Goal: Task Accomplishment & Management: Use online tool/utility

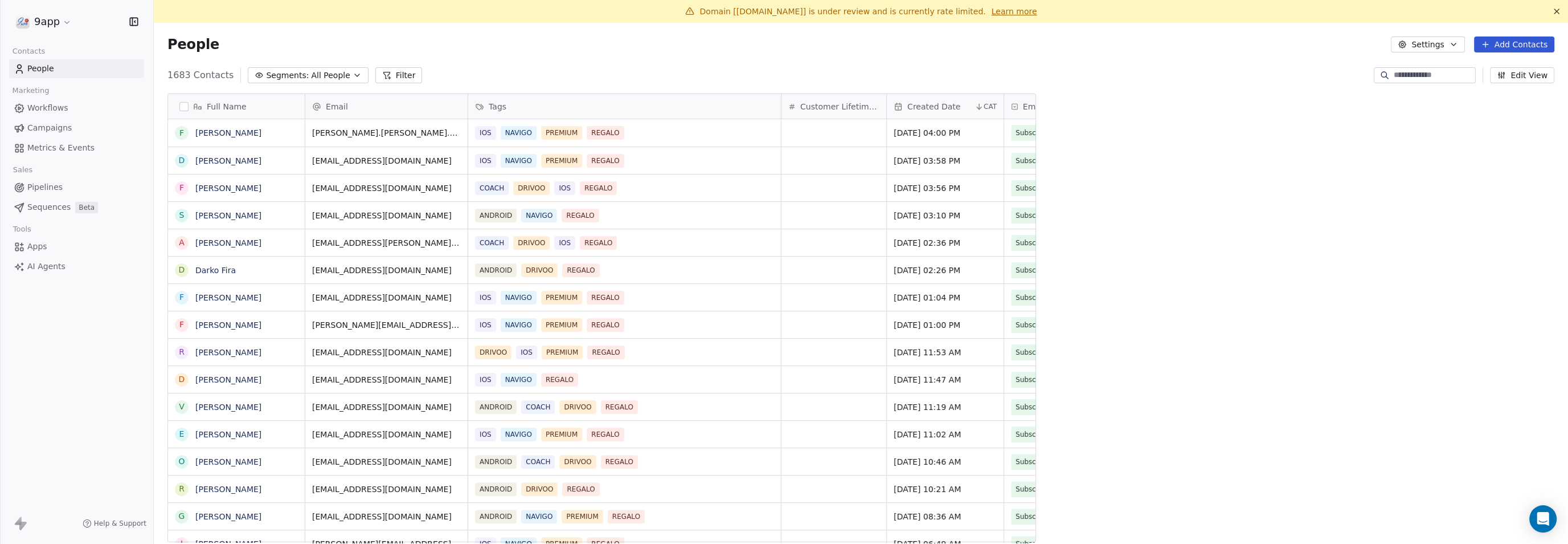
scroll to position [468, 1392]
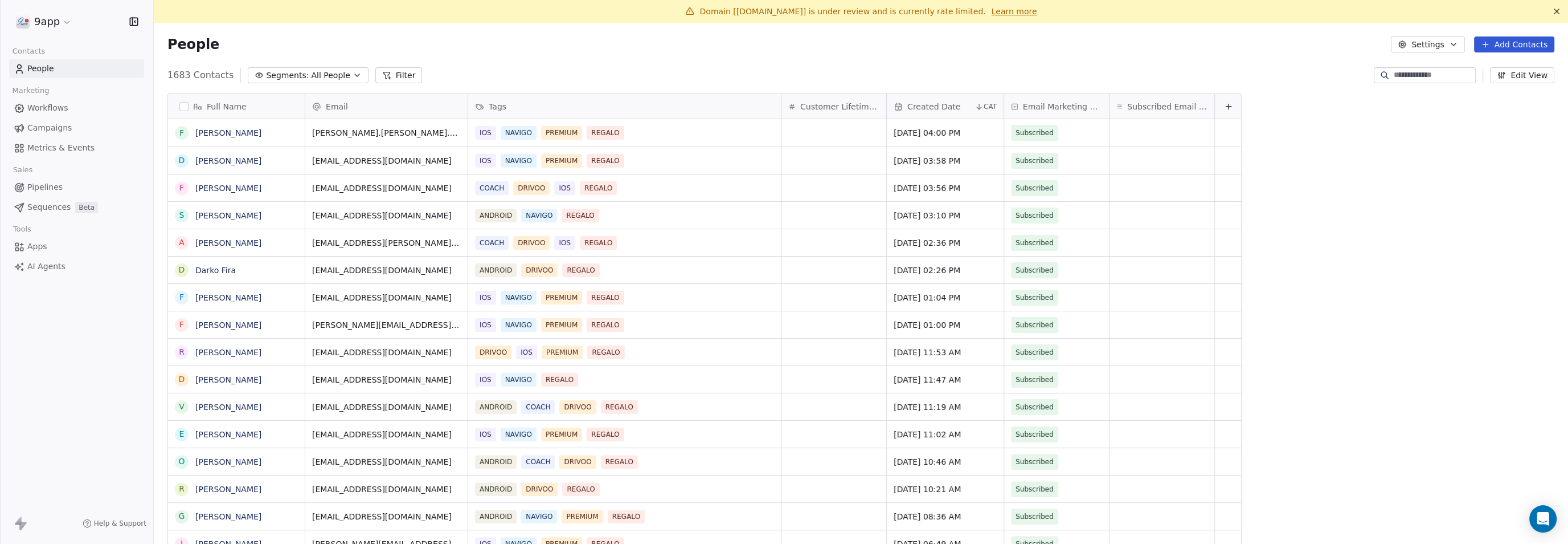
click at [42, 111] on span "Workflows" at bounding box center [48, 108] width 41 height 12
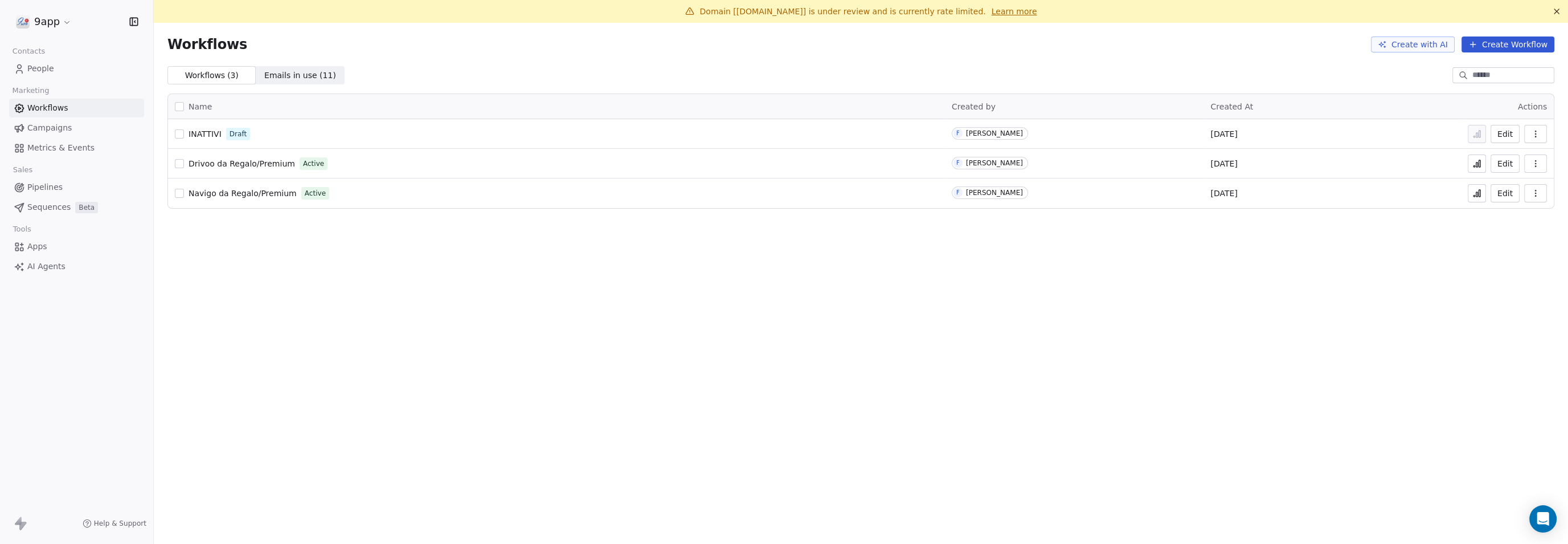
click at [1060, 161] on button "Edit" at bounding box center [1505, 164] width 29 height 19
click at [1503, 192] on button "Edit" at bounding box center [1505, 193] width 29 height 19
click at [1504, 191] on button "Edit" at bounding box center [1505, 193] width 29 height 19
click at [1504, 161] on button "Edit" at bounding box center [1505, 164] width 29 height 19
click at [1510, 192] on button "Edit" at bounding box center [1505, 193] width 29 height 19
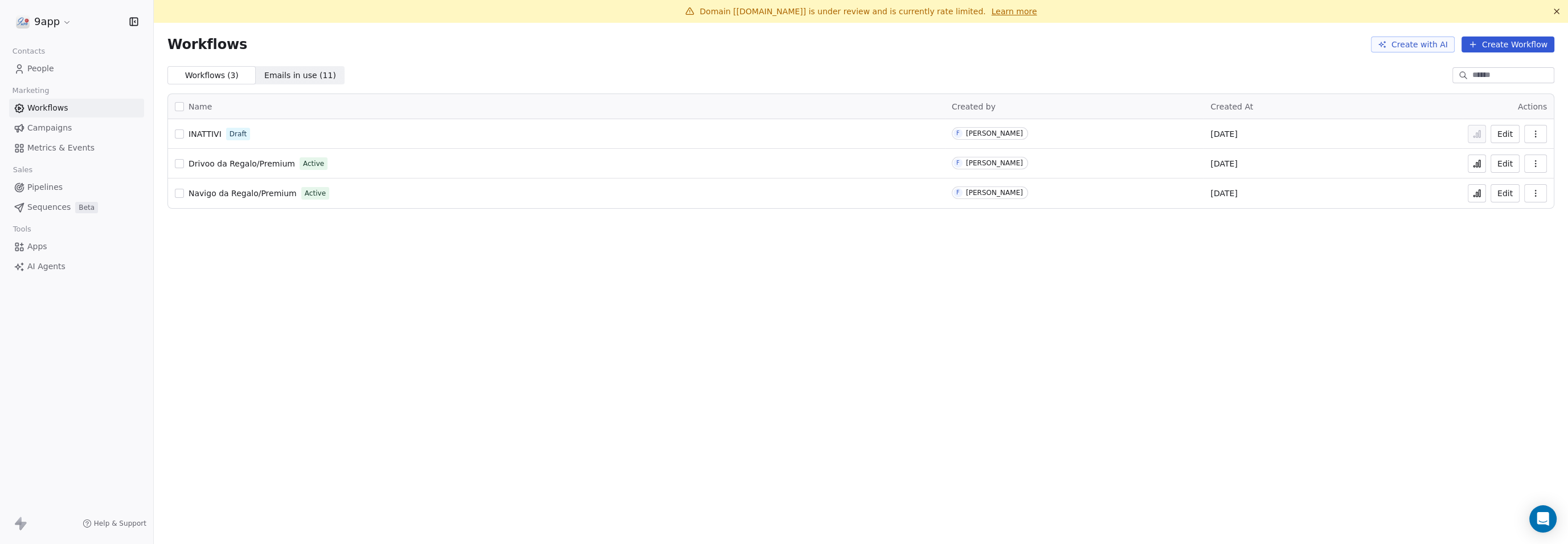
click at [1505, 164] on button "Edit" at bounding box center [1505, 164] width 29 height 19
click at [274, 73] on span "Emails in use ( 12 )" at bounding box center [300, 75] width 71 height 12
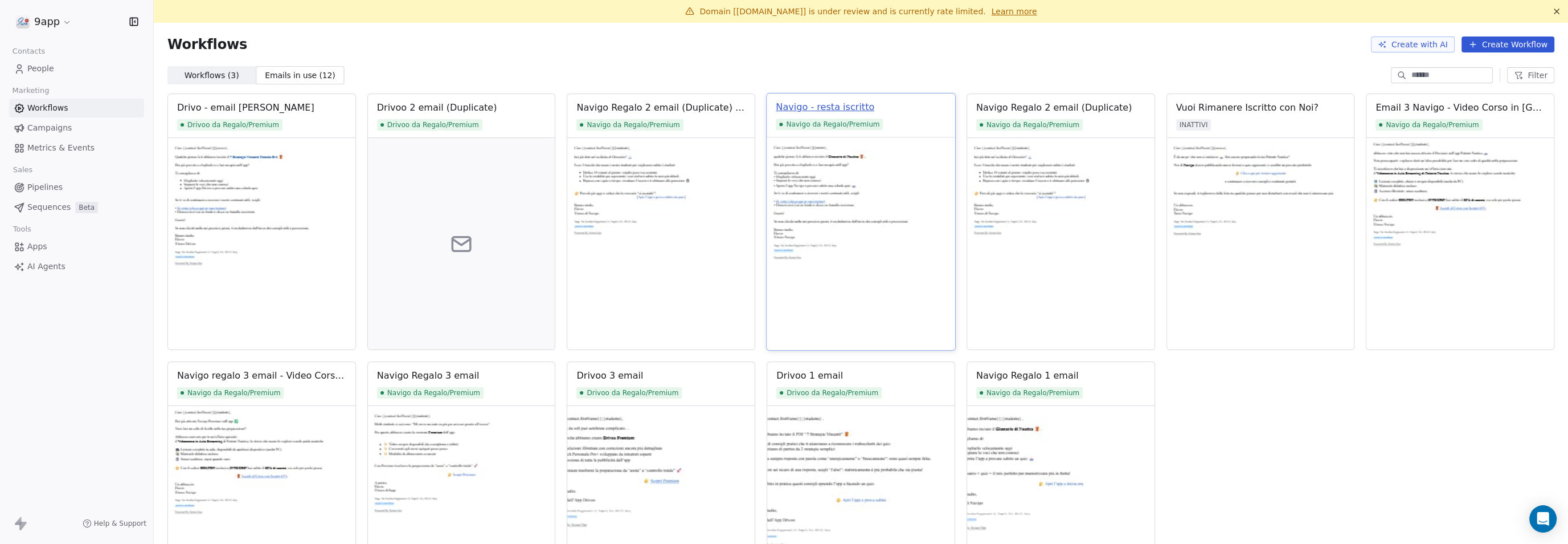
click at [813, 106] on div "Navigo - resta iscritto" at bounding box center [825, 107] width 98 height 13
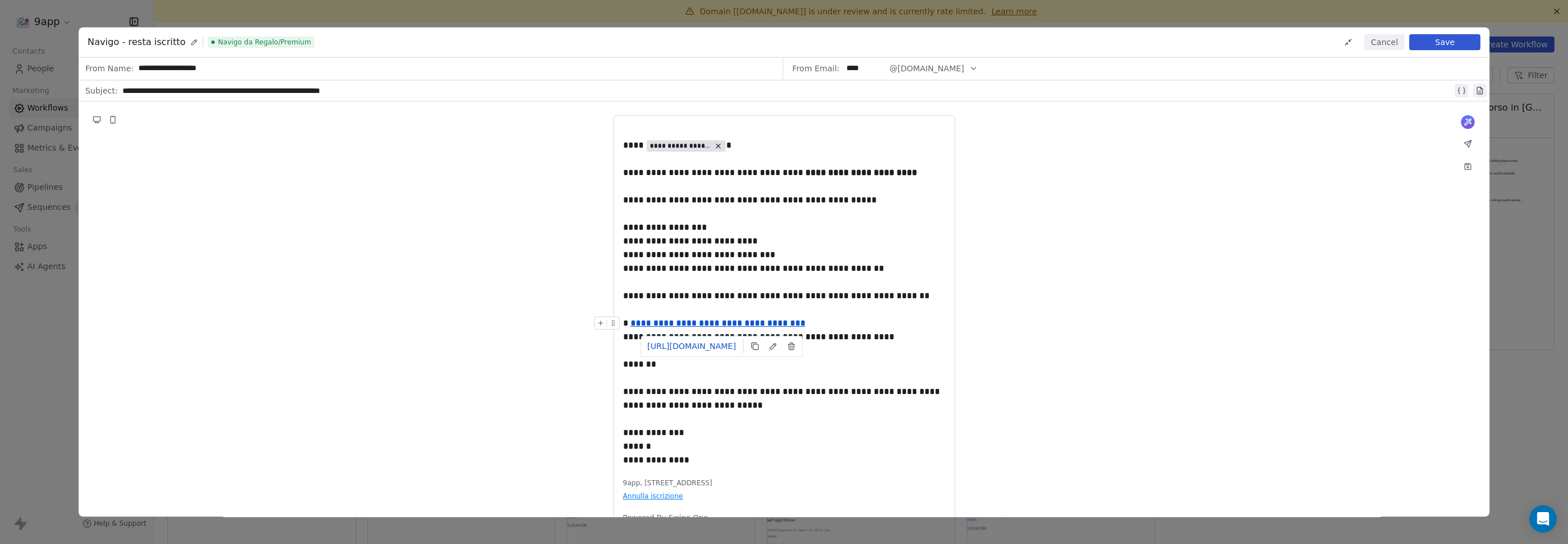
drag, startPoint x: 726, startPoint y: 325, endPoint x: 624, endPoint y: 321, distance: 102.1
click at [624, 321] on div "**********" at bounding box center [784, 323] width 322 height 13
drag, startPoint x: 623, startPoint y: 312, endPoint x: 703, endPoint y: 341, distance: 85.1
click at [703, 341] on div "**********" at bounding box center [784, 295] width 322 height 342
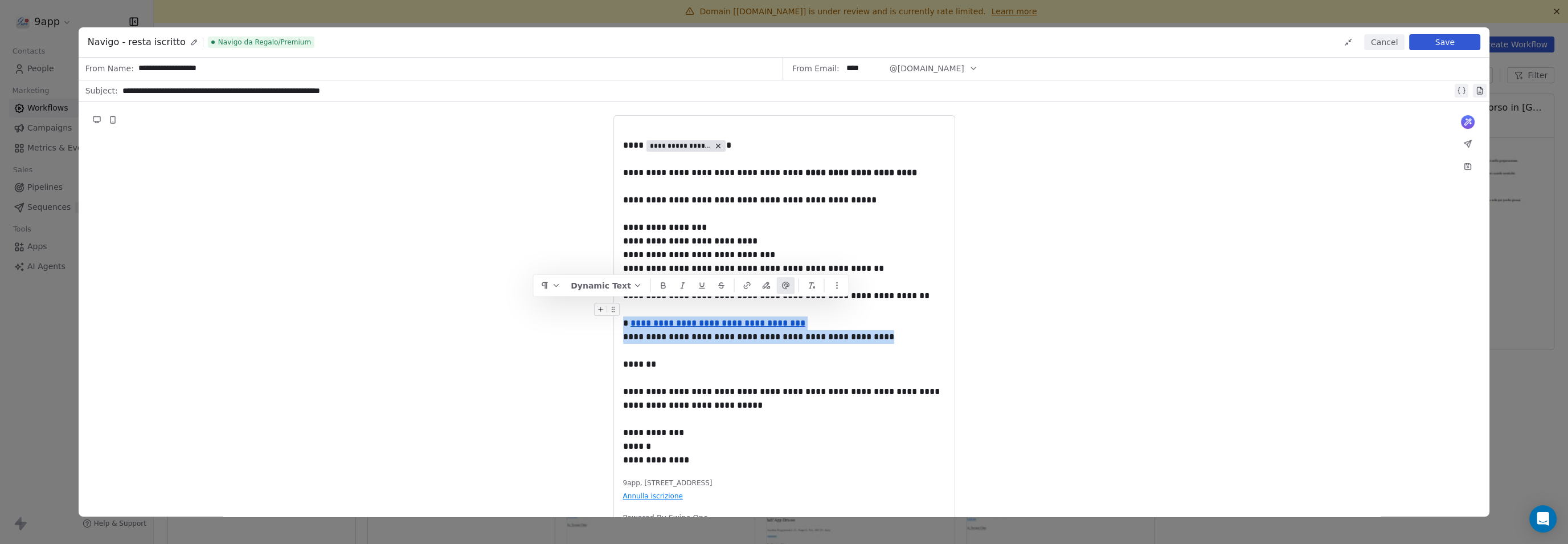
drag, startPoint x: 866, startPoint y: 339, endPoint x: 623, endPoint y: 317, distance: 244.0
click at [623, 317] on div "**********" at bounding box center [784, 295] width 322 height 342
copy div "**********"
click at [1375, 42] on button "Cancel" at bounding box center [1384, 42] width 40 height 16
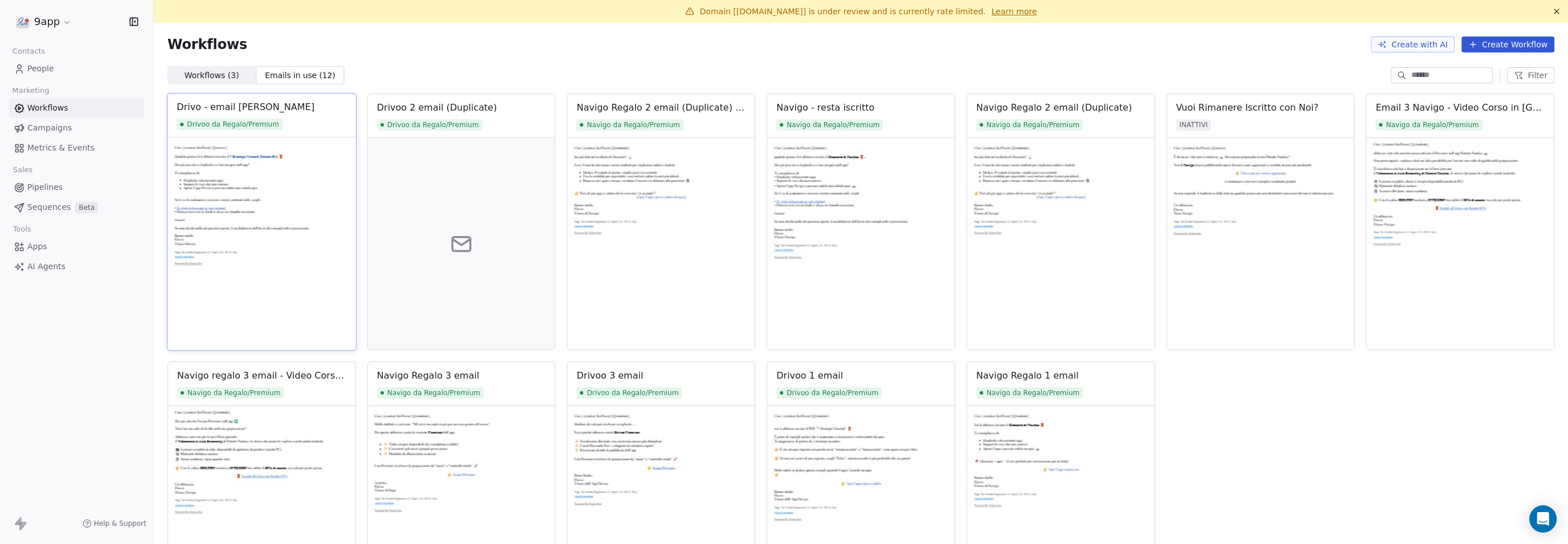
click at [230, 182] on img at bounding box center [261, 244] width 188 height 213
click at [225, 109] on div "Drivo - email Rimani" at bounding box center [245, 107] width 138 height 13
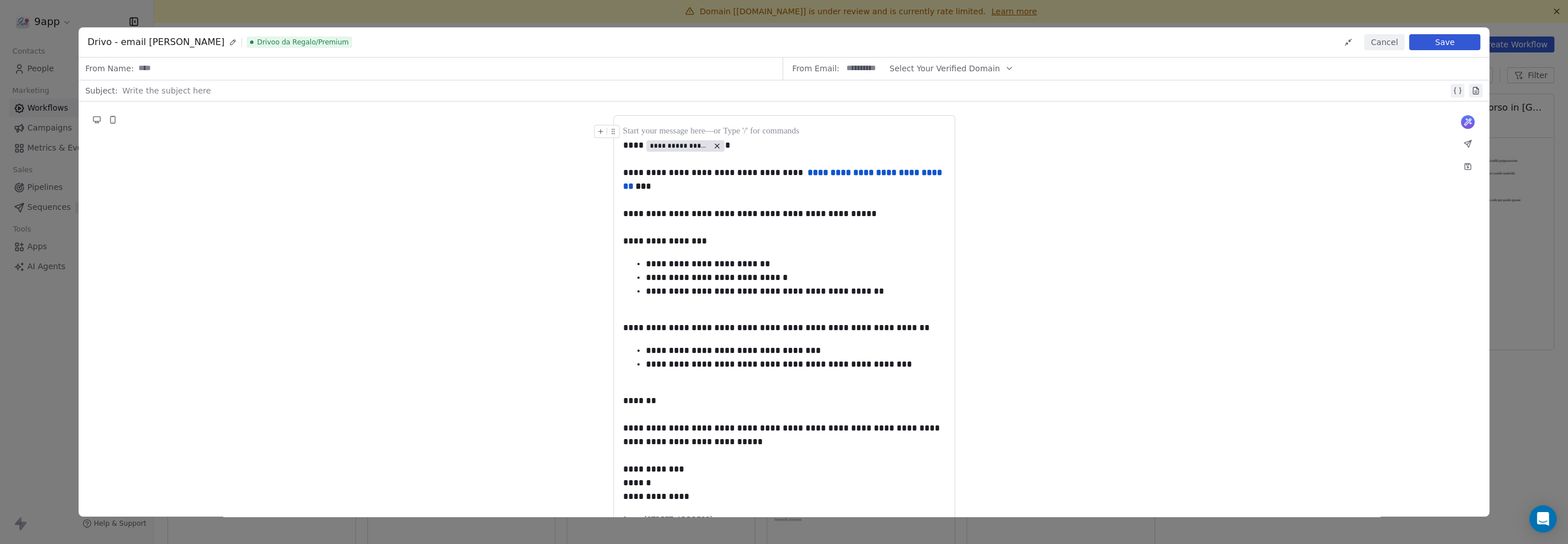
click at [229, 42] on icon at bounding box center [233, 42] width 8 height 8
click at [120, 42] on div "**********" at bounding box center [129, 42] width 84 height 13
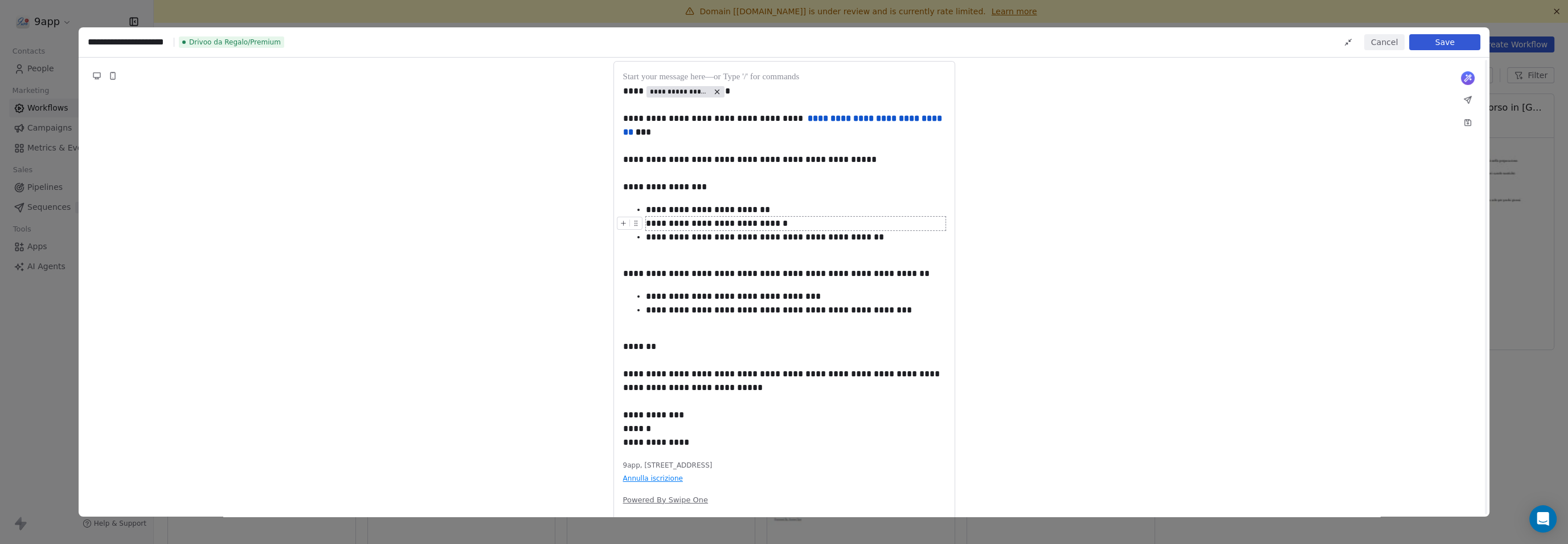
scroll to position [71, 0]
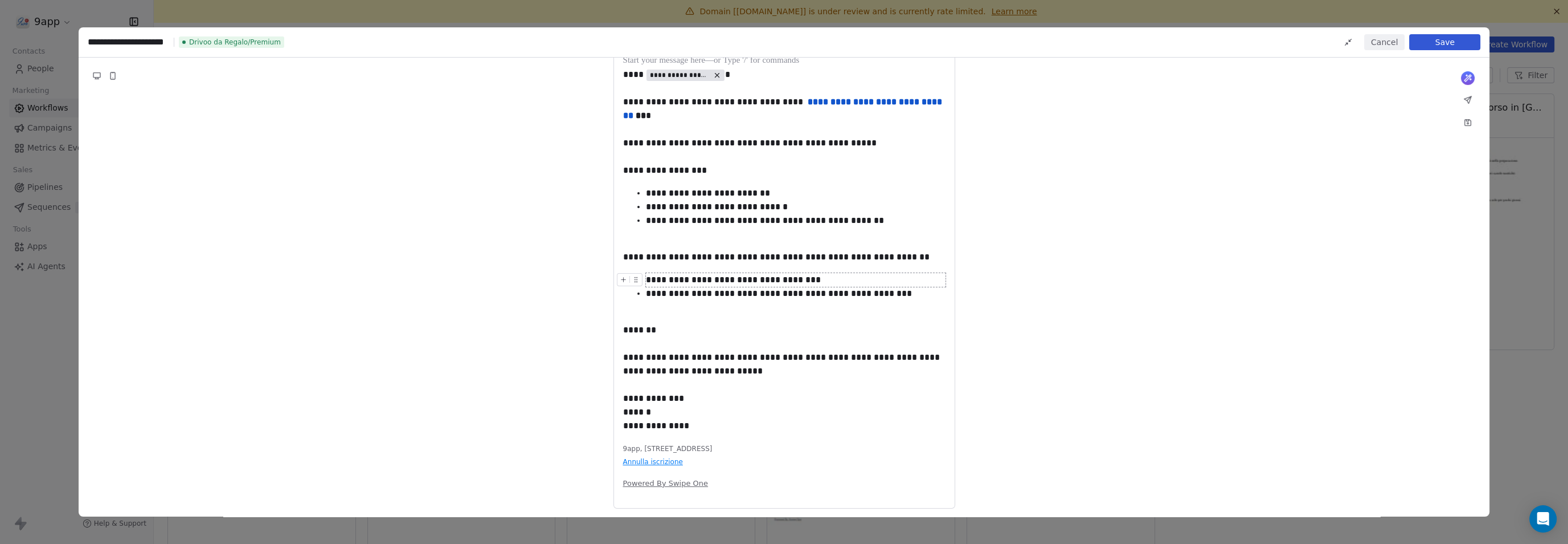
click at [649, 264] on div "**********" at bounding box center [784, 243] width 322 height 379
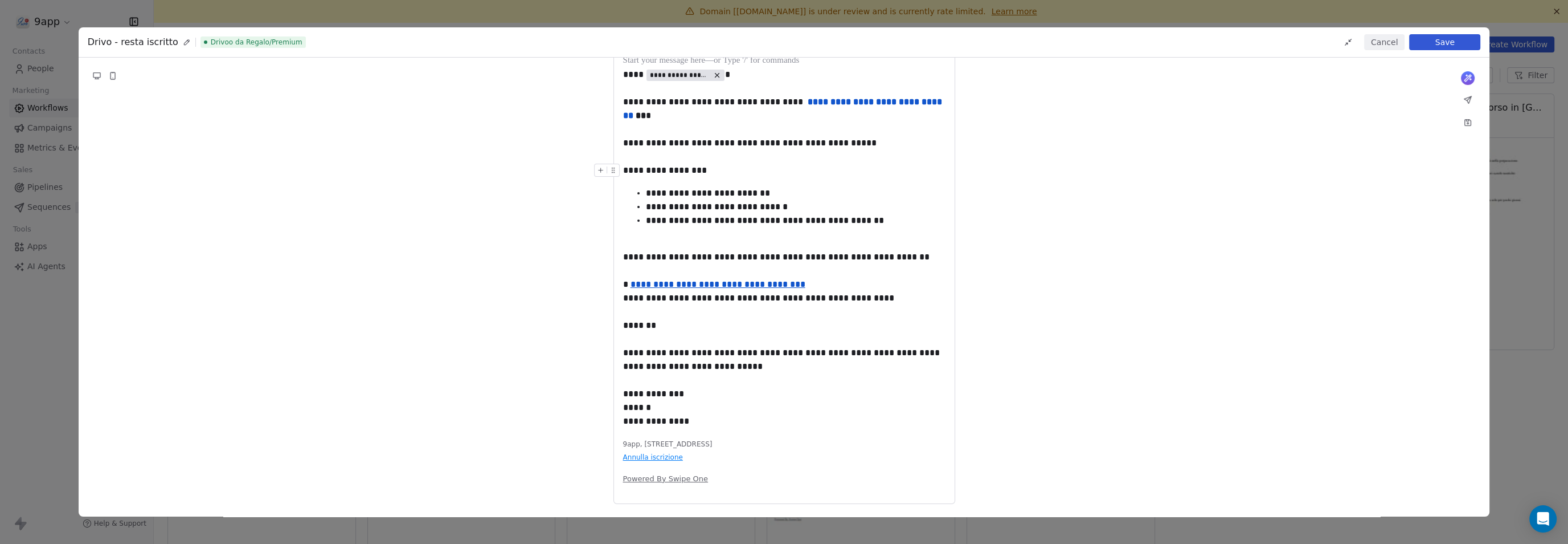
click at [1429, 42] on button "Save" at bounding box center [1445, 42] width 71 height 16
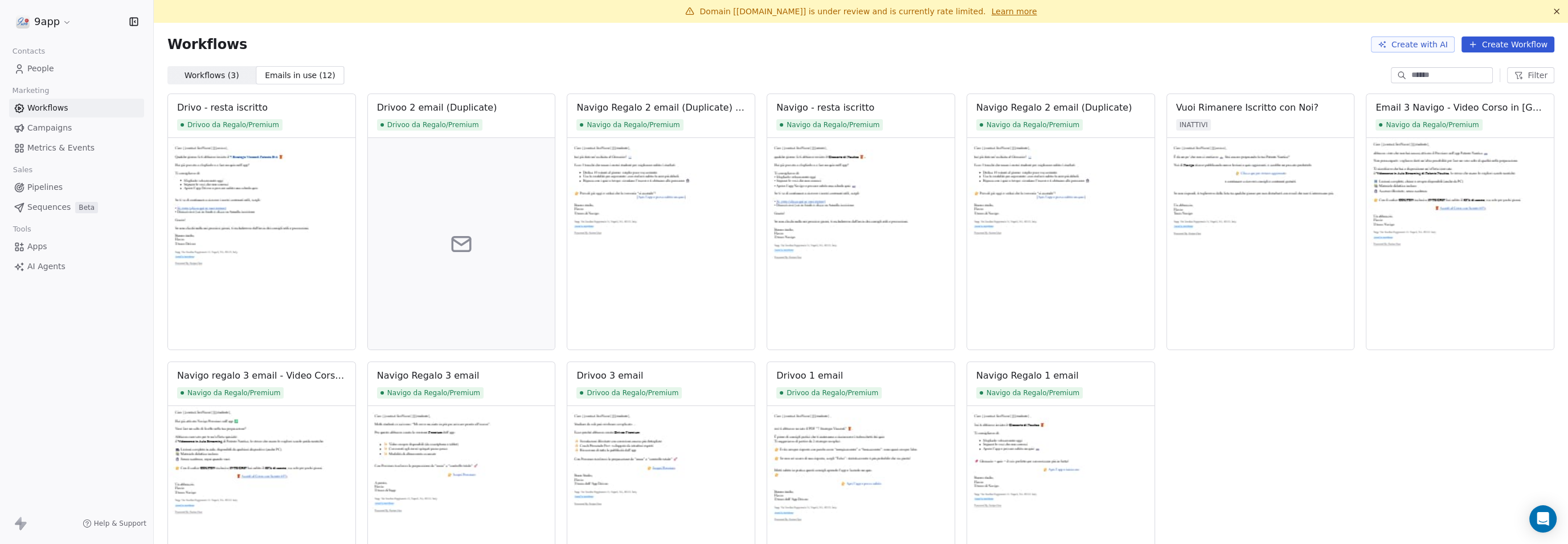
click at [64, 109] on span "Workflows" at bounding box center [48, 108] width 41 height 12
click at [51, 125] on span "Campaigns" at bounding box center [50, 128] width 45 height 12
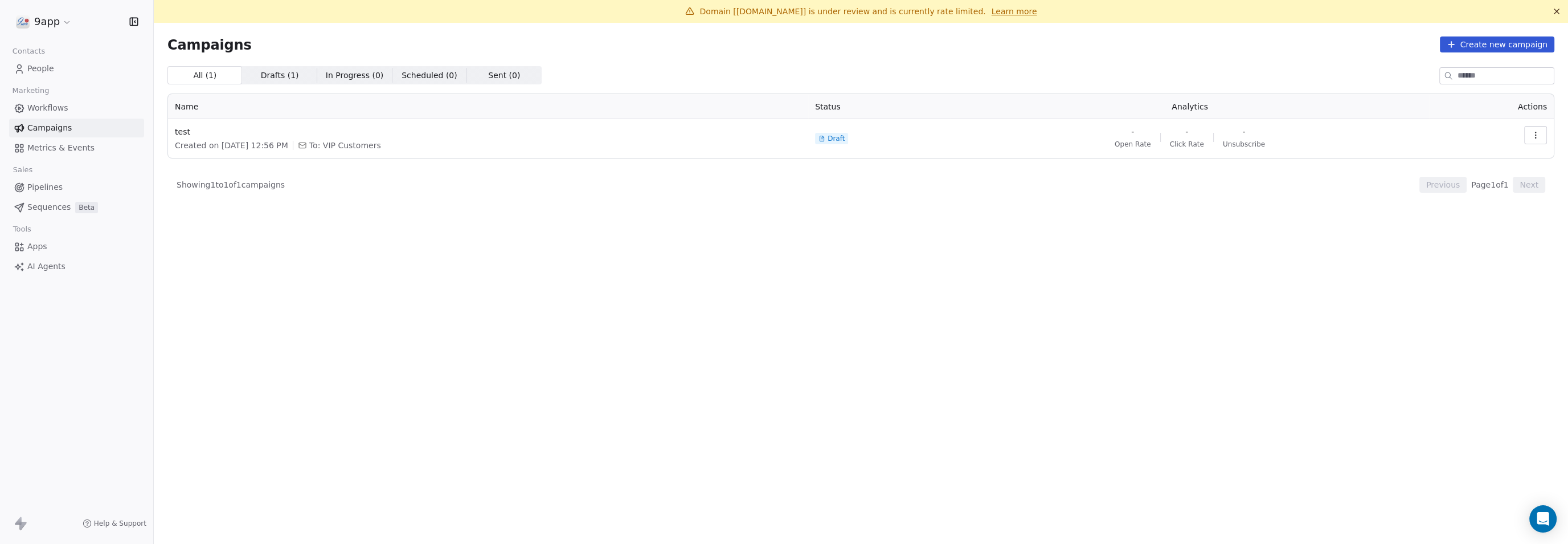
click at [48, 106] on span "Workflows" at bounding box center [48, 108] width 41 height 12
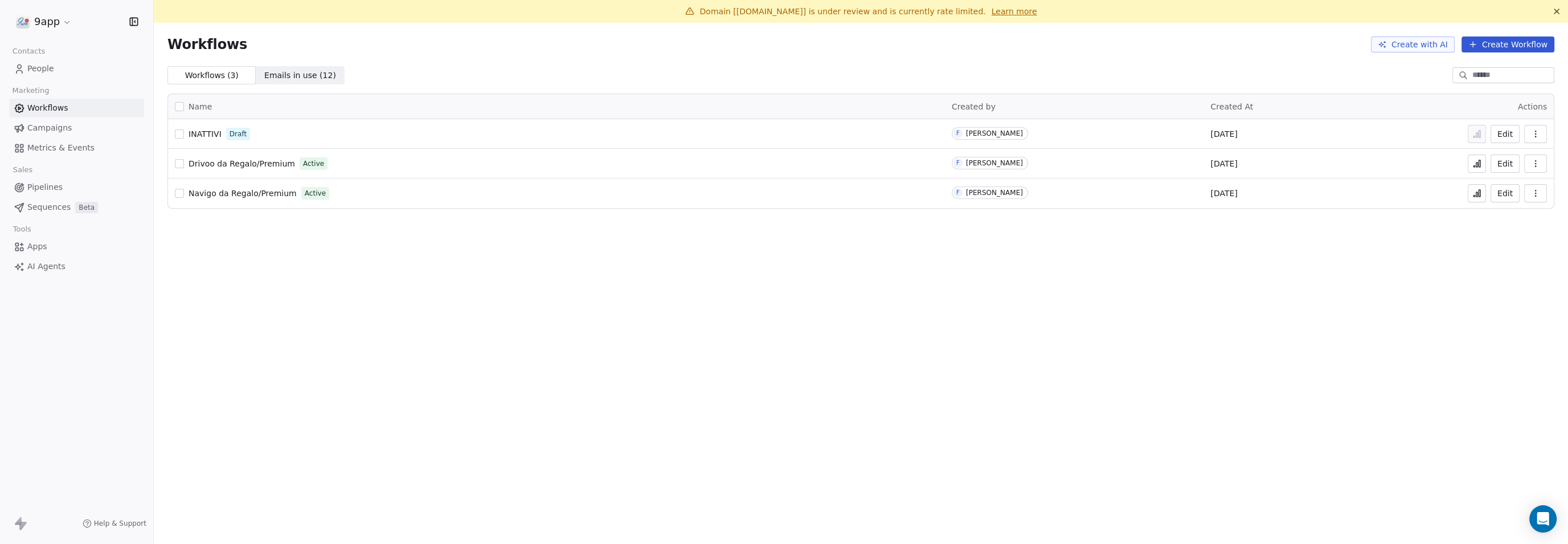
click at [1511, 163] on button "Edit" at bounding box center [1505, 164] width 29 height 19
click at [1501, 194] on button "Edit" at bounding box center [1505, 193] width 29 height 19
click at [1506, 167] on button "Edit" at bounding box center [1505, 164] width 29 height 19
click at [1510, 191] on button "Edit" at bounding box center [1505, 193] width 29 height 19
click at [1508, 191] on button "Edit" at bounding box center [1505, 193] width 29 height 19
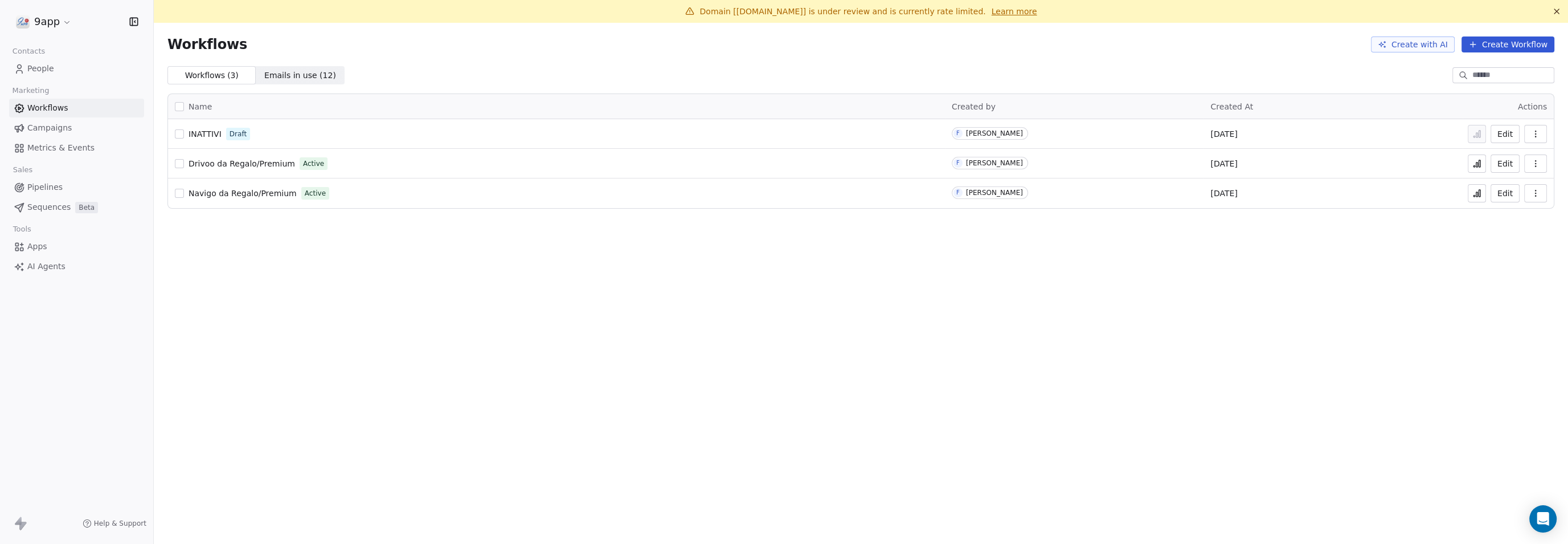
click at [1533, 193] on icon "button" at bounding box center [1536, 193] width 9 height 9
click at [1515, 239] on span "Duplicate" at bounding box center [1506, 238] width 38 height 11
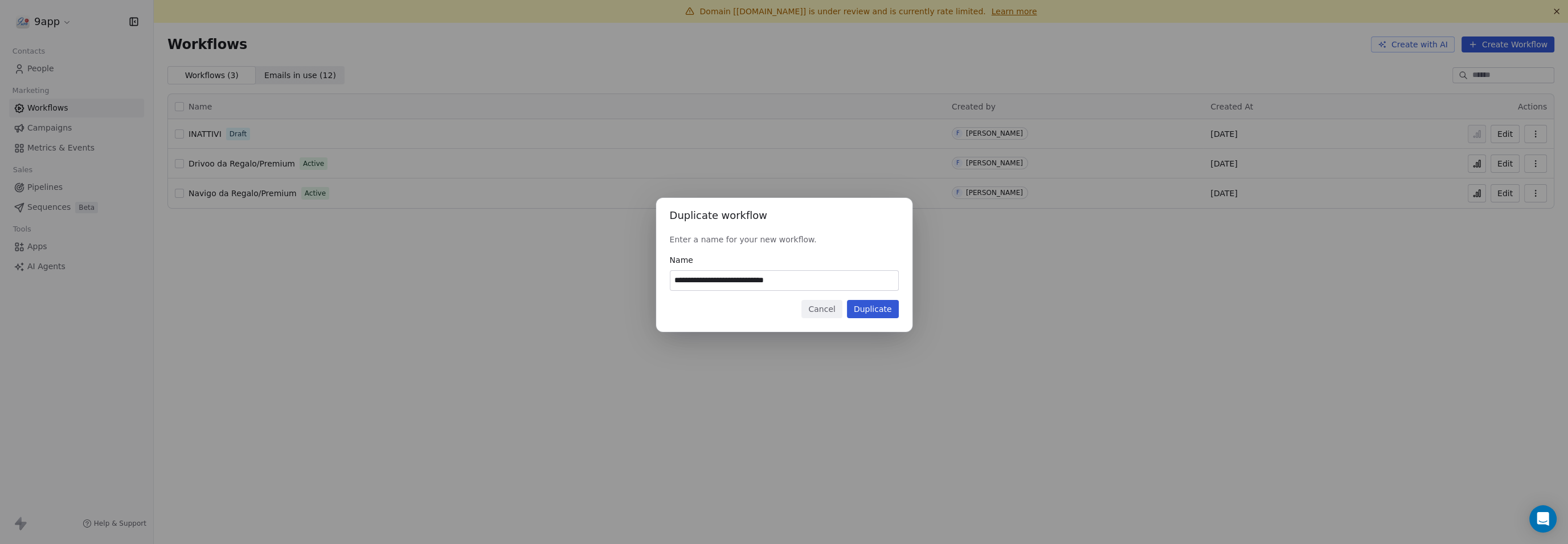
click at [856, 310] on button "Duplicate" at bounding box center [873, 309] width 52 height 19
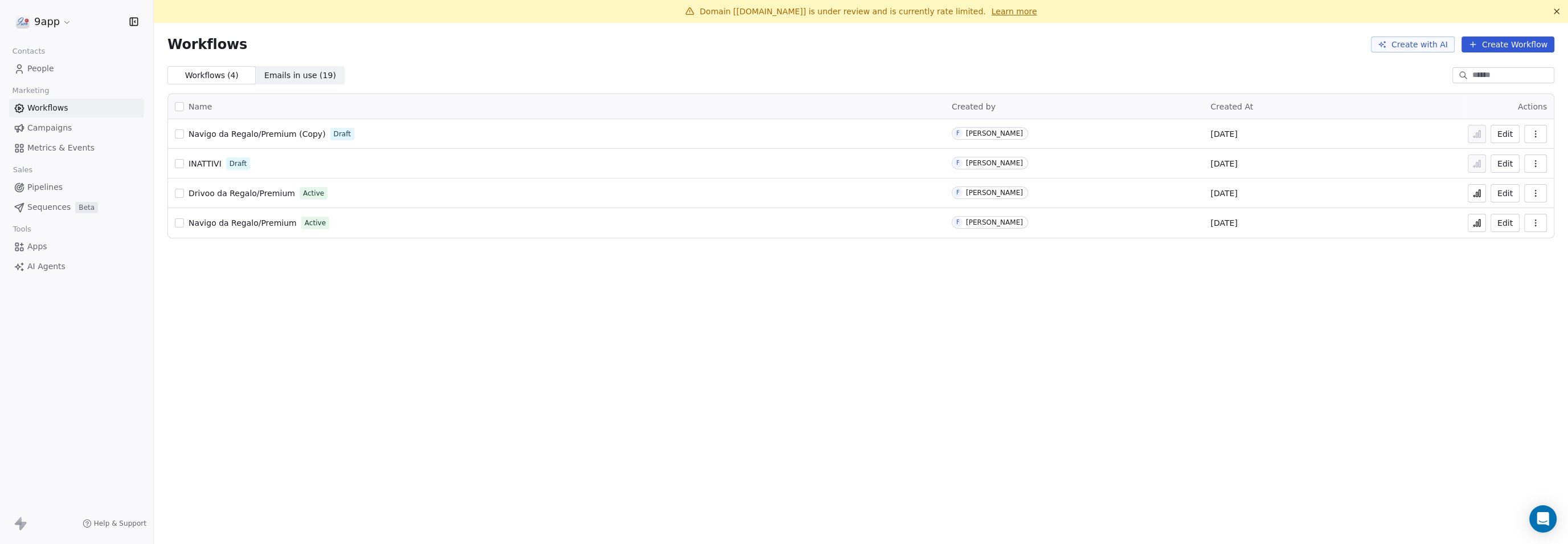
click at [1514, 134] on button "Edit" at bounding box center [1505, 134] width 29 height 19
click at [1474, 133] on font "Modificare" at bounding box center [1492, 134] width 42 height 9
click at [1532, 132] on icon "button" at bounding box center [1536, 134] width 9 height 9
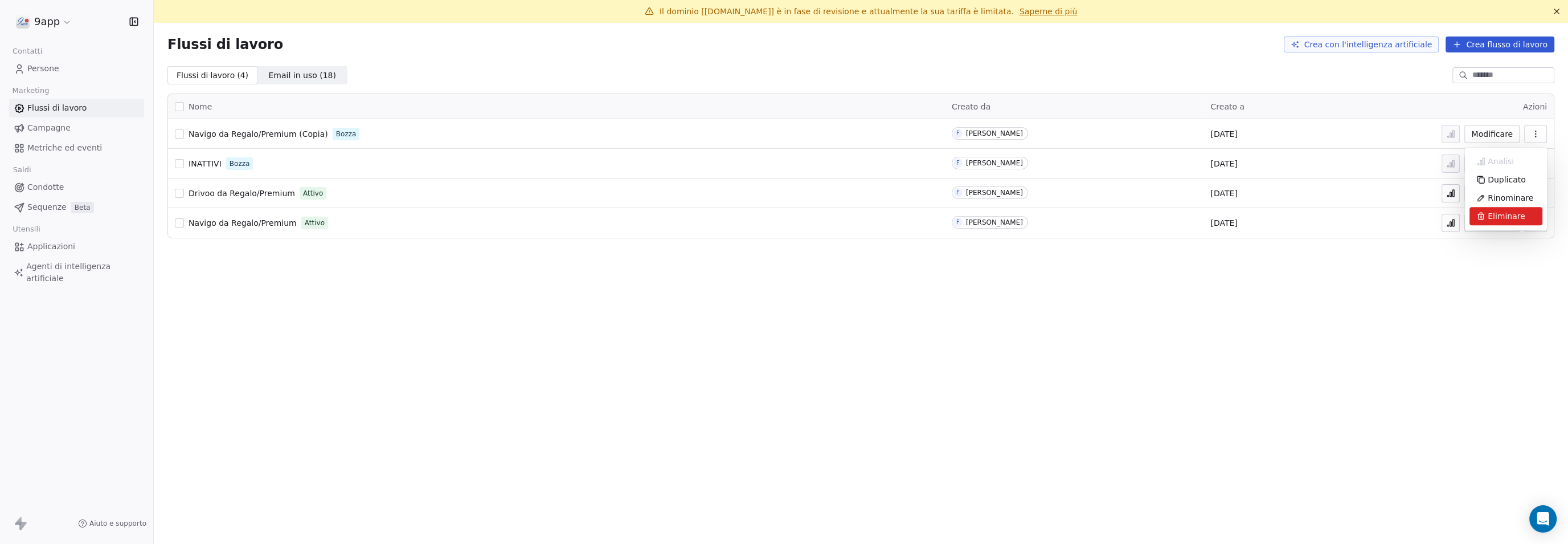
click at [1497, 220] on font "Eliminare" at bounding box center [1506, 216] width 38 height 9
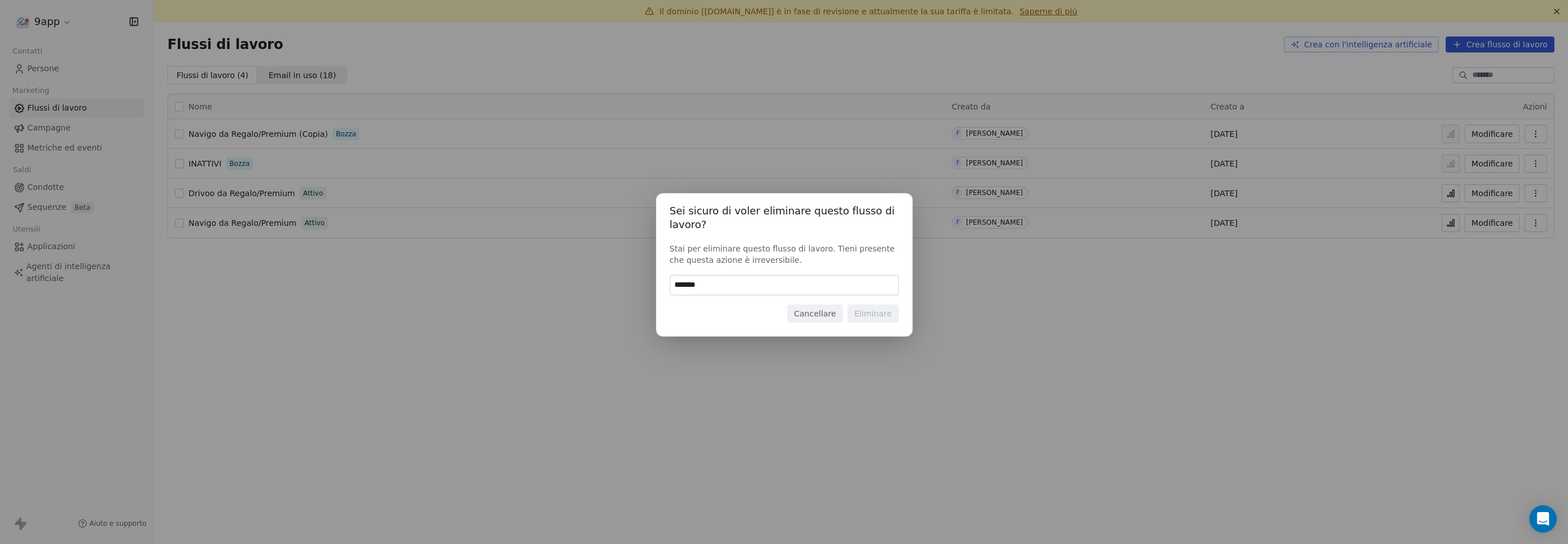
drag, startPoint x: 702, startPoint y: 282, endPoint x: 695, endPoint y: 284, distance: 7.3
click at [699, 284] on input "*******" at bounding box center [784, 285] width 228 height 19
click at [695, 284] on input "*******" at bounding box center [784, 285] width 228 height 19
type input "*******"
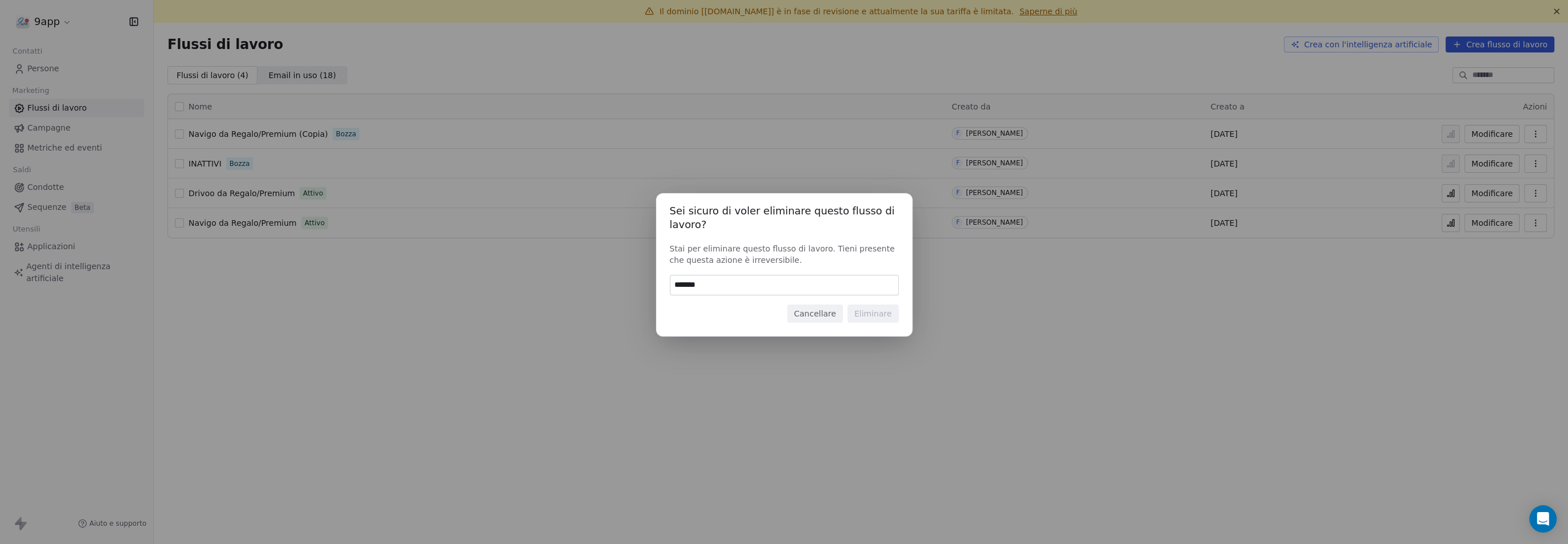
click at [689, 284] on input "*******" at bounding box center [784, 285] width 228 height 19
type input "******"
click at [965, 330] on div "Sei sicuro di voler eliminare questo flusso di lavoro? Stai per eliminare quest…" at bounding box center [784, 272] width 1568 height 194
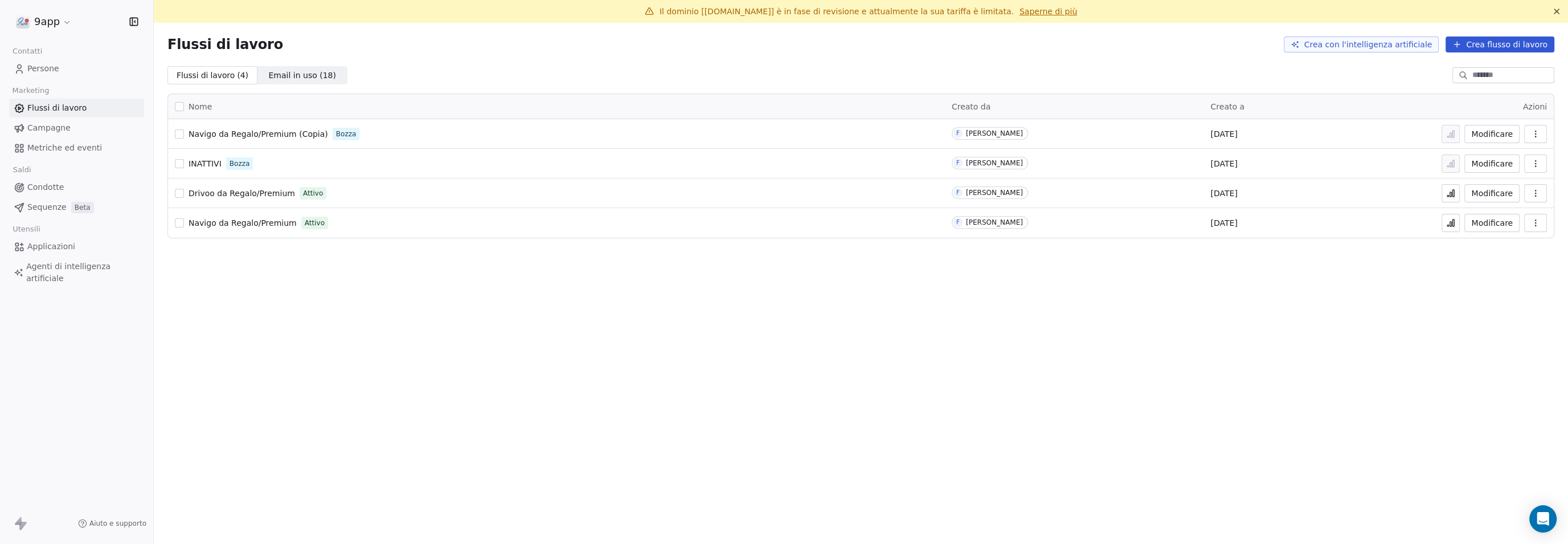
drag, startPoint x: 1296, startPoint y: 289, endPoint x: 1221, endPoint y: 31, distance: 268.7
click at [1204, 52] on div "Flussi di lavoro Crea con l'intelligenza artificiale Crea flusso di lavoro" at bounding box center [861, 44] width 1387 height 16
click at [1548, 132] on td "Edit" at bounding box center [1508, 134] width 91 height 30
click at [1538, 134] on icon "button" at bounding box center [1536, 134] width 9 height 9
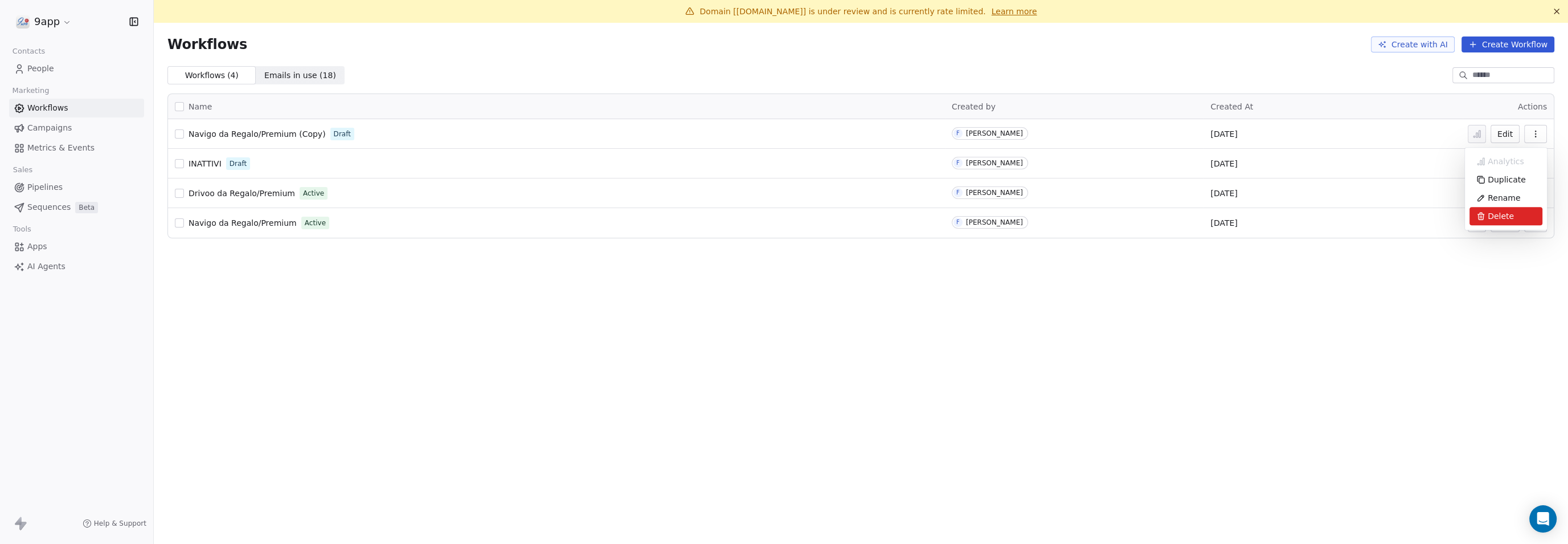
click at [1502, 214] on span "Delete" at bounding box center [1500, 216] width 26 height 11
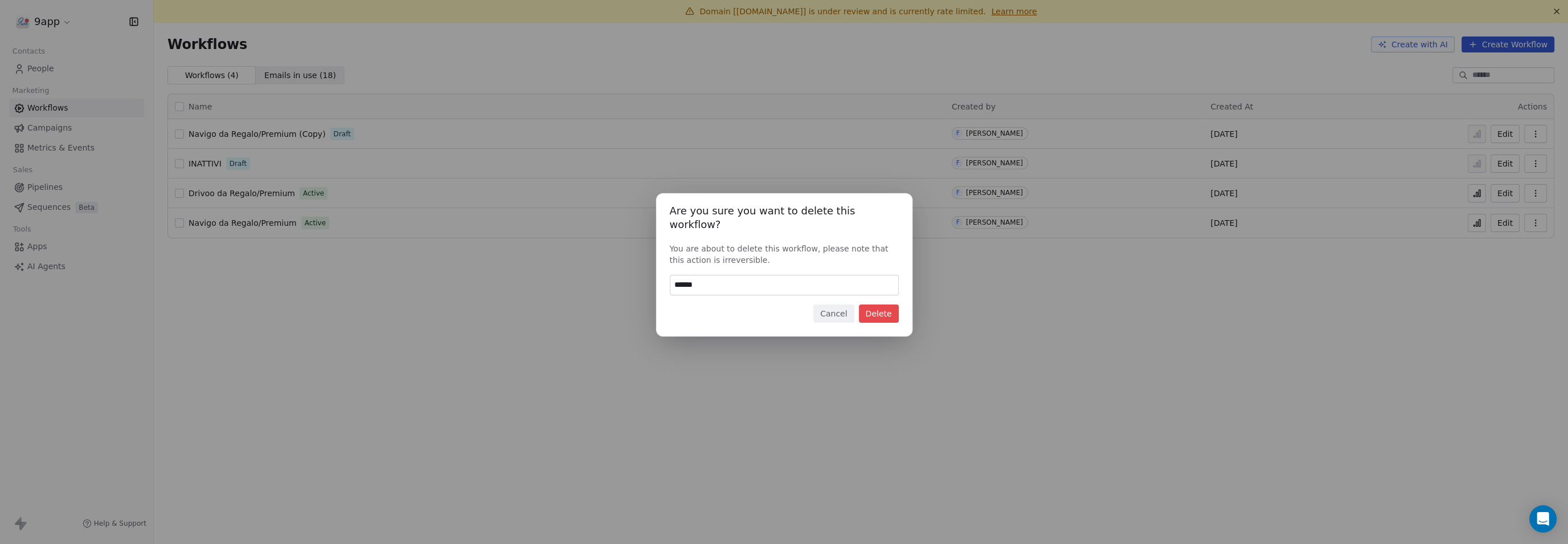
type input "******"
click at [875, 312] on button "Delete" at bounding box center [879, 313] width 40 height 19
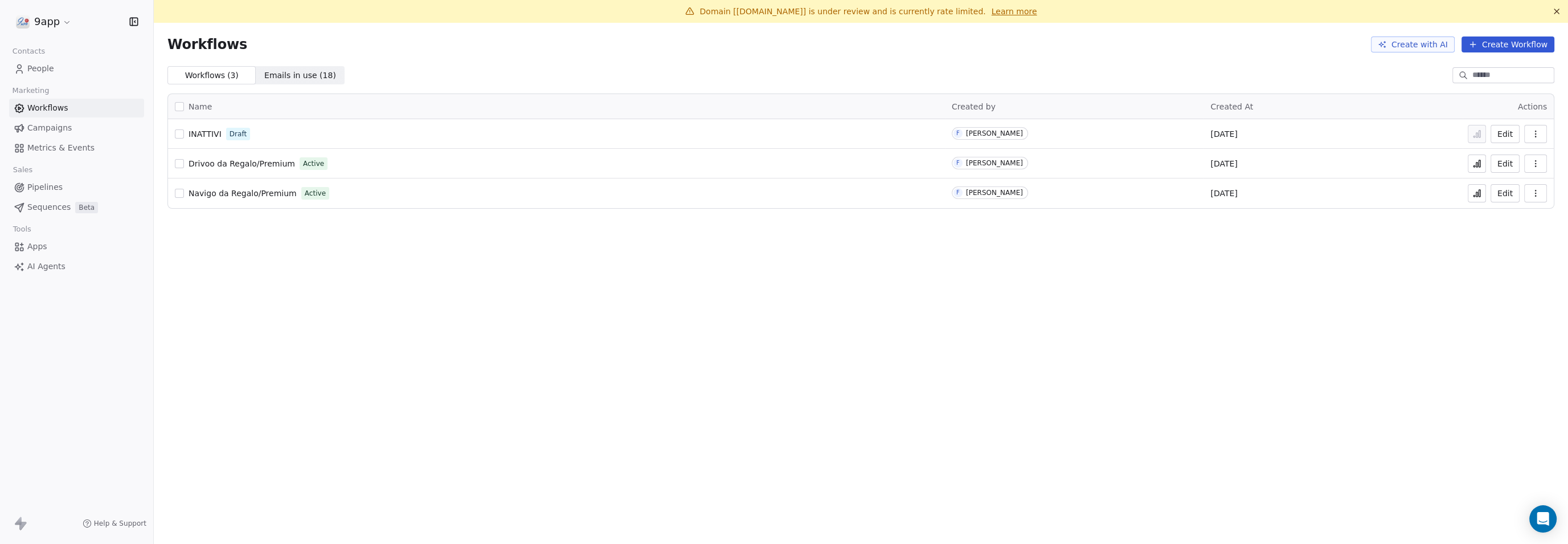
click at [1500, 191] on button "Edit" at bounding box center [1505, 193] width 29 height 19
click at [1533, 191] on icon "button" at bounding box center [1536, 193] width 9 height 9
click at [1517, 240] on span "Duplicate" at bounding box center [1506, 238] width 38 height 11
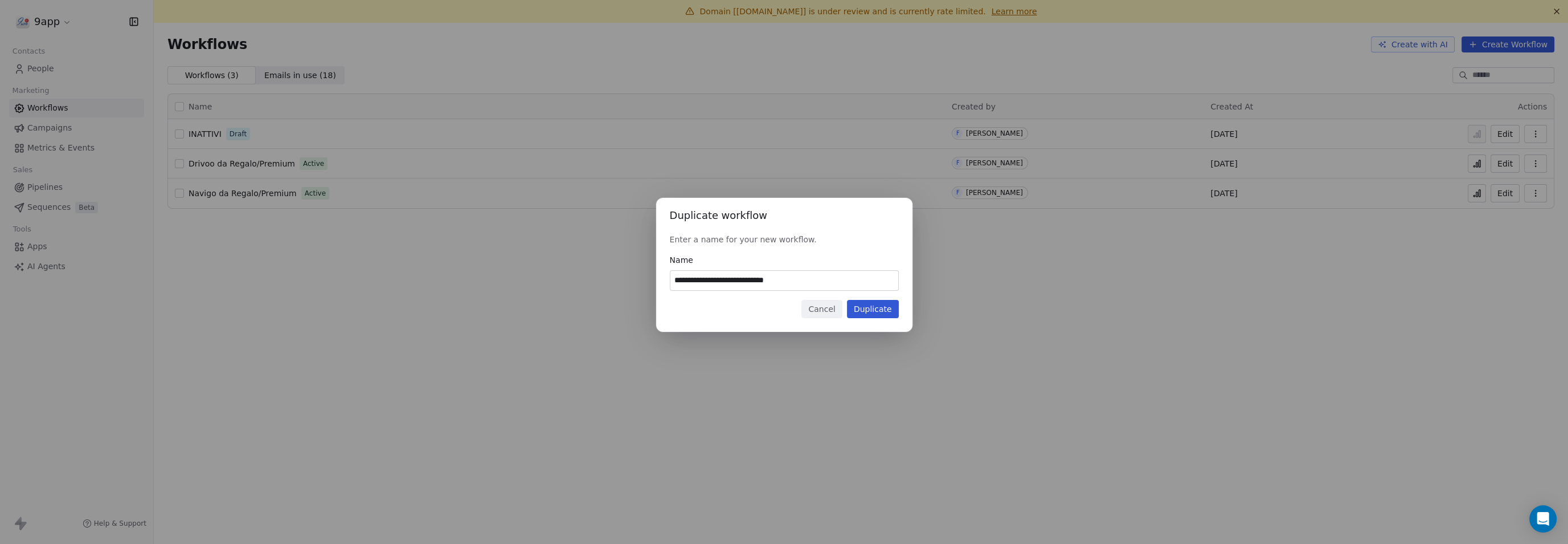
click at [869, 310] on button "Duplicate" at bounding box center [873, 309] width 52 height 19
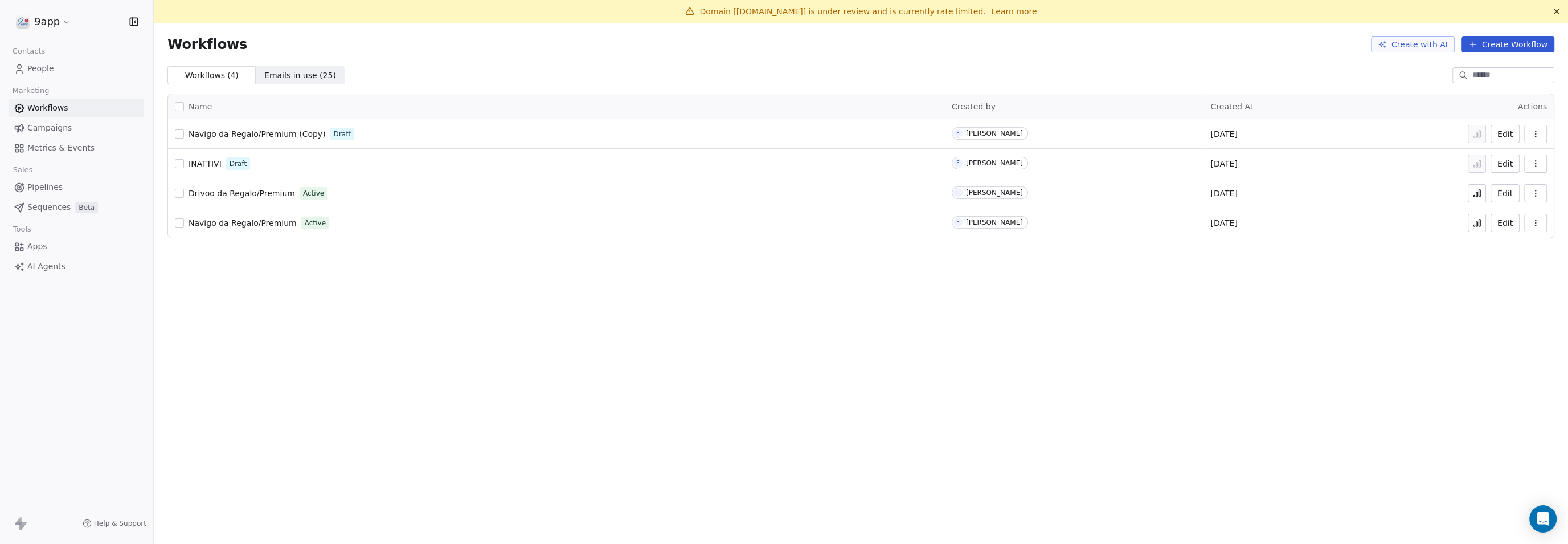
click at [1508, 130] on button "Edit" at bounding box center [1505, 134] width 29 height 19
click at [1535, 132] on icon "button" at bounding box center [1536, 134] width 9 height 9
click at [1500, 218] on span "Delete" at bounding box center [1500, 216] width 26 height 11
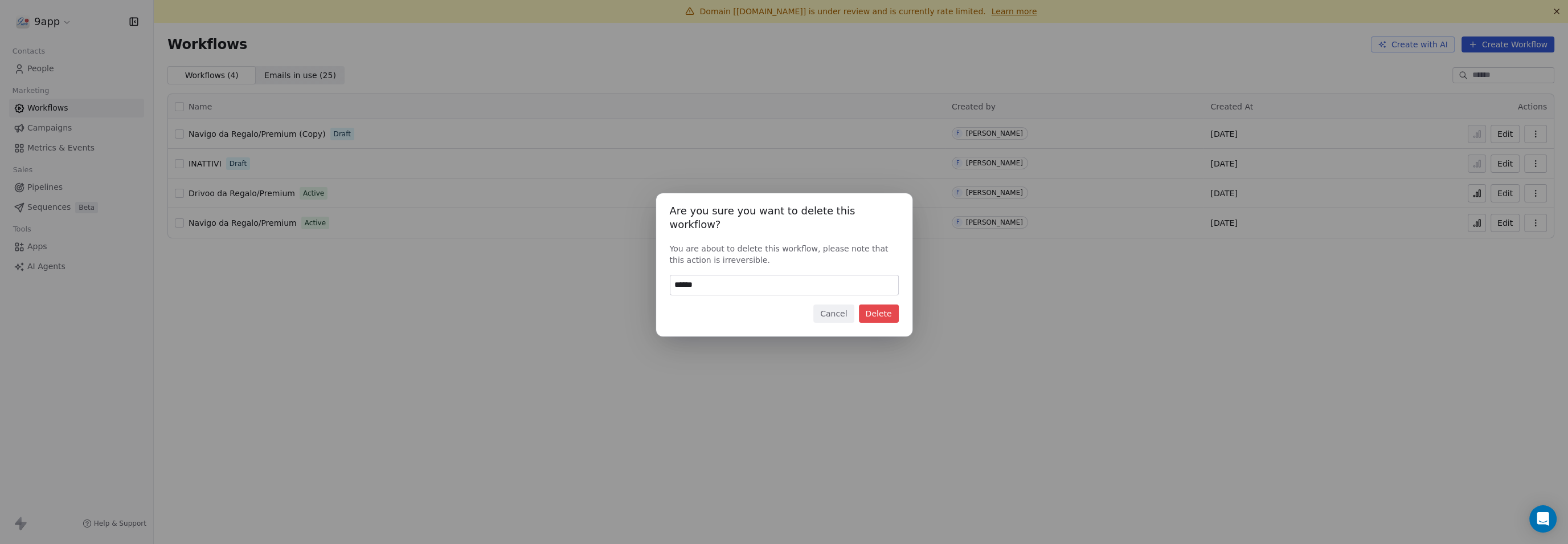
type input "******"
click at [863, 304] on button "Delete" at bounding box center [879, 313] width 40 height 19
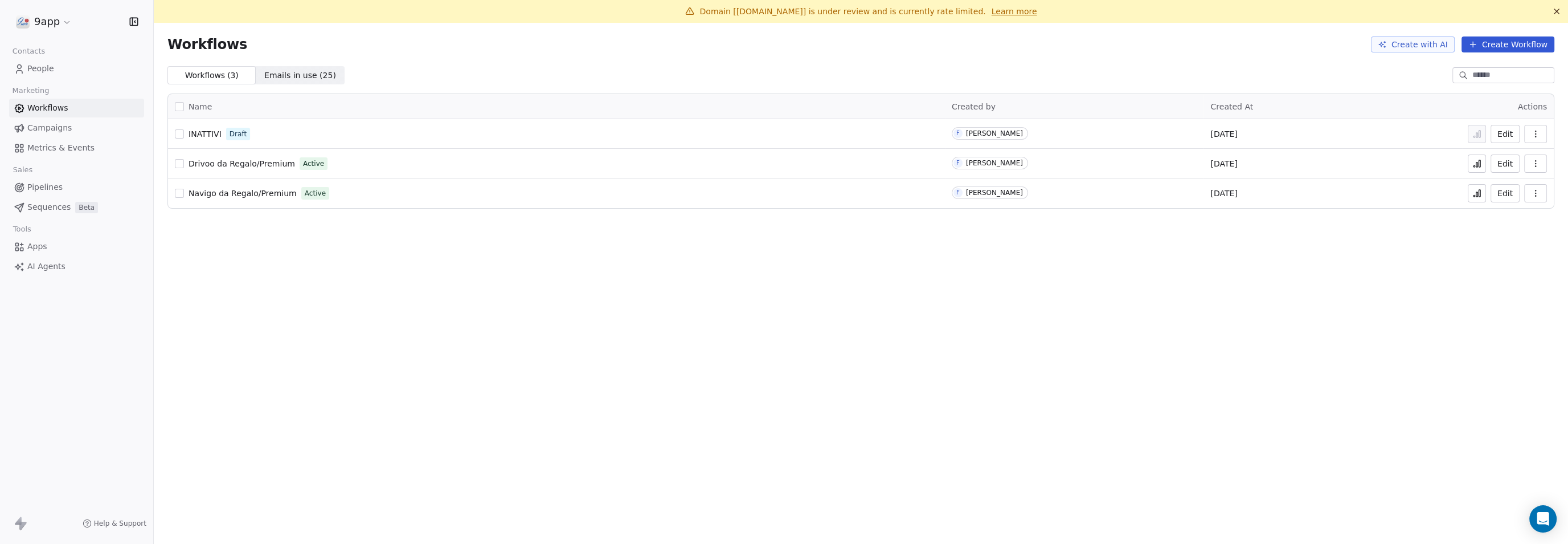
click at [1530, 193] on button "button" at bounding box center [1535, 193] width 23 height 19
click at [1507, 239] on span "Duplicate" at bounding box center [1506, 238] width 38 height 11
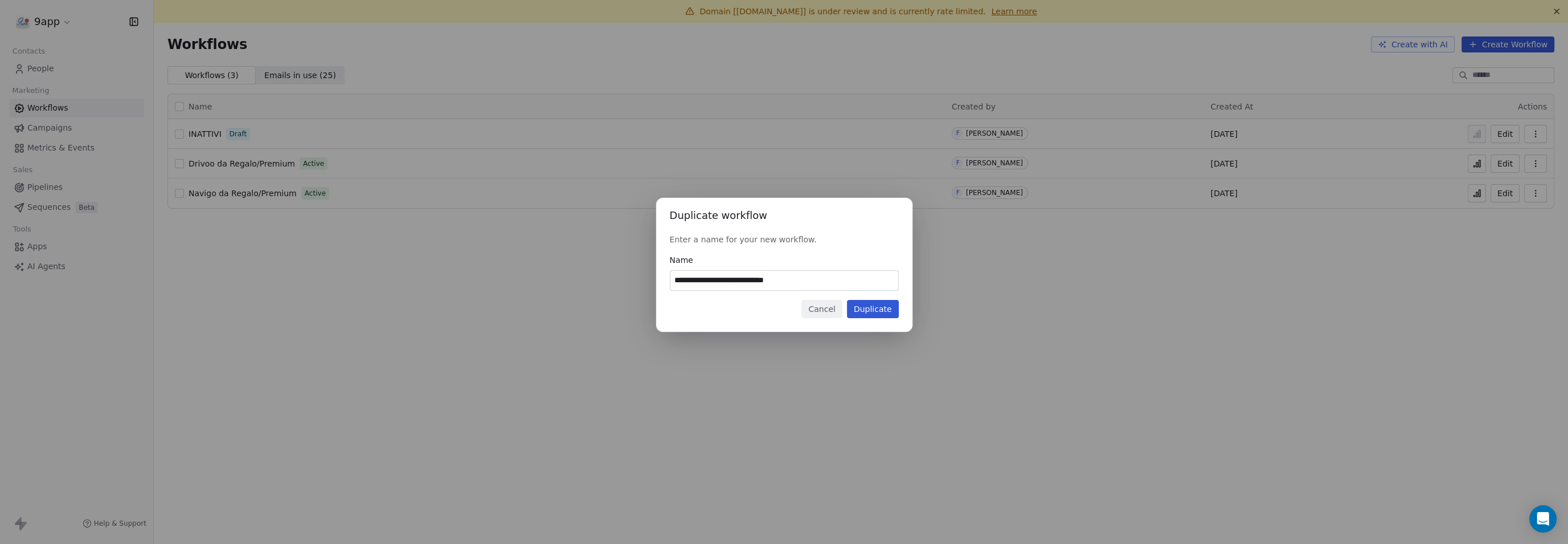
click at [879, 310] on button "Duplicate" at bounding box center [873, 309] width 52 height 19
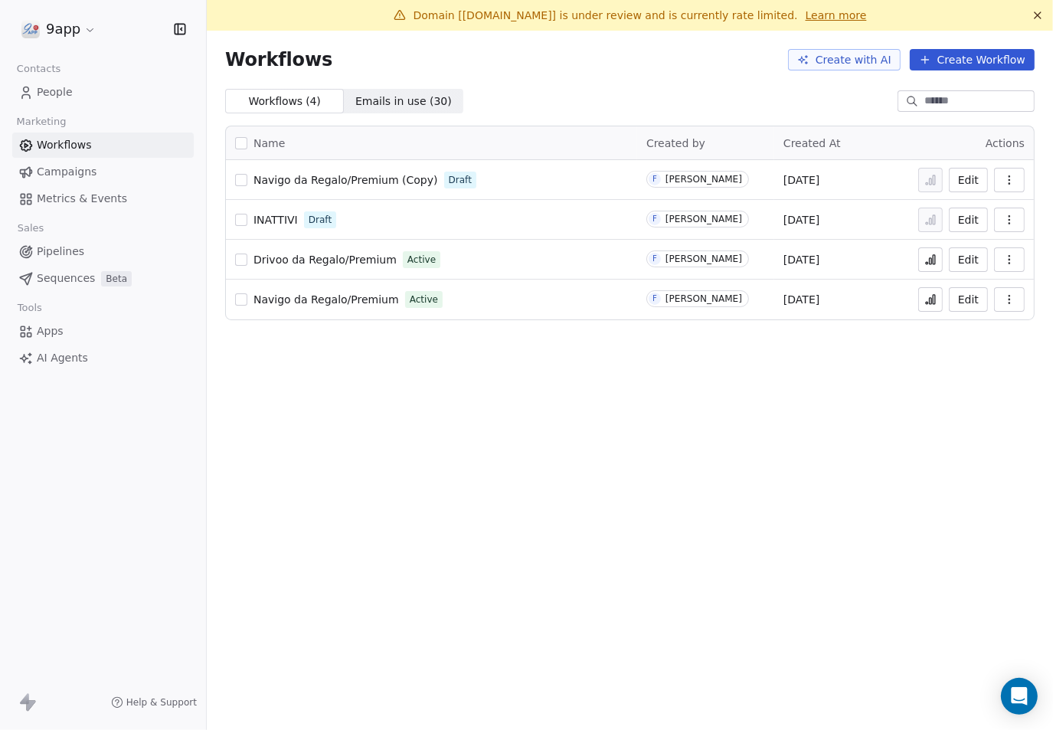
click at [950, 54] on button "Create Workflow" at bounding box center [972, 59] width 125 height 21
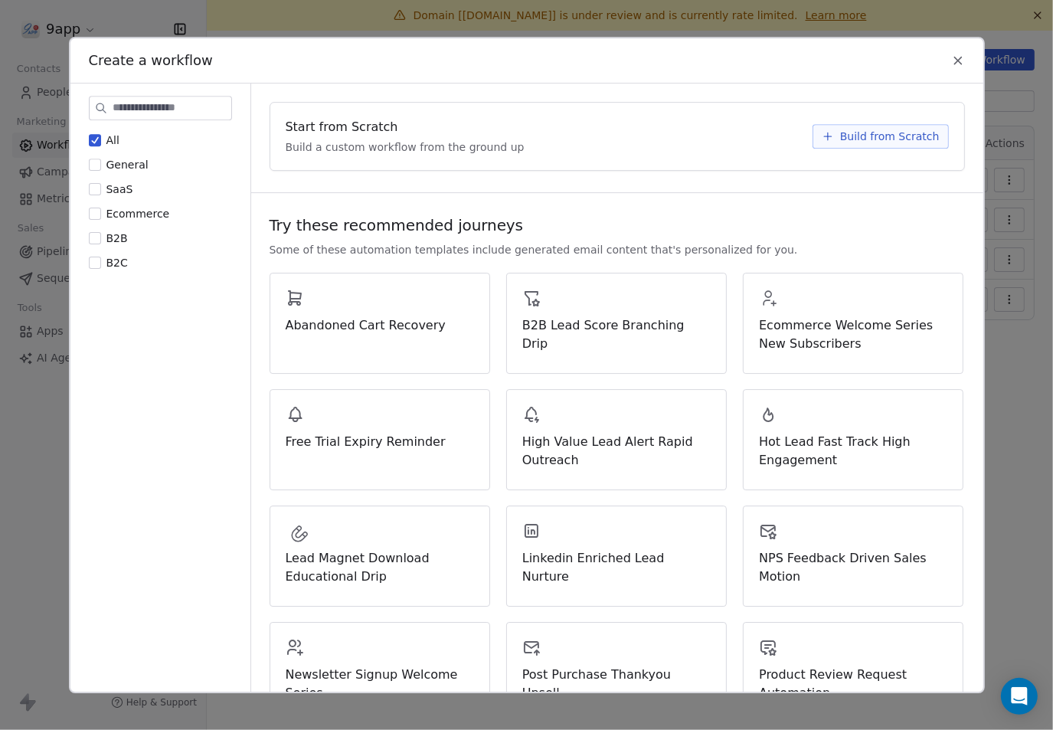
click at [848, 132] on span "Build from Scratch" at bounding box center [890, 136] width 100 height 15
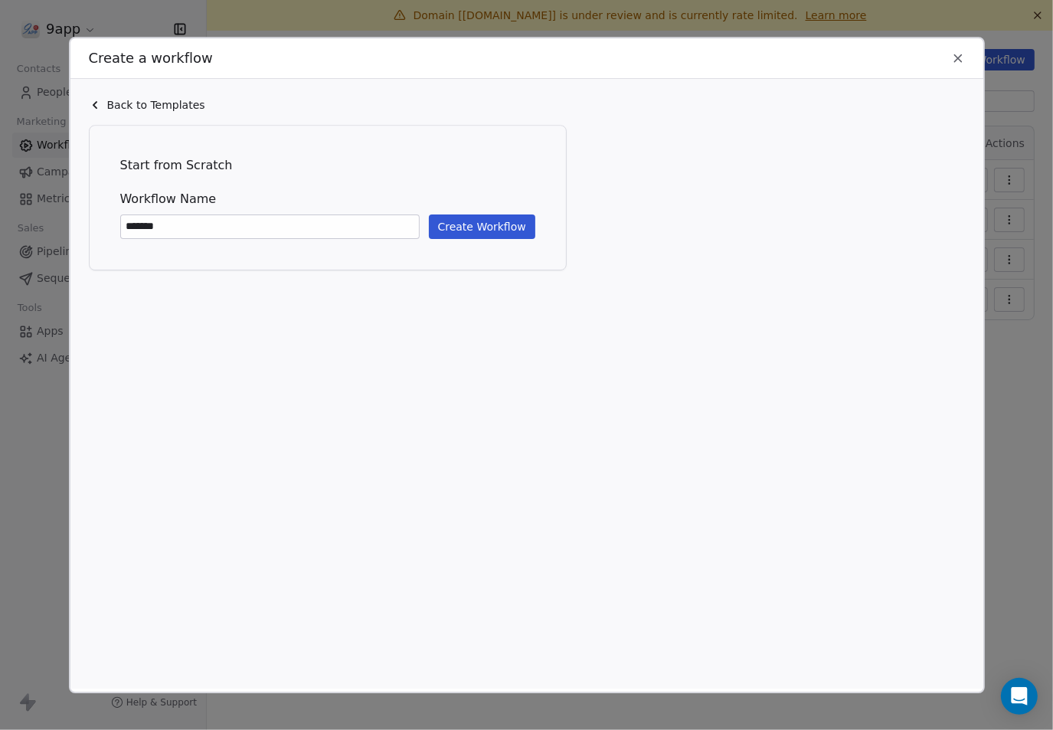
type input "*******"
click at [495, 232] on button "Create Workflow" at bounding box center [482, 226] width 106 height 25
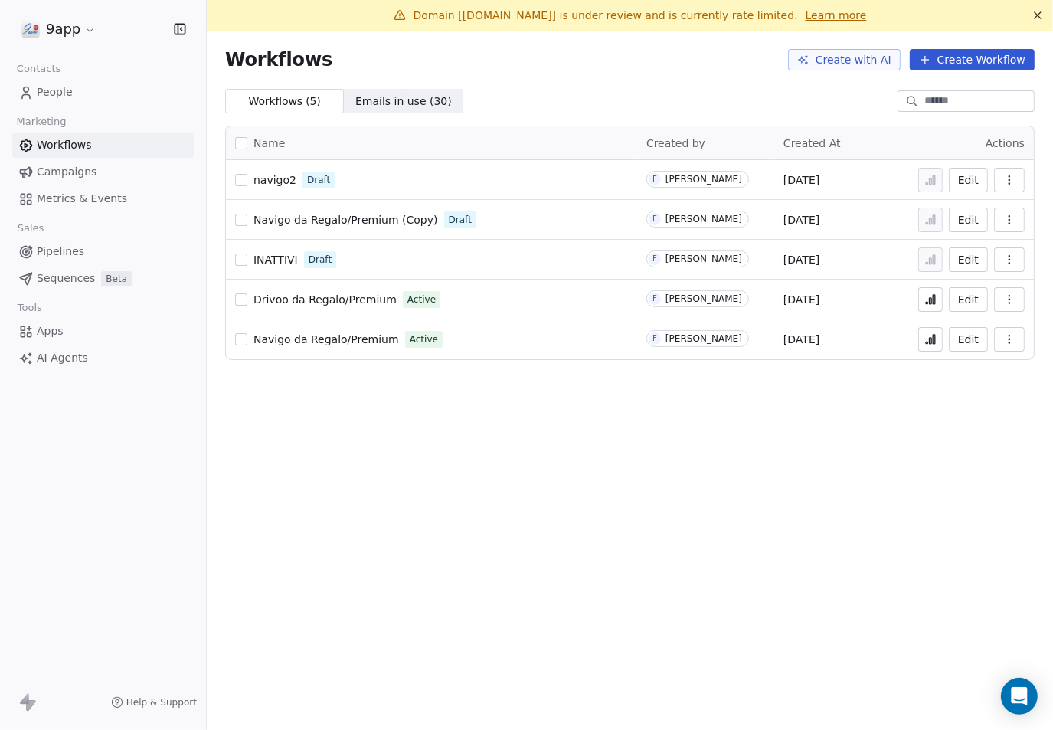
click at [384, 100] on span "Emails in use ( 30 )" at bounding box center [403, 101] width 96 height 16
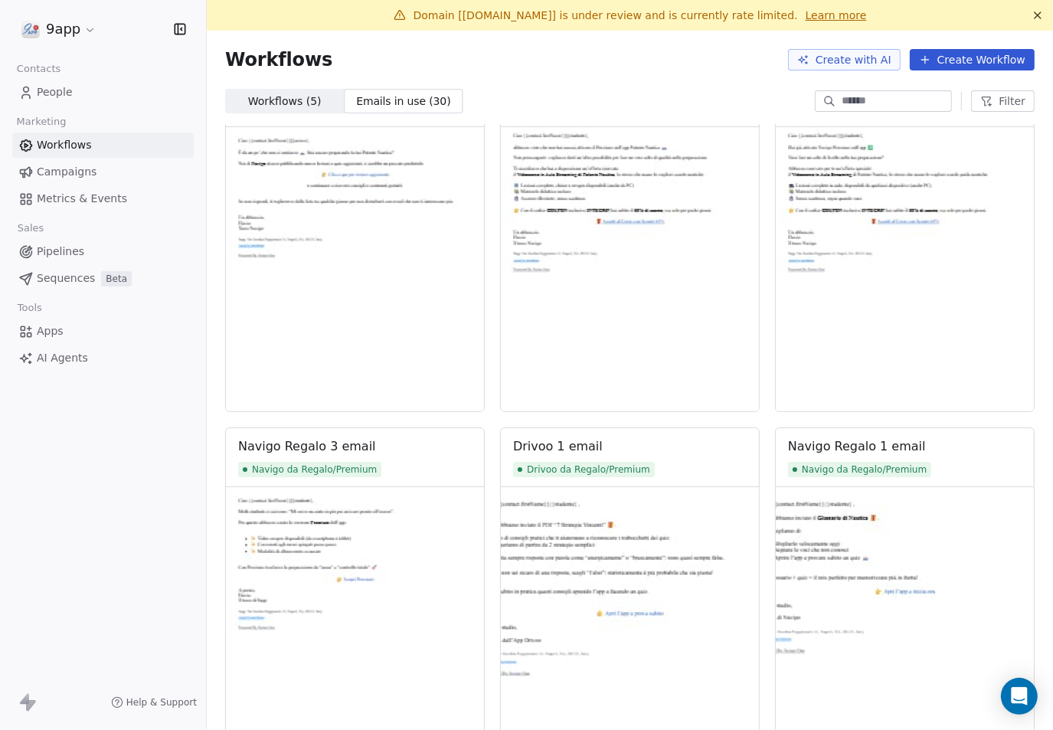
scroll to position [2965, 0]
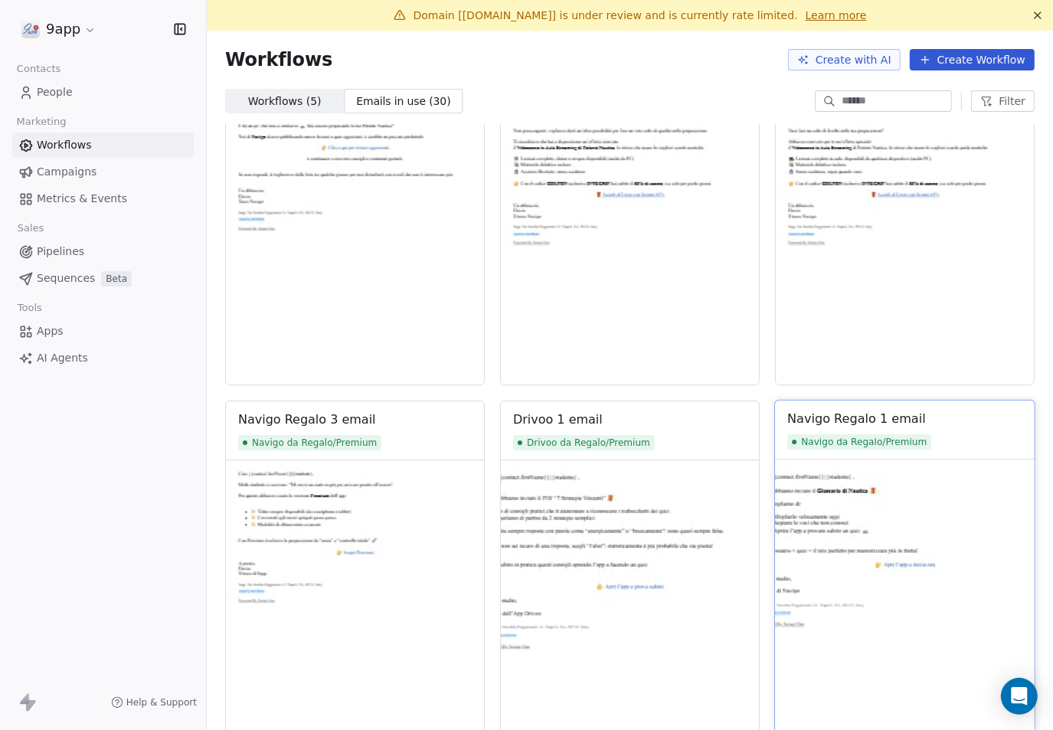
click at [908, 511] on img at bounding box center [905, 602] width 260 height 286
click at [853, 423] on div "Navigo Regalo 1 email" at bounding box center [856, 419] width 139 height 18
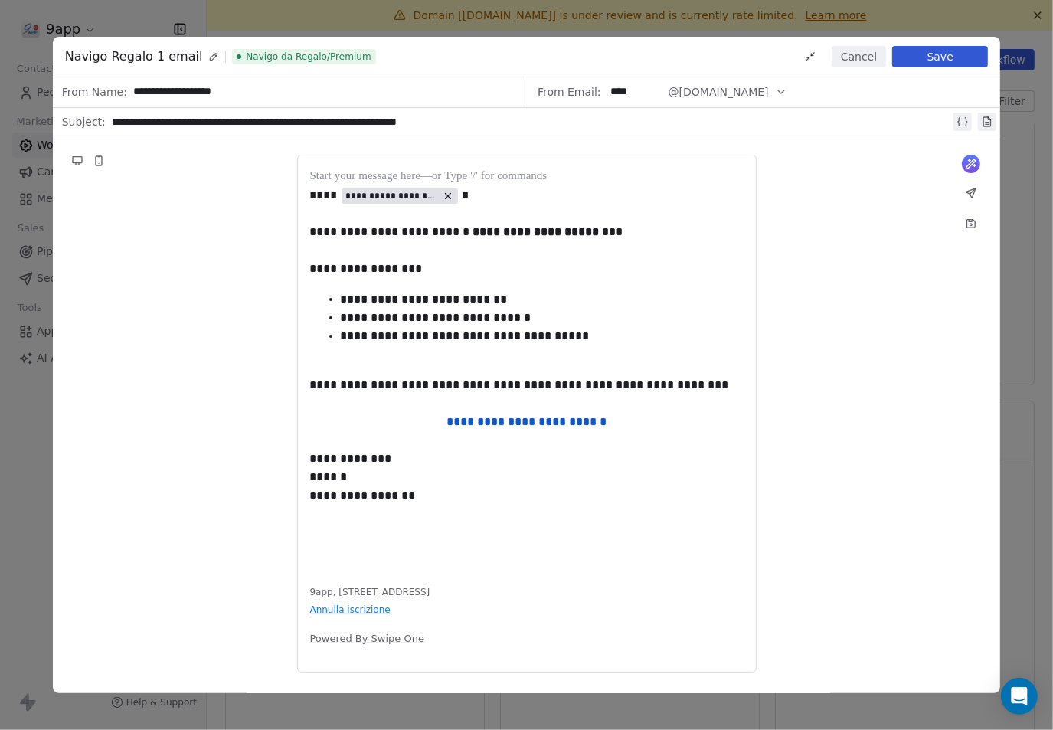
click at [971, 220] on icon at bounding box center [971, 220] width 3 height 2
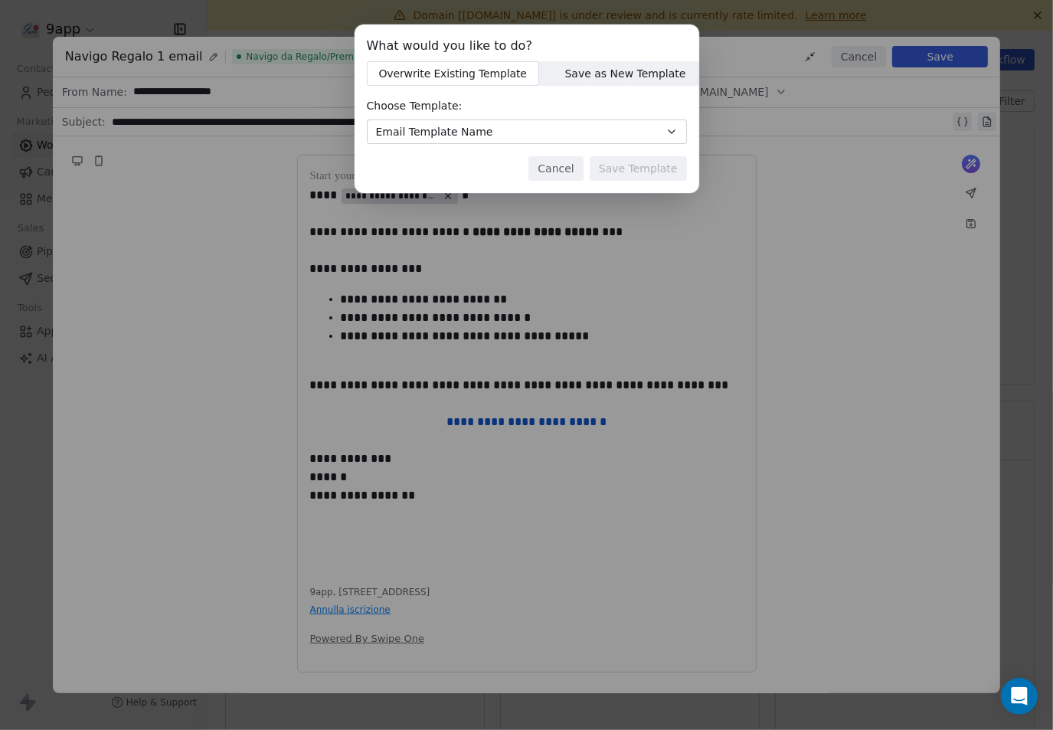
click at [662, 132] on button "Email Template Name" at bounding box center [527, 131] width 320 height 25
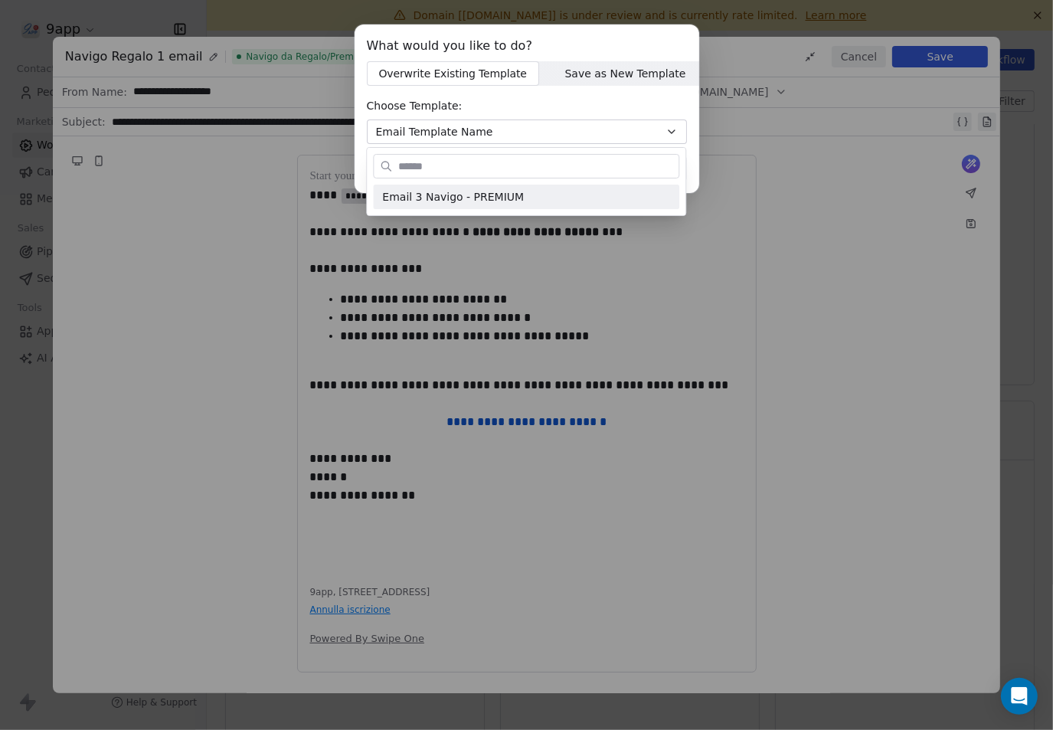
click at [809, 303] on div "What would you like to do? Overwrite Existing Template Overwrite Existing Templ…" at bounding box center [526, 365] width 1053 height 730
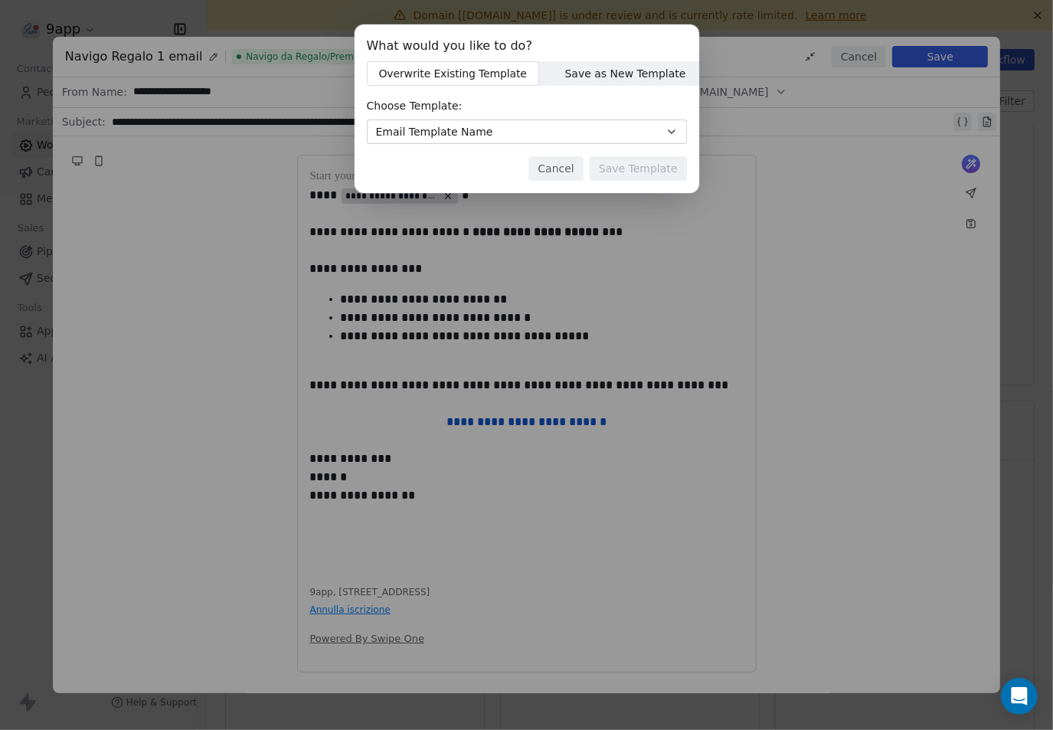
click at [571, 165] on button "Cancel" at bounding box center [555, 168] width 54 height 25
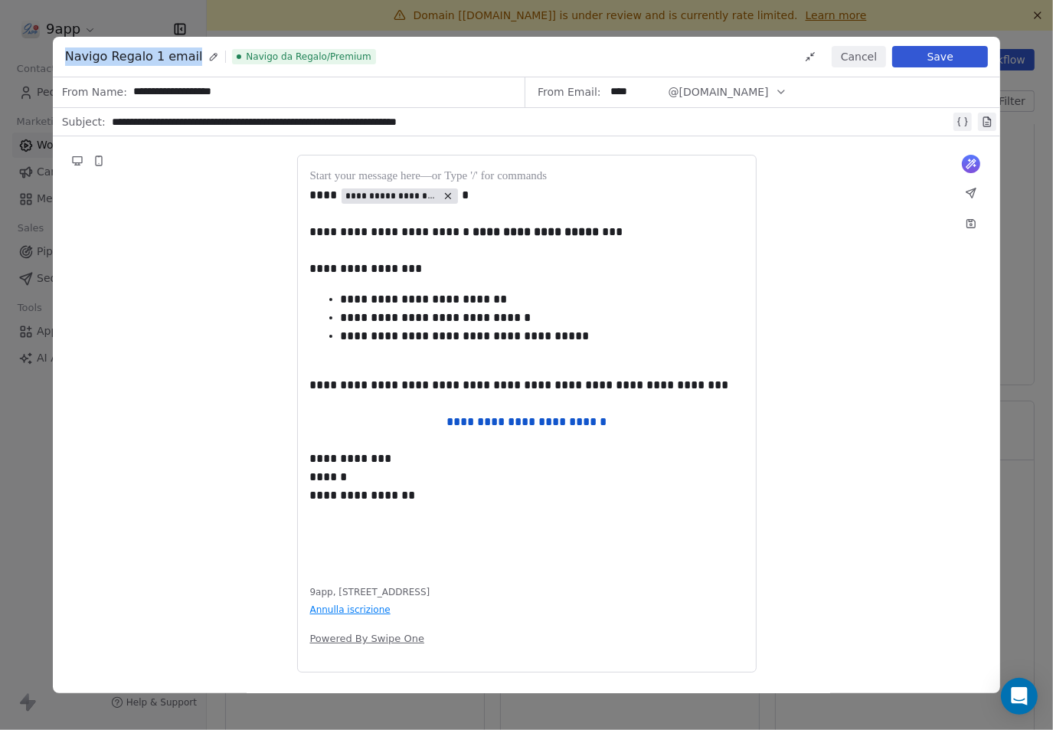
drag, startPoint x: 190, startPoint y: 56, endPoint x: 61, endPoint y: 63, distance: 129.6
click at [61, 63] on div "Navigo Regalo 1 email Navigo da Regalo/Premium Cancel Save" at bounding box center [527, 57] width 948 height 41
copy span "Navigo Regalo 1 email"
click at [968, 221] on icon at bounding box center [971, 223] width 8 height 8
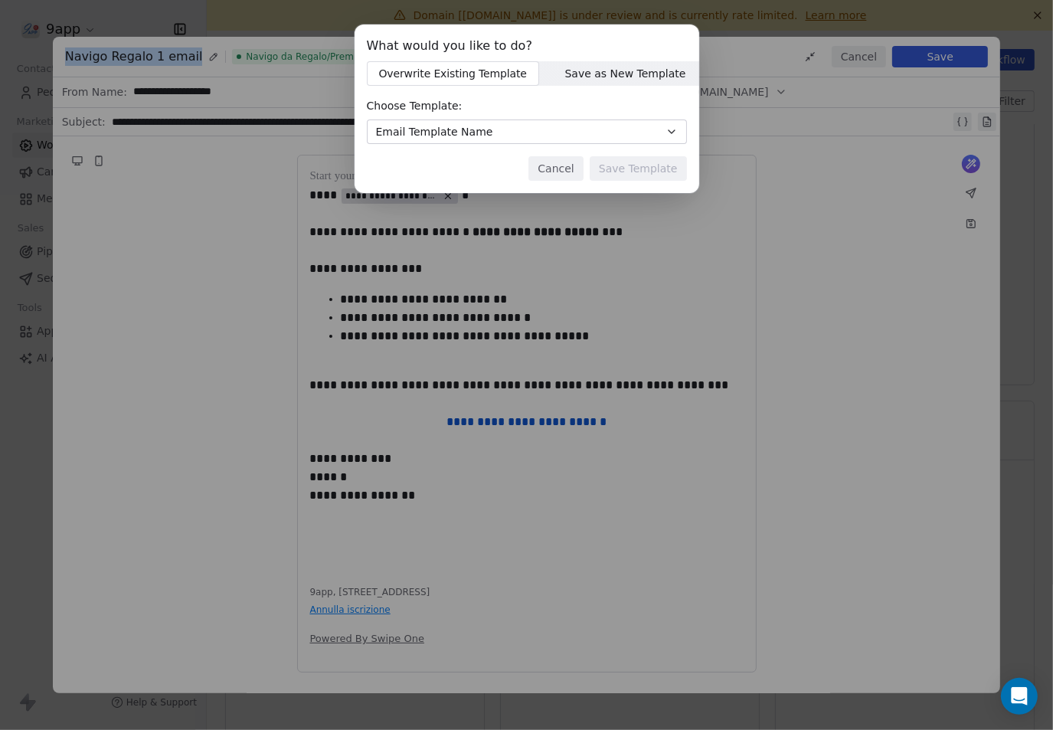
click at [661, 128] on button "Email Template Name" at bounding box center [527, 131] width 320 height 25
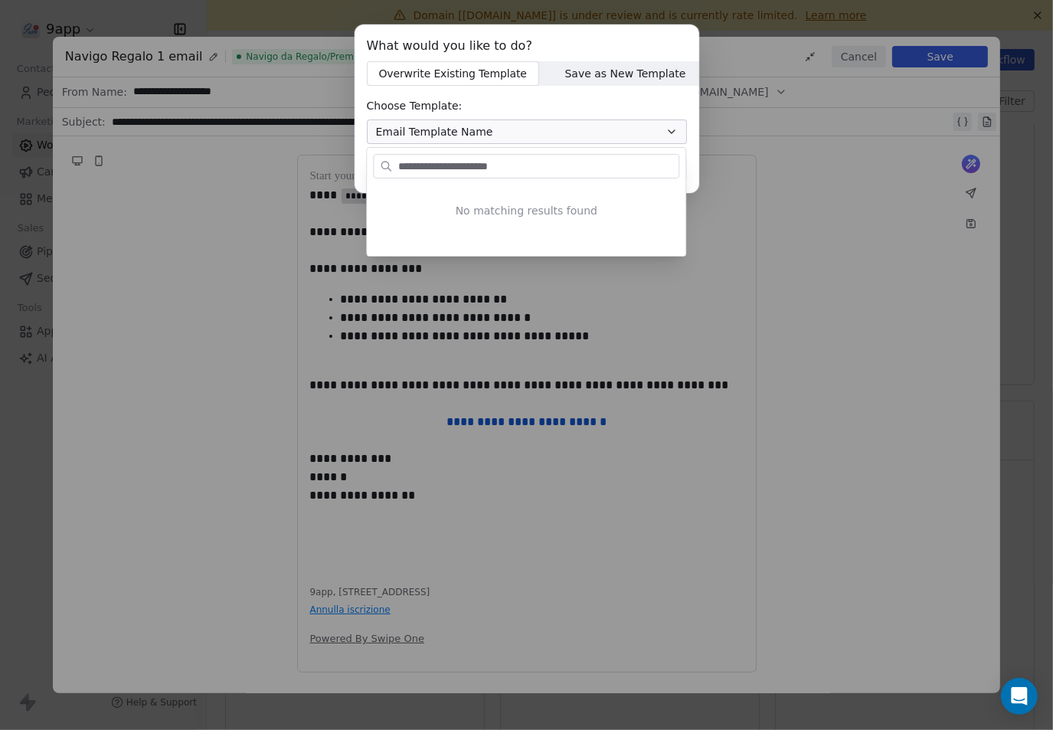
type input "**********"
click at [636, 214] on div "No matching results found" at bounding box center [526, 210] width 319 height 65
click at [597, 94] on div "What would you like to do? Overwrite Existing Template Overwrite Existing Templ…" at bounding box center [526, 118] width 1053 height 237
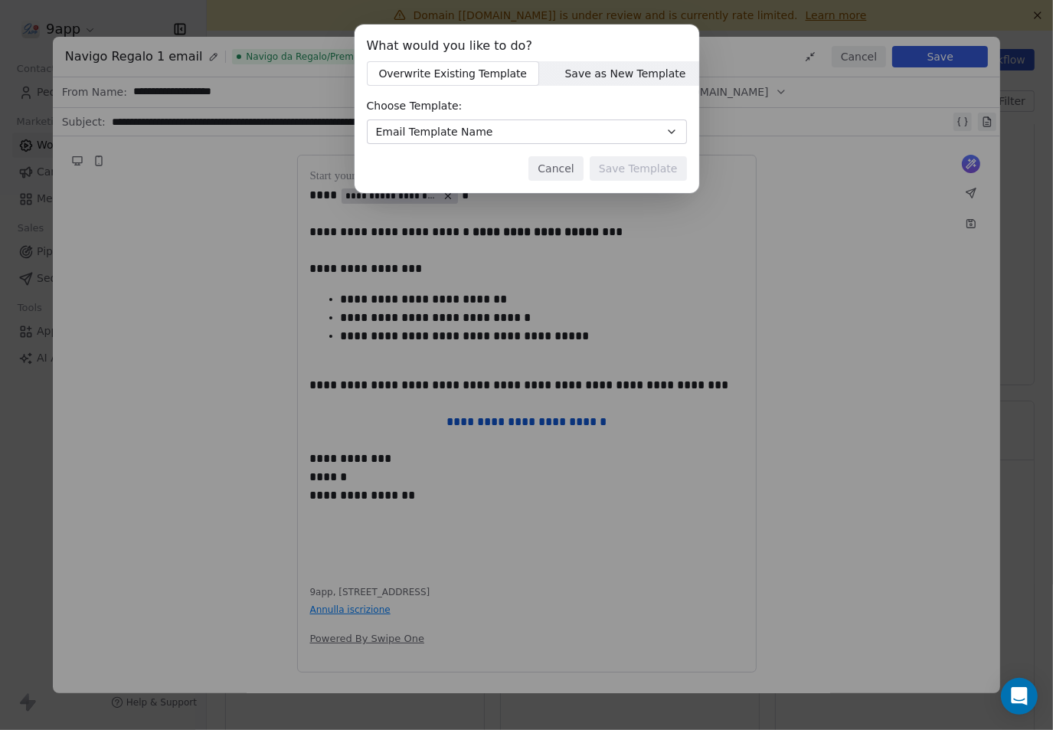
click at [570, 127] on button "Email Template Name" at bounding box center [527, 131] width 320 height 25
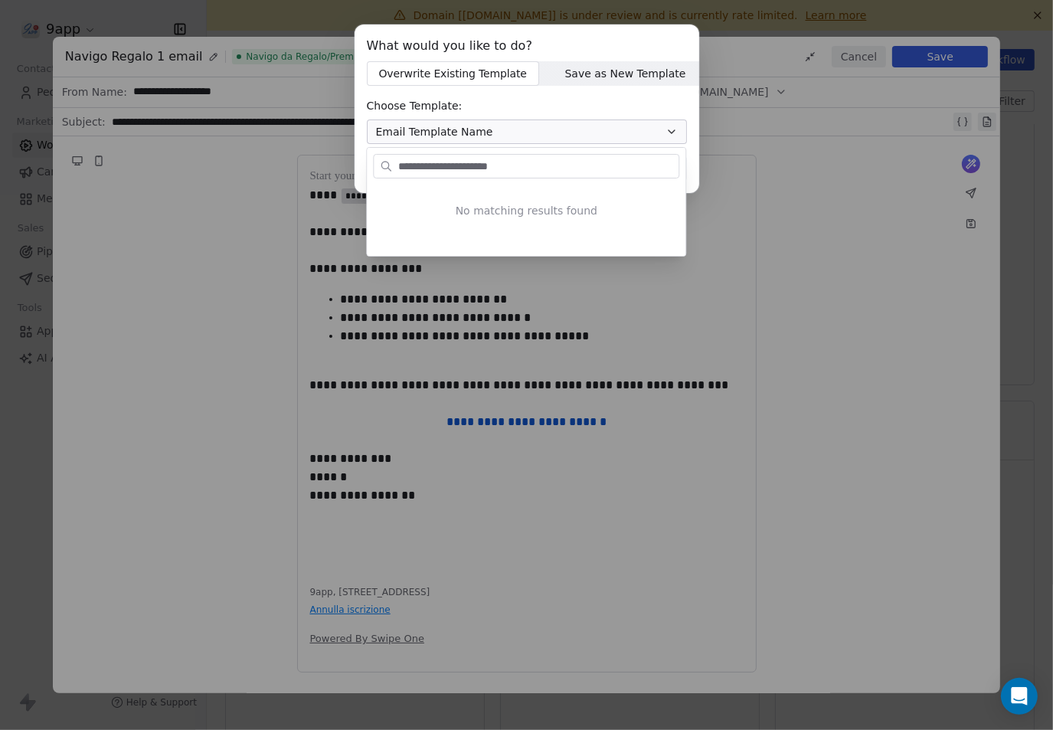
click at [558, 155] on input "**********" at bounding box center [536, 166] width 283 height 22
drag, startPoint x: 557, startPoint y: 159, endPoint x: 382, endPoint y: 167, distance: 174.8
click at [382, 167] on div "**********" at bounding box center [526, 166] width 306 height 25
click at [382, 167] on icon at bounding box center [384, 165] width 7 height 7
click at [555, 99] on div "What would you like to do? Overwrite Existing Template Overwrite Existing Templ…" at bounding box center [526, 118] width 1053 height 237
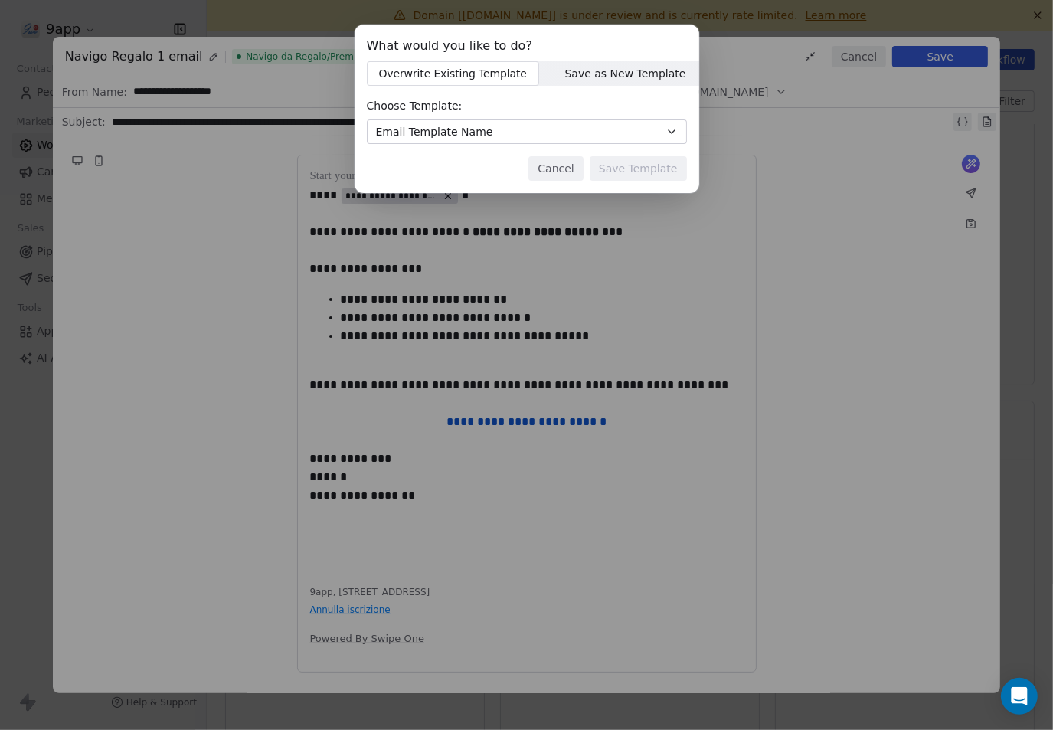
click at [577, 68] on span "Save as New Template" at bounding box center [624, 74] width 121 height 16
click at [479, 70] on span "Overwrite Existing Template" at bounding box center [453, 74] width 151 height 16
click at [566, 71] on span "Save as New Template" at bounding box center [624, 74] width 121 height 16
click at [535, 126] on input at bounding box center [527, 131] width 319 height 23
paste input "**********"
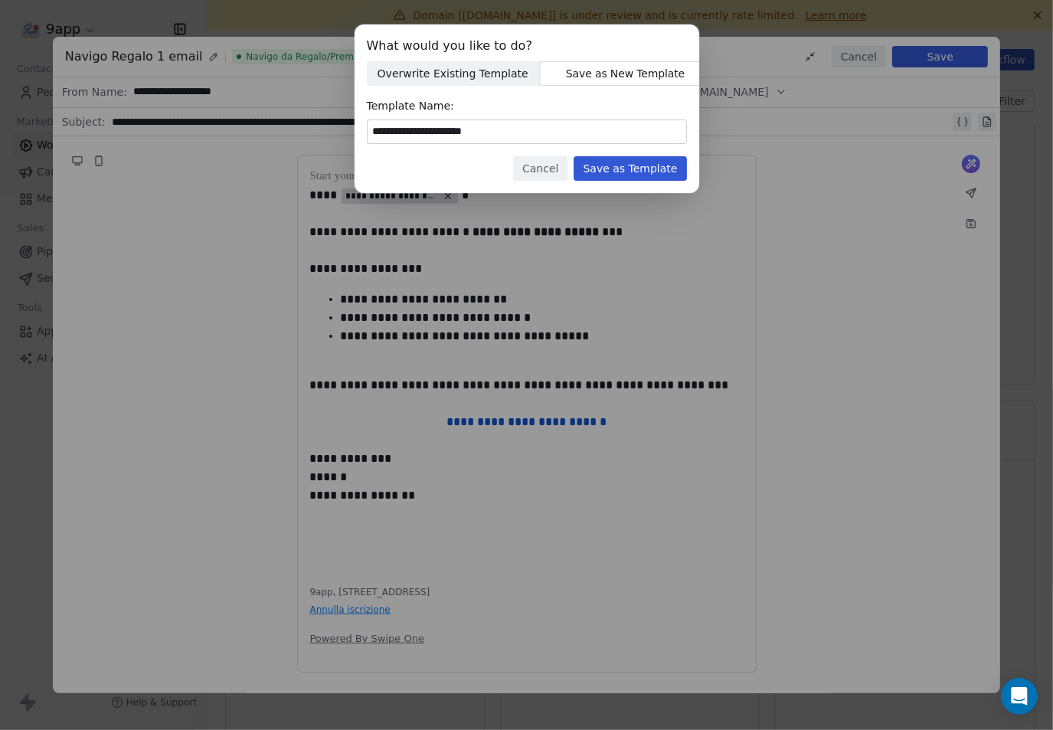
type input "**********"
click at [631, 163] on button "Save as Template" at bounding box center [630, 168] width 113 height 25
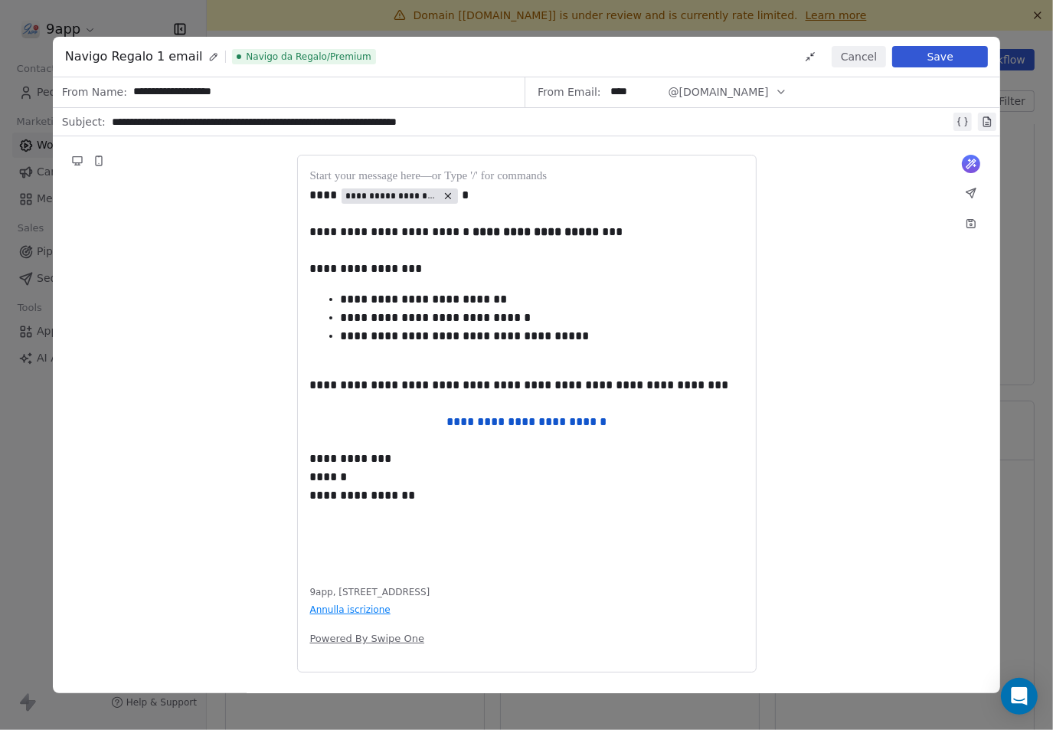
click at [868, 57] on button "Cancel" at bounding box center [859, 56] width 54 height 21
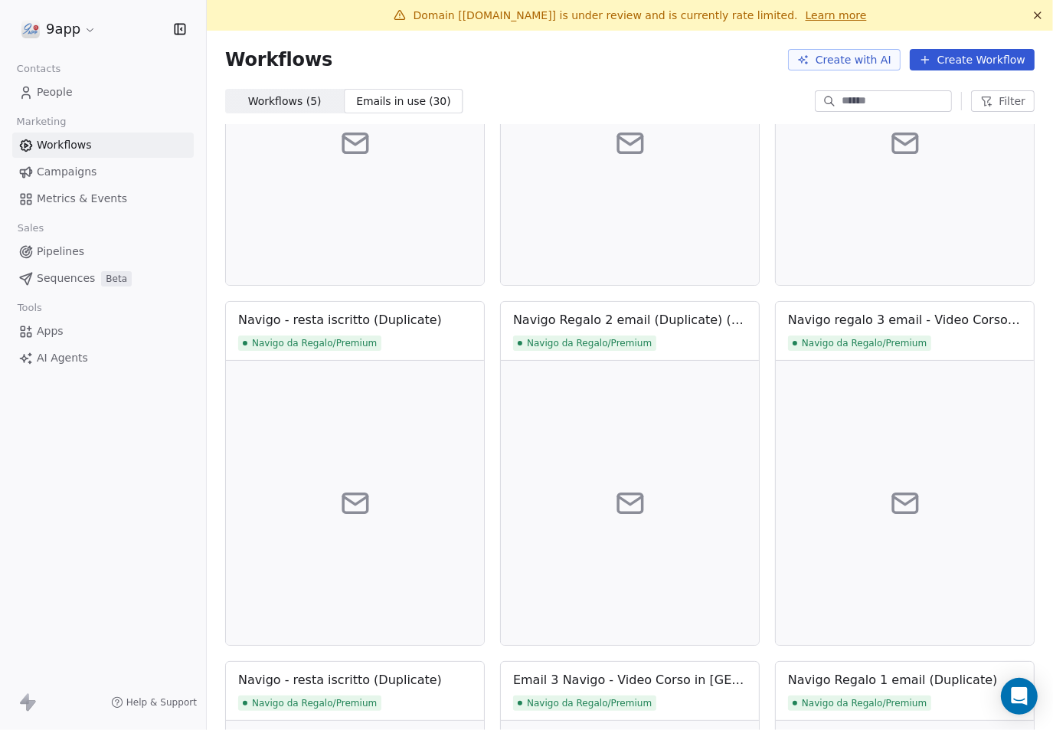
scroll to position [0, 0]
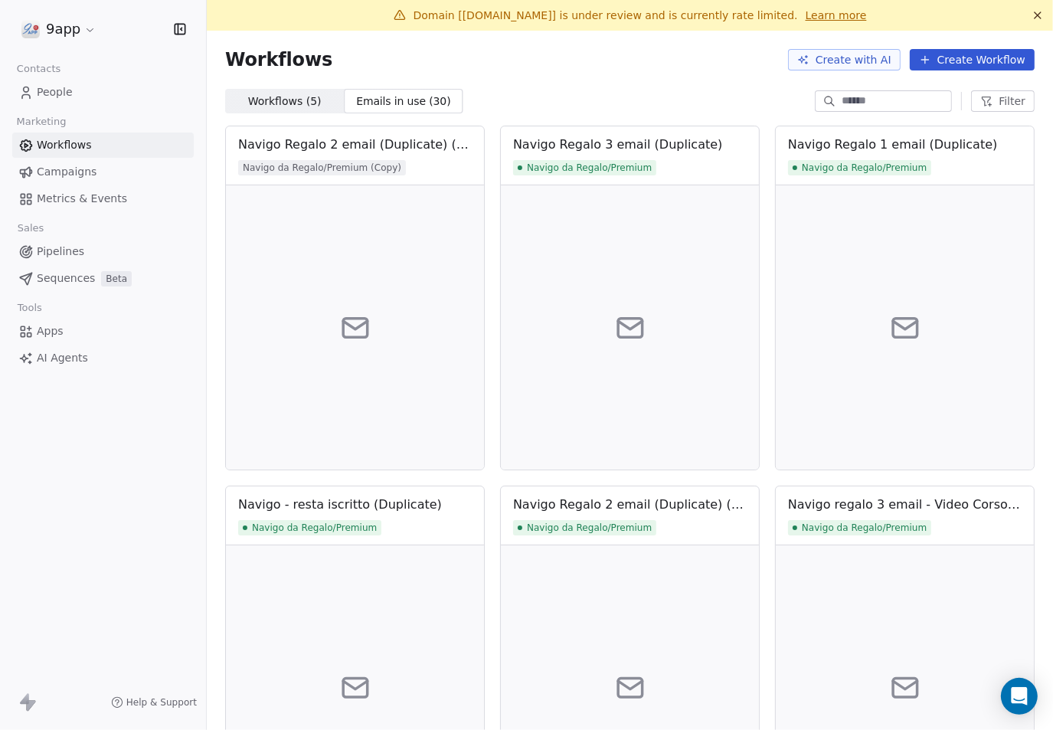
click at [362, 102] on span "Emails in use ( 30 )" at bounding box center [403, 101] width 96 height 16
click at [270, 100] on span "Workflows ( 5 )" at bounding box center [285, 101] width 74 height 16
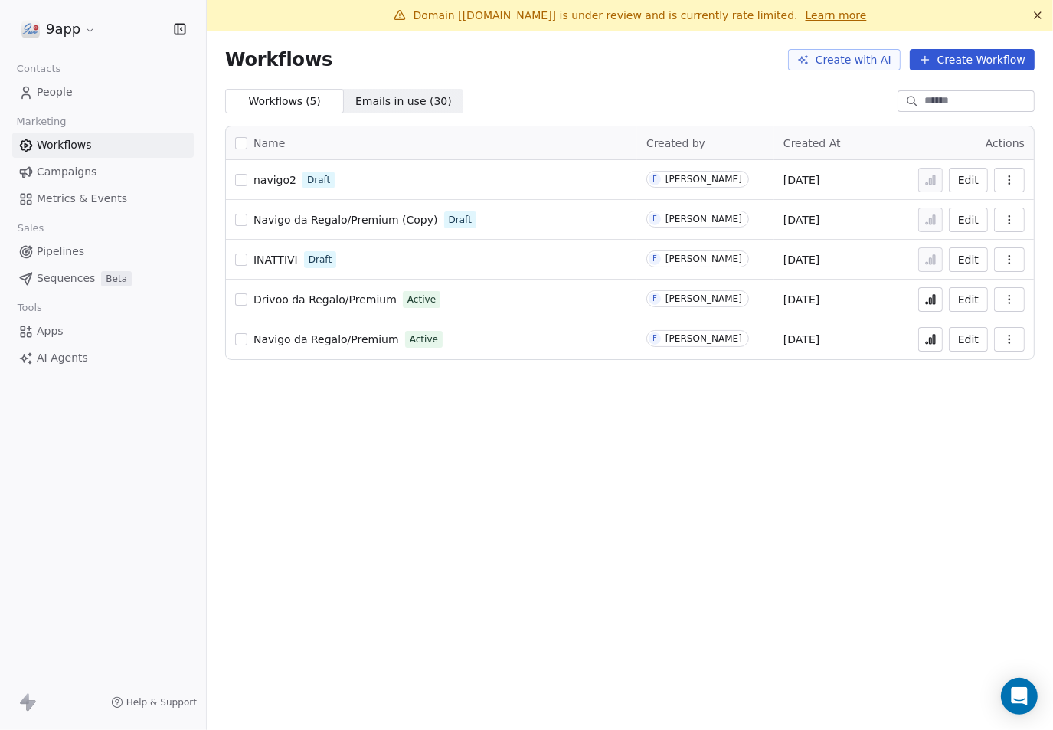
click at [355, 99] on span "Emails in use ( 30 )" at bounding box center [403, 101] width 96 height 16
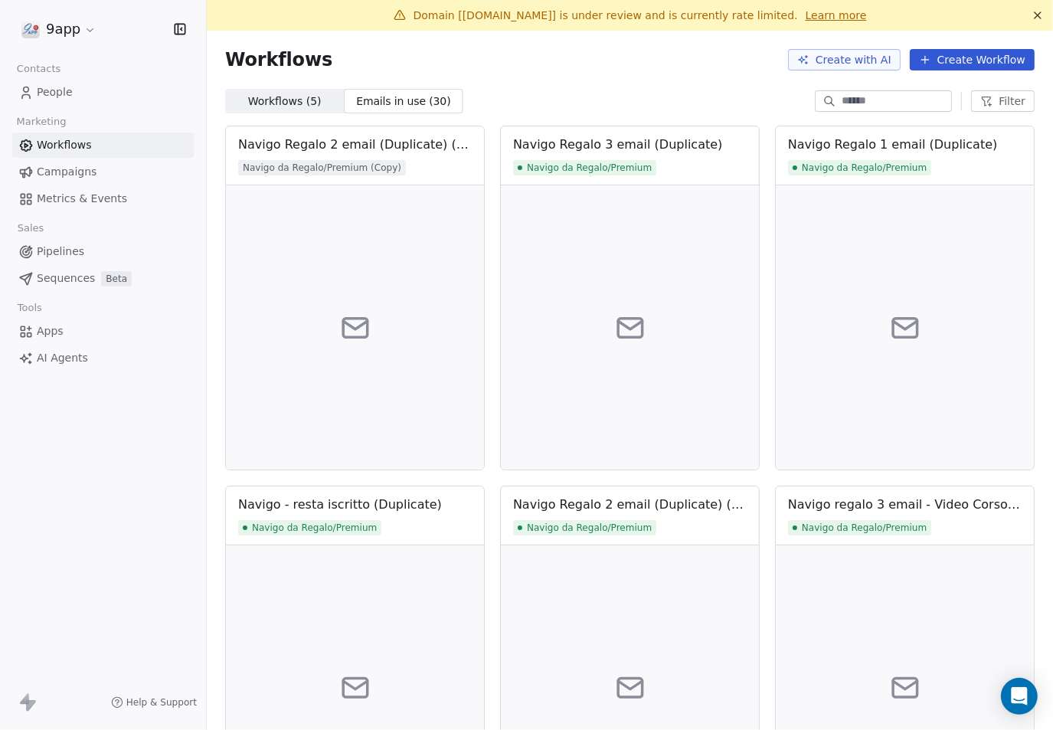
click at [274, 103] on span "Workflows ( 5 )" at bounding box center [285, 101] width 74 height 16
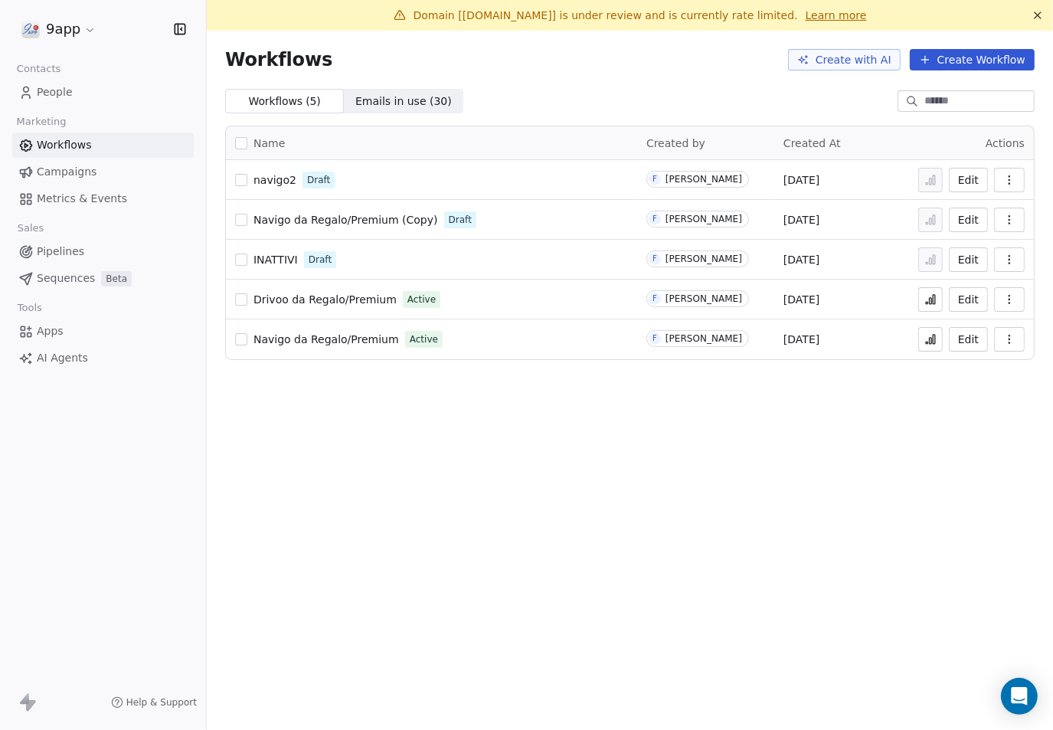
click at [962, 182] on button "Edit" at bounding box center [968, 180] width 39 height 25
click at [361, 93] on span "Emails in use ( 31 )" at bounding box center [403, 101] width 96 height 16
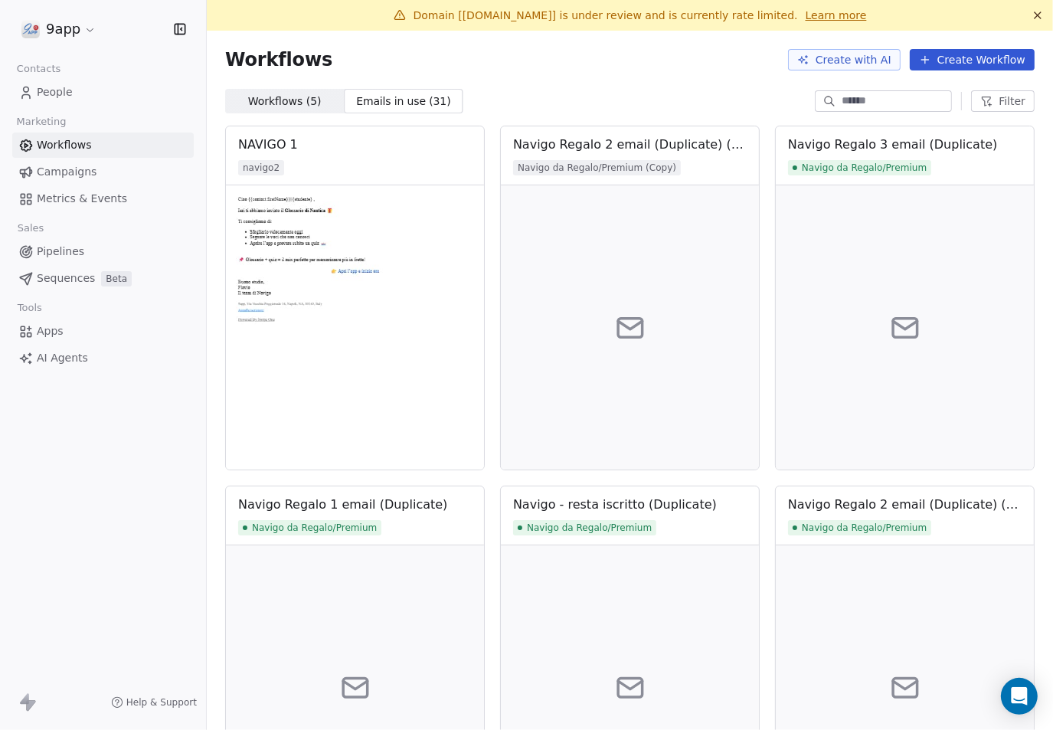
click at [294, 108] on span "Workflows ( 5 )" at bounding box center [285, 101] width 74 height 16
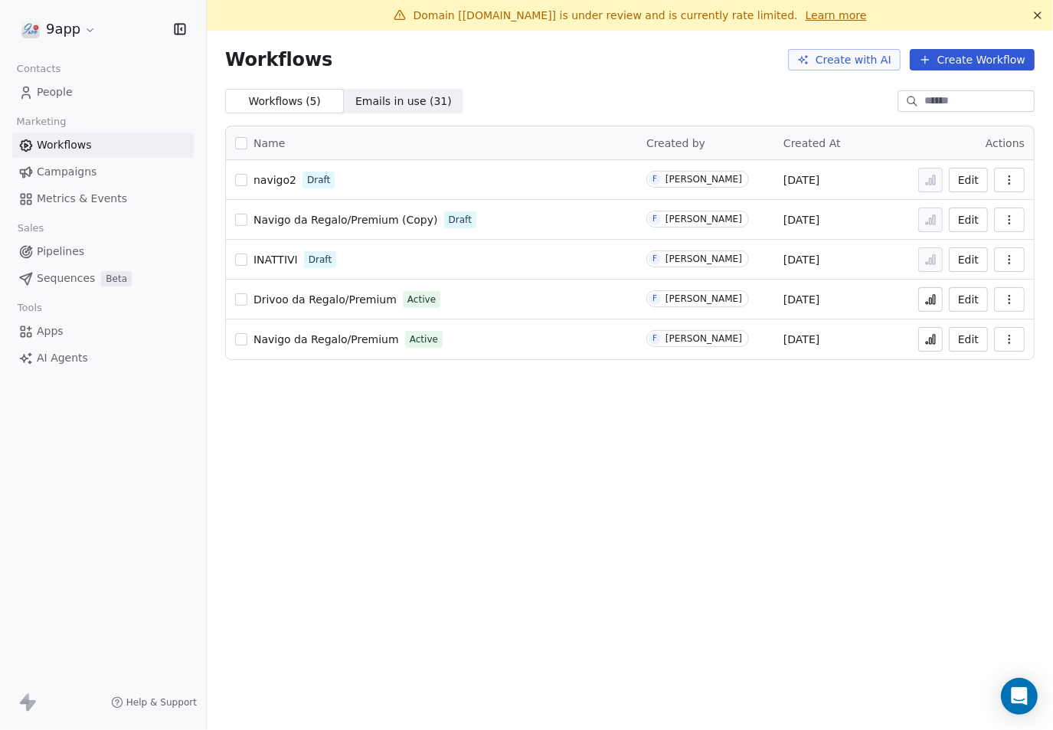
click at [968, 174] on button "Edit" at bounding box center [968, 180] width 39 height 25
click at [968, 179] on button "Edit" at bounding box center [968, 180] width 39 height 25
click at [63, 92] on span "People" at bounding box center [55, 92] width 36 height 16
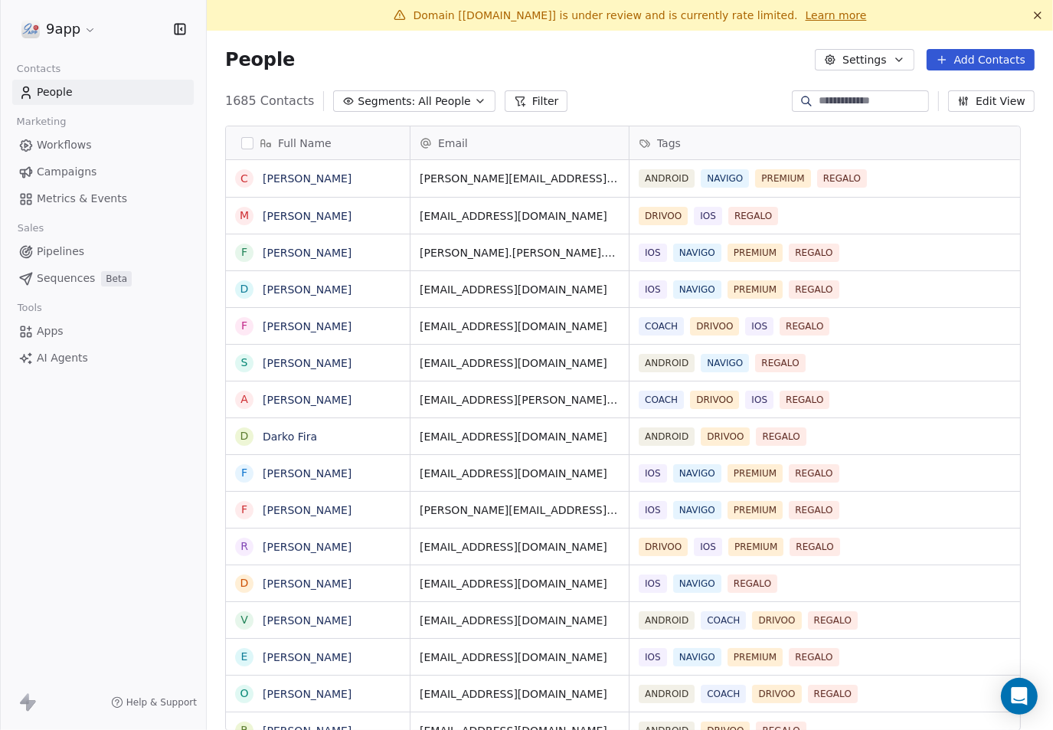
scroll to position [628, 818]
click at [55, 146] on span "Workflows" at bounding box center [64, 145] width 55 height 16
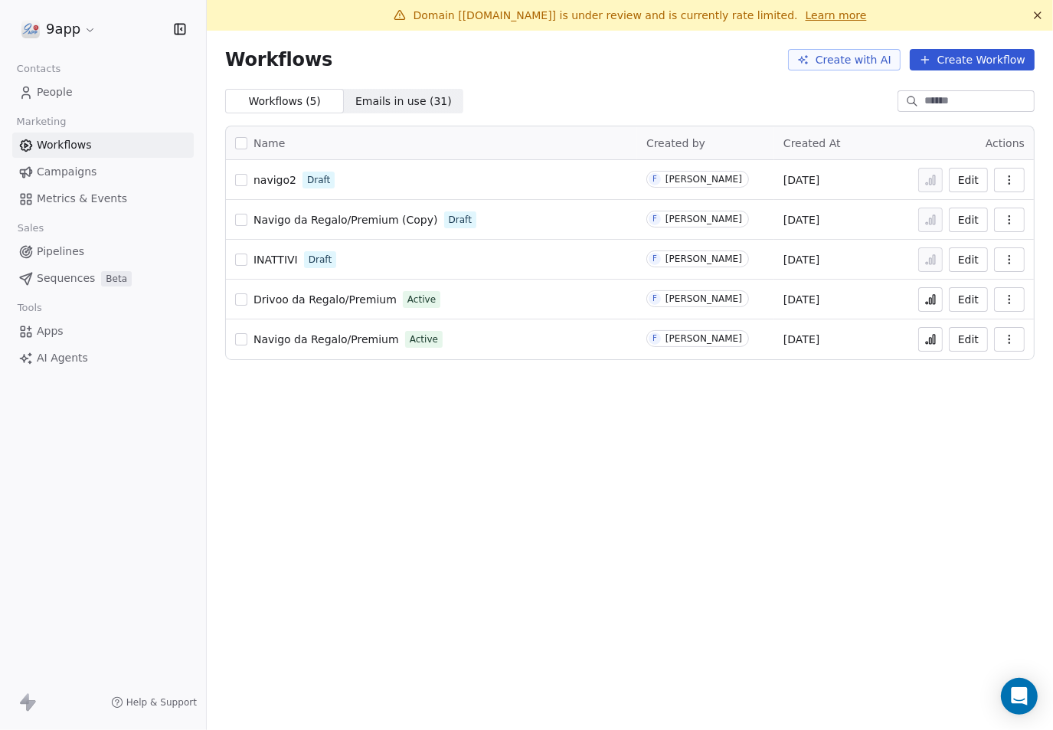
click at [46, 28] on html "9app Contacts People Marketing Workflows Campaigns Metrics & Events Sales Pipel…" at bounding box center [526, 365] width 1053 height 730
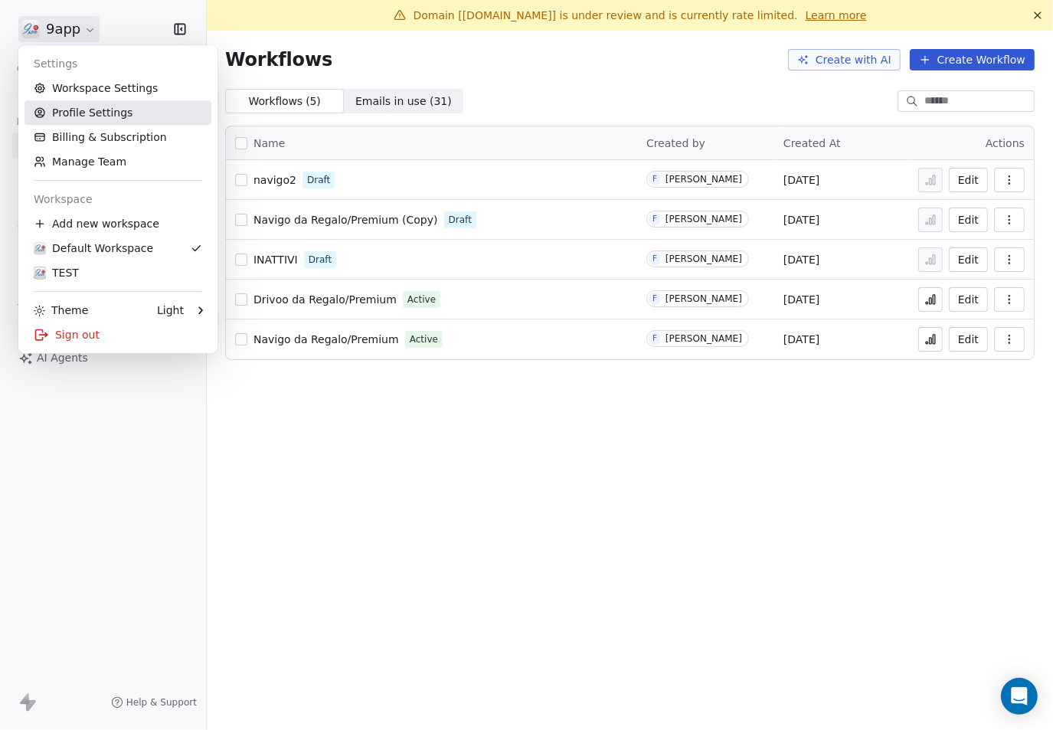
click at [78, 110] on link "Profile Settings" at bounding box center [118, 112] width 187 height 25
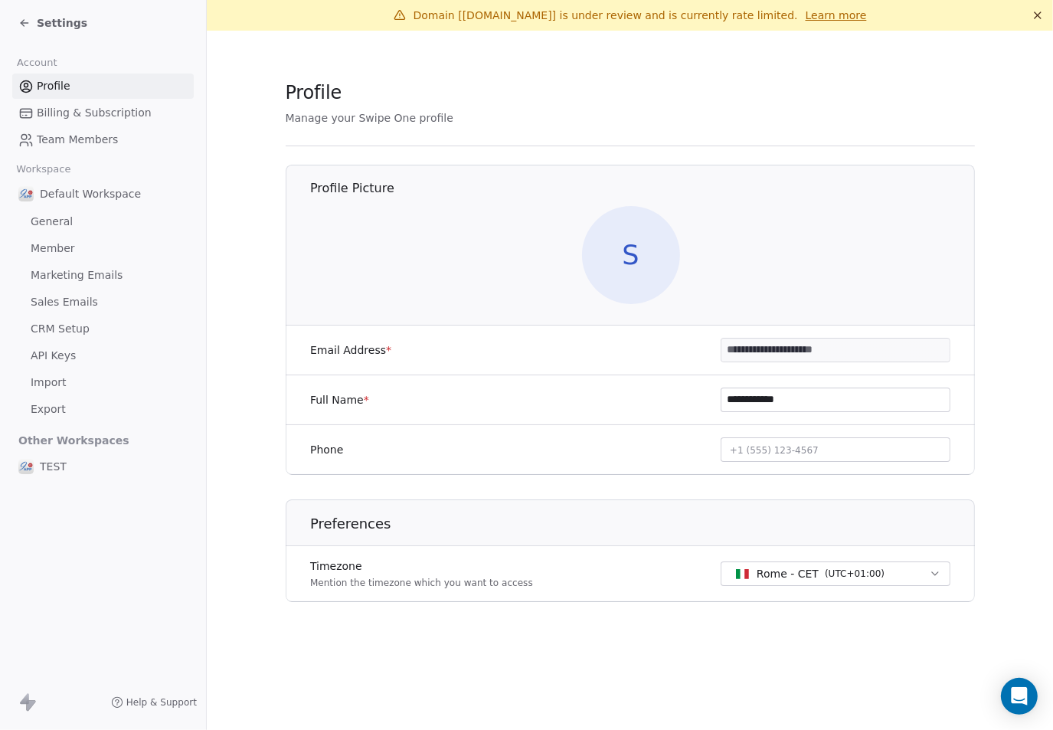
click at [43, 224] on span "General" at bounding box center [52, 222] width 42 height 16
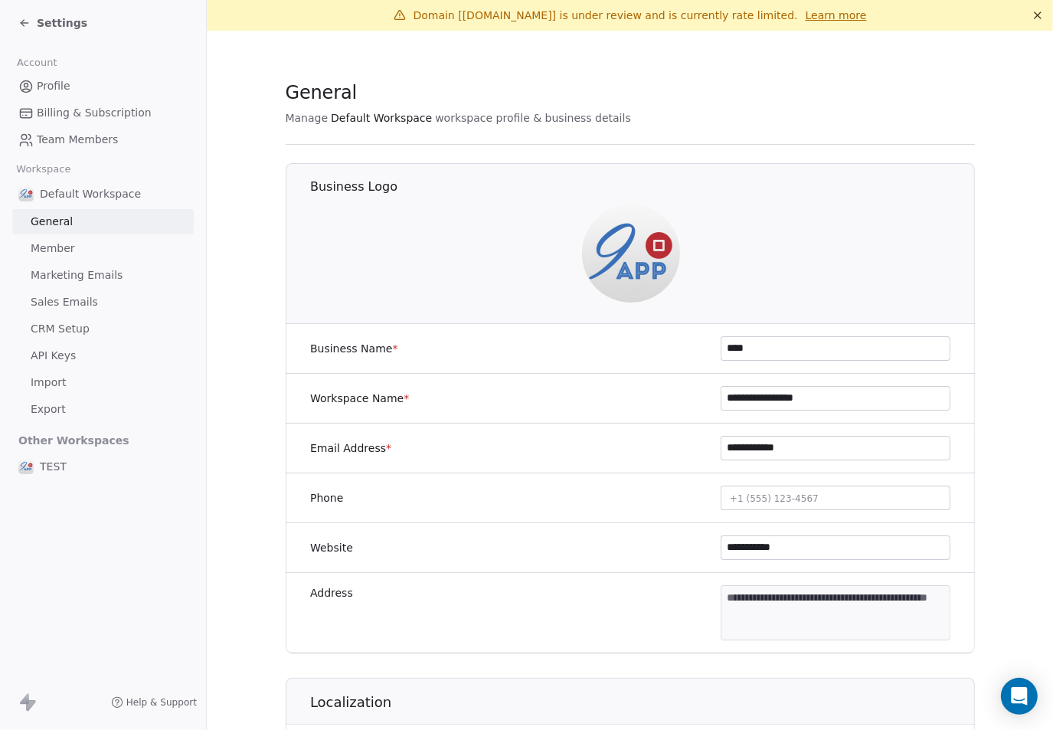
click at [40, 247] on span "Member" at bounding box center [53, 248] width 44 height 16
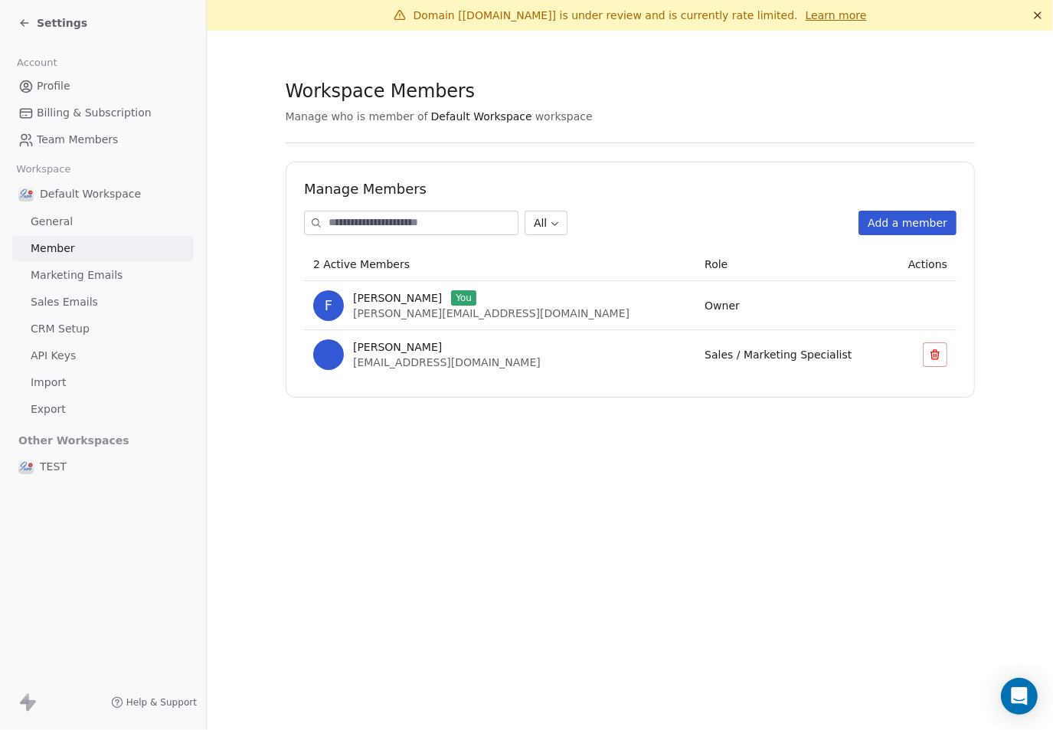
click at [38, 272] on span "Marketing Emails" at bounding box center [77, 275] width 92 height 16
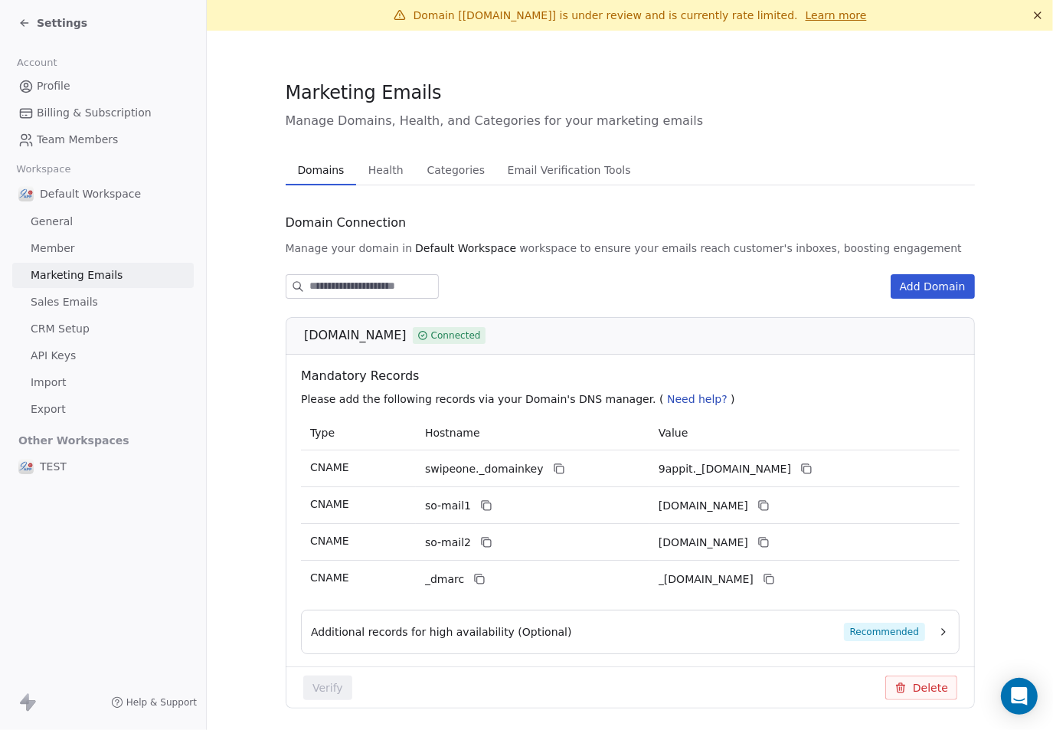
click at [43, 296] on span "Sales Emails" at bounding box center [64, 302] width 67 height 16
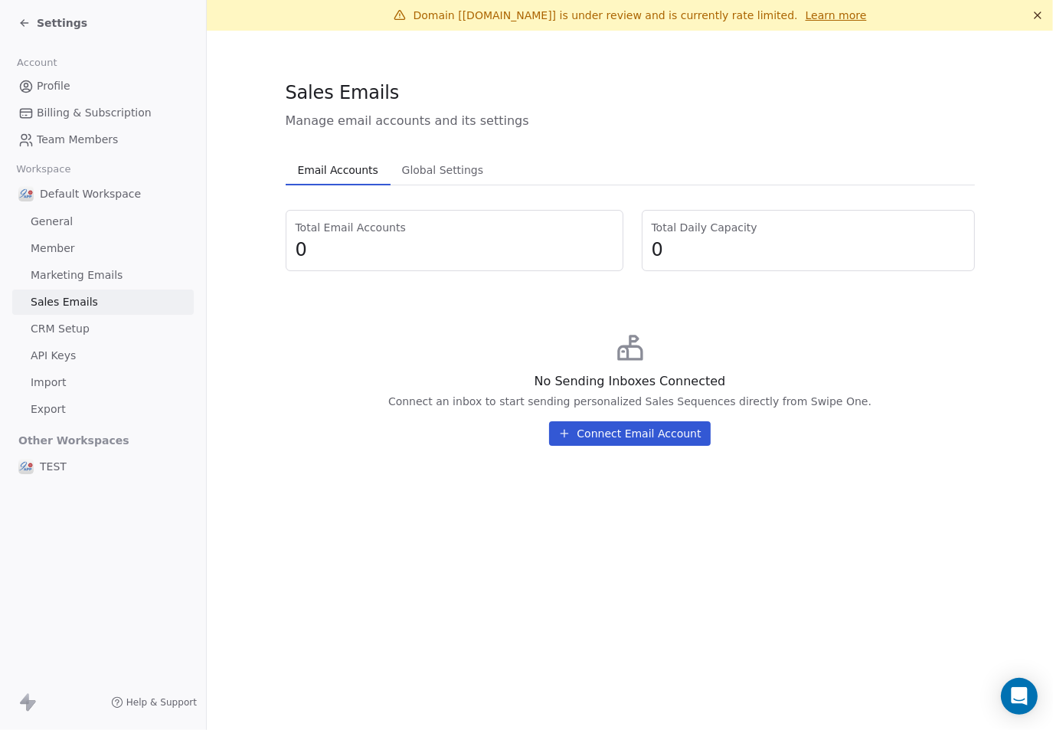
click at [433, 174] on span "Global Settings" at bounding box center [443, 169] width 94 height 21
click at [346, 172] on span "Email Accounts" at bounding box center [338, 169] width 93 height 21
click at [62, 324] on span "CRM Setup" at bounding box center [60, 329] width 59 height 16
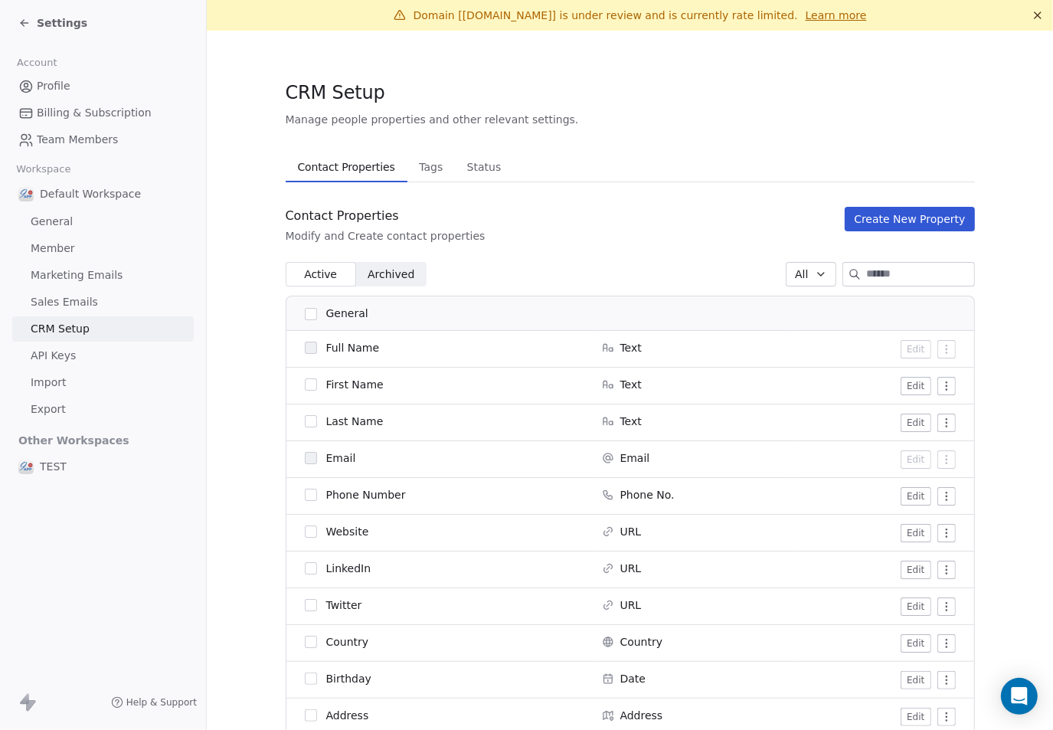
click at [49, 85] on span "Profile" at bounding box center [54, 86] width 34 height 16
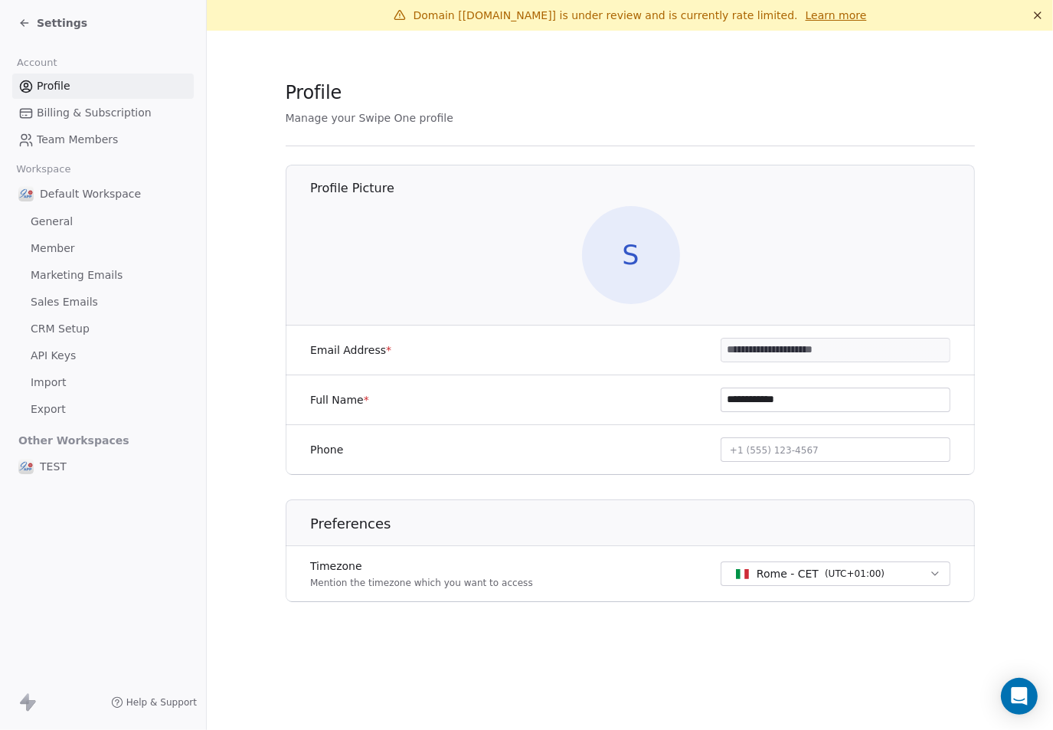
click at [48, 108] on span "Billing & Subscription" at bounding box center [94, 113] width 115 height 16
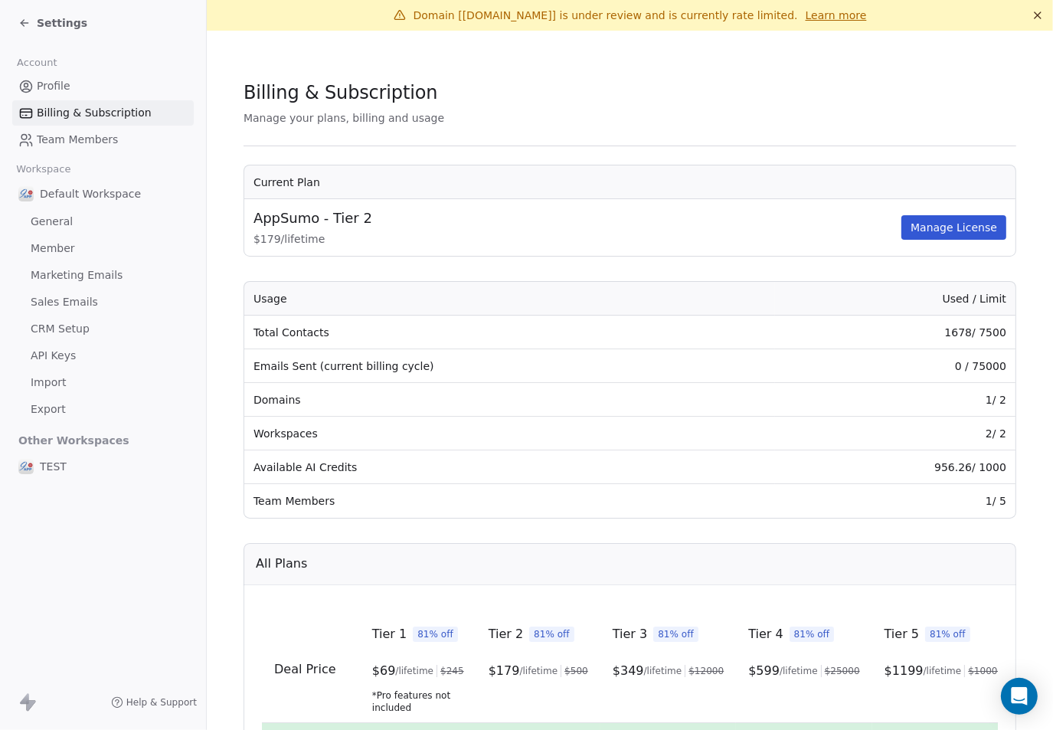
click at [85, 146] on span "Team Members" at bounding box center [77, 140] width 81 height 16
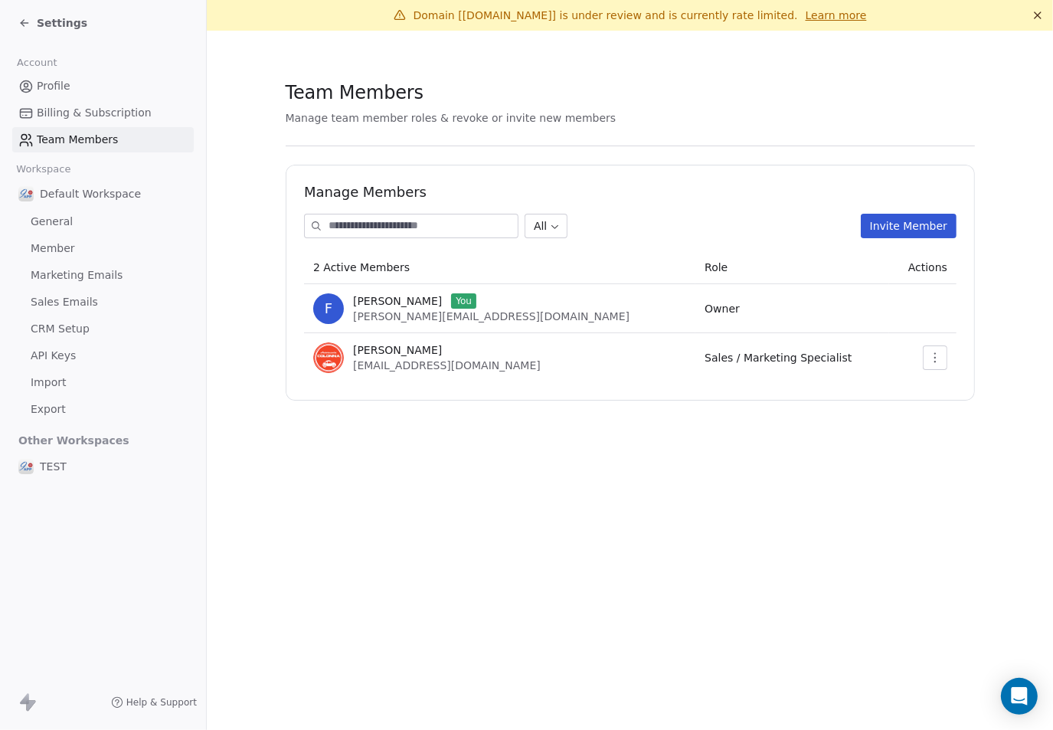
click at [43, 224] on span "General" at bounding box center [52, 222] width 42 height 16
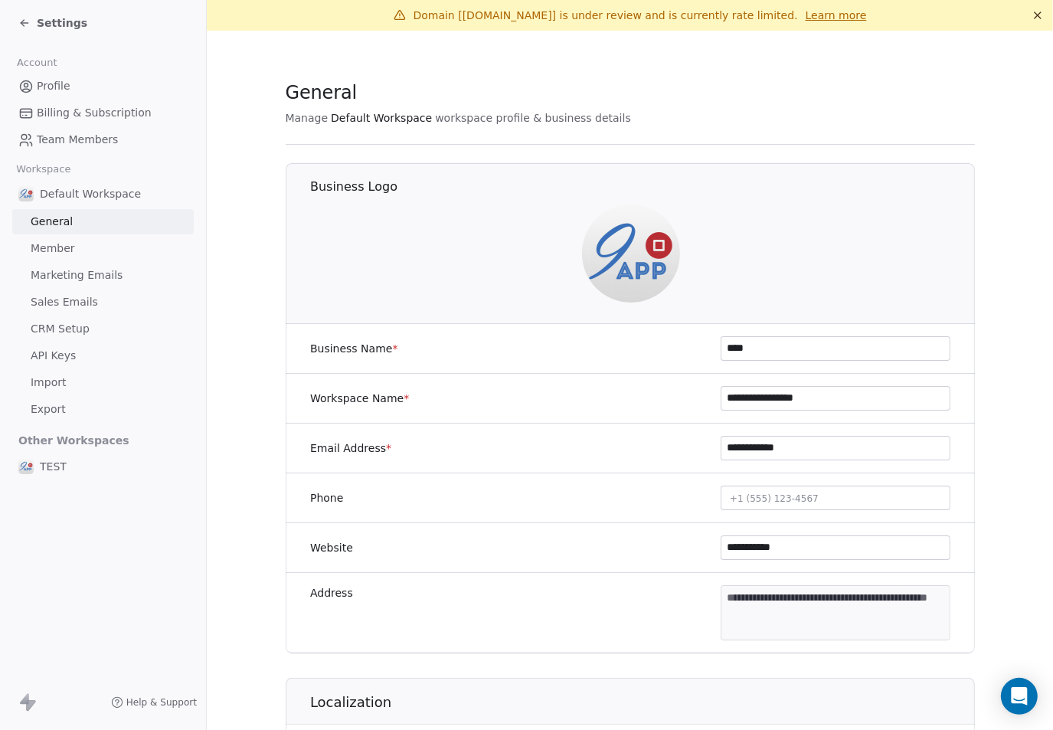
click at [40, 247] on span "Member" at bounding box center [53, 248] width 44 height 16
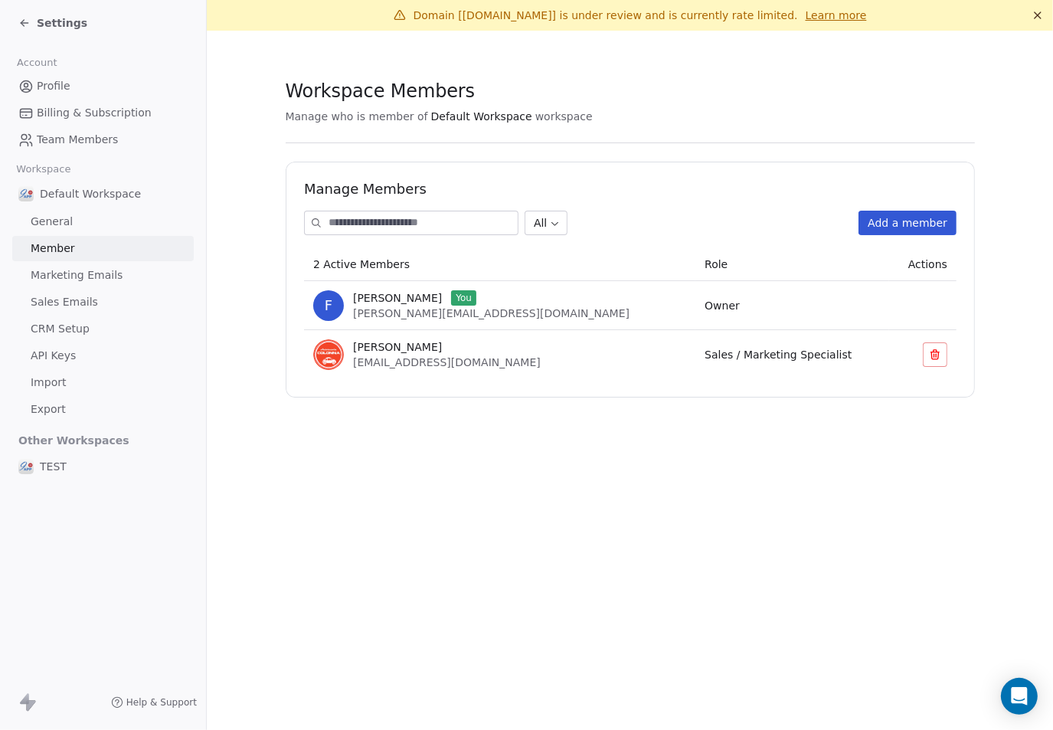
click at [46, 271] on span "Marketing Emails" at bounding box center [77, 275] width 92 height 16
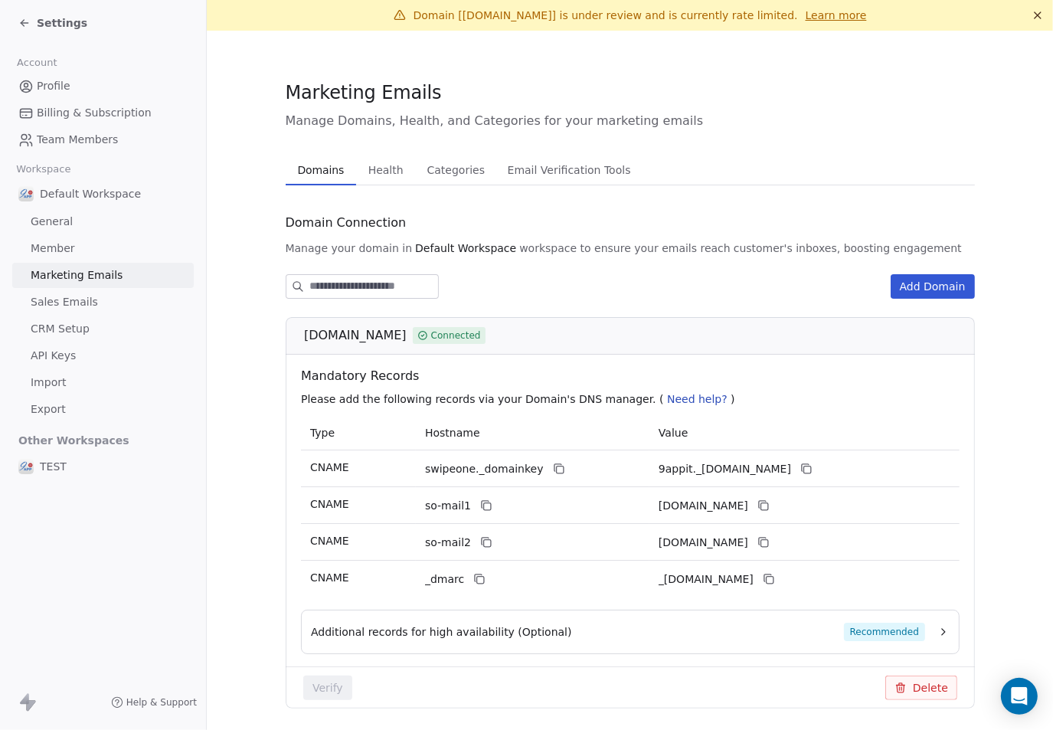
click at [62, 325] on span "CRM Setup" at bounding box center [60, 329] width 59 height 16
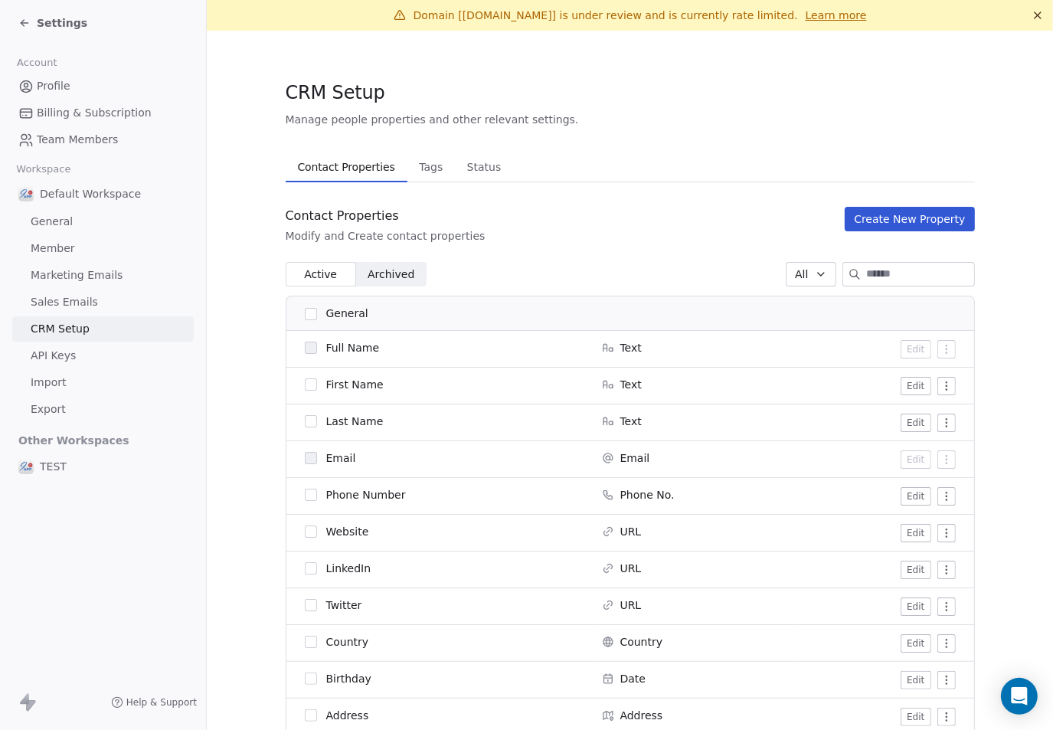
click at [52, 357] on span "API Keys" at bounding box center [53, 356] width 45 height 16
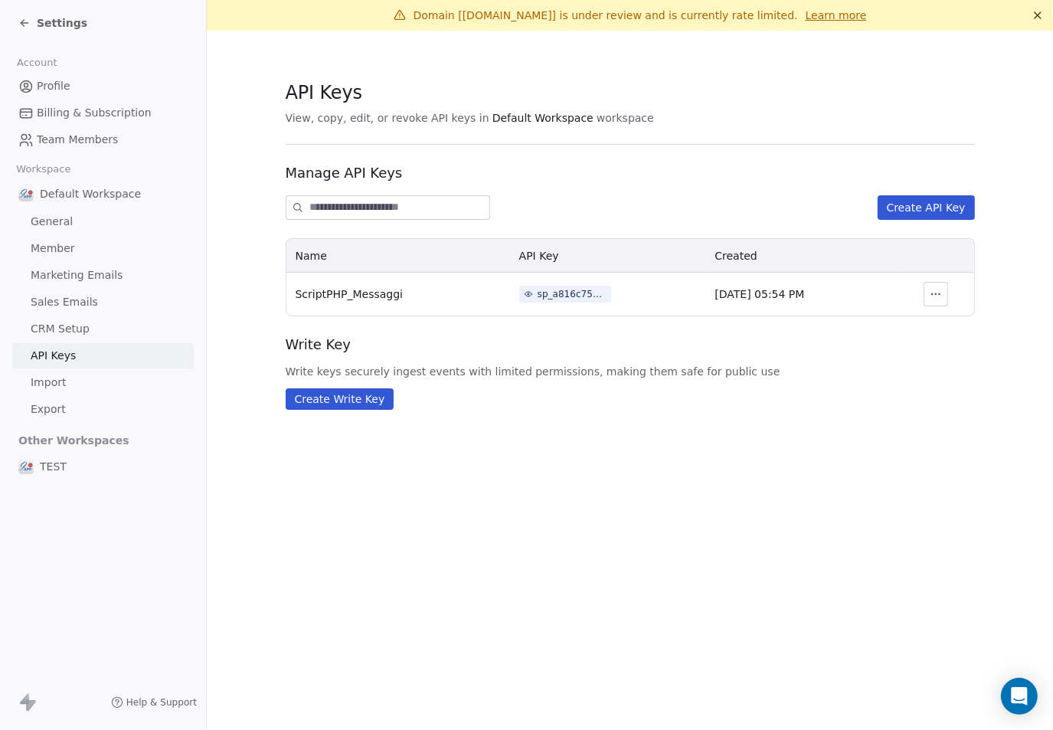
click at [52, 434] on span "Other Workspaces" at bounding box center [73, 440] width 123 height 25
click at [38, 466] on div "TEST" at bounding box center [103, 467] width 182 height 28
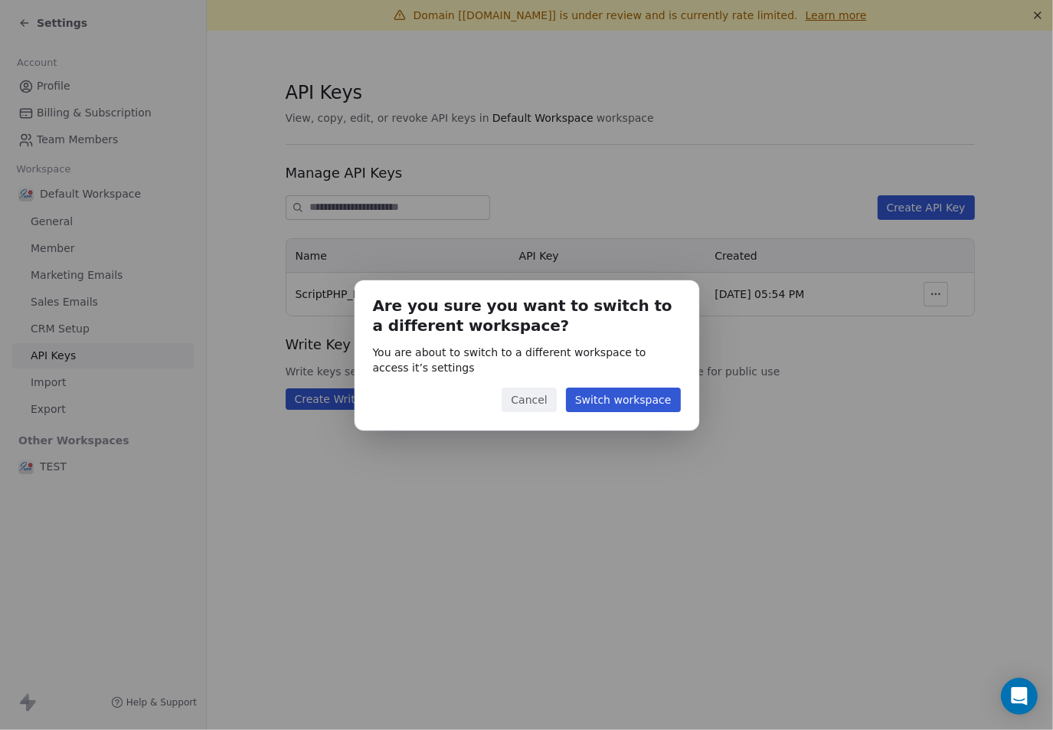
click at [528, 395] on button "Cancel" at bounding box center [529, 400] width 54 height 25
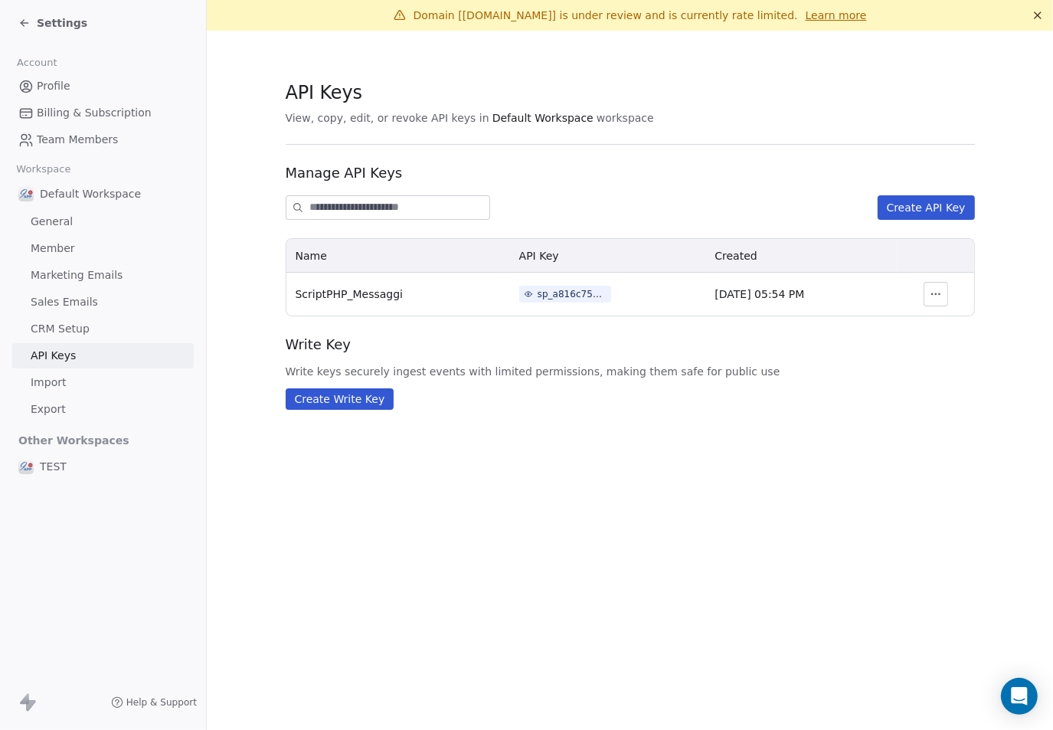
click at [52, 222] on span "General" at bounding box center [52, 222] width 42 height 16
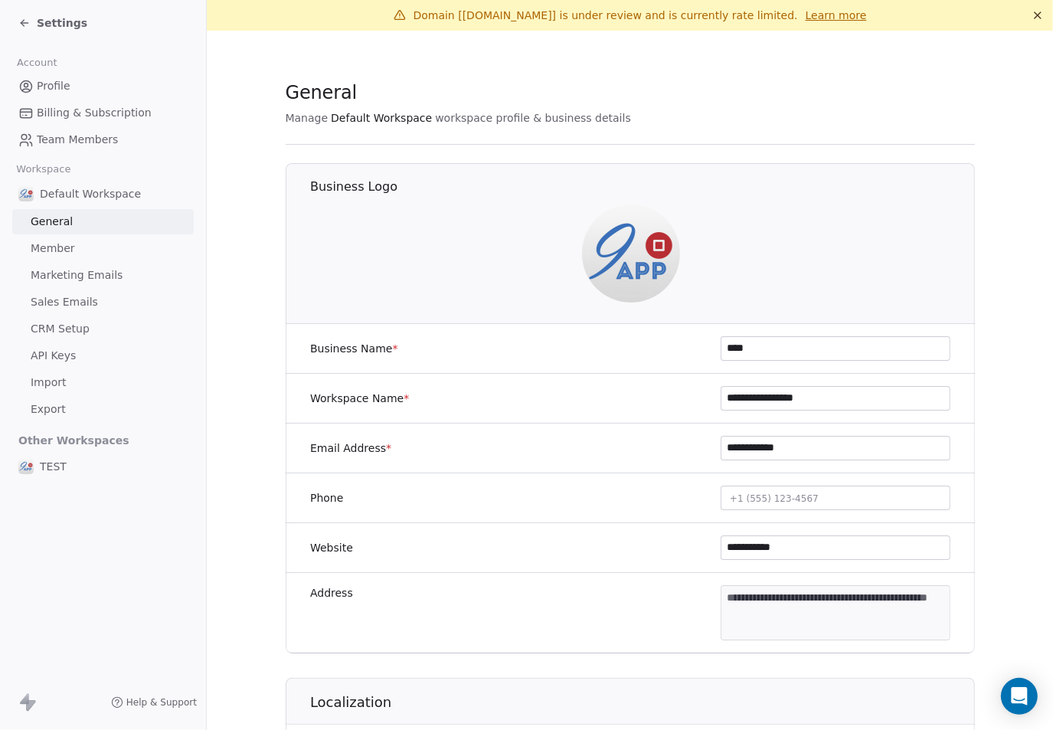
click at [57, 194] on span "Default Workspace" at bounding box center [90, 193] width 101 height 15
click at [55, 132] on span "Team Members" at bounding box center [77, 140] width 81 height 16
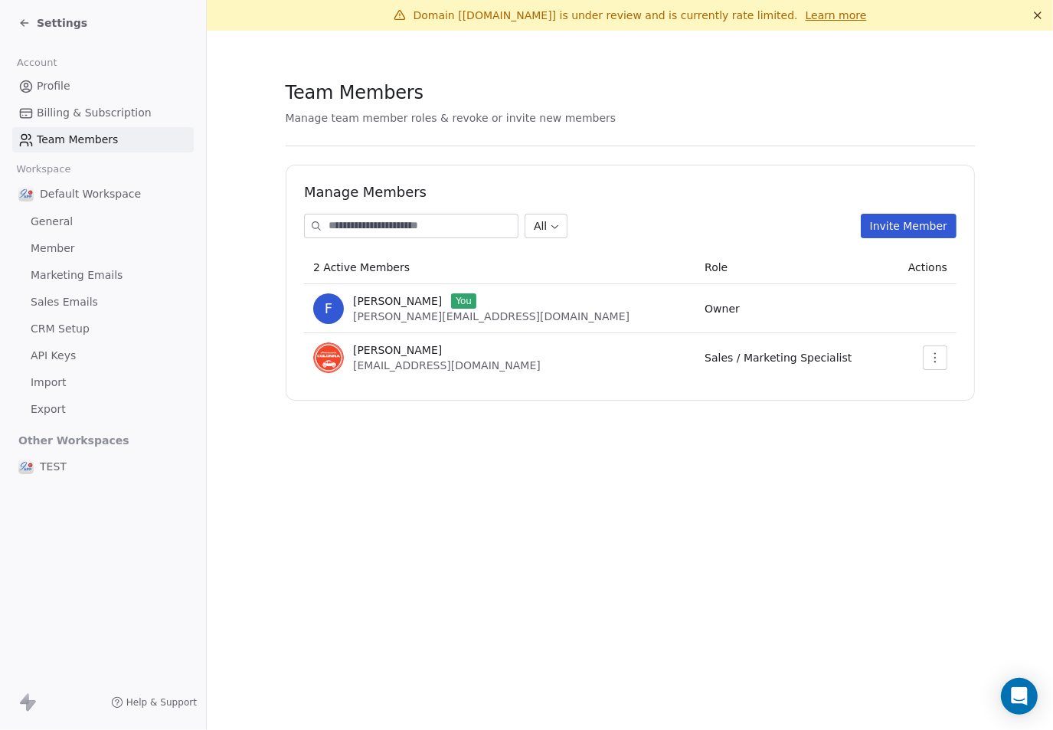
click at [50, 90] on span "Profile" at bounding box center [54, 86] width 34 height 16
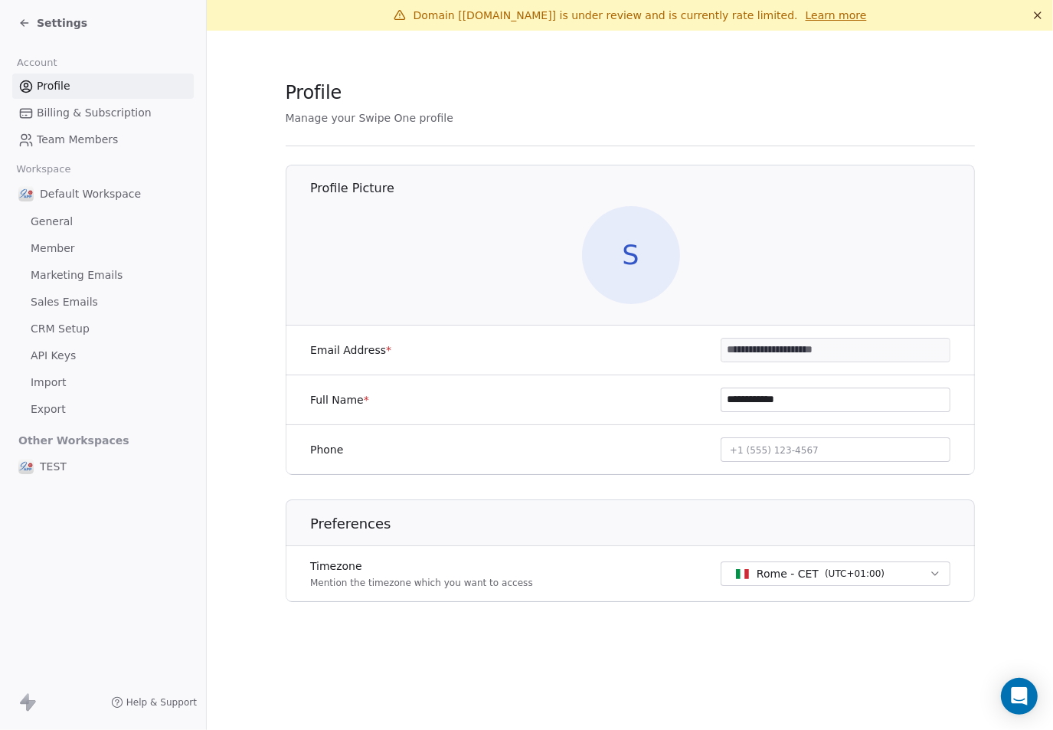
click at [48, 220] on span "General" at bounding box center [52, 222] width 42 height 16
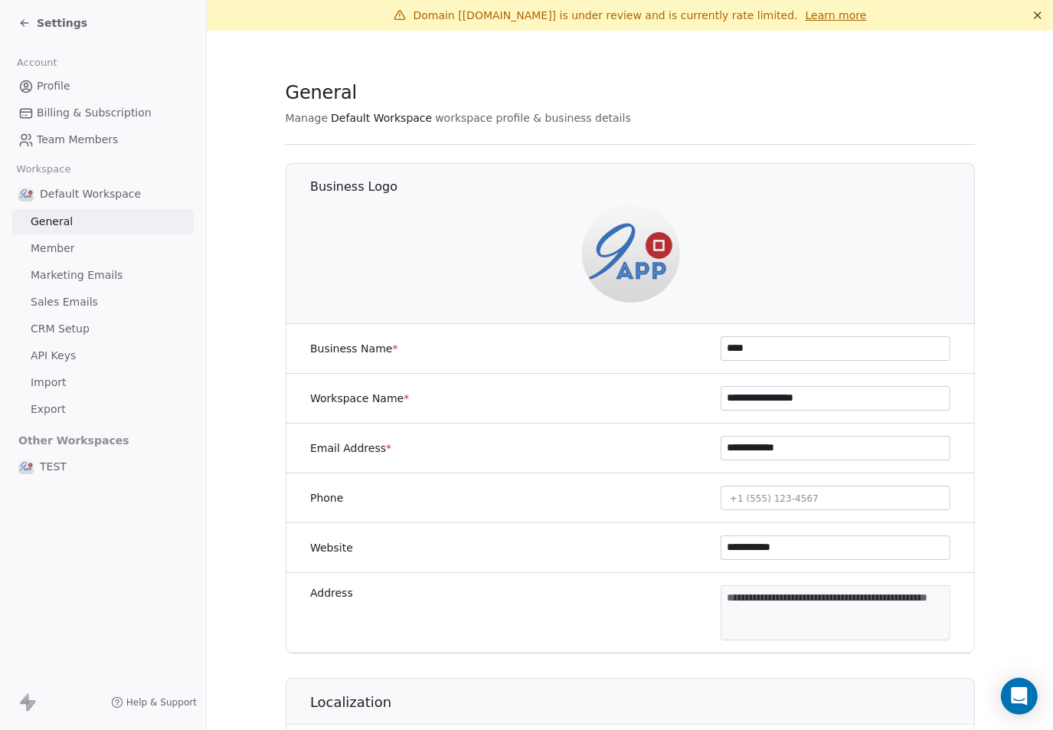
click at [54, 278] on span "Marketing Emails" at bounding box center [77, 275] width 92 height 16
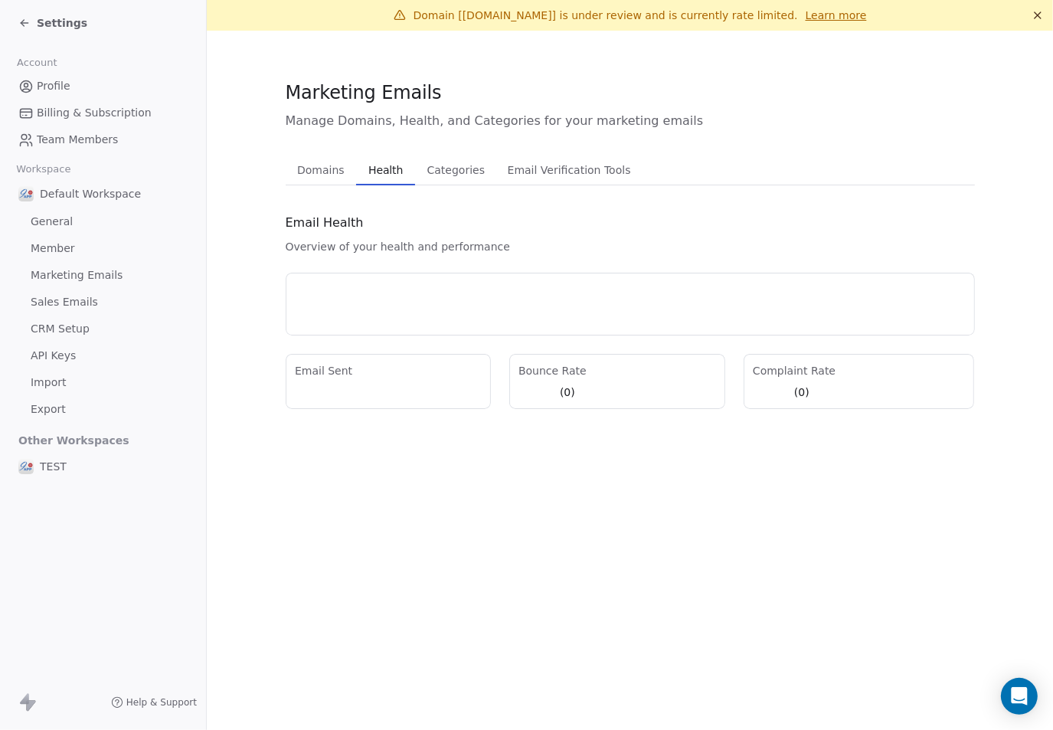
click at [380, 172] on span "Health" at bounding box center [385, 169] width 47 height 21
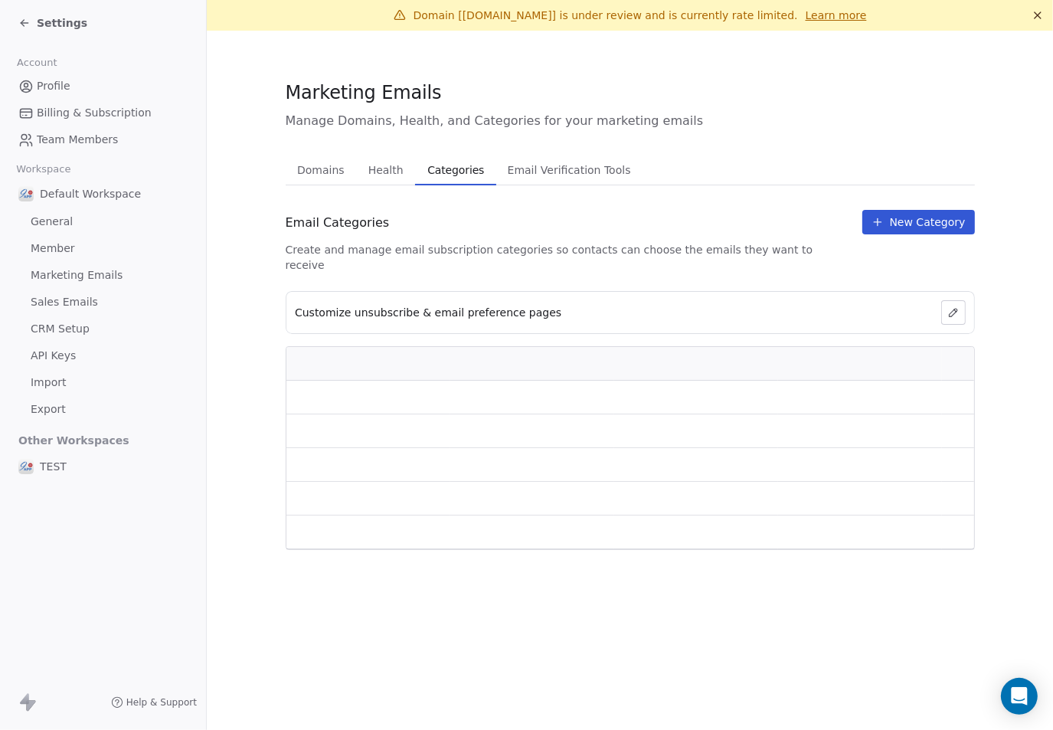
click at [434, 174] on span "Categories" at bounding box center [455, 169] width 69 height 21
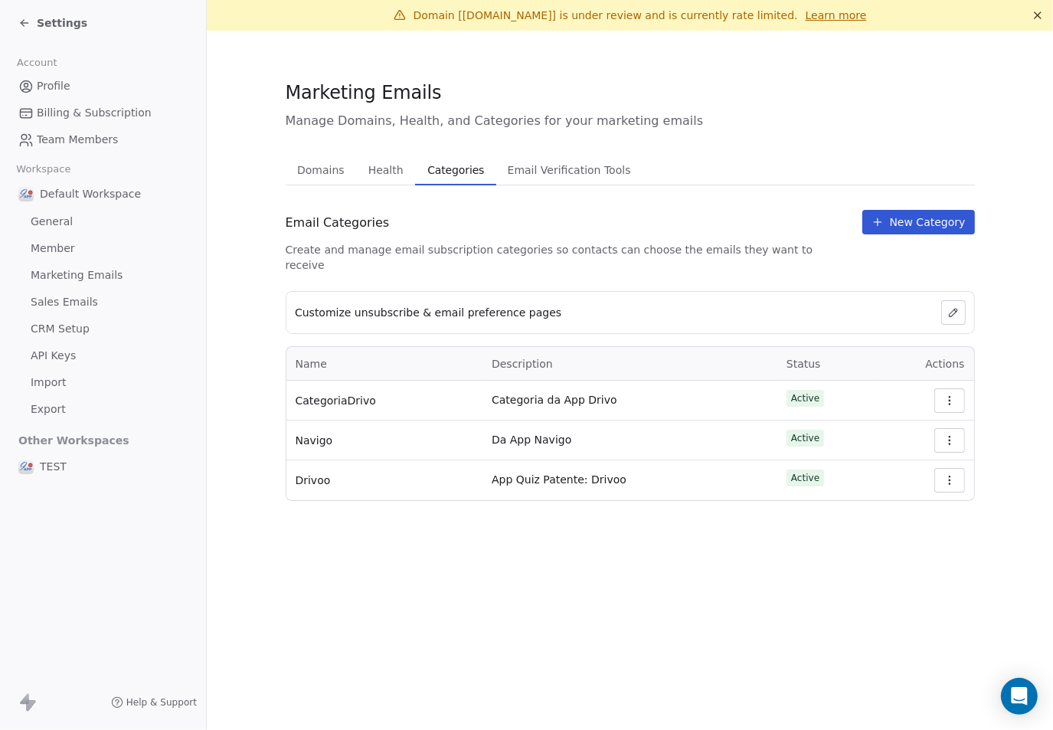
click at [517, 170] on span "Email Verification Tools" at bounding box center [570, 169] width 136 height 21
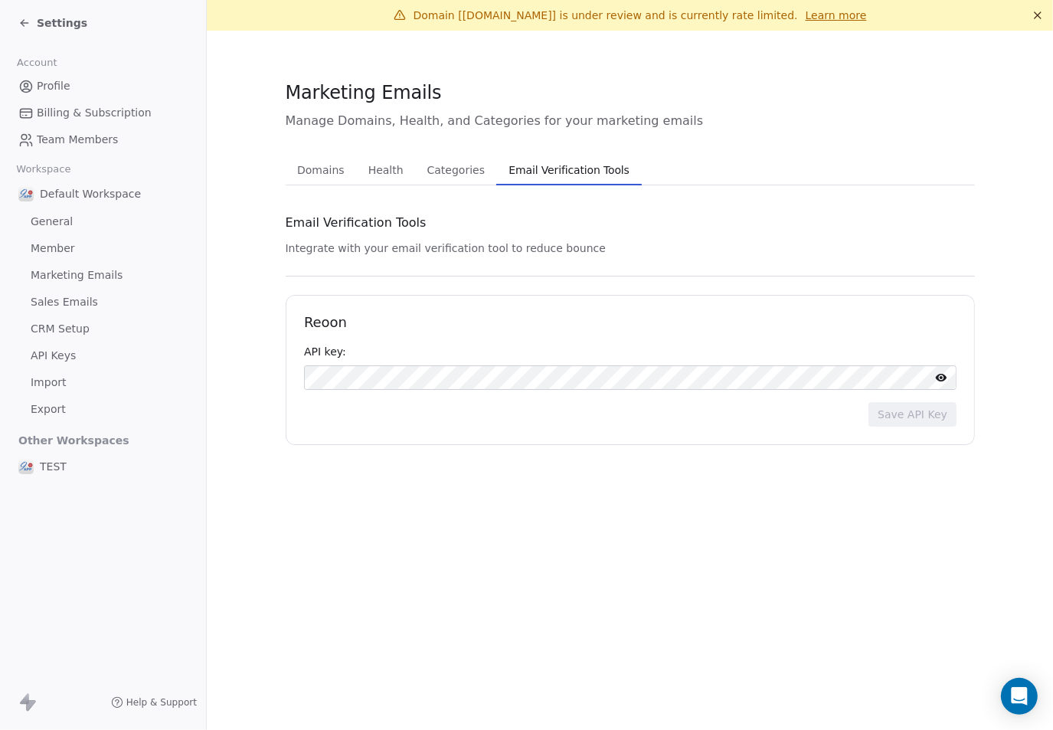
click at [52, 117] on span "Billing & Subscription" at bounding box center [94, 113] width 115 height 16
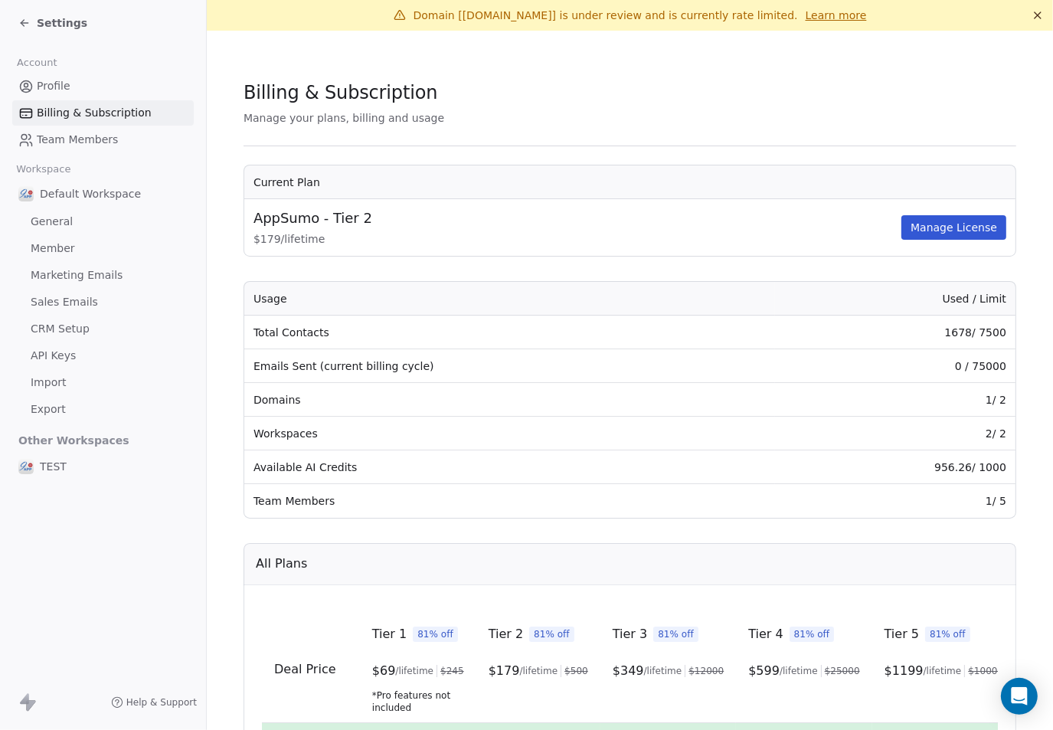
click at [52, 150] on link "Team Members" at bounding box center [103, 139] width 182 height 25
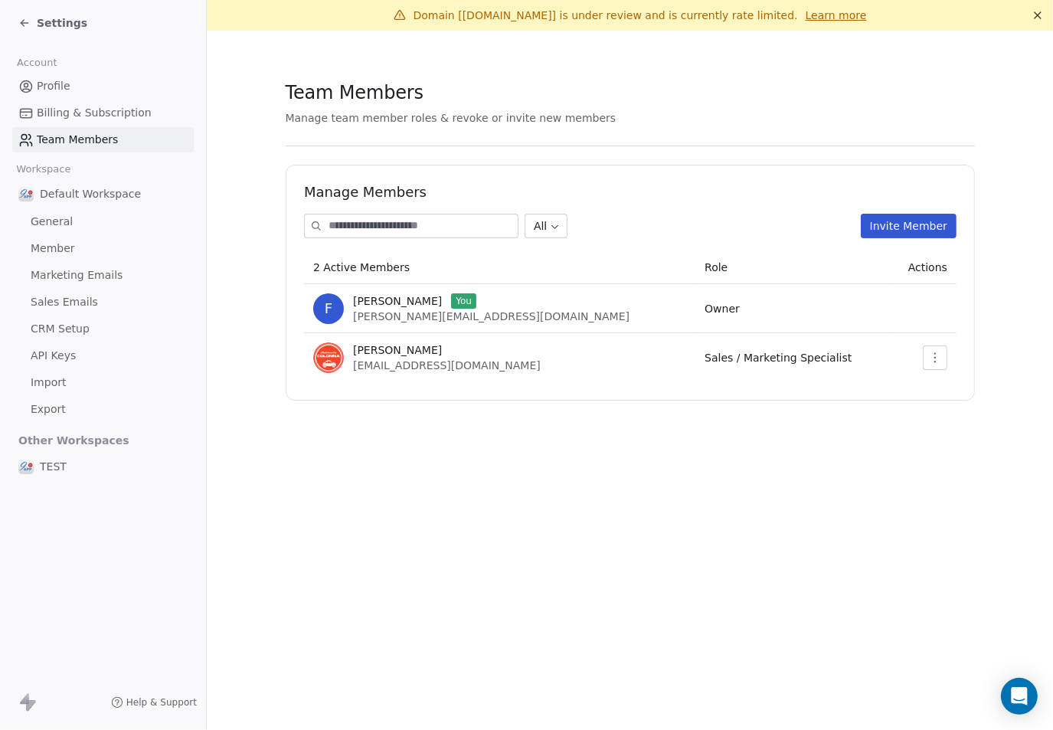
click at [47, 226] on span "General" at bounding box center [52, 222] width 42 height 16
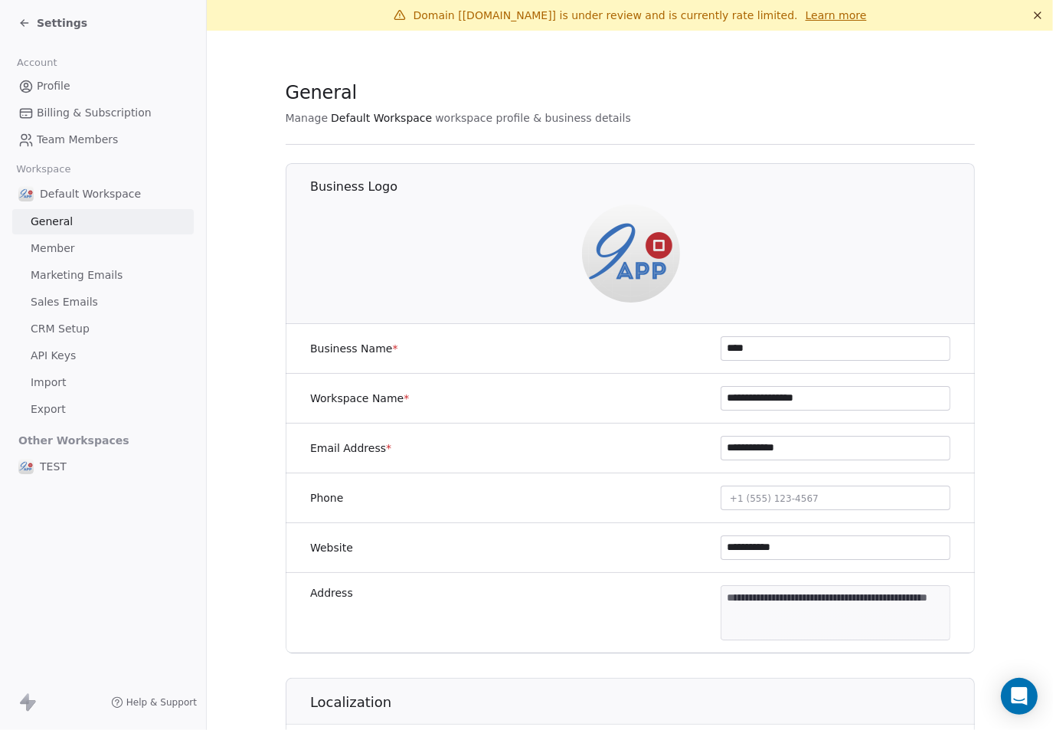
click at [43, 247] on span "Member" at bounding box center [53, 248] width 44 height 16
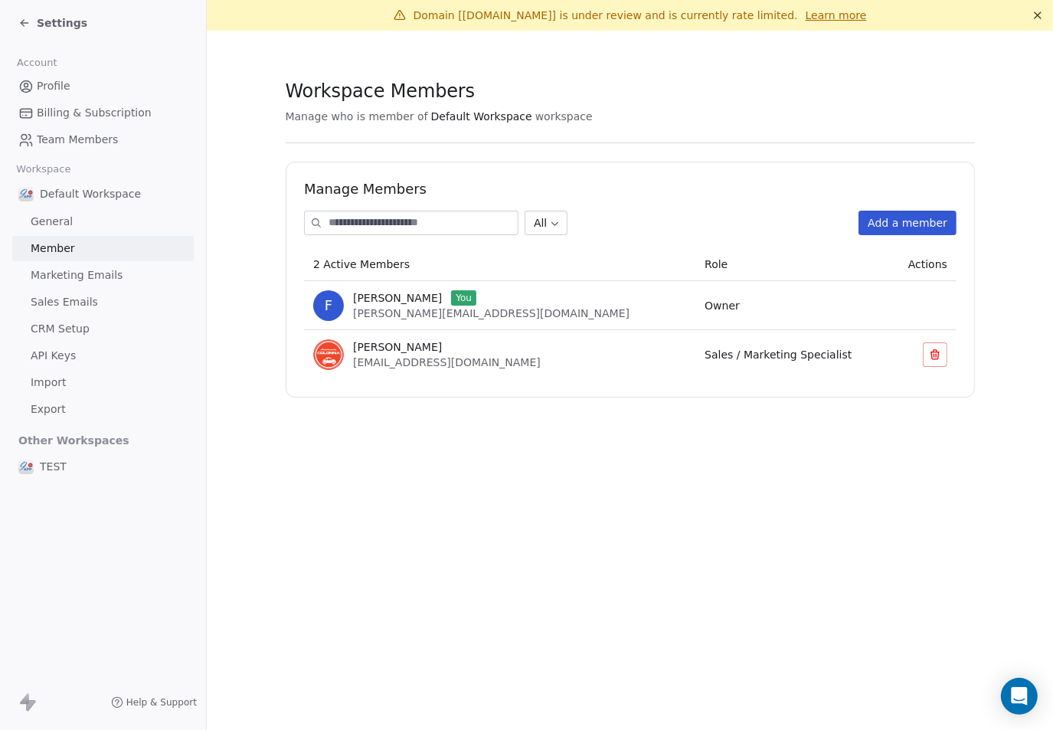
click at [44, 271] on span "Marketing Emails" at bounding box center [77, 275] width 92 height 16
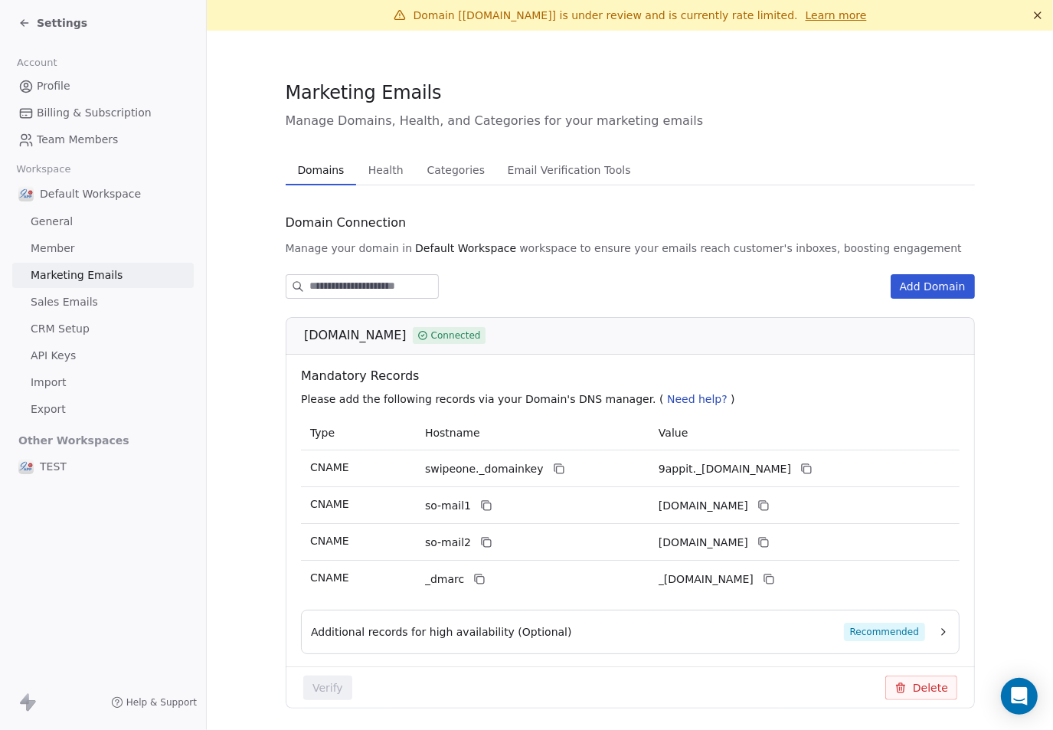
click at [43, 303] on span "Sales Emails" at bounding box center [64, 302] width 67 height 16
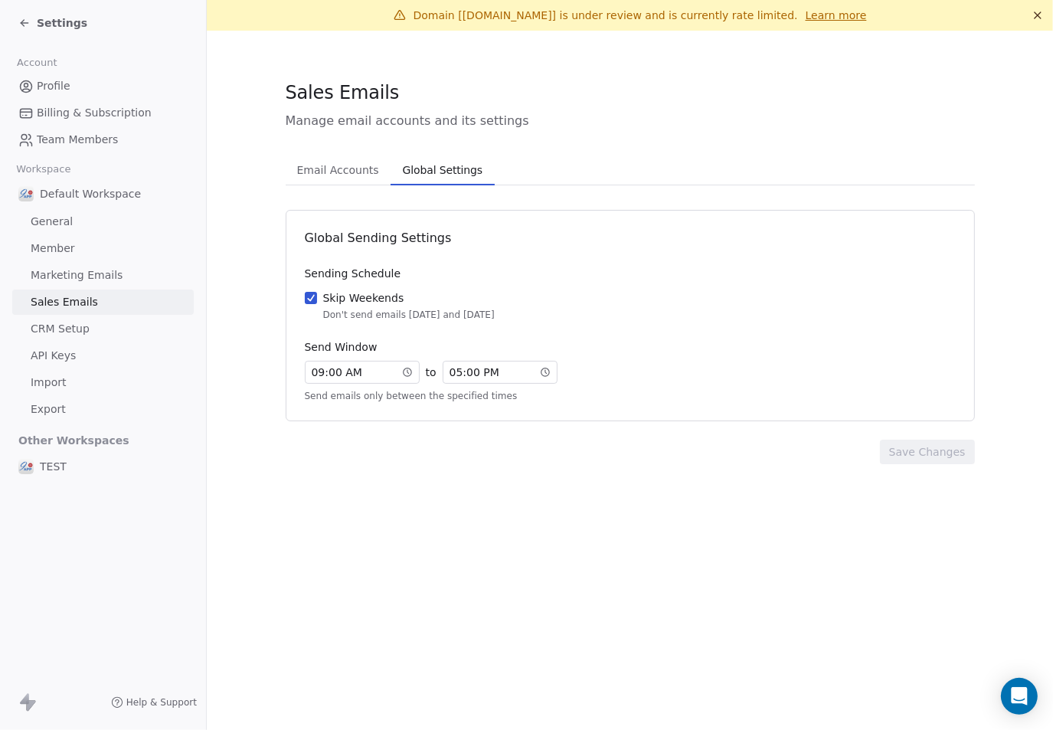
click at [422, 165] on span "Global Settings" at bounding box center [443, 169] width 92 height 21
click at [72, 326] on span "CRM Setup" at bounding box center [60, 329] width 59 height 16
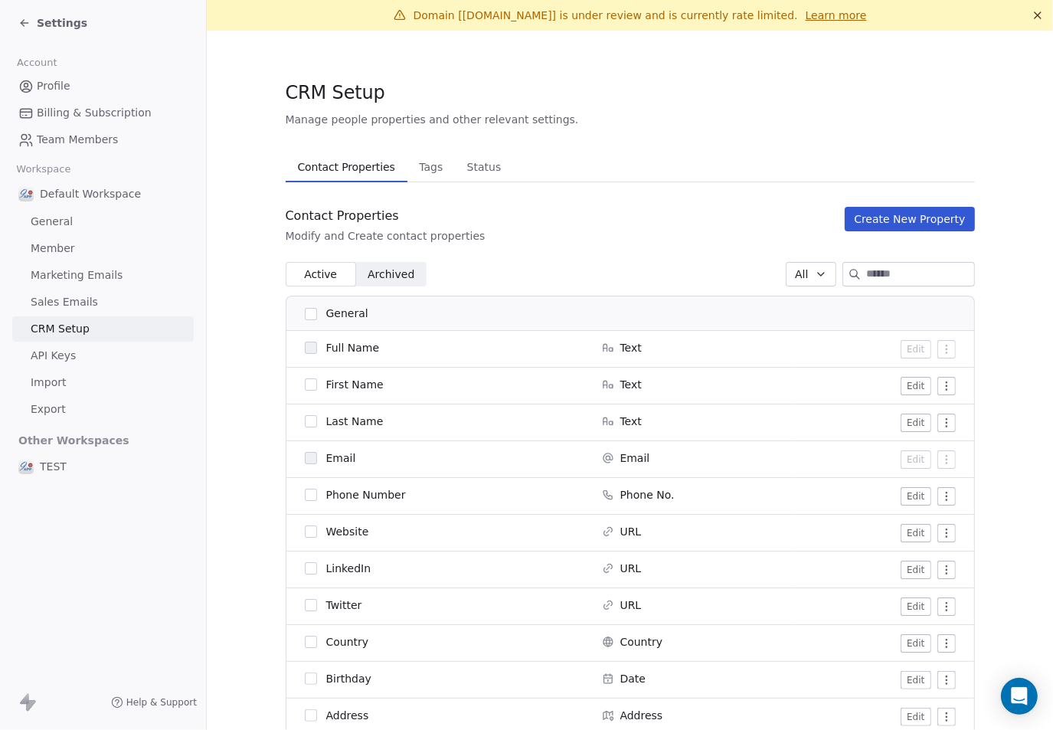
click at [54, 361] on span "API Keys" at bounding box center [53, 356] width 45 height 16
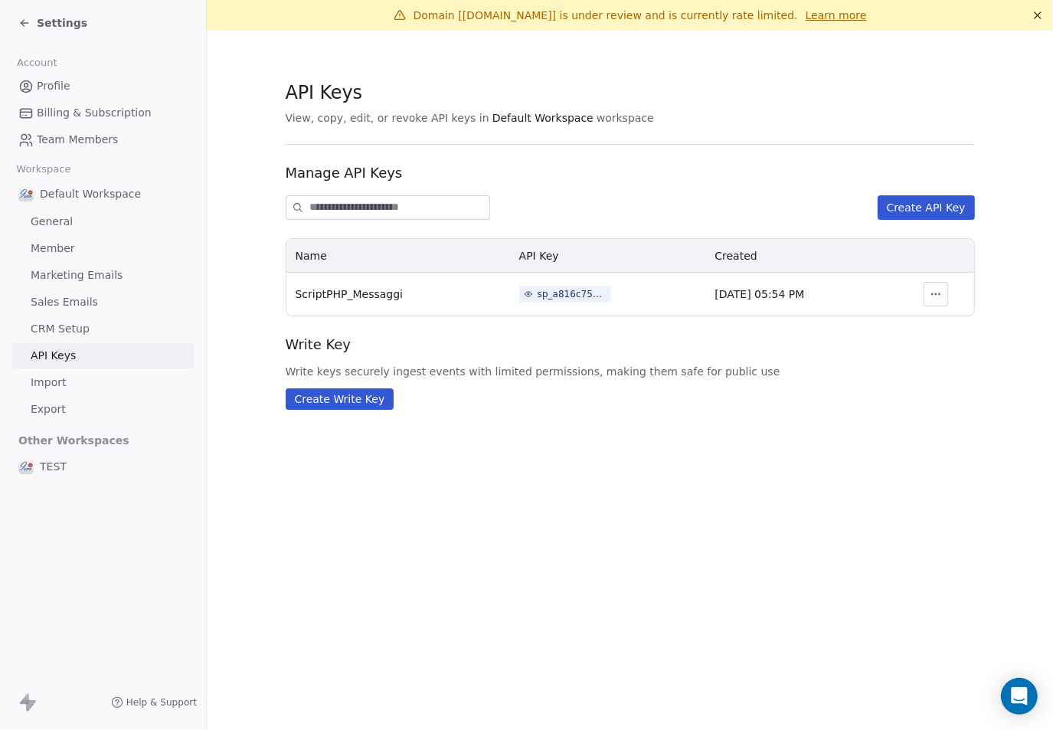
click at [54, 383] on span "Import" at bounding box center [48, 382] width 35 height 16
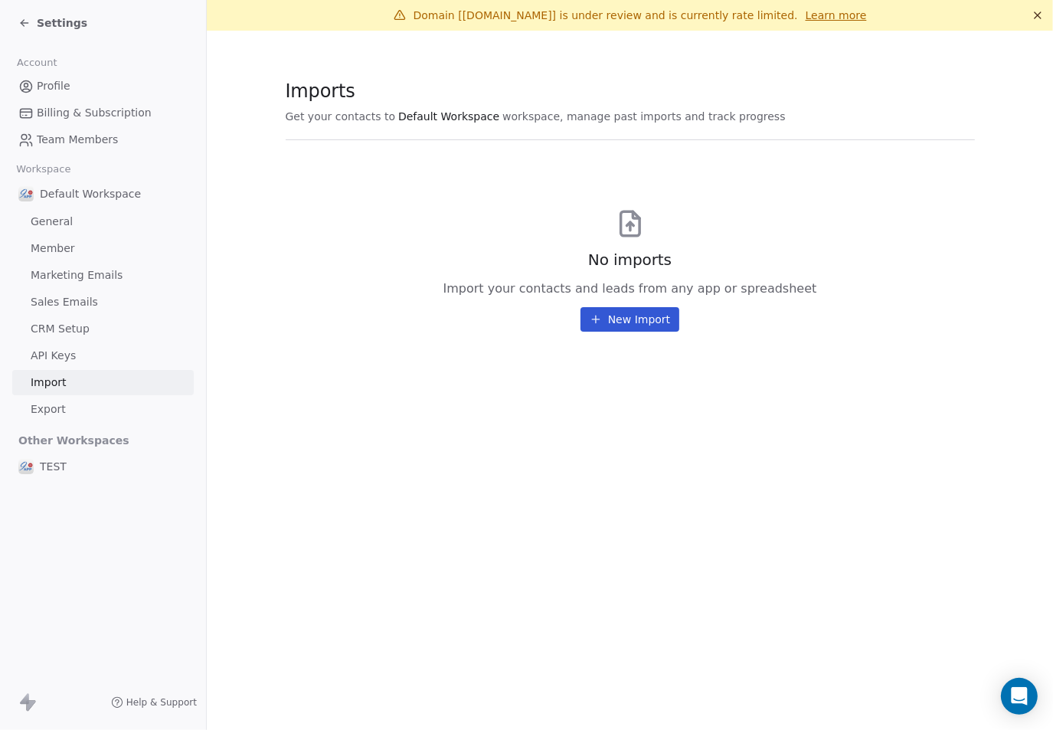
click at [48, 410] on span "Export" at bounding box center [48, 409] width 35 height 16
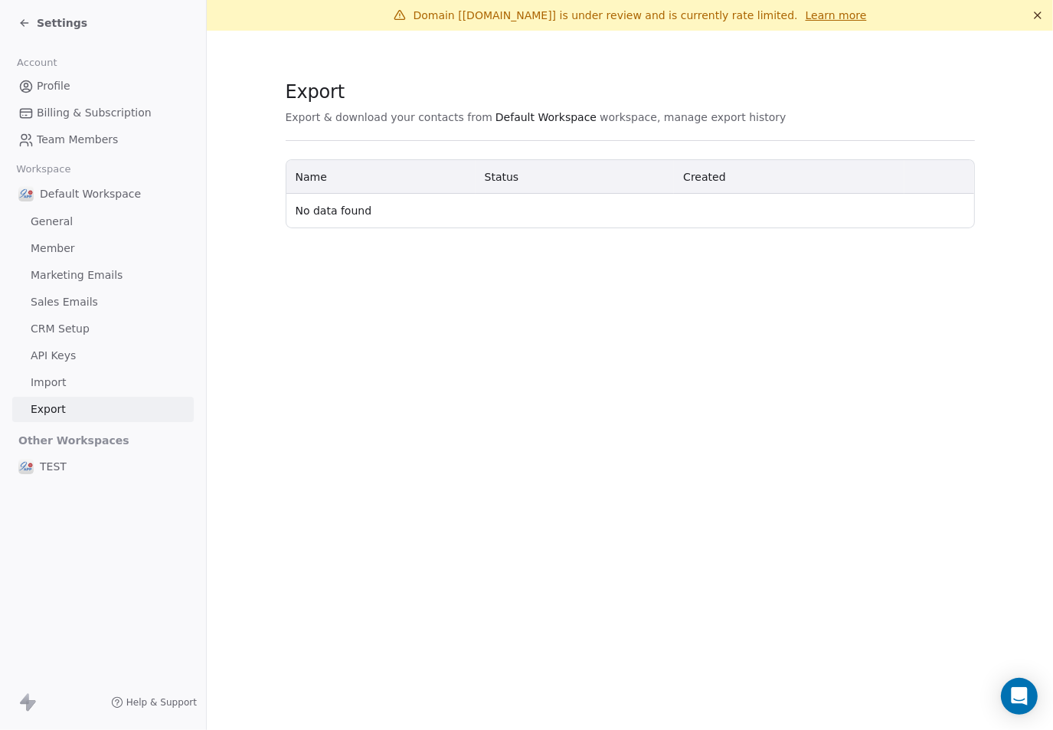
click at [42, 86] on span "Profile" at bounding box center [54, 86] width 34 height 16
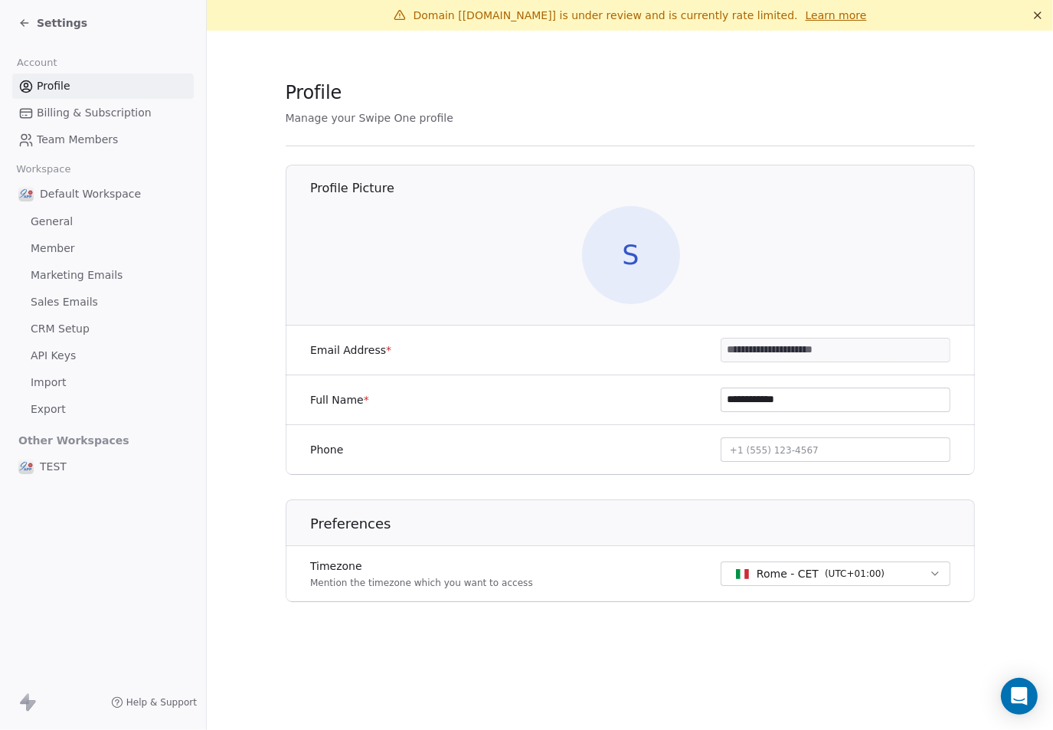
click at [38, 116] on span "Billing & Subscription" at bounding box center [94, 113] width 115 height 16
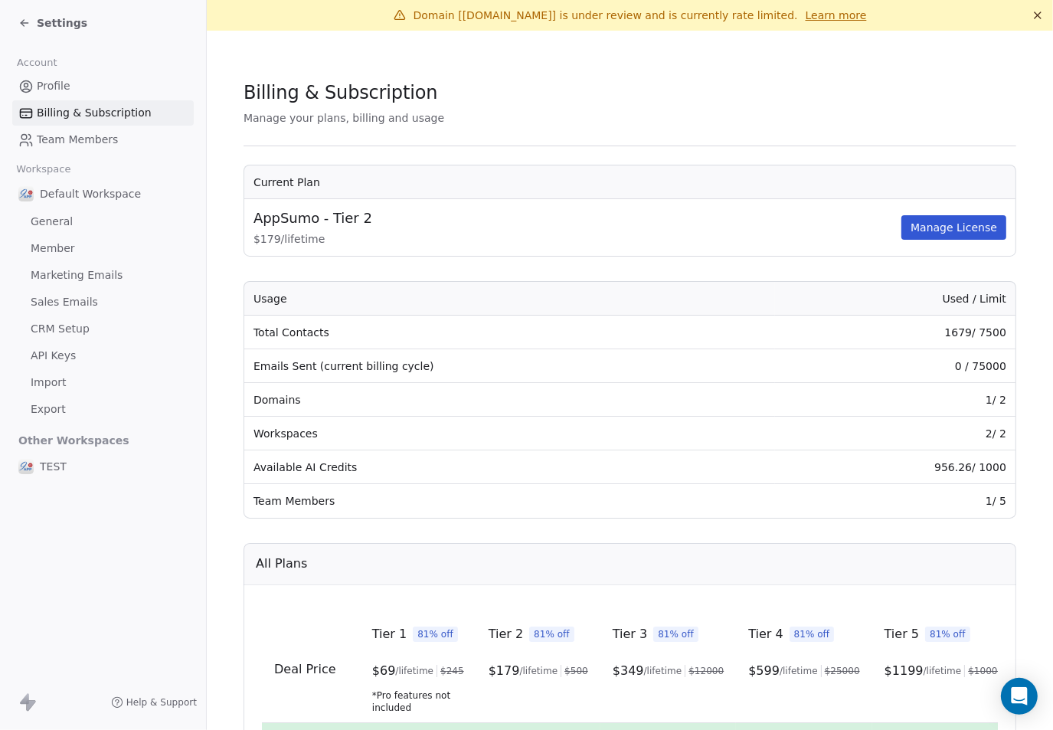
click at [23, 23] on icon at bounding box center [24, 23] width 7 height 0
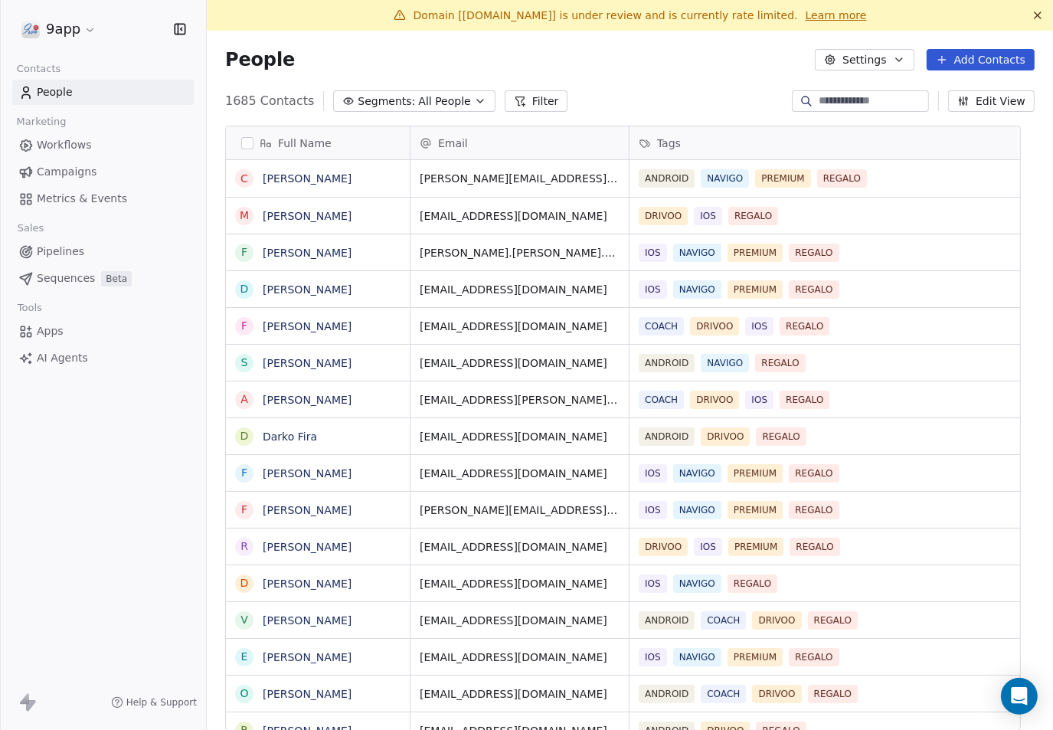
scroll to position [628, 818]
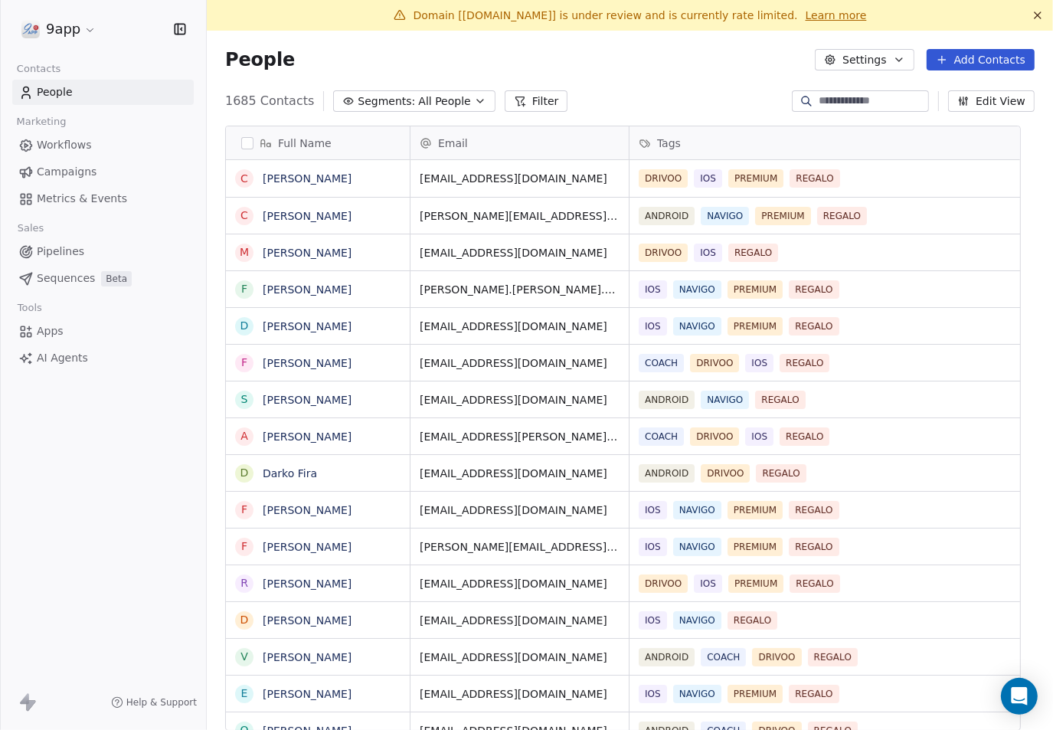
click at [68, 201] on span "Metrics & Events" at bounding box center [82, 199] width 90 height 16
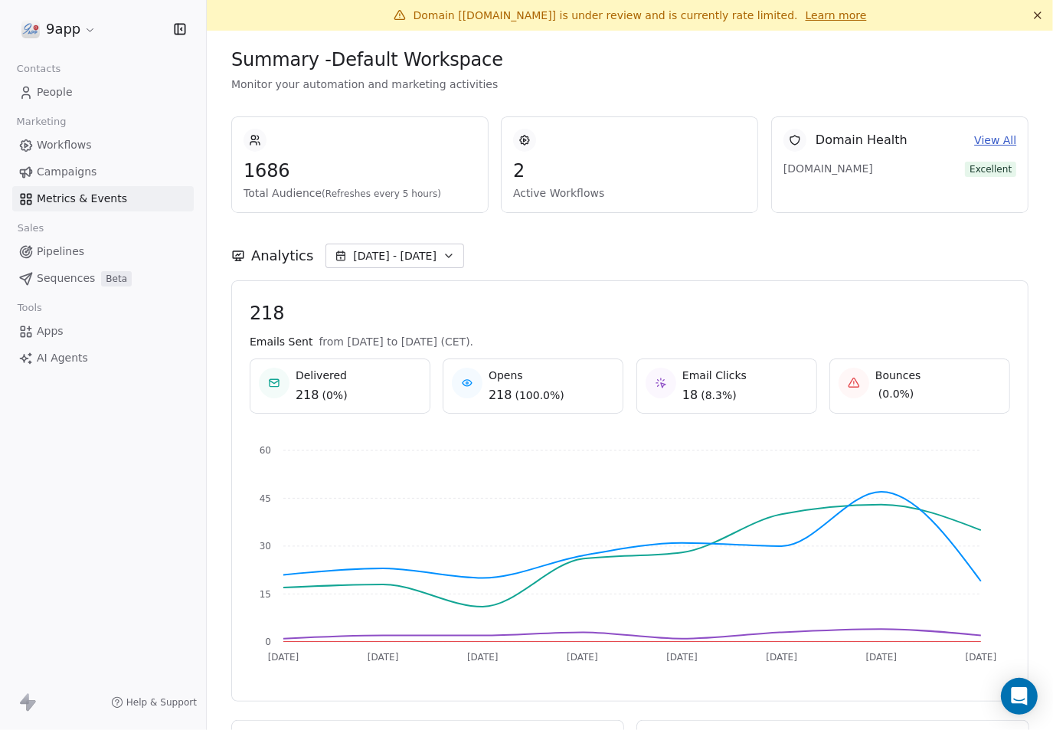
click at [52, 168] on span "Campaigns" at bounding box center [67, 172] width 60 height 16
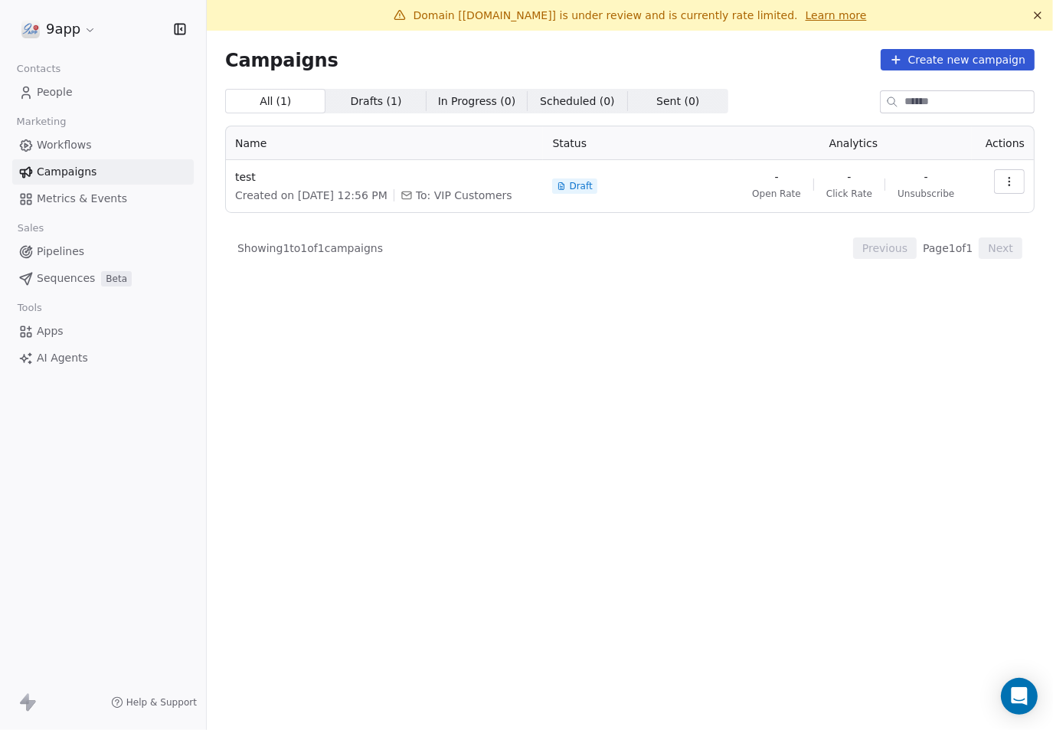
click at [46, 204] on span "Metrics & Events" at bounding box center [82, 199] width 90 height 16
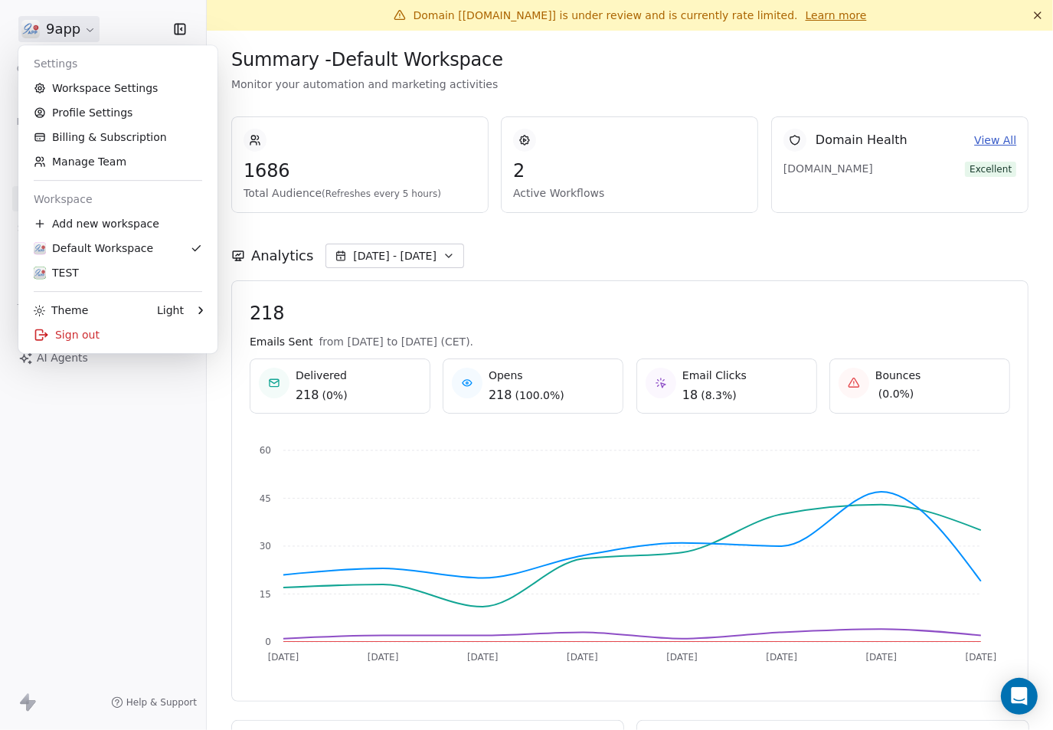
click at [57, 31] on html "9app Contacts People Marketing Workflows Campaigns Metrics & Events Sales Pipel…" at bounding box center [526, 365] width 1053 height 730
click at [80, 90] on link "Workspace Settings" at bounding box center [118, 88] width 187 height 25
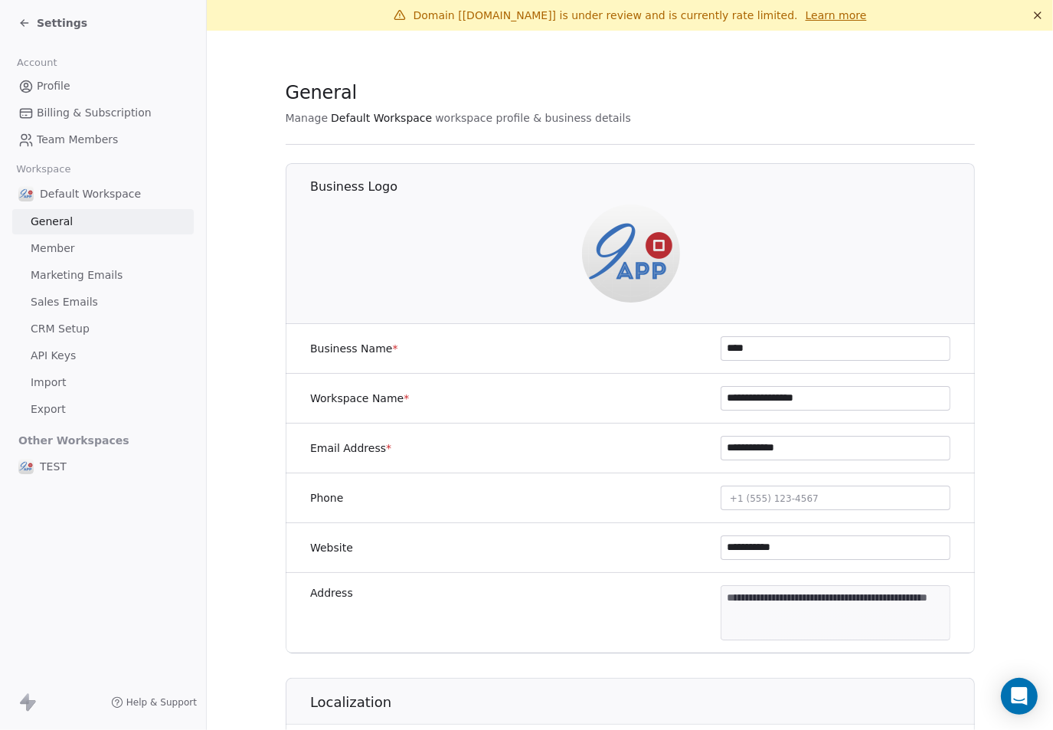
click at [48, 250] on span "Member" at bounding box center [53, 248] width 44 height 16
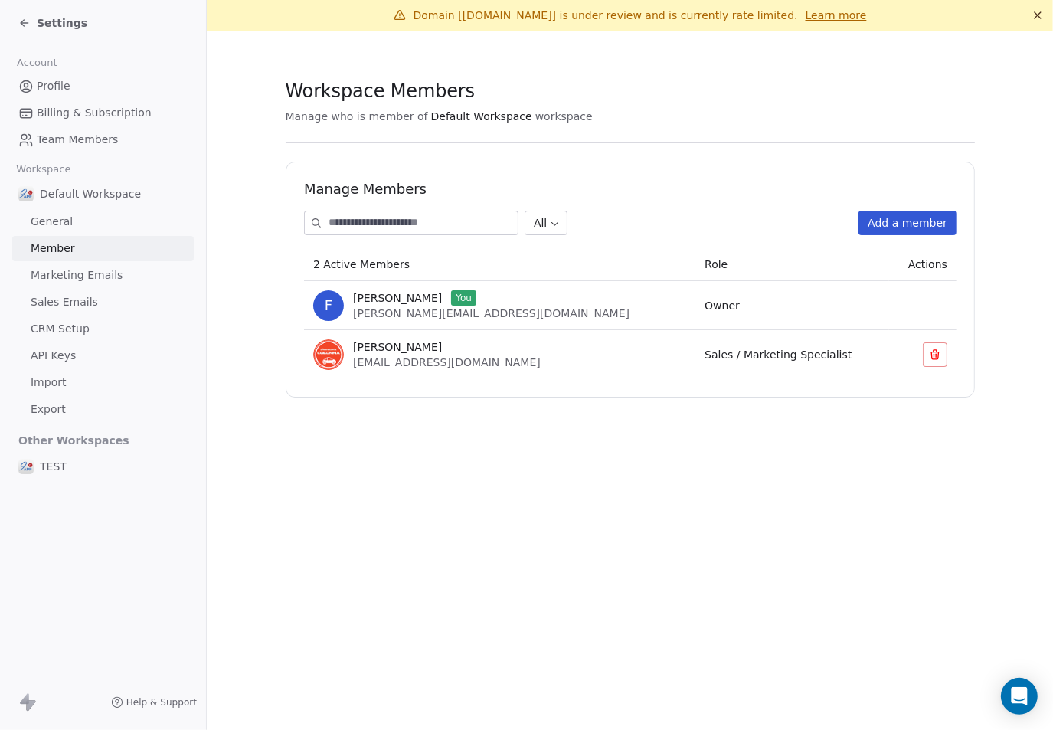
click at [46, 275] on span "Marketing Emails" at bounding box center [77, 275] width 92 height 16
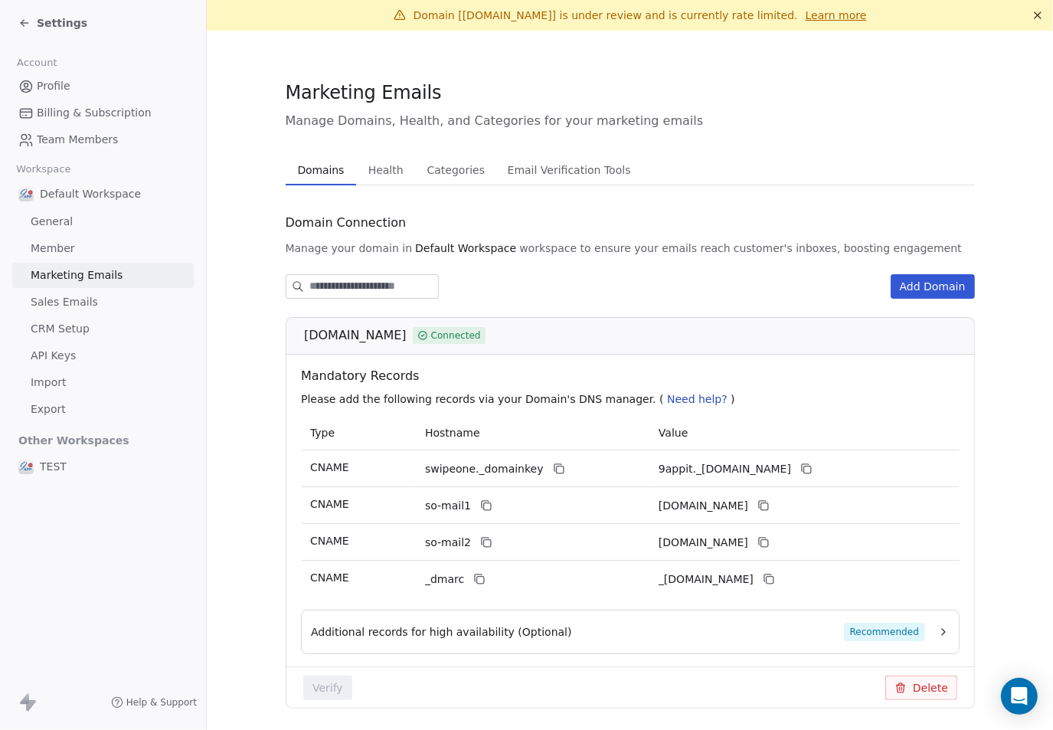
click at [53, 108] on span "Billing & Subscription" at bounding box center [94, 113] width 115 height 16
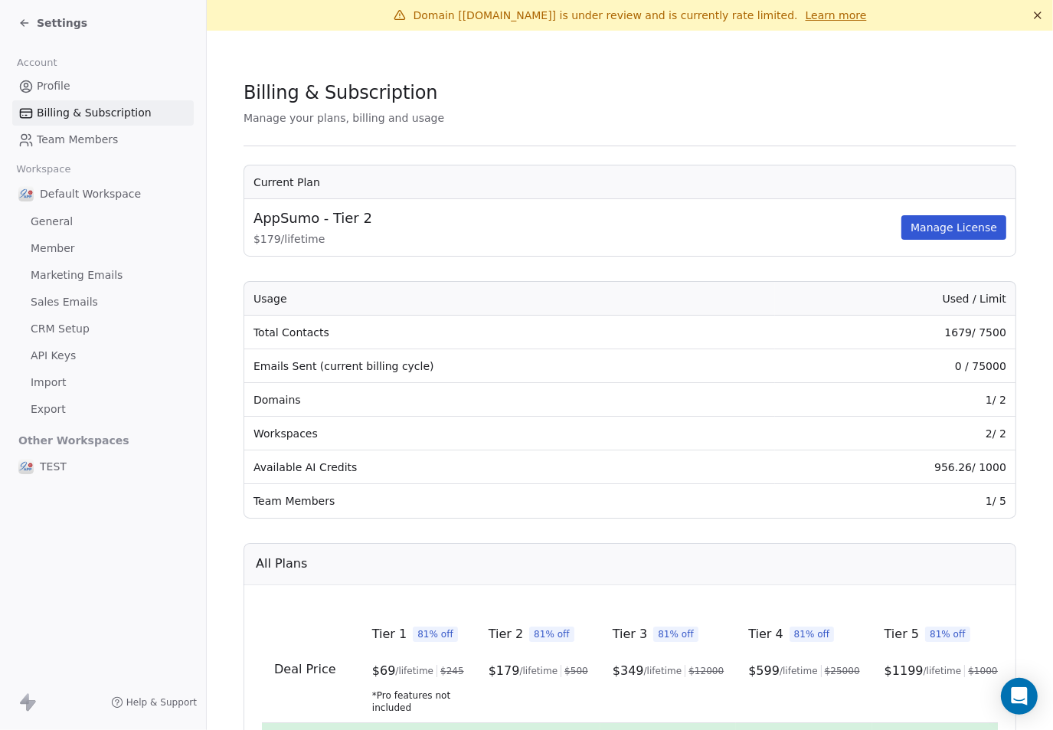
click at [51, 137] on span "Team Members" at bounding box center [77, 140] width 81 height 16
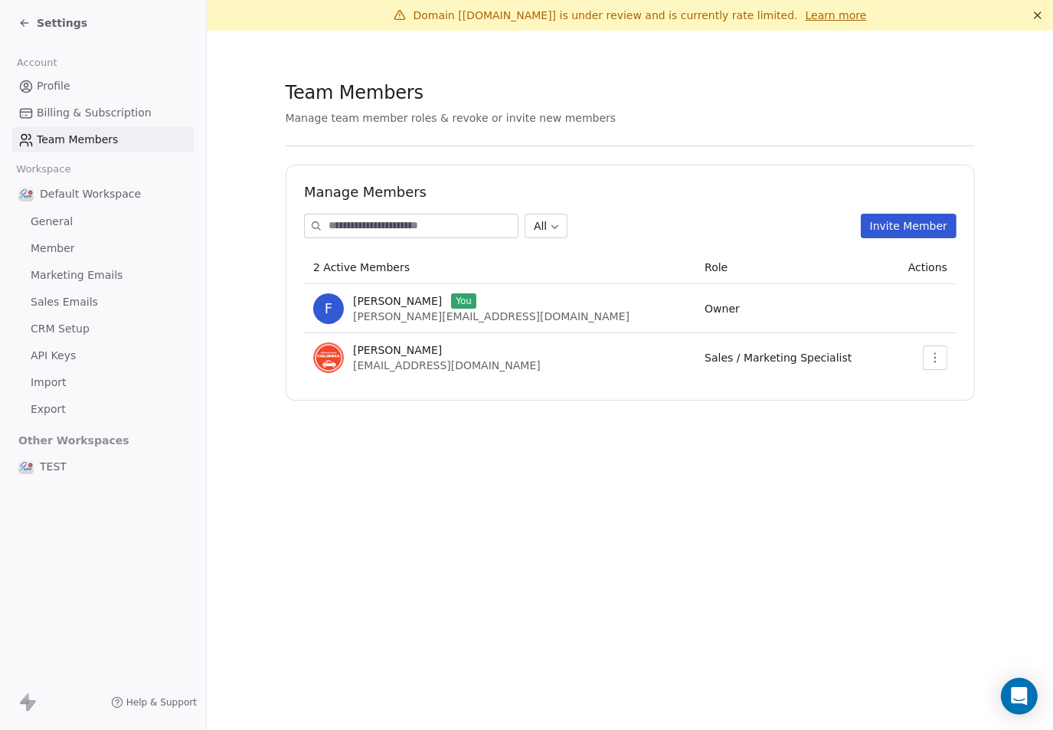
click at [48, 198] on span "Default Workspace" at bounding box center [90, 193] width 101 height 15
click at [39, 227] on span "General" at bounding box center [52, 222] width 42 height 16
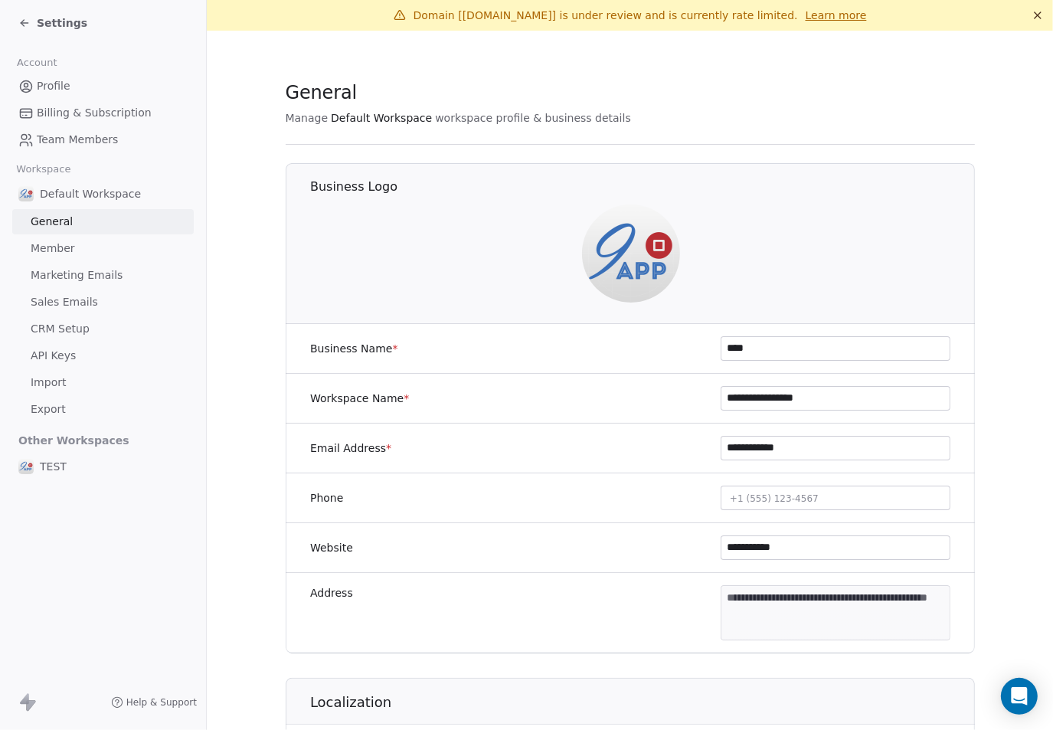
click at [41, 241] on span "Member" at bounding box center [53, 248] width 44 height 16
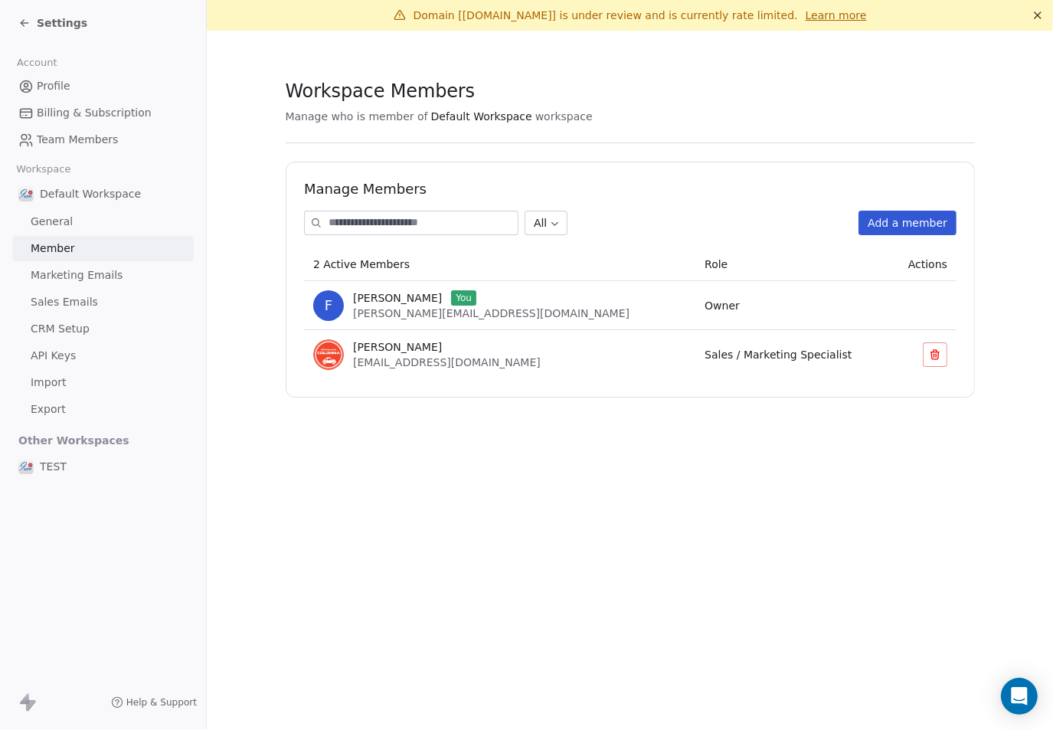
click at [24, 27] on icon at bounding box center [24, 23] width 12 height 12
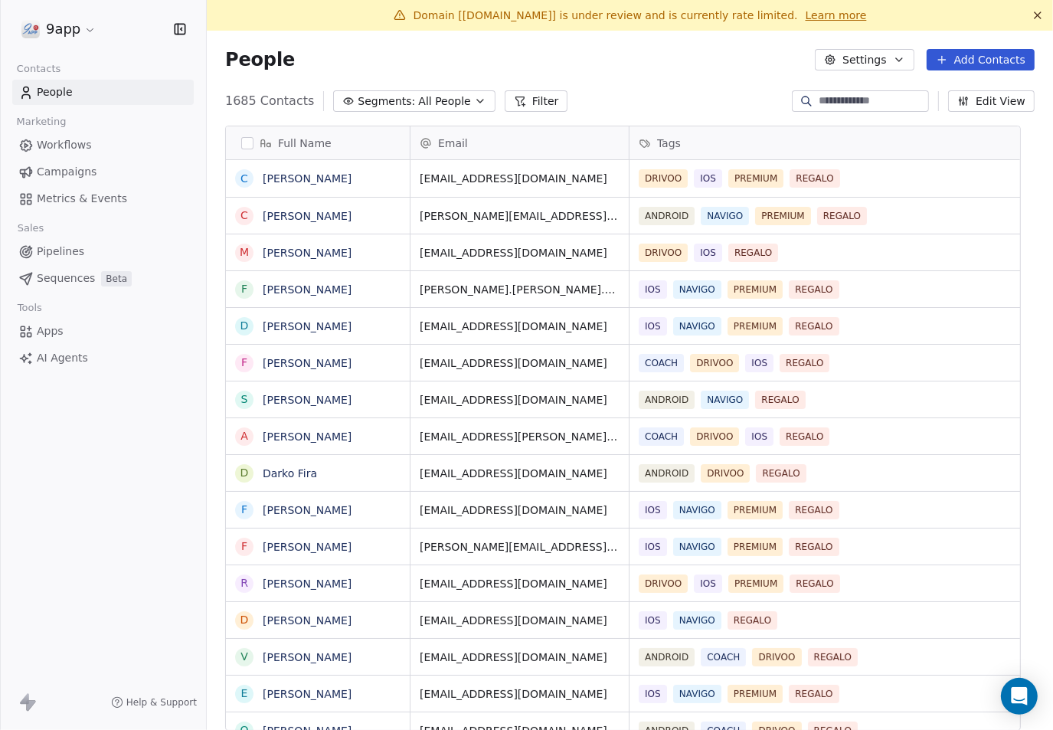
scroll to position [628, 818]
click at [47, 329] on span "Apps" at bounding box center [50, 331] width 27 height 16
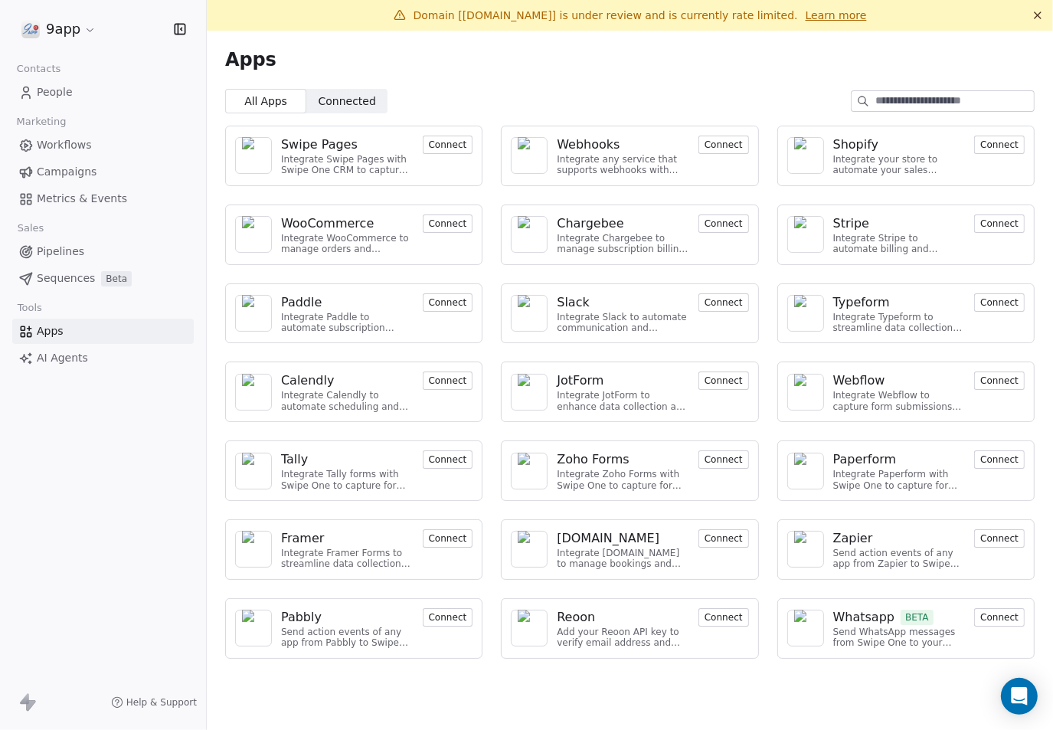
click at [55, 359] on span "AI Agents" at bounding box center [62, 358] width 51 height 16
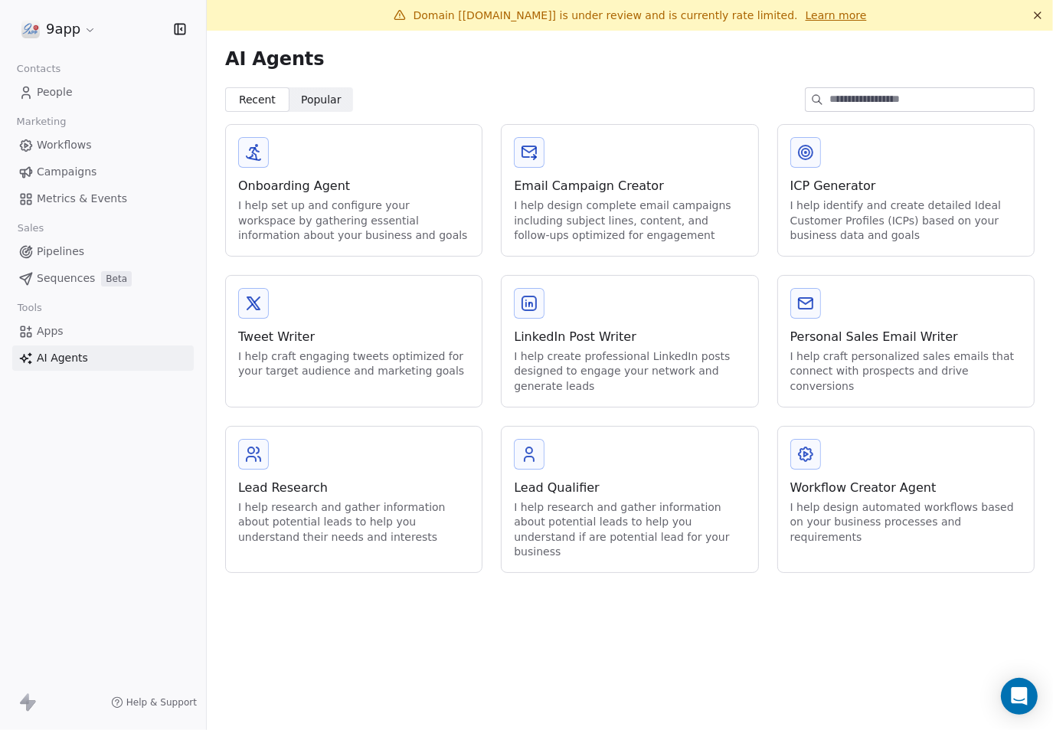
click at [809, 453] on icon at bounding box center [805, 454] width 18 height 18
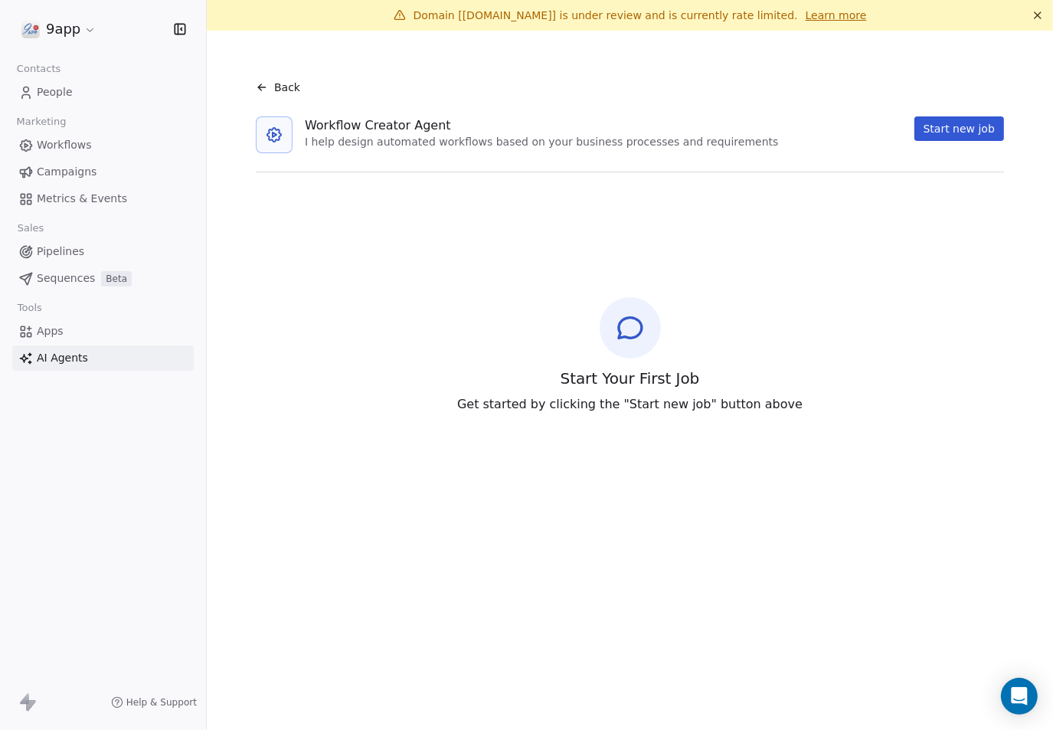
click at [263, 90] on icon at bounding box center [262, 87] width 12 height 12
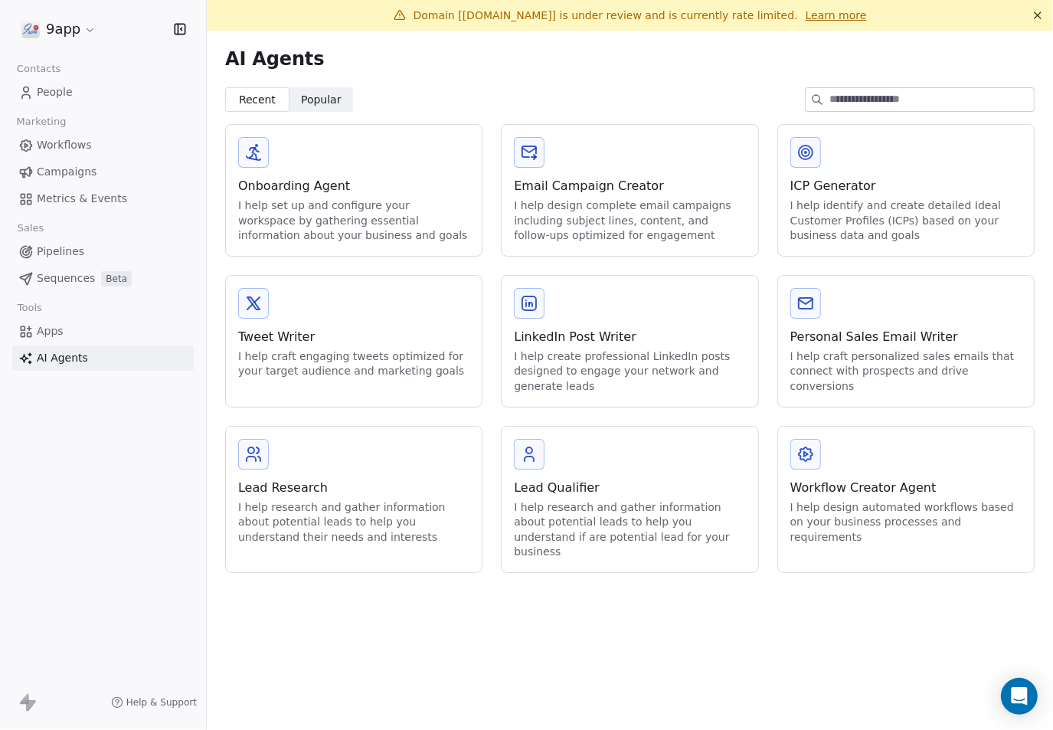
click at [316, 101] on span "Popular" at bounding box center [321, 100] width 41 height 16
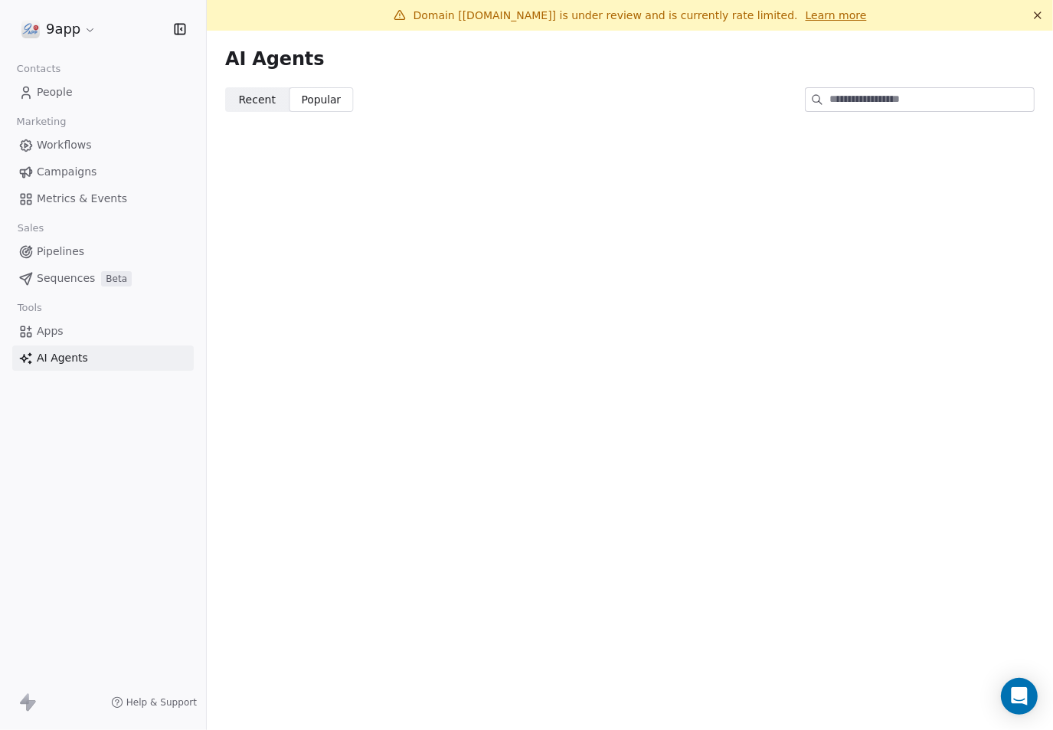
click at [267, 102] on span "Recent" at bounding box center [257, 100] width 37 height 16
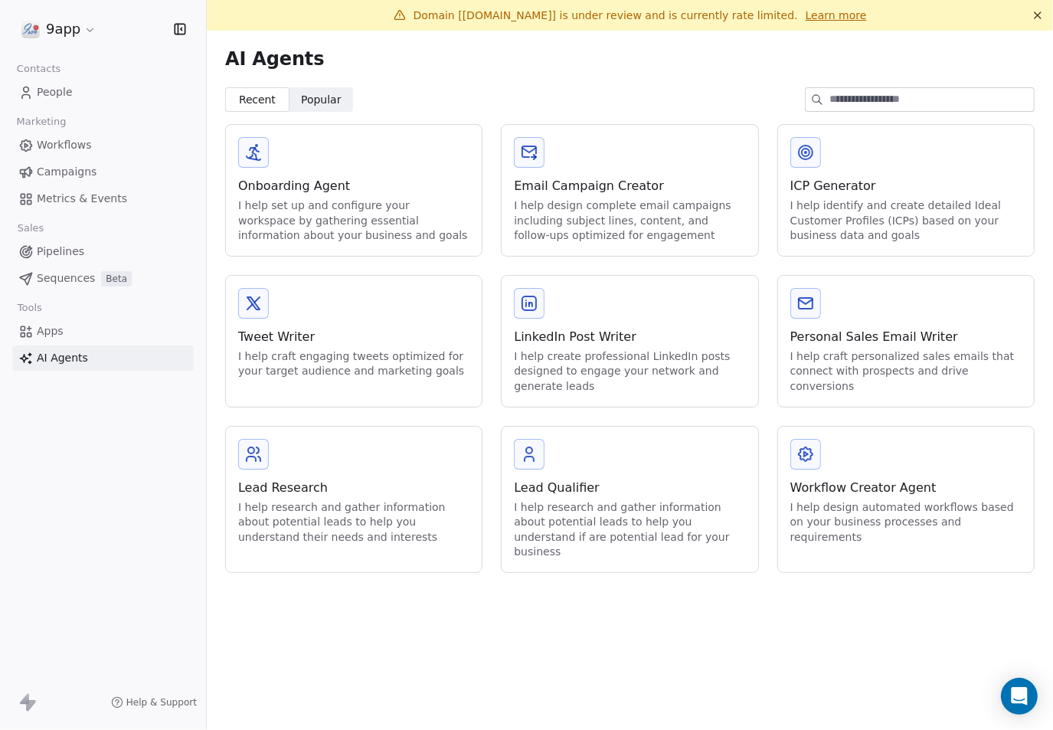
click at [52, 338] on span "Apps" at bounding box center [50, 331] width 27 height 16
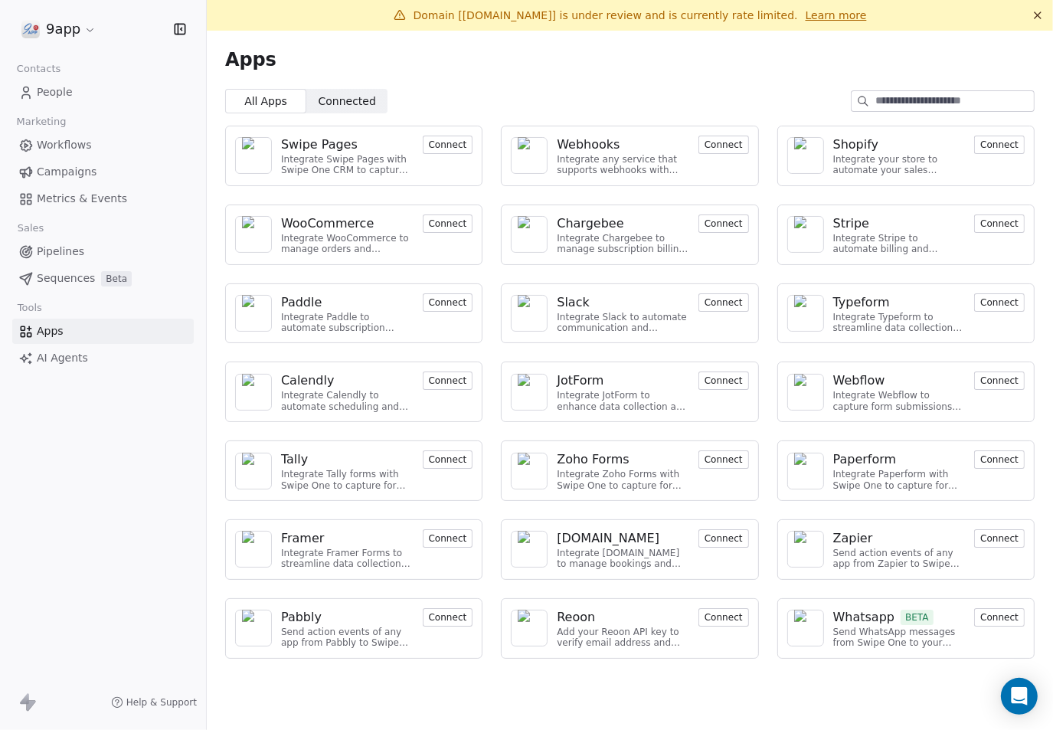
click at [46, 276] on span "Sequences" at bounding box center [66, 278] width 58 height 16
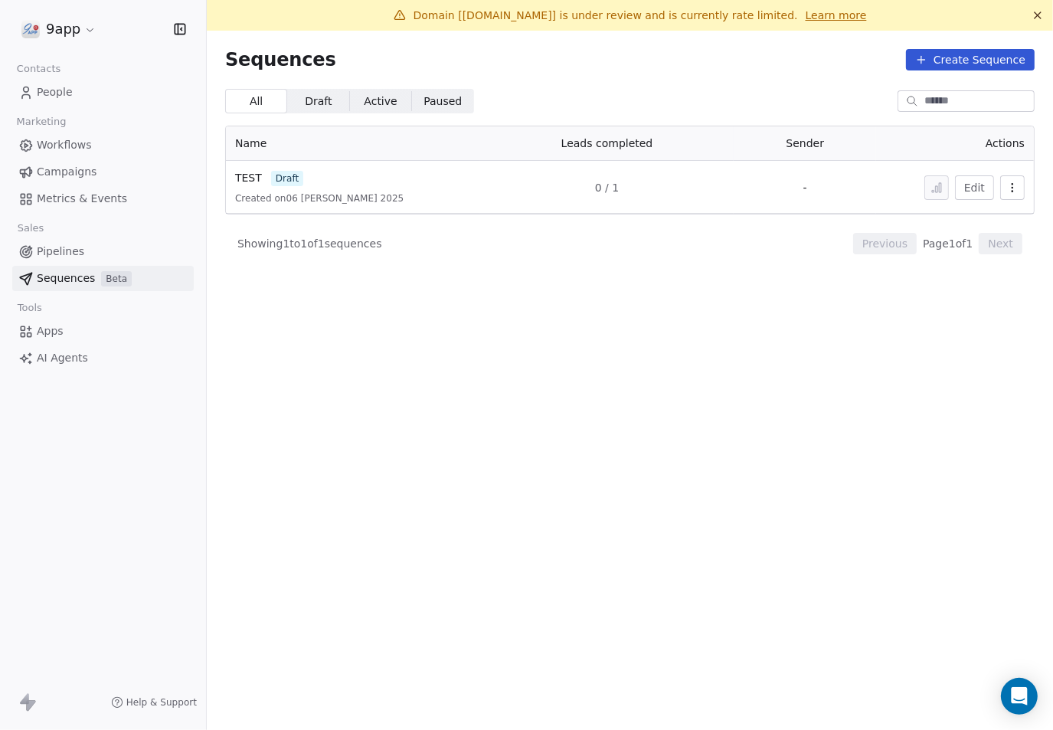
click at [53, 247] on span "Pipelines" at bounding box center [60, 252] width 47 height 16
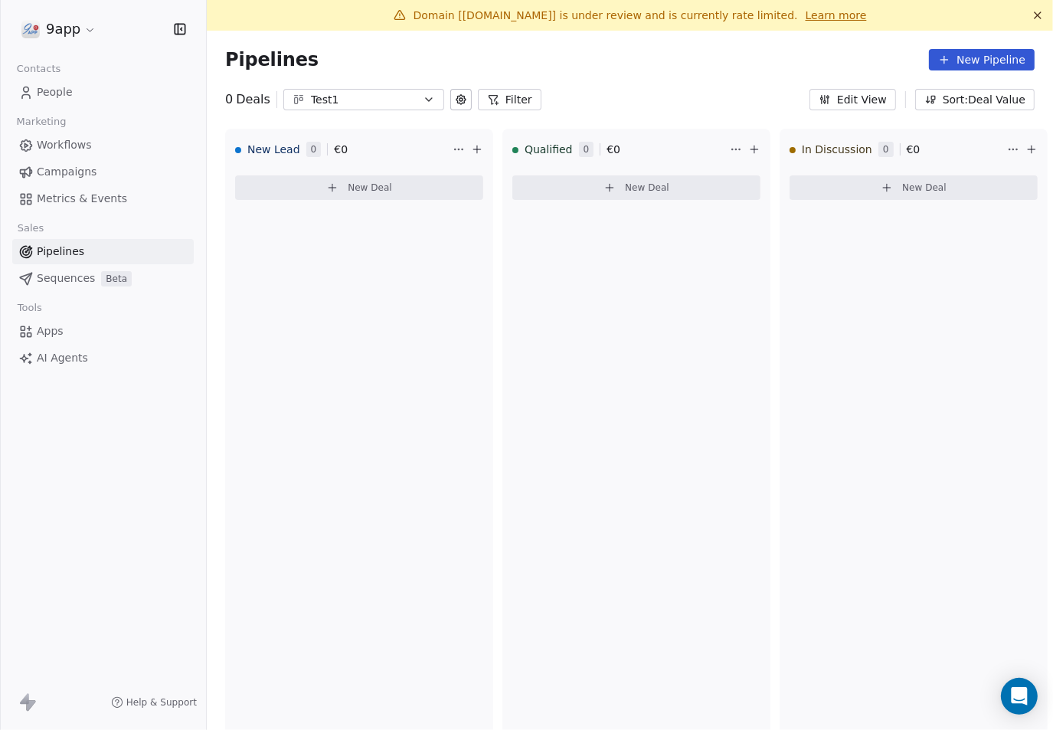
click at [54, 196] on span "Metrics & Events" at bounding box center [82, 199] width 90 height 16
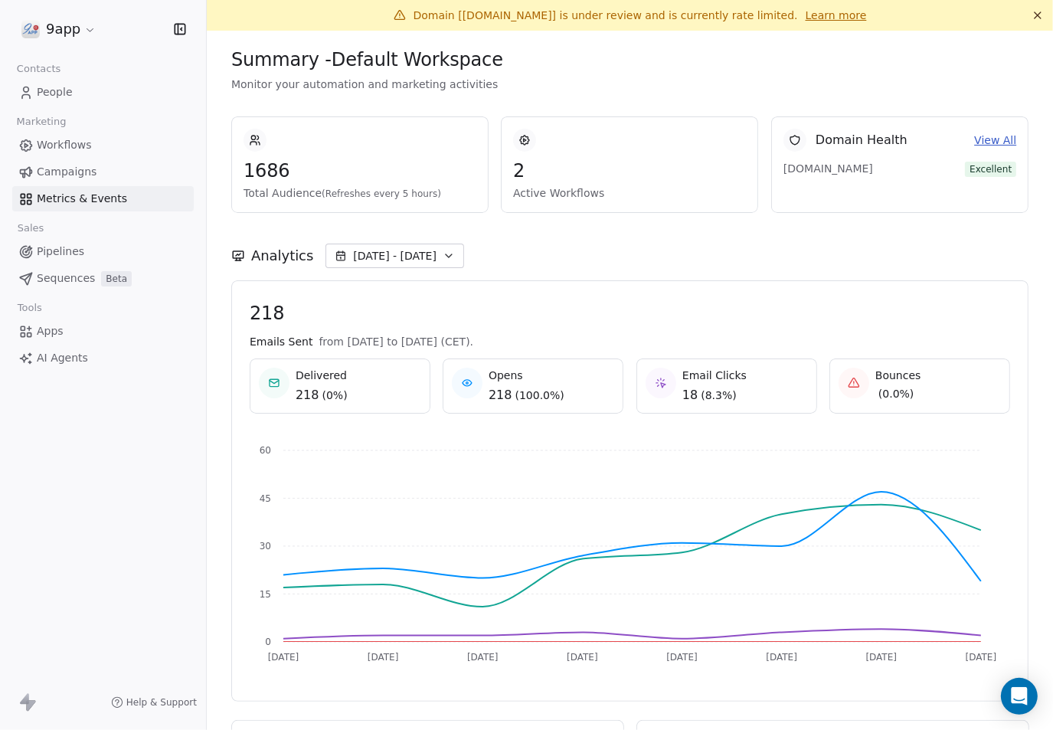
click at [55, 171] on span "Campaigns" at bounding box center [67, 172] width 60 height 16
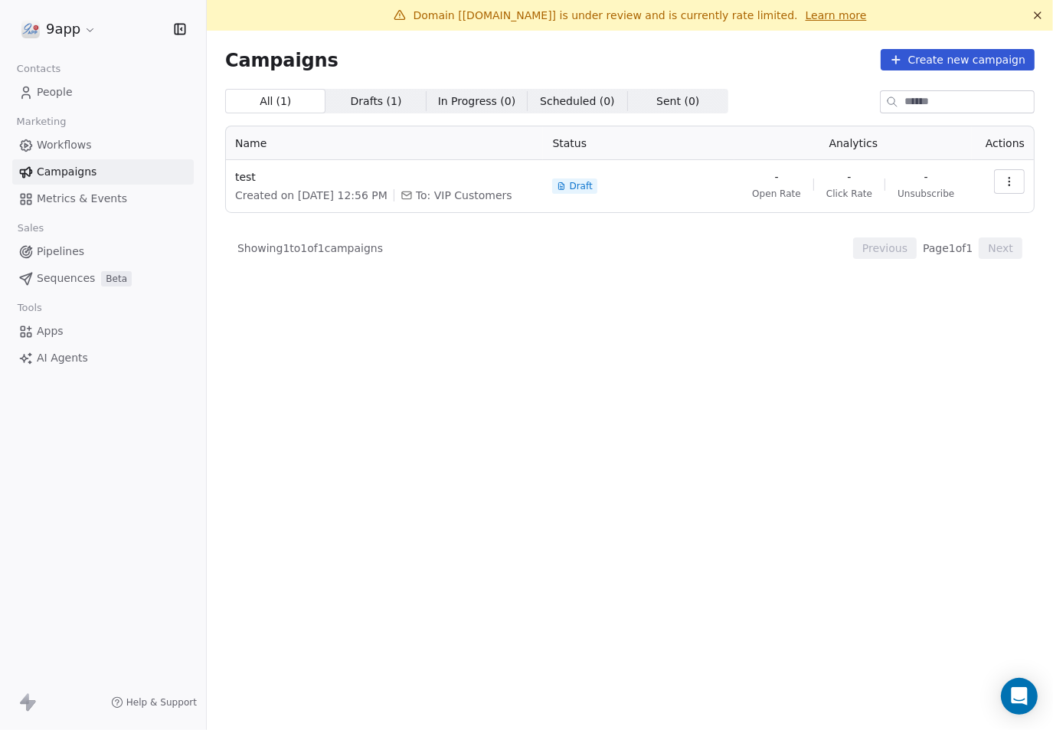
click at [67, 142] on span "Workflows" at bounding box center [64, 145] width 55 height 16
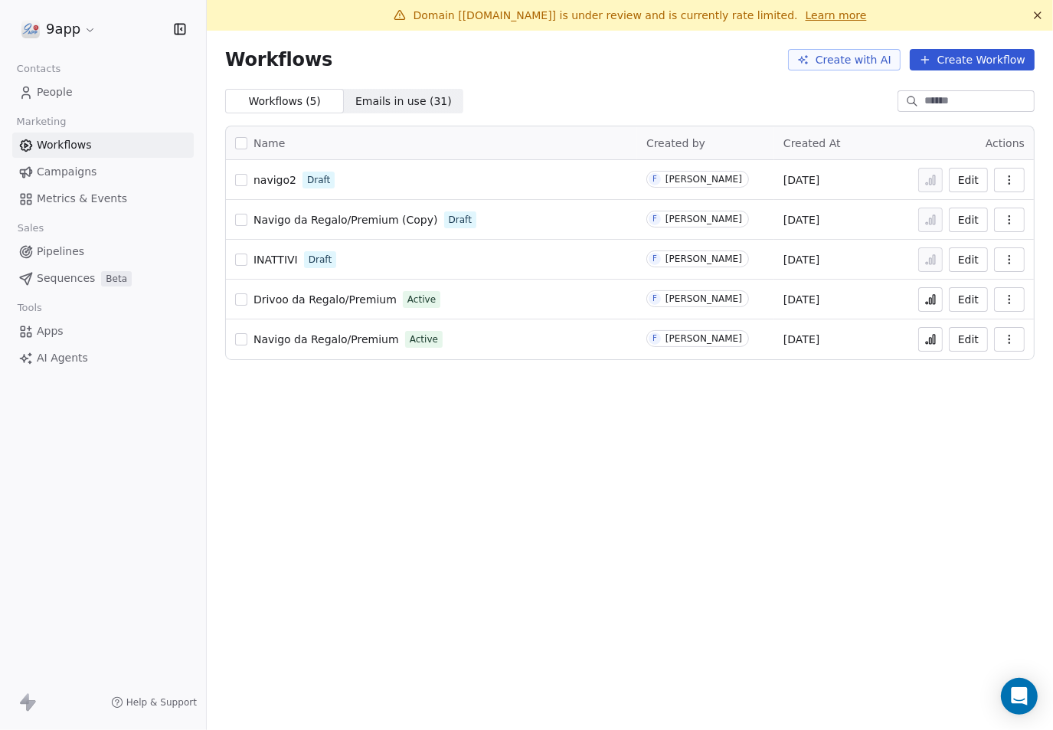
click at [386, 104] on span "Emails in use ( 31 )" at bounding box center [403, 101] width 96 height 16
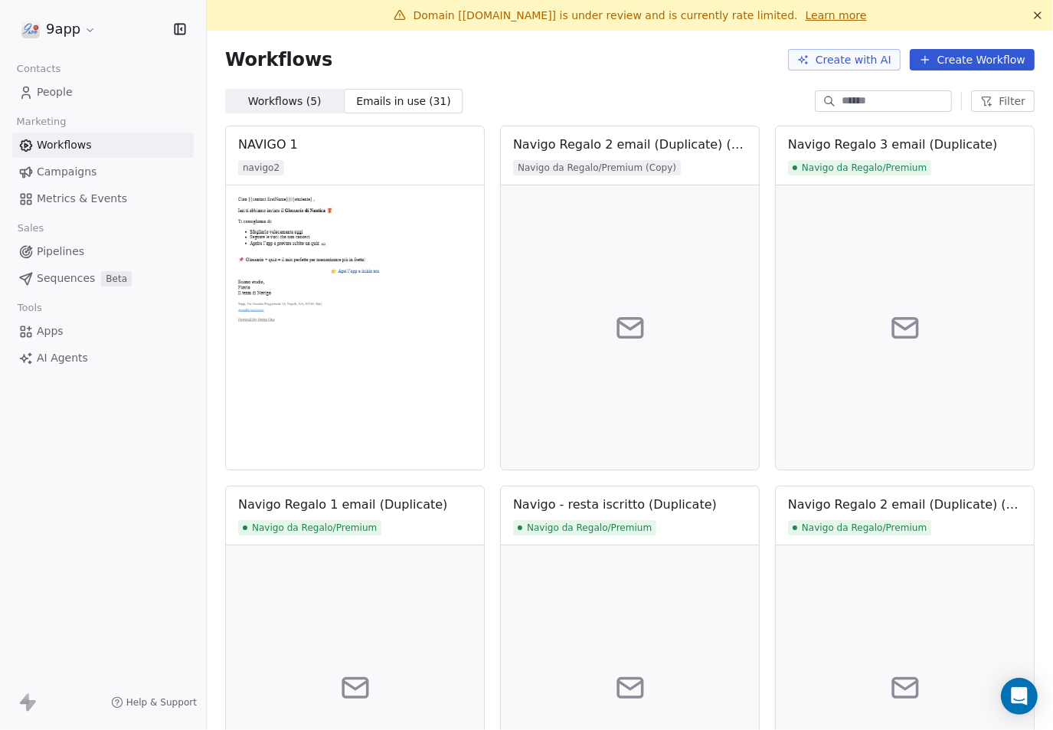
click at [999, 101] on span "Filter" at bounding box center [1012, 101] width 27 height 16
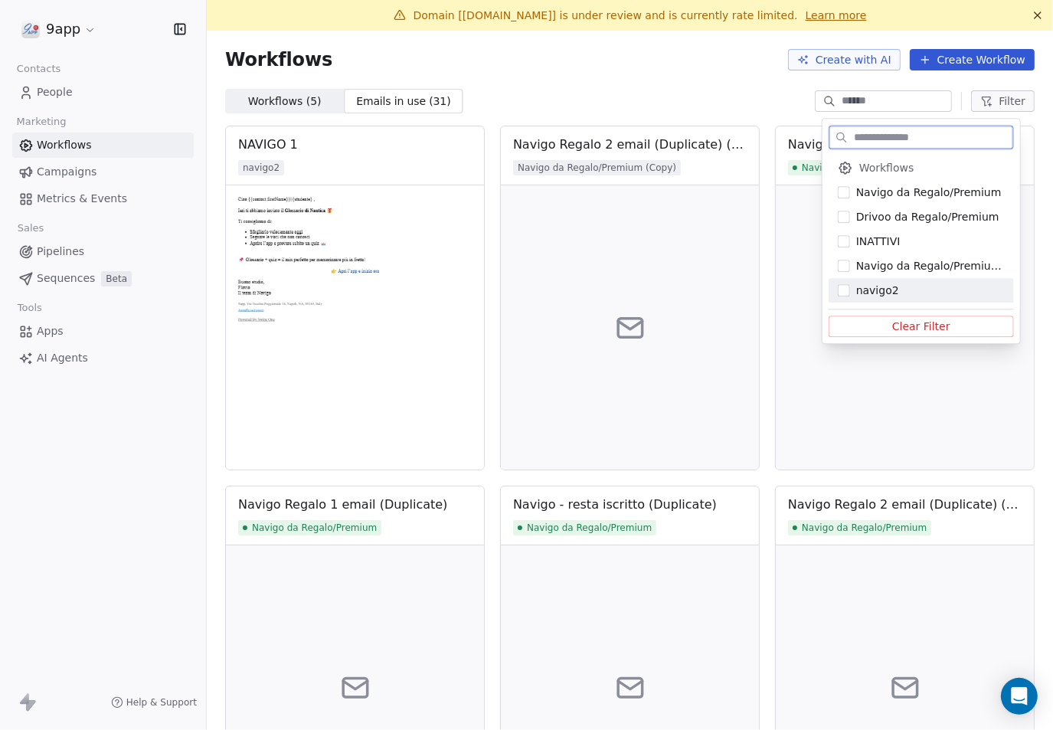
click at [845, 291] on button "Suggestions" at bounding box center [844, 290] width 12 height 12
click at [872, 321] on button "Clear Filter" at bounding box center [921, 326] width 185 height 21
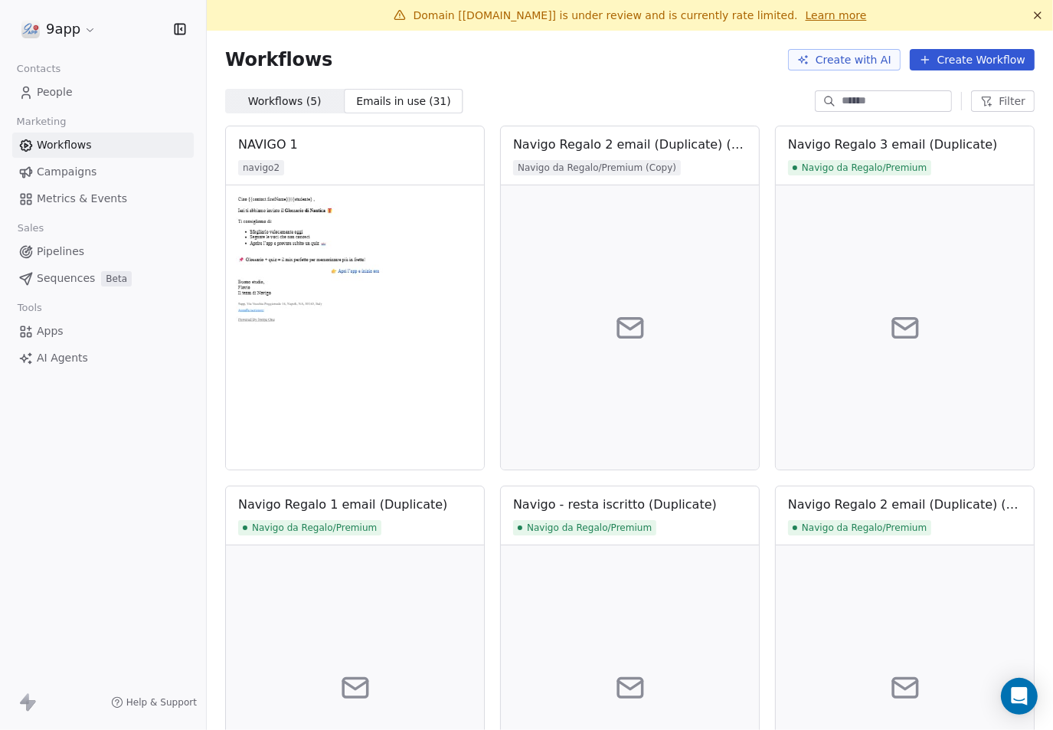
click at [983, 97] on button "Filter" at bounding box center [1003, 100] width 64 height 21
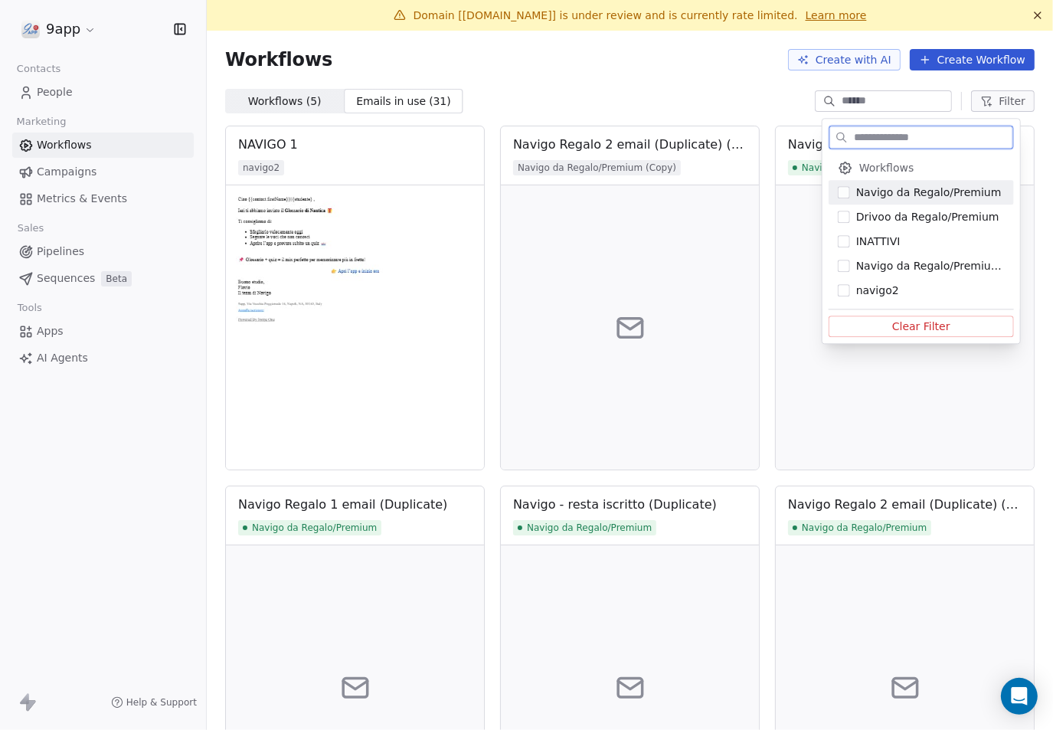
click at [845, 194] on button "Suggestions" at bounding box center [844, 192] width 12 height 12
click at [733, 93] on html "9app Contacts People Marketing Workflows Campaigns Metrics & Events Sales Pipel…" at bounding box center [526, 365] width 1053 height 730
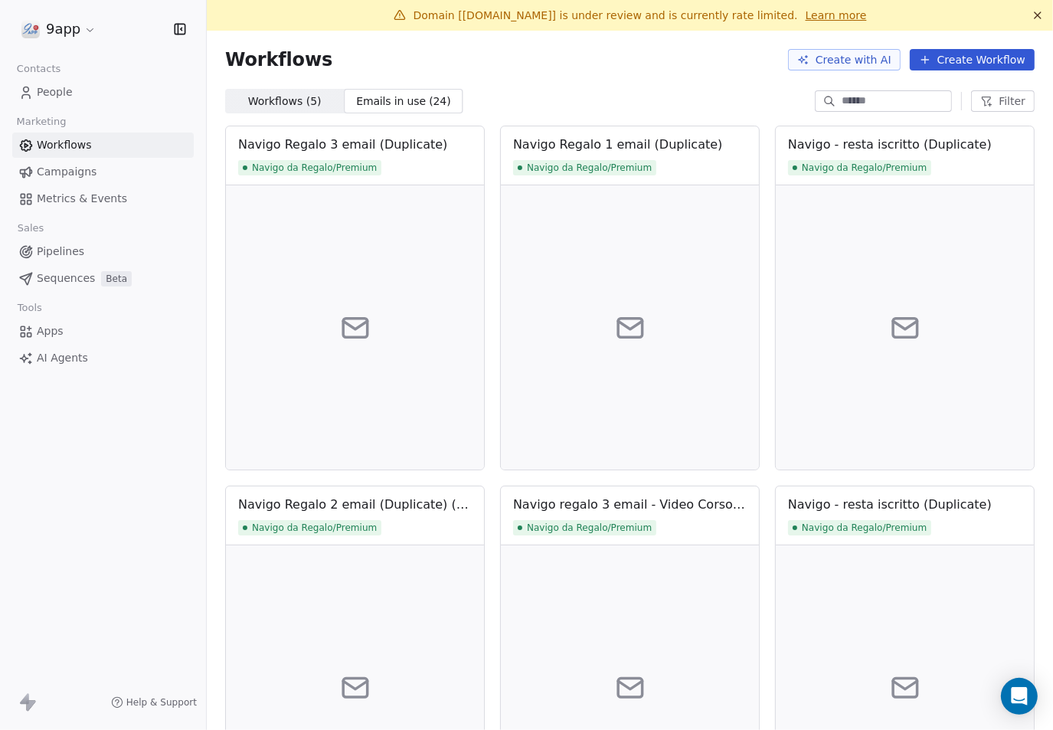
click at [983, 97] on button "Filter" at bounding box center [1003, 100] width 64 height 21
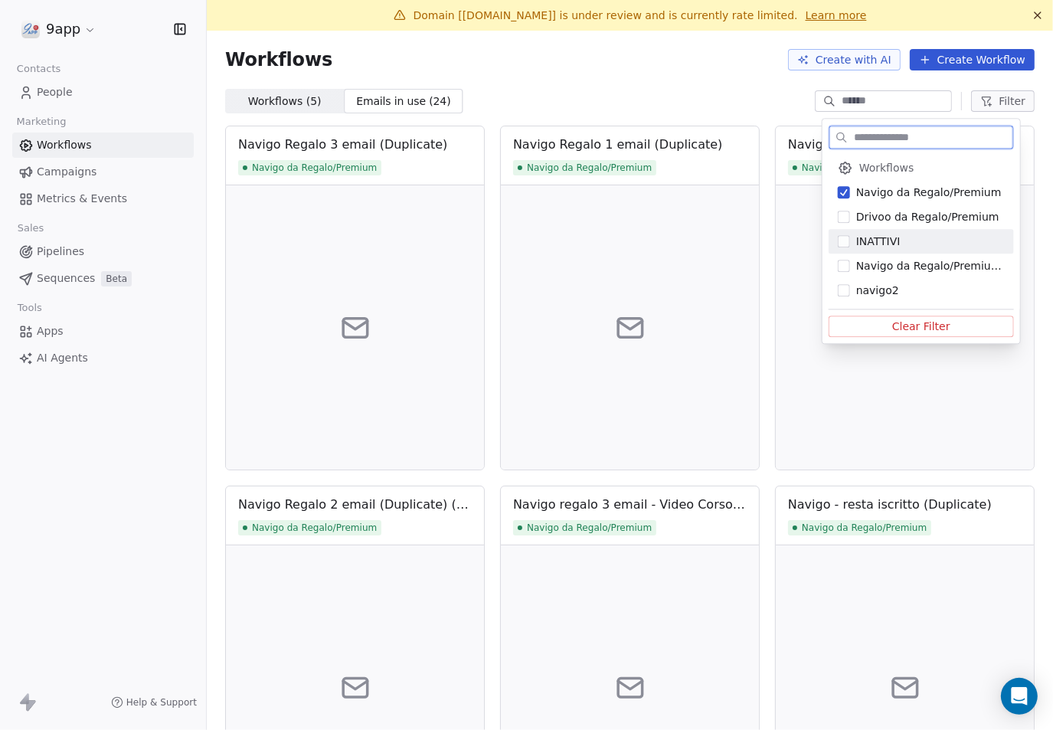
click at [849, 240] on button "Suggestions" at bounding box center [844, 241] width 12 height 12
click at [846, 192] on button "Suggestions" at bounding box center [844, 192] width 12 height 12
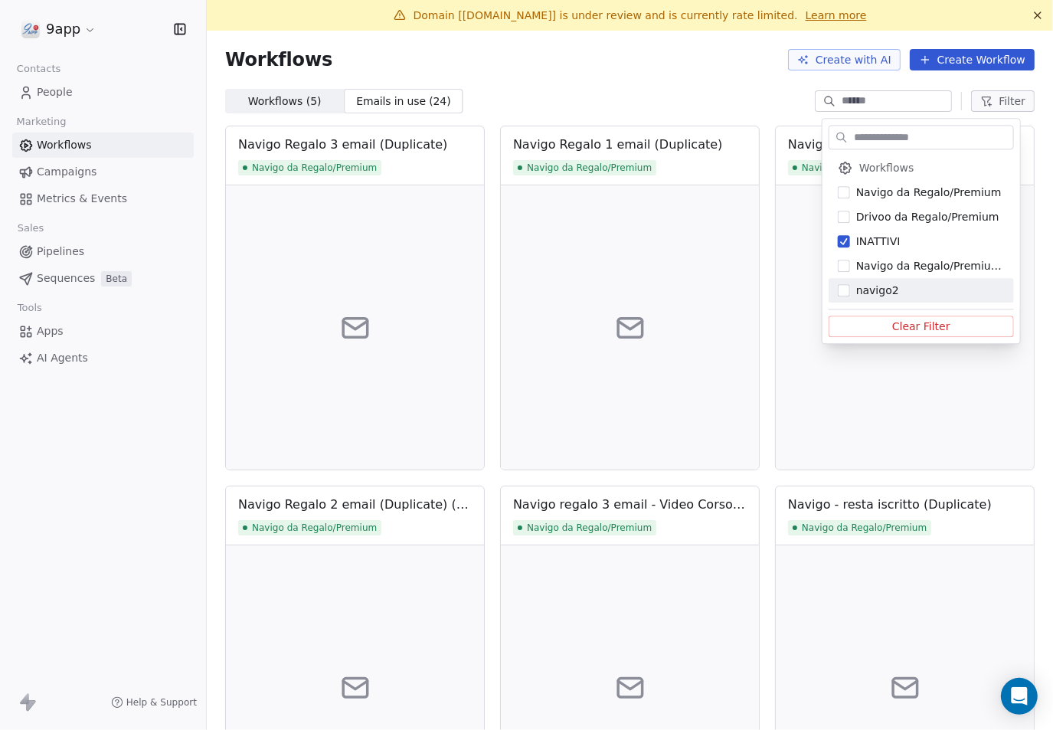
click at [937, 379] on html "9app Contacts People Marketing Workflows Campaigns Metrics & Events Sales Pipel…" at bounding box center [526, 365] width 1053 height 730
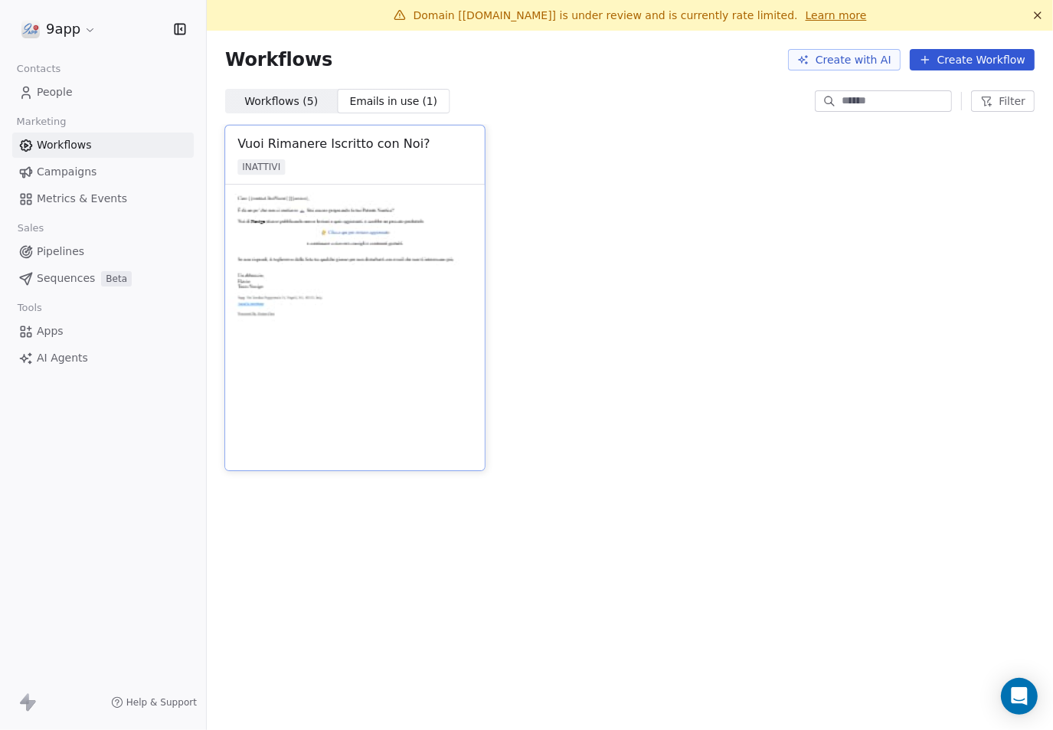
click at [371, 324] on img at bounding box center [355, 328] width 260 height 286
click at [980, 100] on icon "button" at bounding box center [986, 101] width 12 height 12
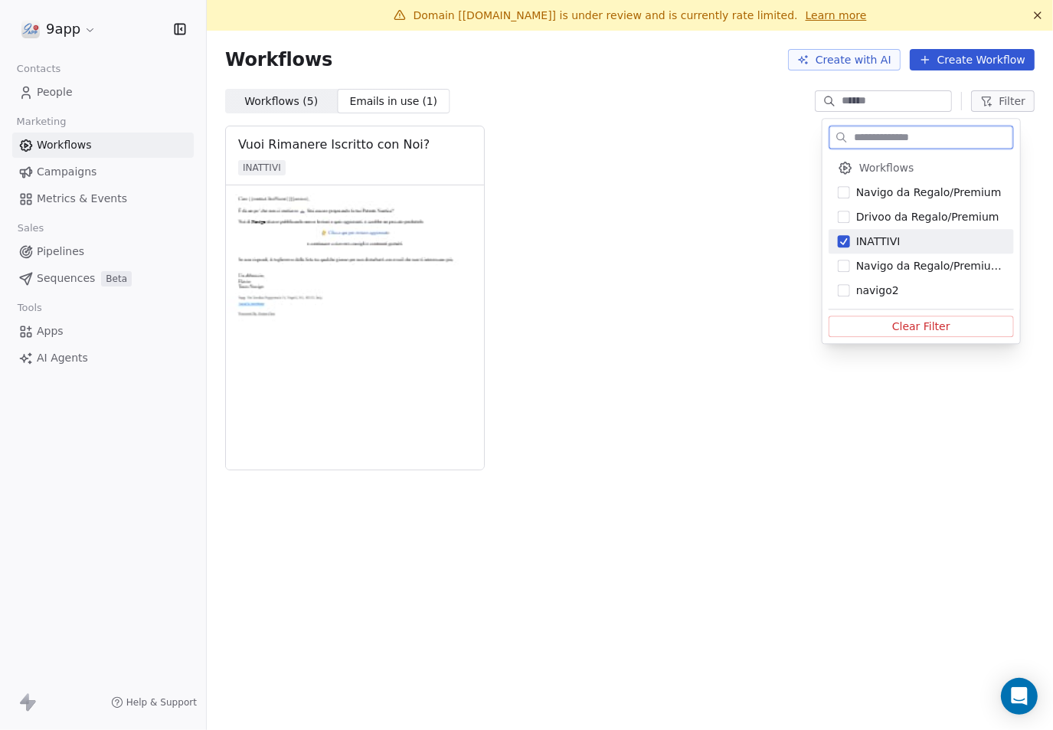
click at [844, 241] on button "Suggestions" at bounding box center [844, 241] width 12 height 12
click at [845, 263] on button "Suggestions" at bounding box center [844, 266] width 12 height 12
click at [972, 270] on span "Navigo da Regalo/Premium (Copy)" at bounding box center [930, 265] width 149 height 15
click at [849, 267] on div "Navigo da Regalo/Premium (Copy)" at bounding box center [921, 265] width 185 height 25
click at [845, 289] on button "Suggestions" at bounding box center [844, 290] width 12 height 12
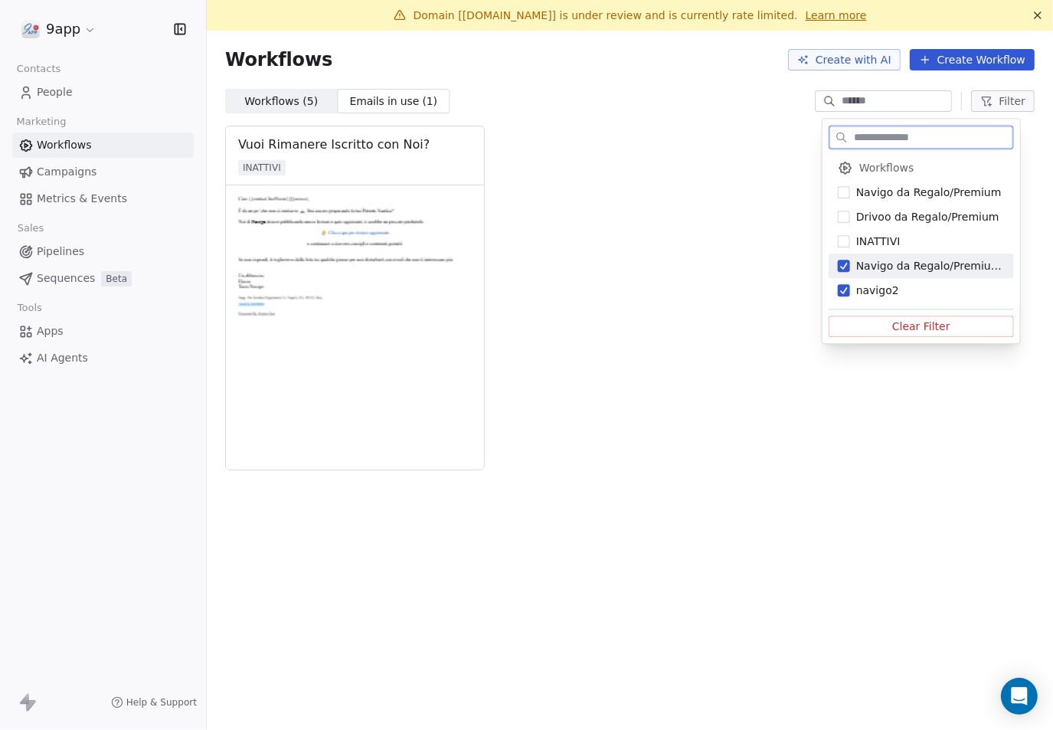
click at [841, 266] on button "Suggestions" at bounding box center [844, 266] width 12 height 12
click at [757, 231] on html "9app Contacts People Marketing Workflows Campaigns Metrics & Events Sales Pipel…" at bounding box center [526, 365] width 1053 height 730
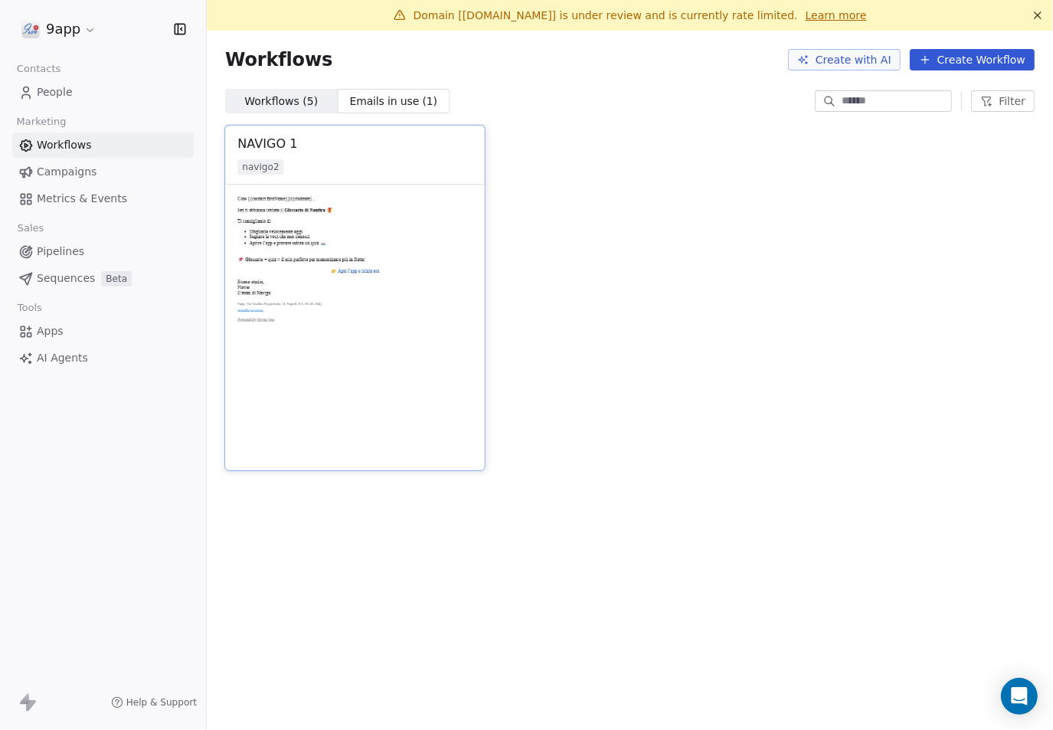
click at [337, 235] on img at bounding box center [355, 328] width 260 height 286
click at [278, 139] on div "NAVIGO 1" at bounding box center [267, 144] width 60 height 18
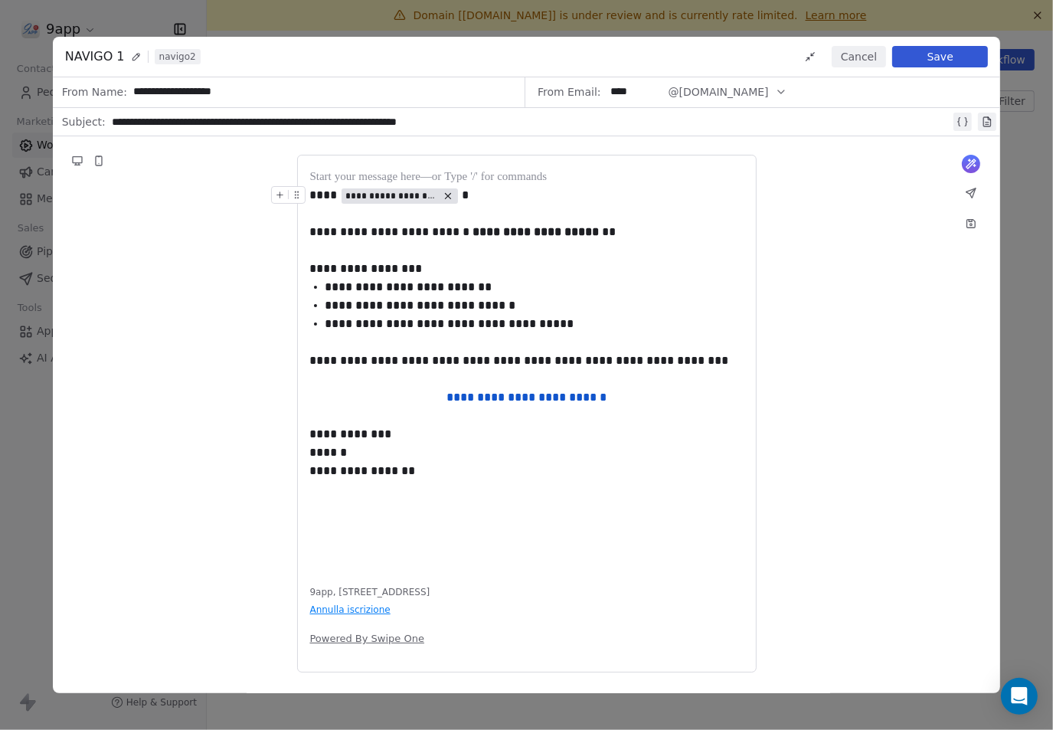
click at [968, 225] on icon at bounding box center [971, 223] width 8 height 8
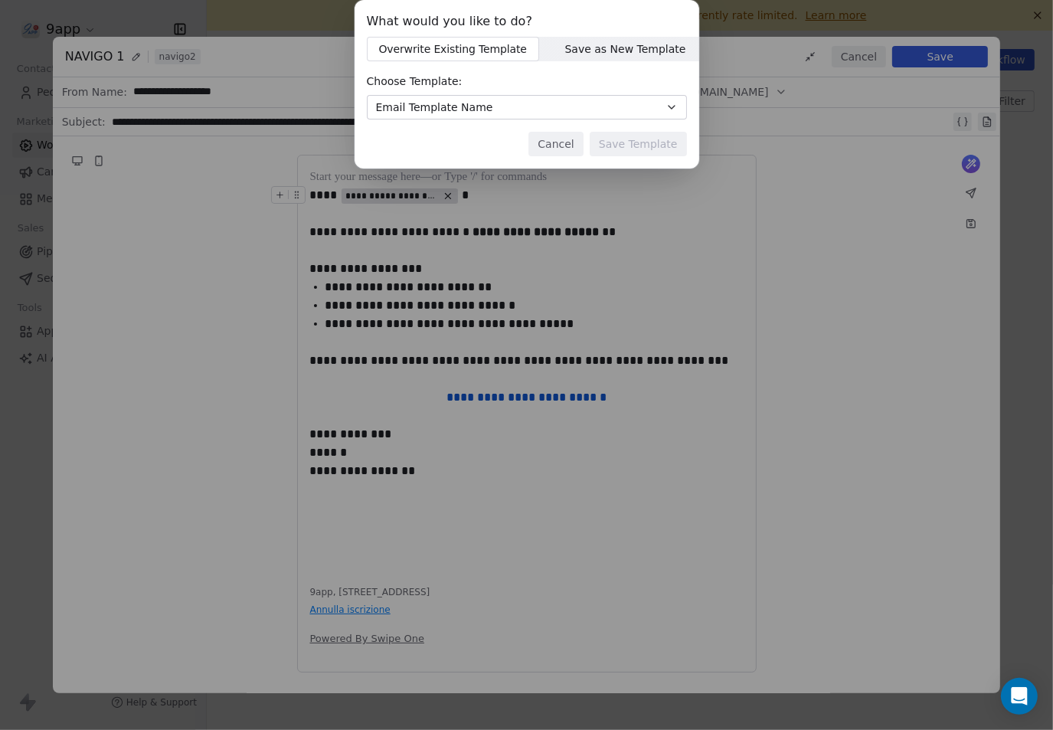
click at [658, 107] on button "Email Template Name" at bounding box center [527, 107] width 320 height 25
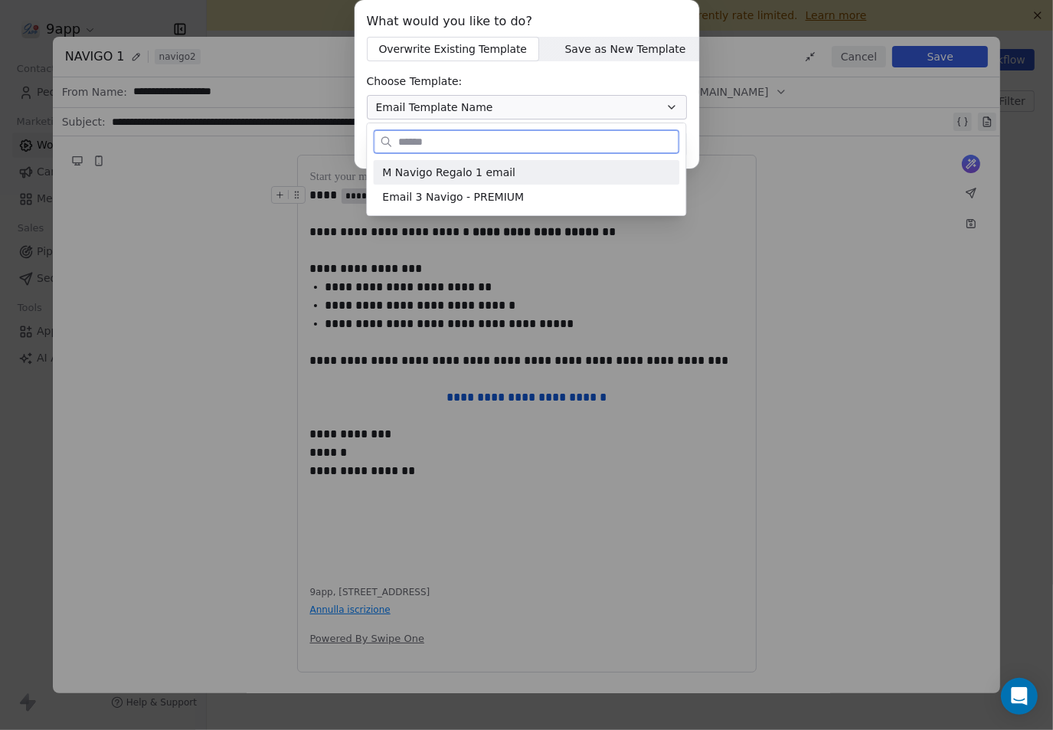
click at [481, 177] on span "M Navigo Regalo 1 email" at bounding box center [448, 173] width 133 height 16
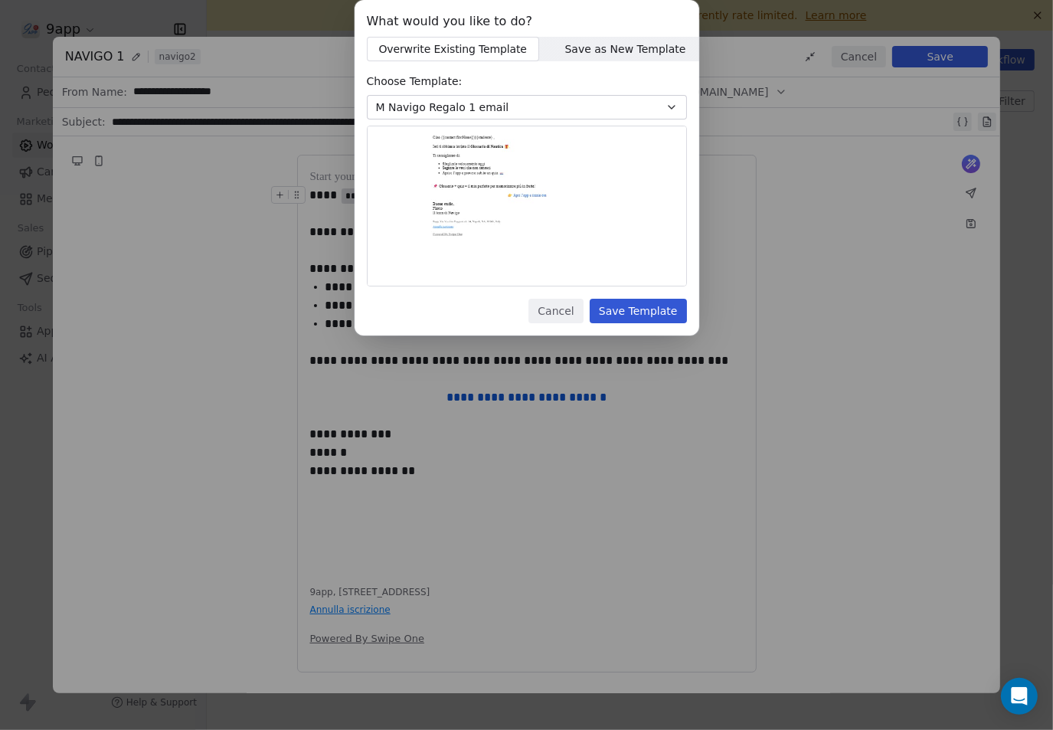
click at [580, 52] on span "Save as New Template" at bounding box center [624, 49] width 121 height 16
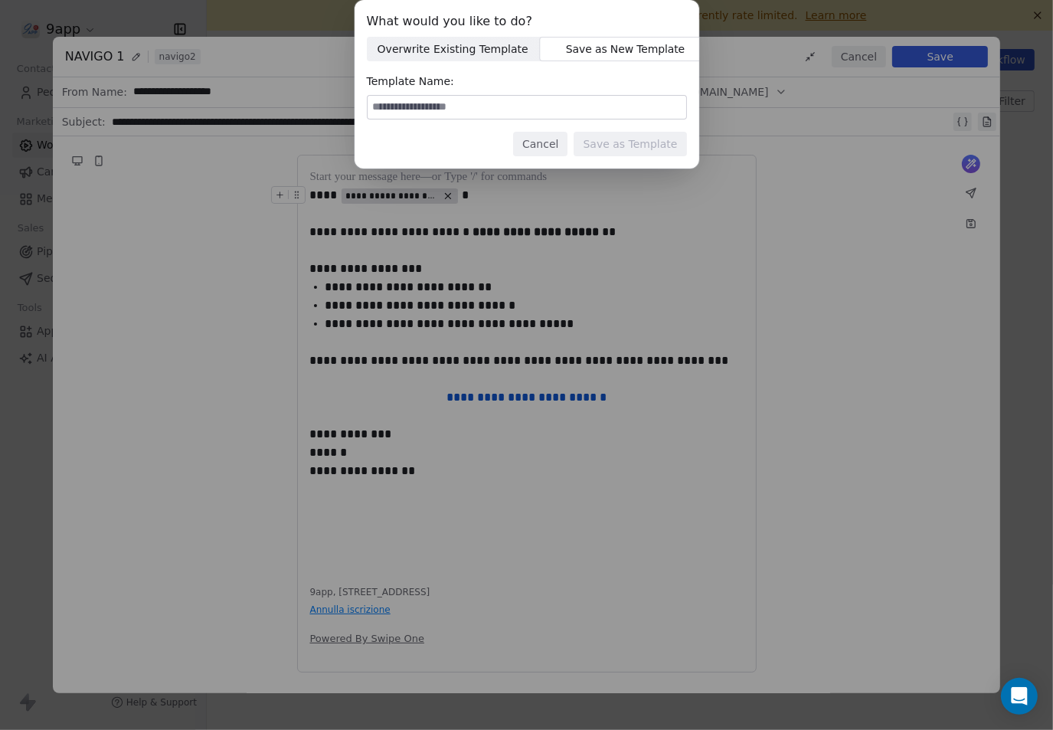
click at [499, 51] on span "Overwrite Existing Template" at bounding box center [453, 49] width 151 height 16
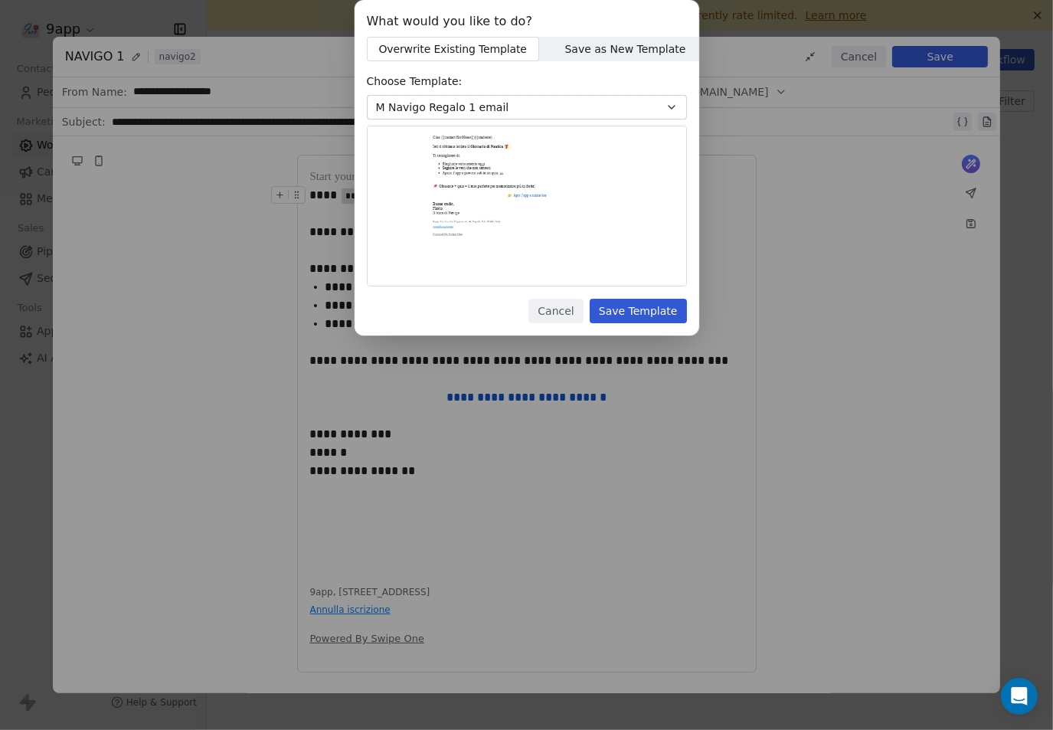
click at [564, 47] on span "Save as New Template" at bounding box center [624, 49] width 121 height 16
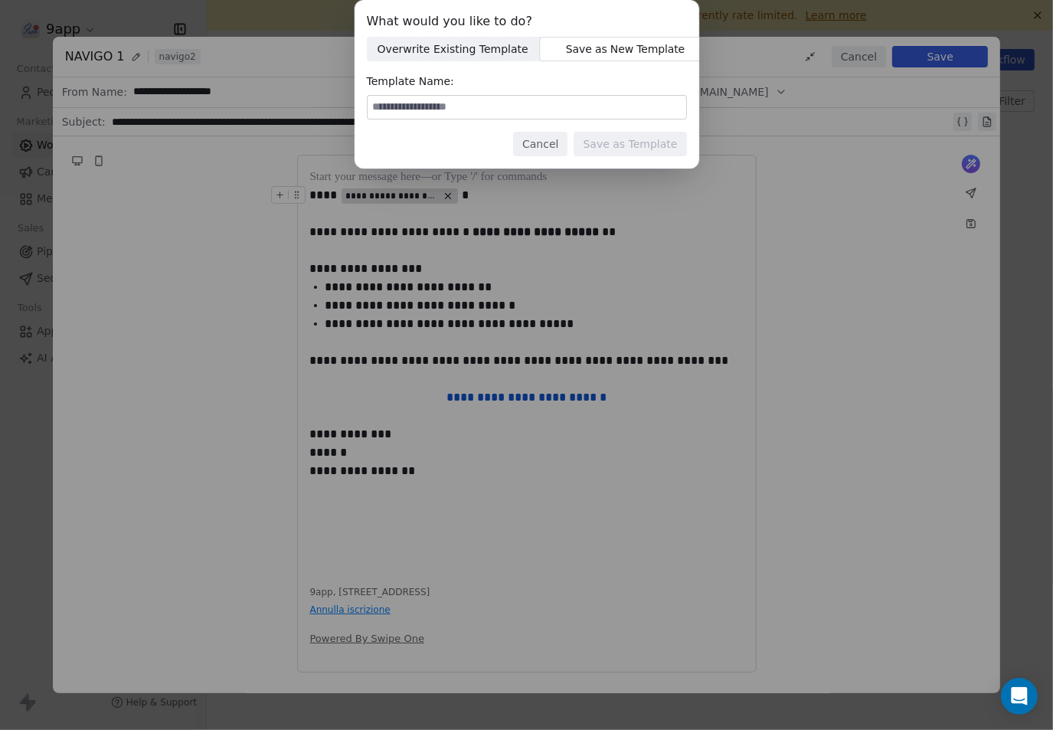
click at [469, 107] on input at bounding box center [527, 107] width 319 height 23
click at [557, 152] on button "Cancel" at bounding box center [540, 144] width 54 height 25
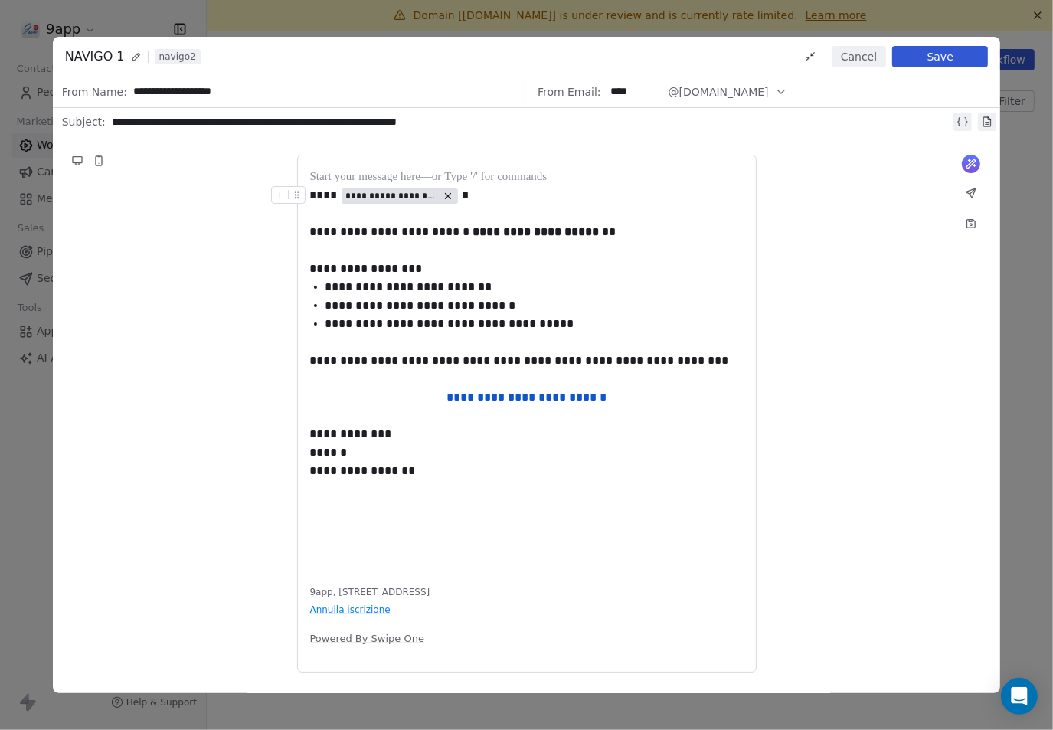
click at [860, 64] on button "Cancel" at bounding box center [859, 56] width 54 height 21
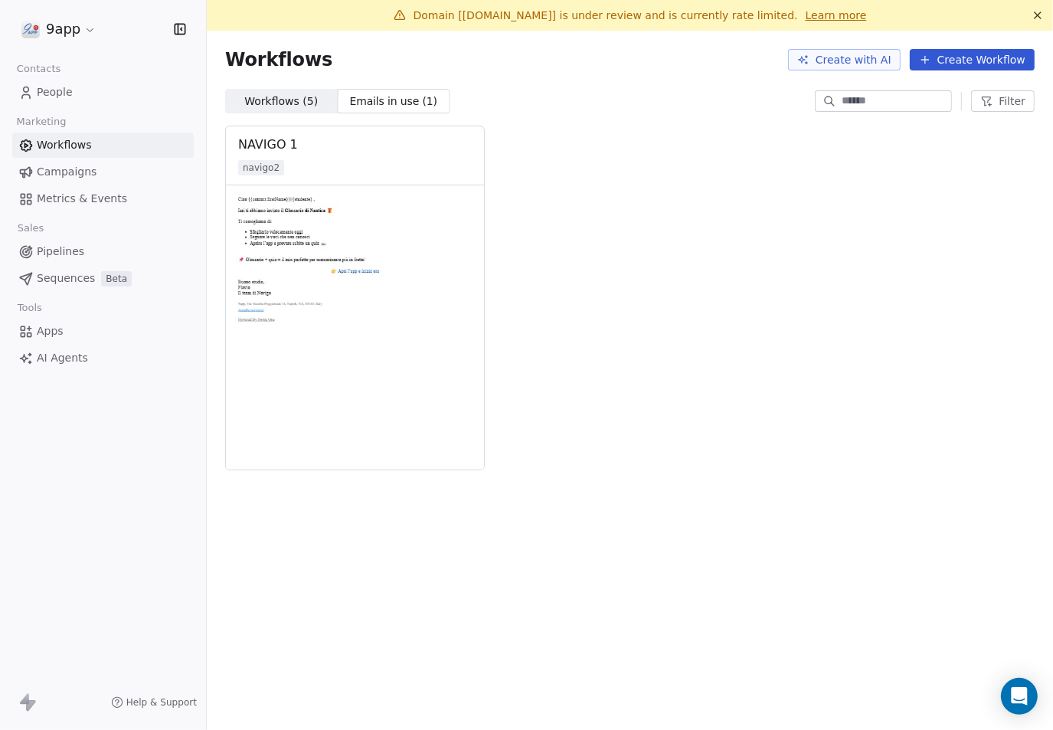
click at [90, 32] on html "9app Contacts People Marketing Workflows Campaigns Metrics & Events Sales Pipel…" at bounding box center [526, 365] width 1053 height 730
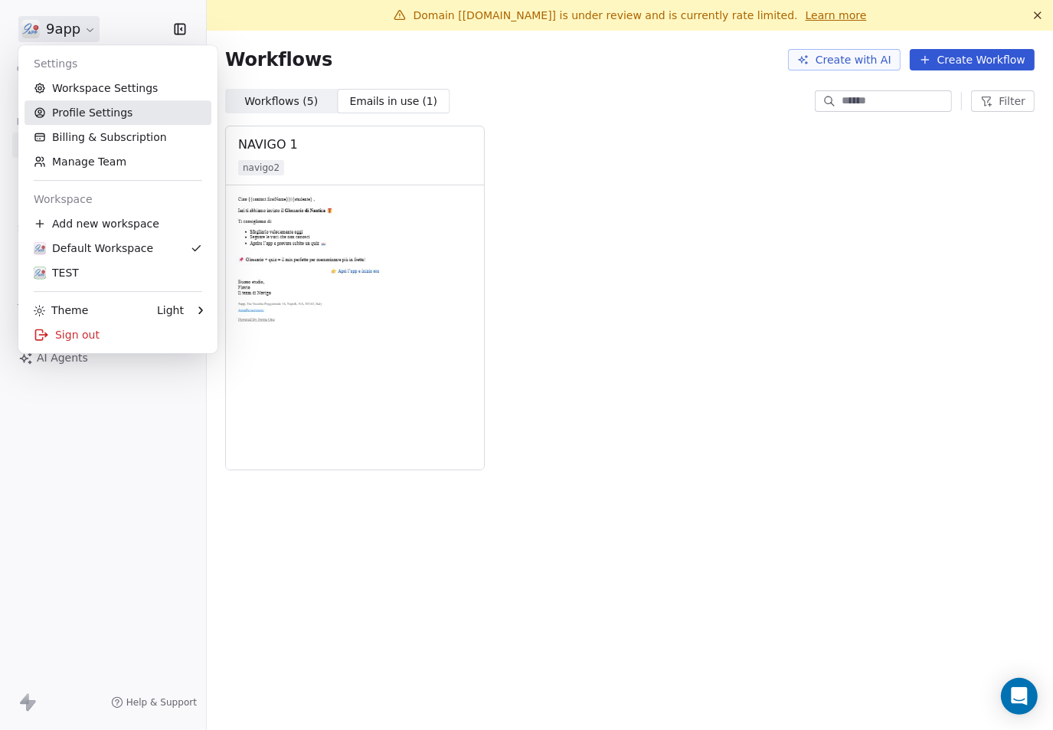
click at [117, 112] on link "Profile Settings" at bounding box center [118, 112] width 187 height 25
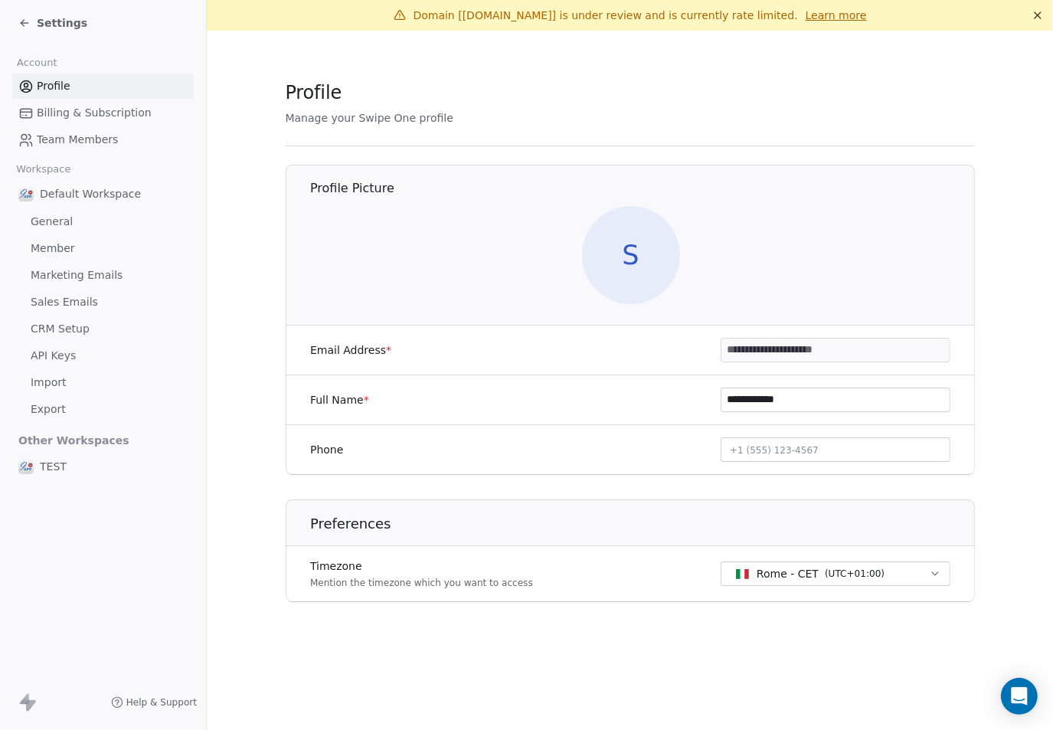
click at [18, 18] on icon at bounding box center [24, 23] width 12 height 12
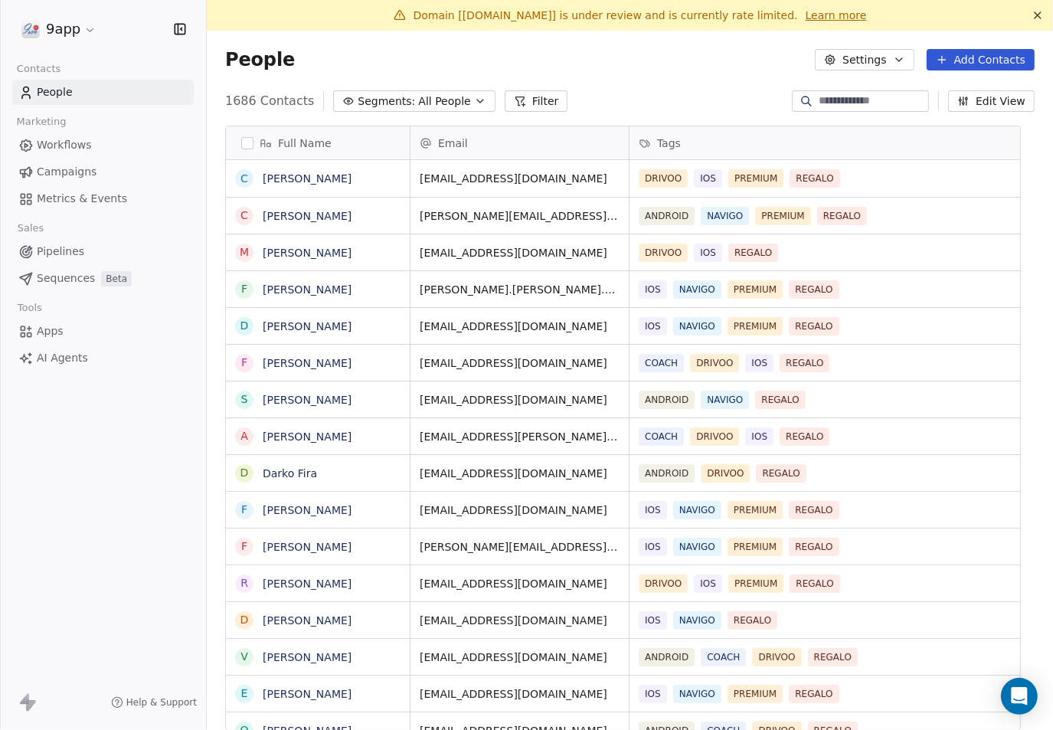
scroll to position [628, 818]
click at [61, 140] on span "Workflows" at bounding box center [64, 145] width 55 height 16
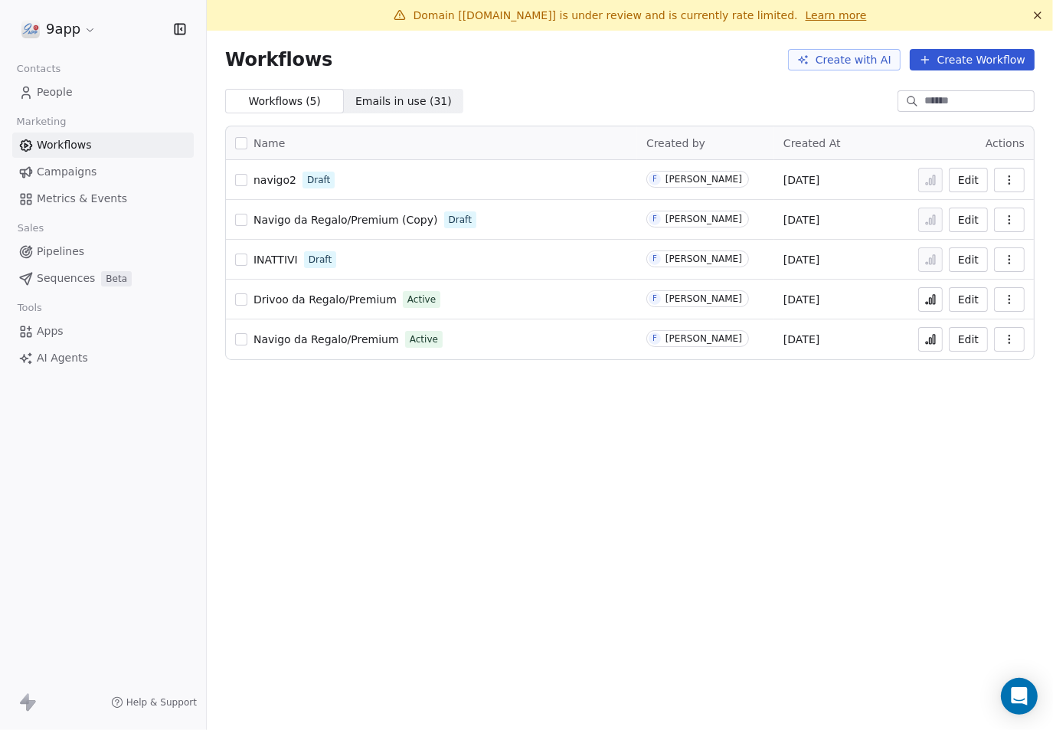
click at [67, 175] on span "Campaigns" at bounding box center [67, 172] width 60 height 16
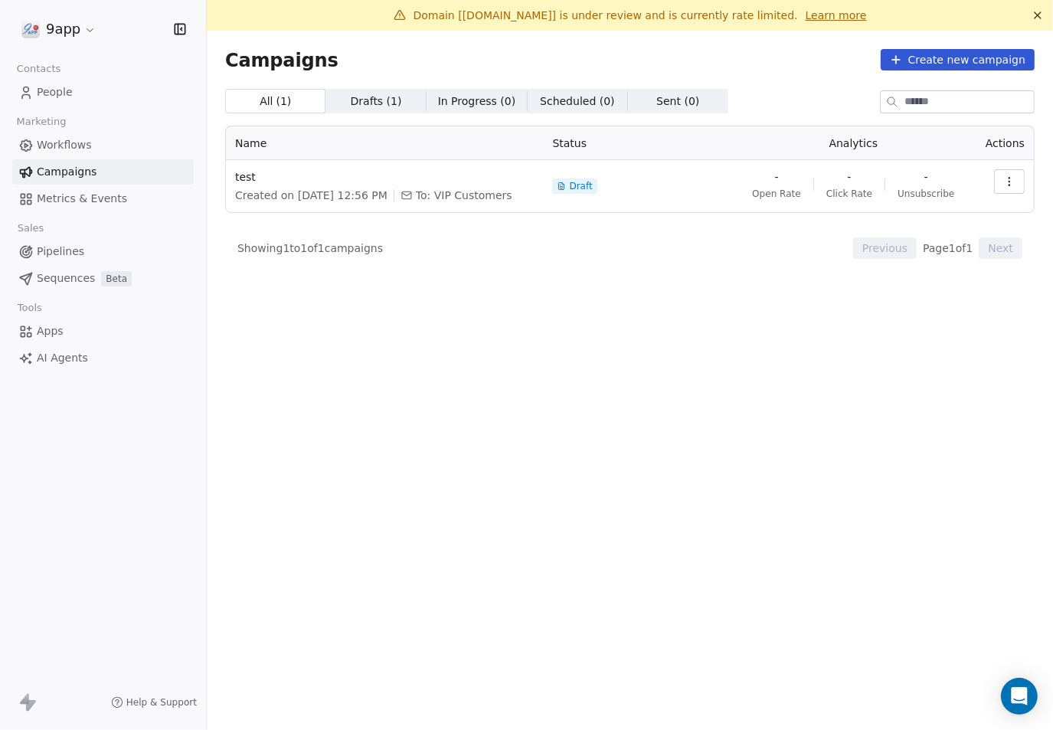
click at [65, 201] on span "Metrics & Events" at bounding box center [82, 199] width 90 height 16
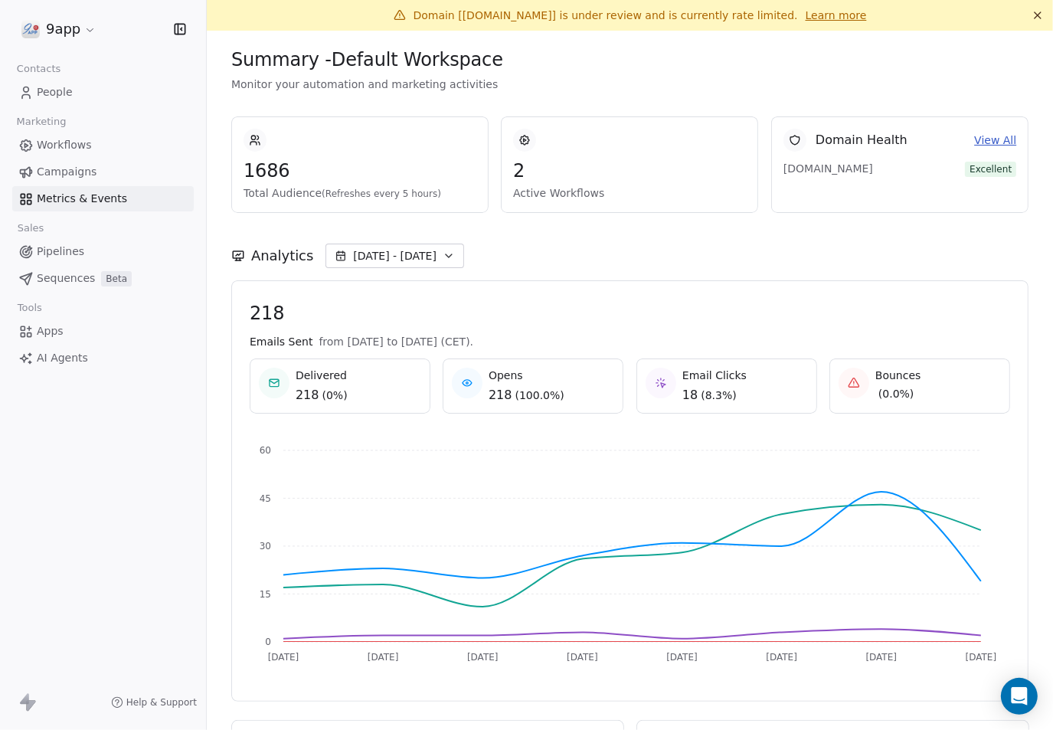
click at [56, 334] on span "Apps" at bounding box center [50, 331] width 27 height 16
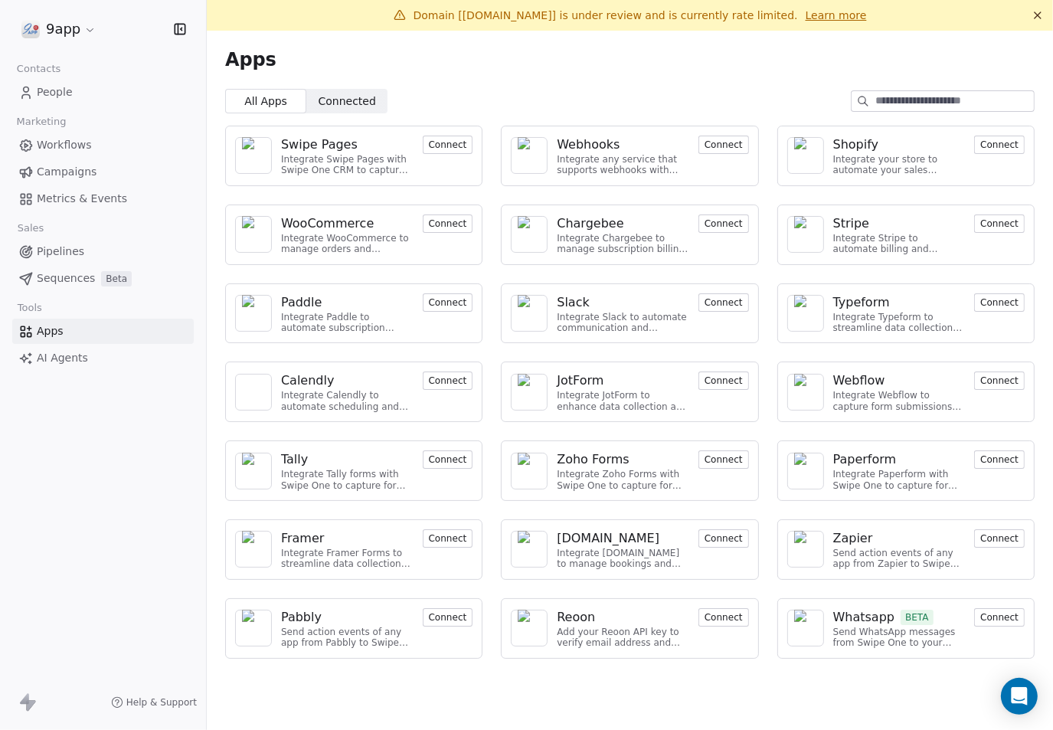
click at [55, 251] on span "Pipelines" at bounding box center [60, 252] width 47 height 16
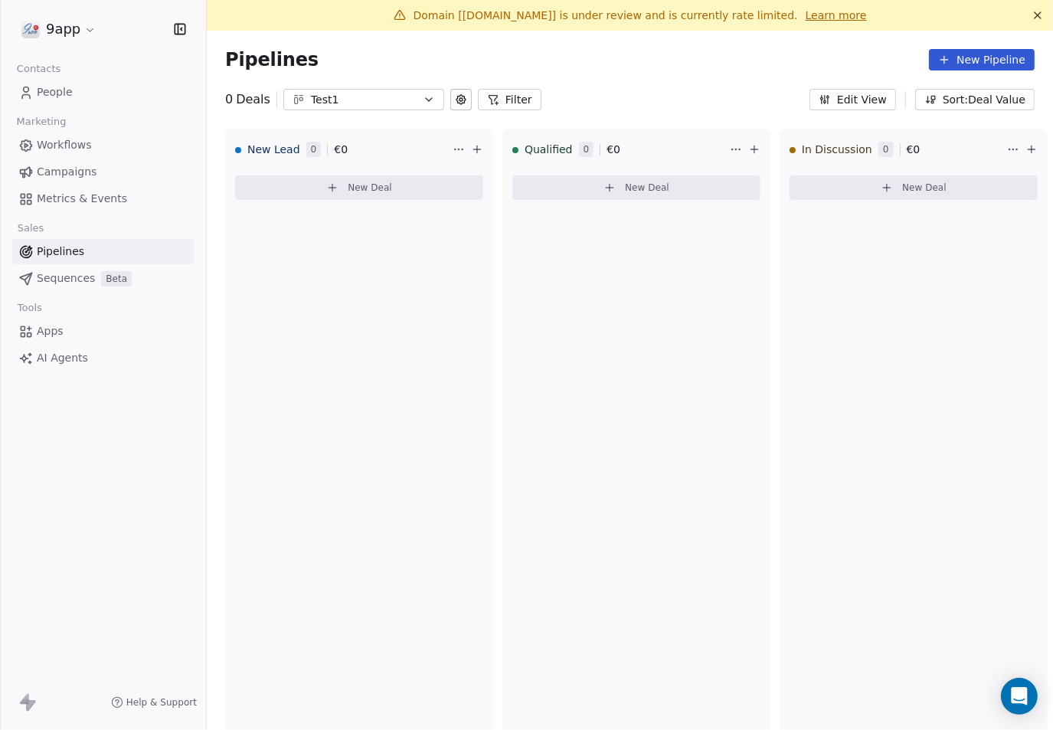
click at [64, 195] on span "Metrics & Events" at bounding box center [82, 199] width 90 height 16
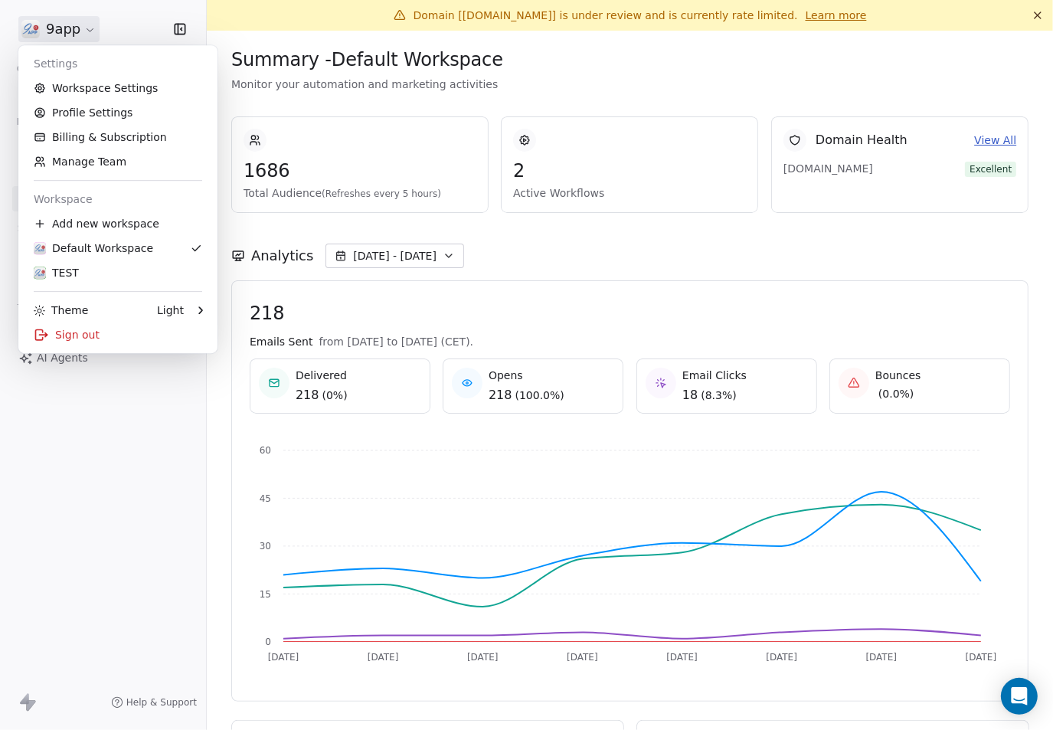
click at [80, 27] on html "9app Contacts People Marketing Workflows Campaigns Metrics & Events Sales Pipel…" at bounding box center [526, 365] width 1053 height 730
click at [688, 63] on html "9app Contacts People Marketing Workflows Campaigns Metrics & Events Sales Pipel…" at bounding box center [526, 365] width 1053 height 730
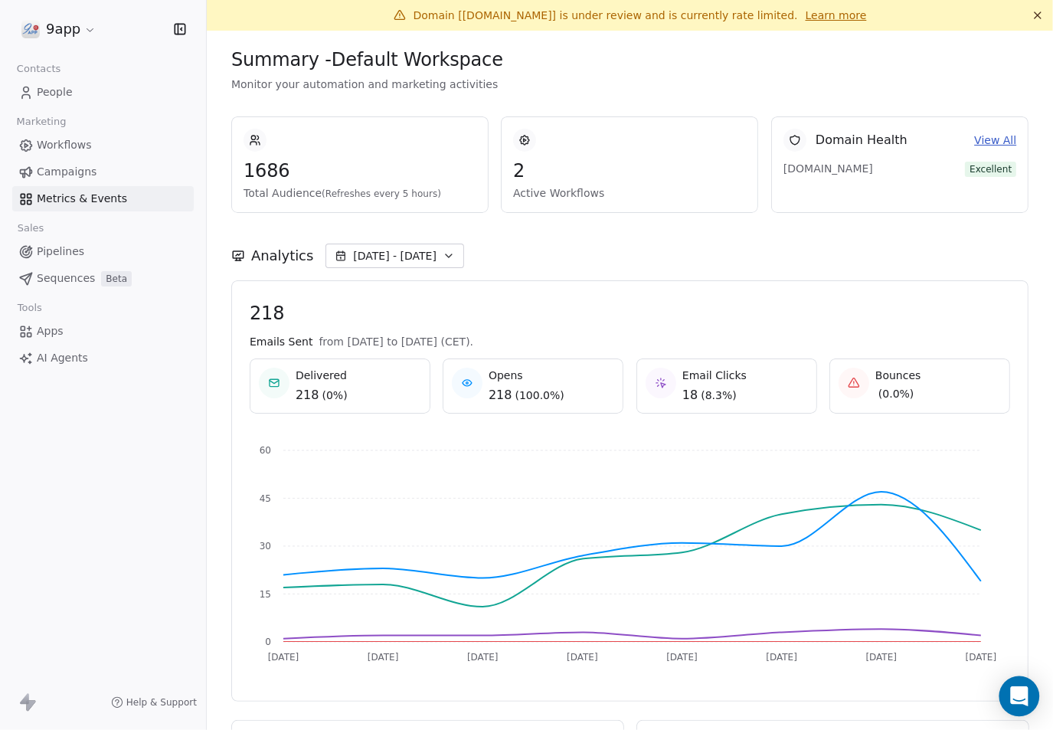
click at [1025, 700] on icon "Open Intercom Messenger" at bounding box center [1019, 696] width 18 height 20
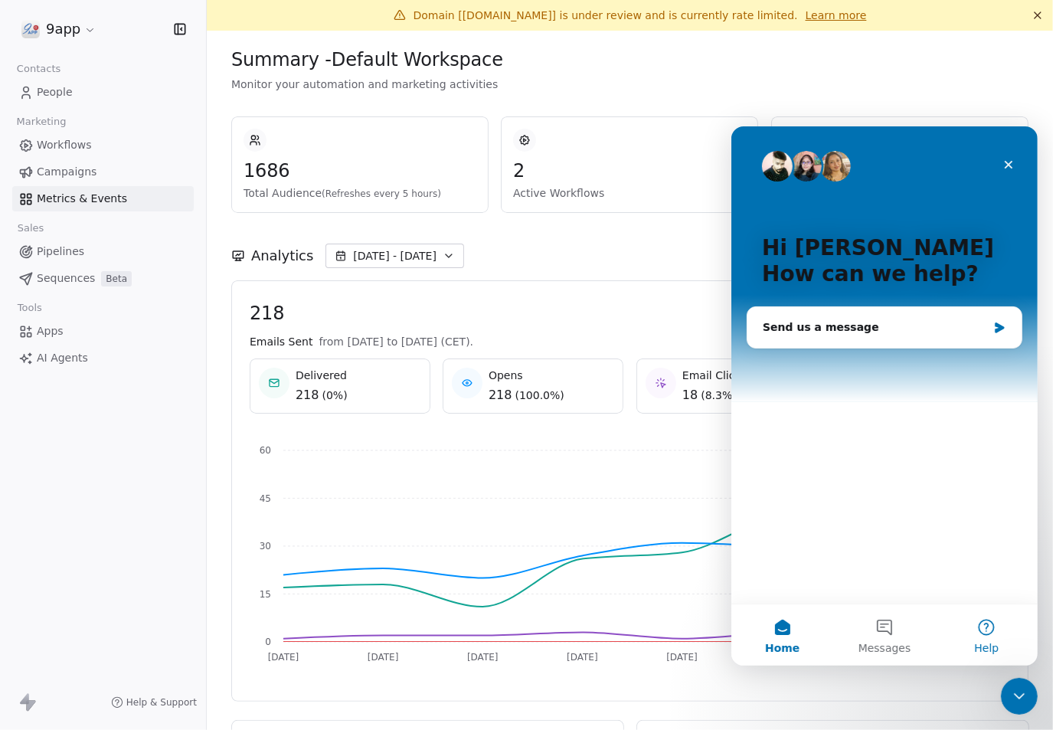
click at [988, 626] on button "Help" at bounding box center [986, 633] width 102 height 61
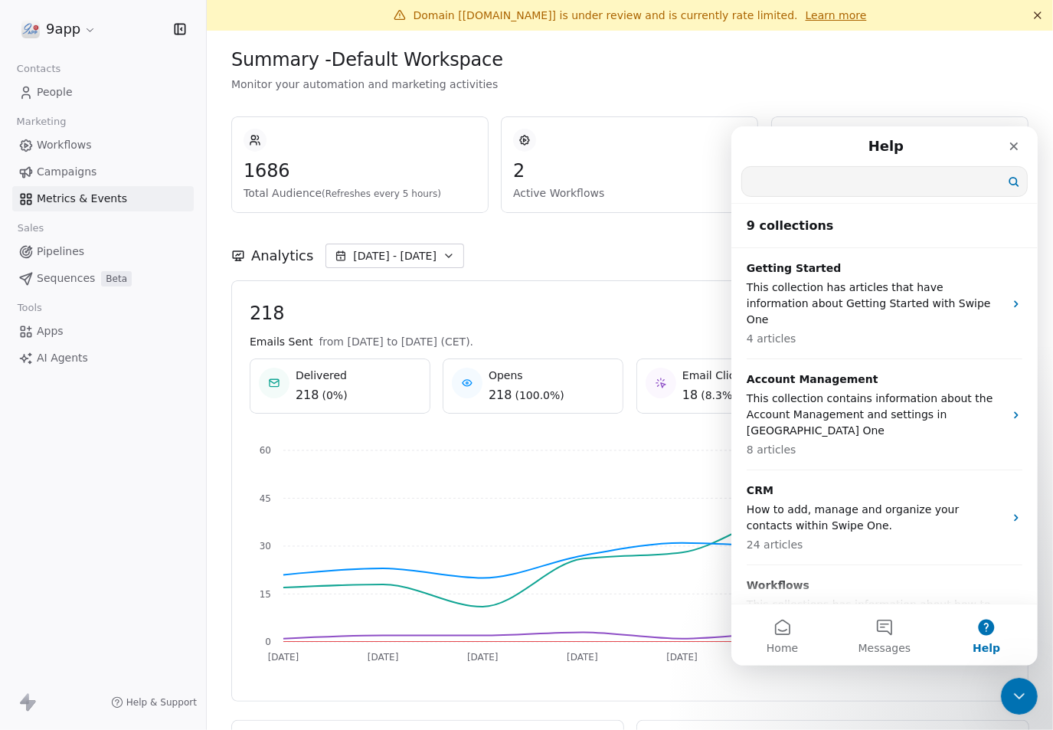
click at [815, 184] on input "Search for help" at bounding box center [883, 180] width 285 height 29
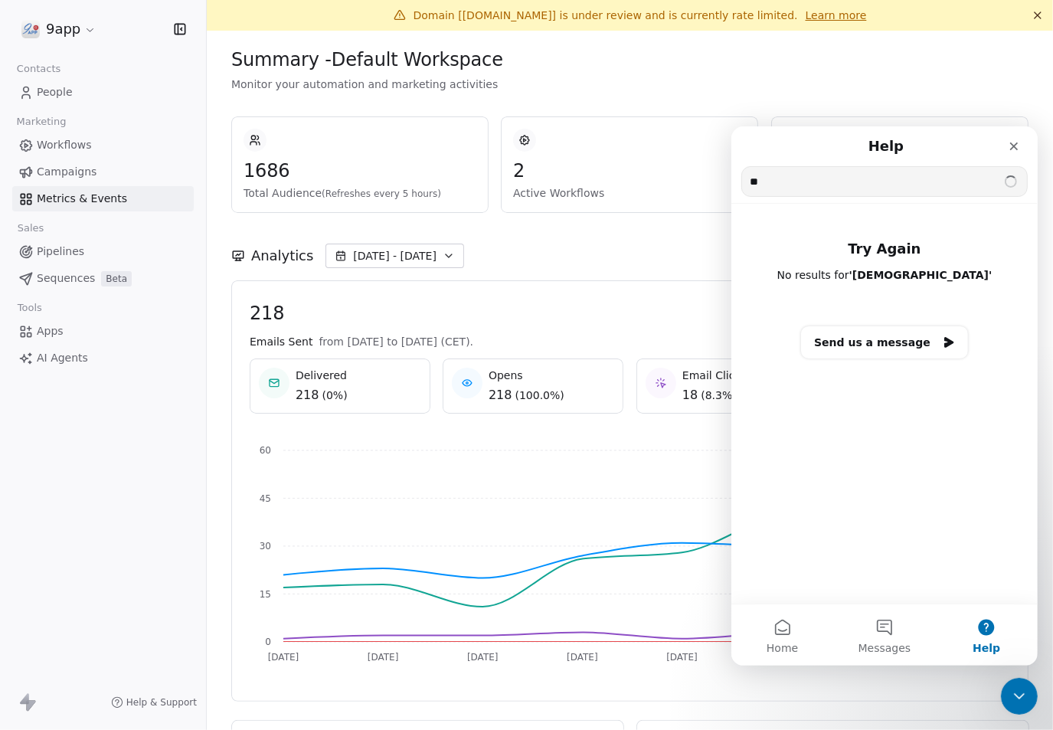
type input "*"
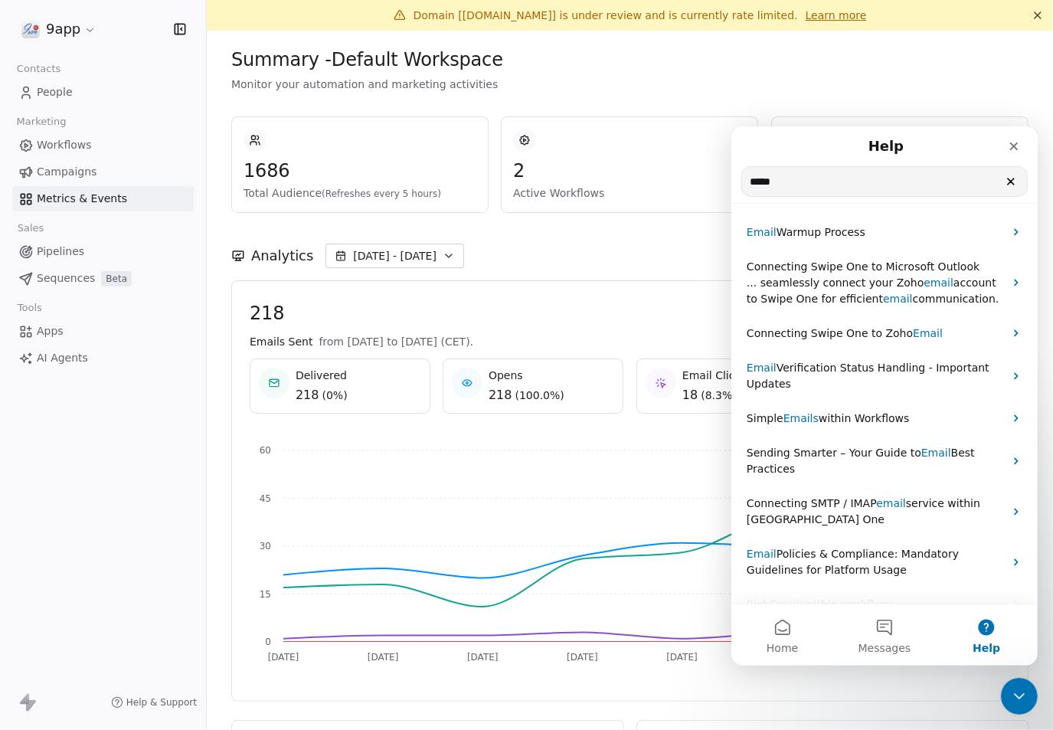
type input "*****"
click at [1014, 146] on icon "Close" at bounding box center [1013, 146] width 8 height 8
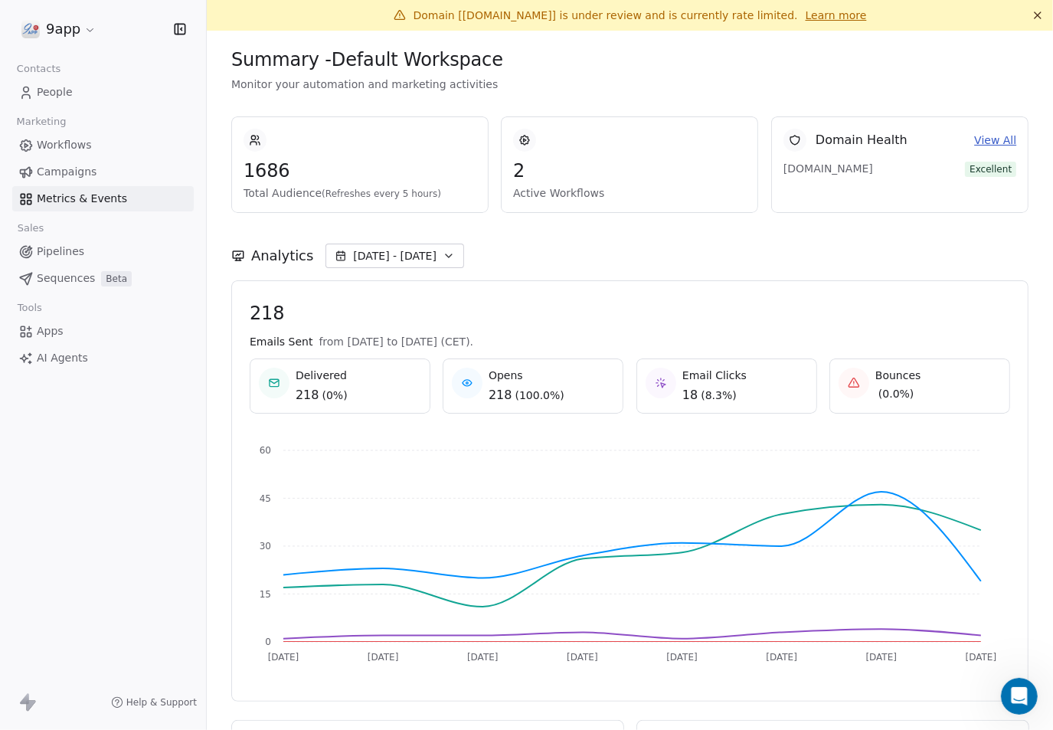
click at [53, 90] on span "People" at bounding box center [55, 92] width 36 height 16
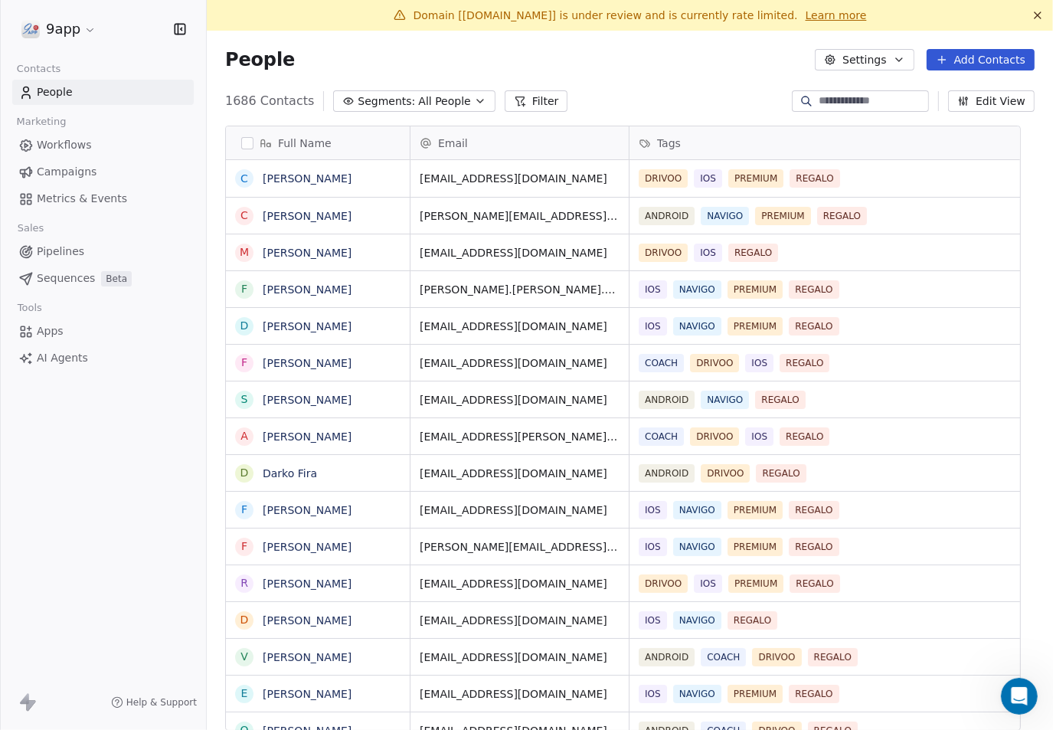
scroll to position [628, 818]
click at [893, 57] on icon "button" at bounding box center [899, 60] width 12 height 12
click at [695, 65] on html "9app Contacts People Marketing Workflows Campaigns Metrics & Events Sales Pipel…" at bounding box center [526, 365] width 1053 height 730
click at [957, 103] on icon "button" at bounding box center [963, 101] width 12 height 12
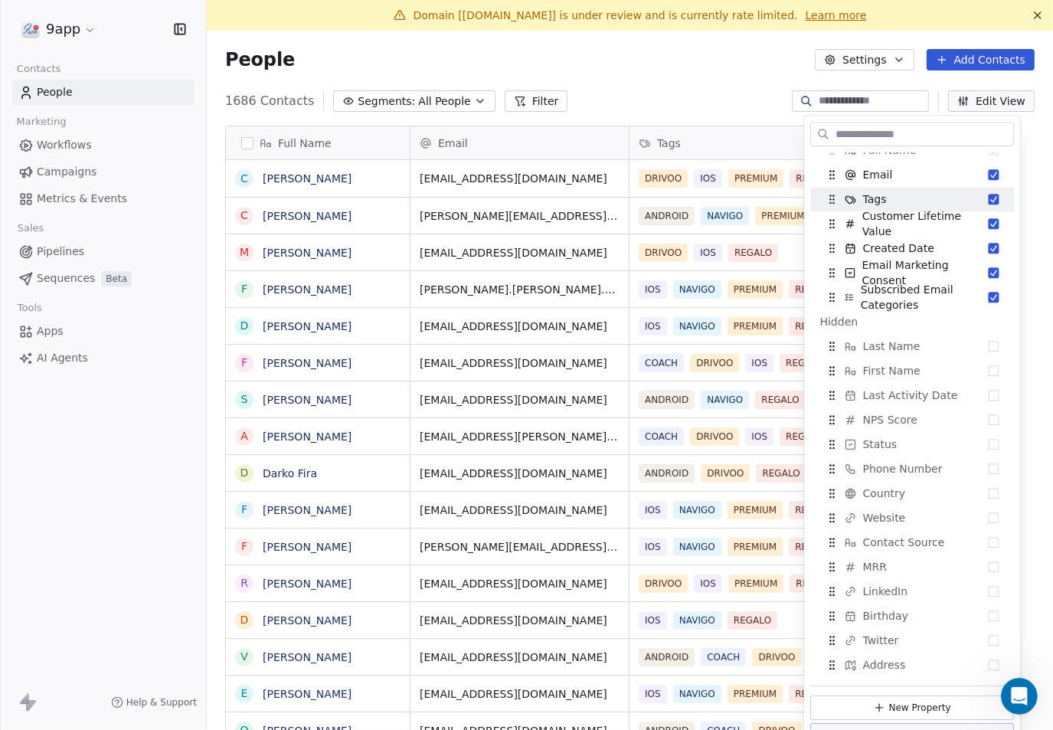
scroll to position [260, 0]
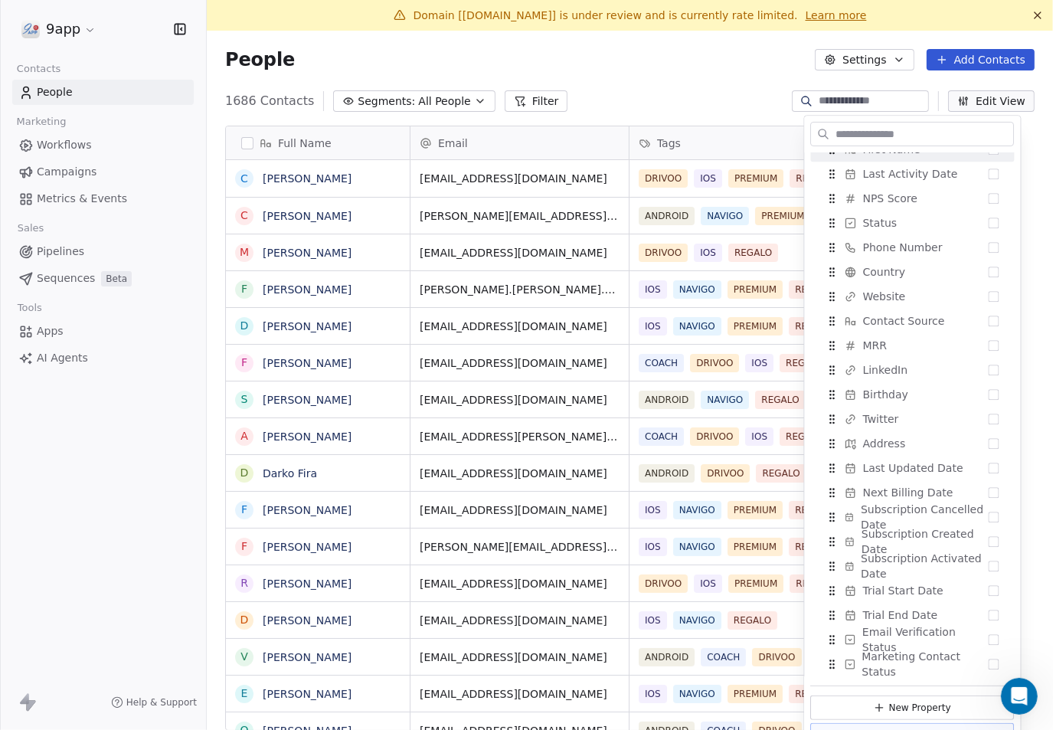
click at [686, 50] on div "People Settings Add Contacts" at bounding box center [629, 59] width 809 height 21
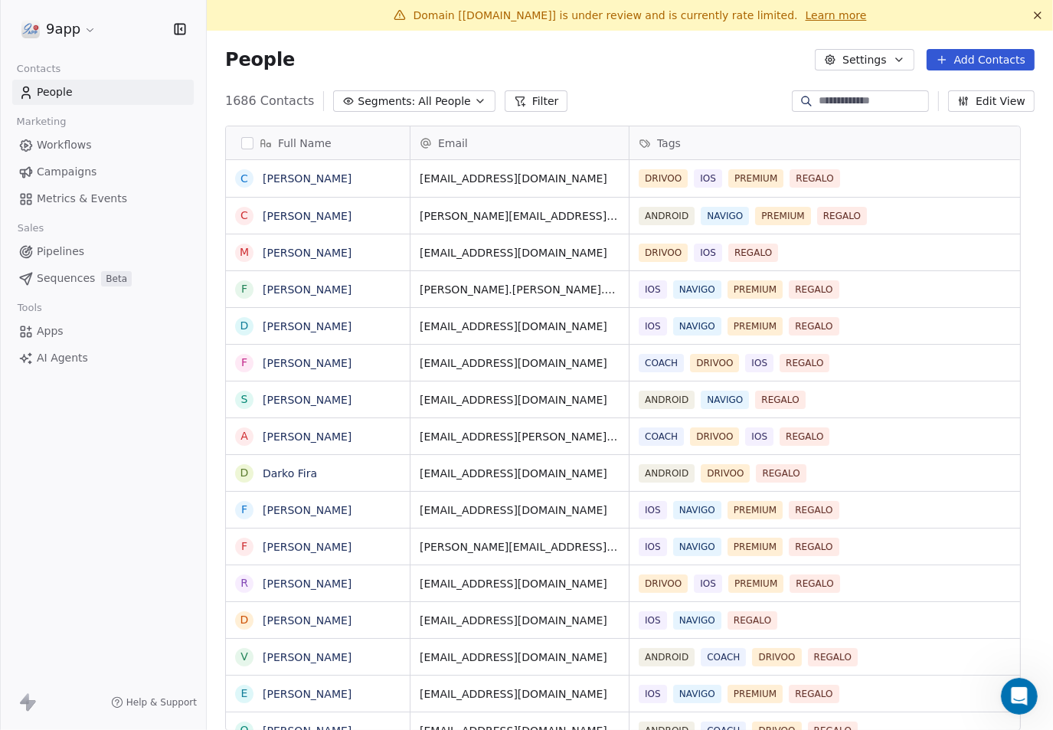
click at [80, 146] on span "Workflows" at bounding box center [64, 145] width 55 height 16
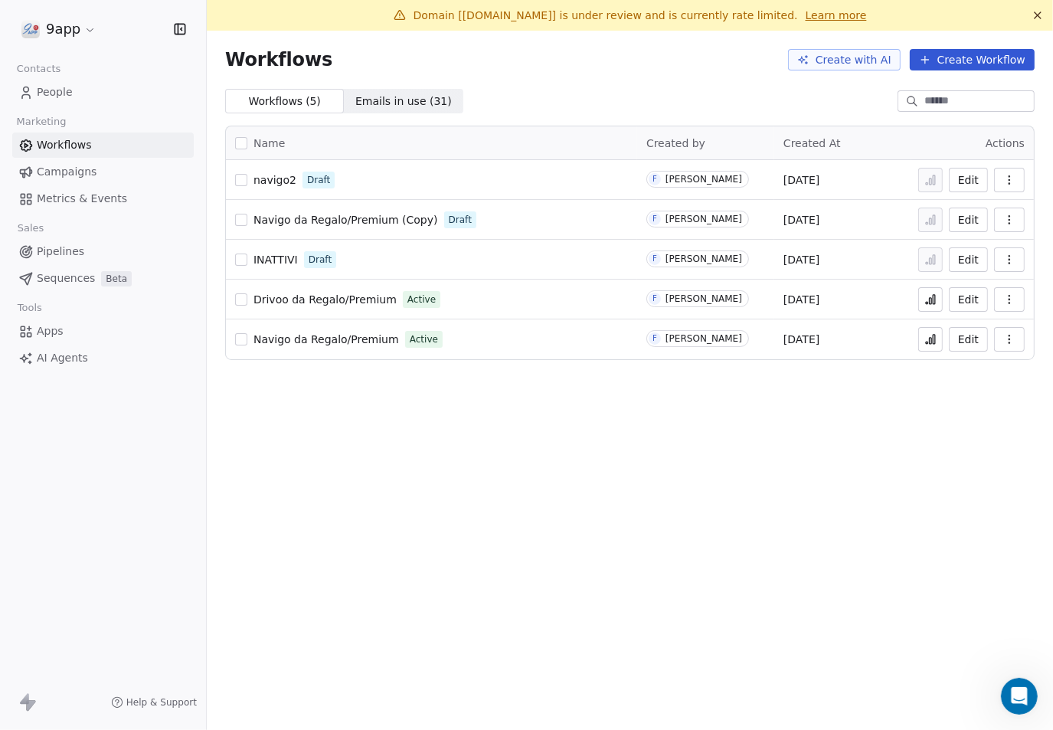
click at [1003, 181] on icon "button" at bounding box center [1009, 180] width 12 height 12
click at [369, 98] on span "Emails in use ( 31 )" at bounding box center [403, 101] width 96 height 16
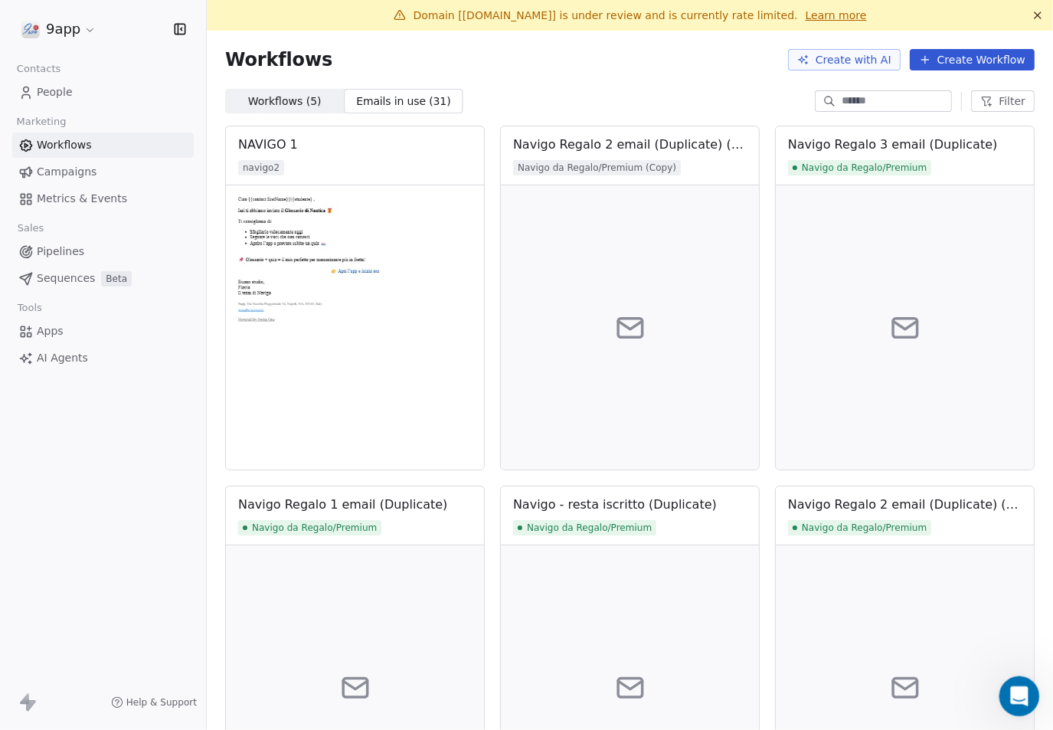
click at [1009, 692] on icon "Open Intercom Messenger" at bounding box center [1017, 694] width 25 height 25
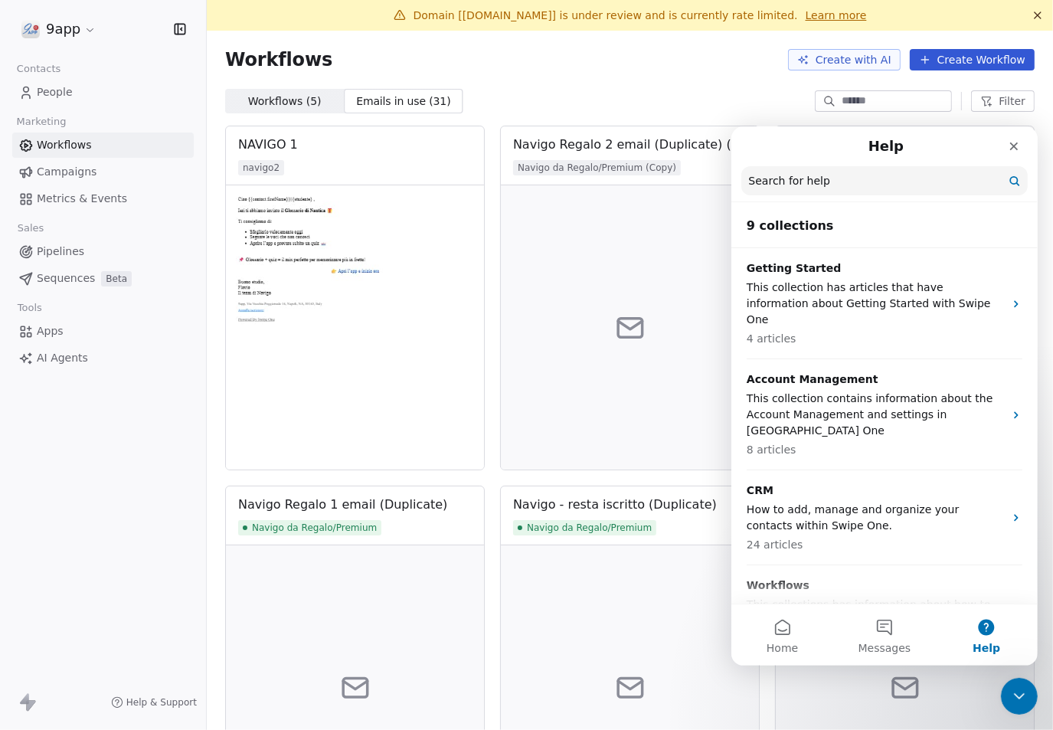
click at [750, 685] on div "Navigo Regalo 1 email (Duplicate) Navigo da Regalo/Premium Navigo - resta iscri…" at bounding box center [629, 658] width 809 height 345
click at [701, 91] on div "Workflows ( 5 ) Workflows ( 5 ) Emails in use ( 31 ) Emails in use ( 31 ) Filter" at bounding box center [630, 101] width 846 height 25
click at [983, 624] on button "Help" at bounding box center [986, 633] width 102 height 61
click at [1017, 694] on icon "Close Intercom Messenger" at bounding box center [1017, 694] width 18 height 18
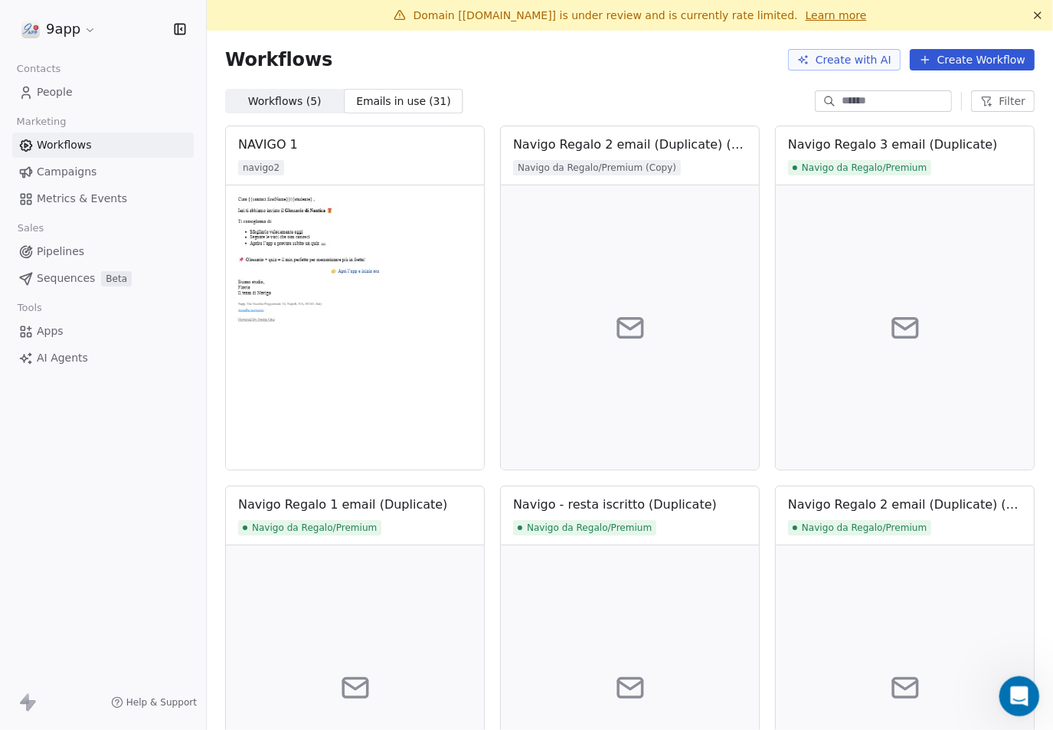
click at [1009, 693] on icon "Open Intercom Messenger" at bounding box center [1017, 694] width 25 height 25
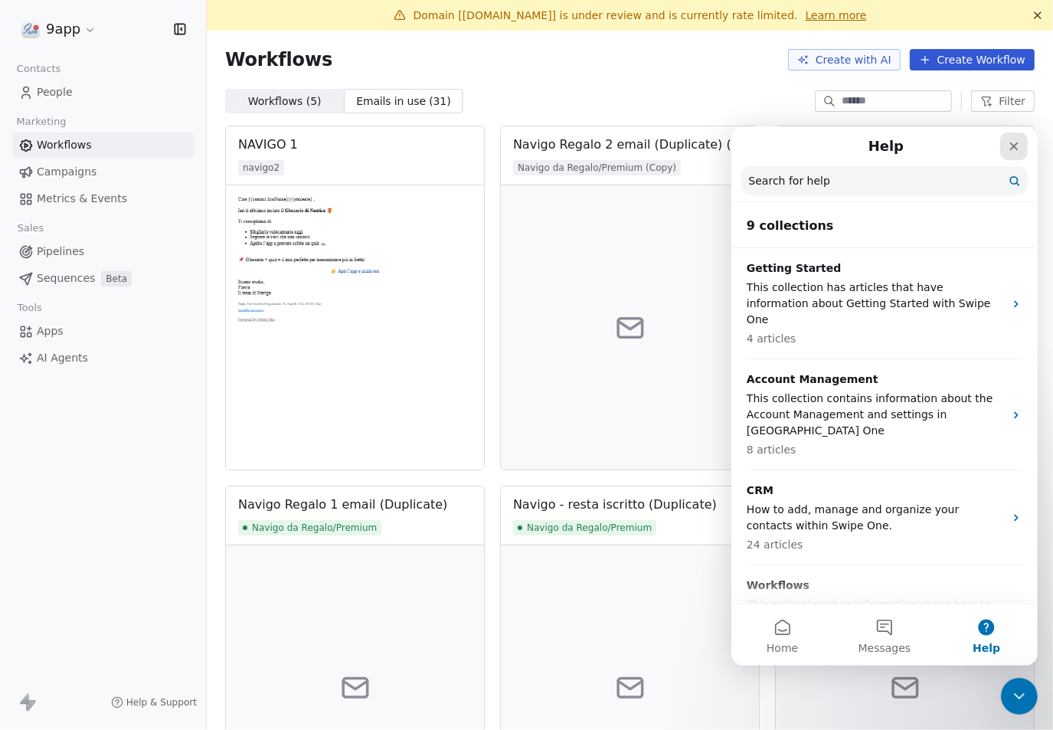
click at [1012, 150] on icon "Close" at bounding box center [1013, 145] width 12 height 12
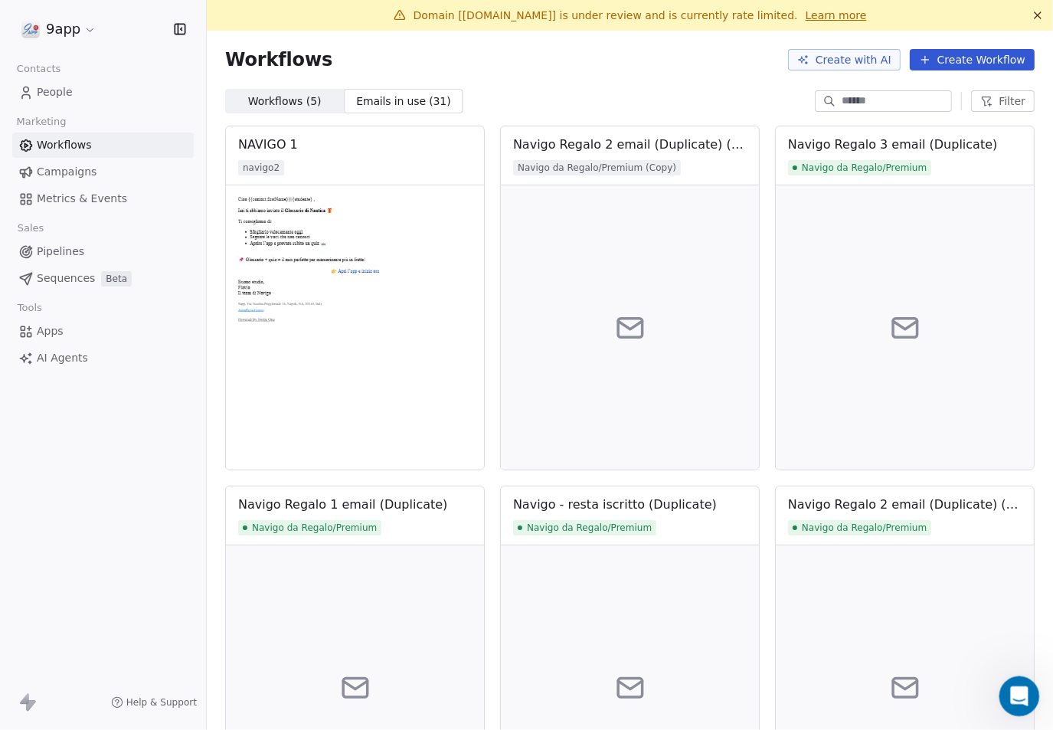
click at [1019, 701] on icon "Open Intercom Messenger" at bounding box center [1017, 694] width 25 height 25
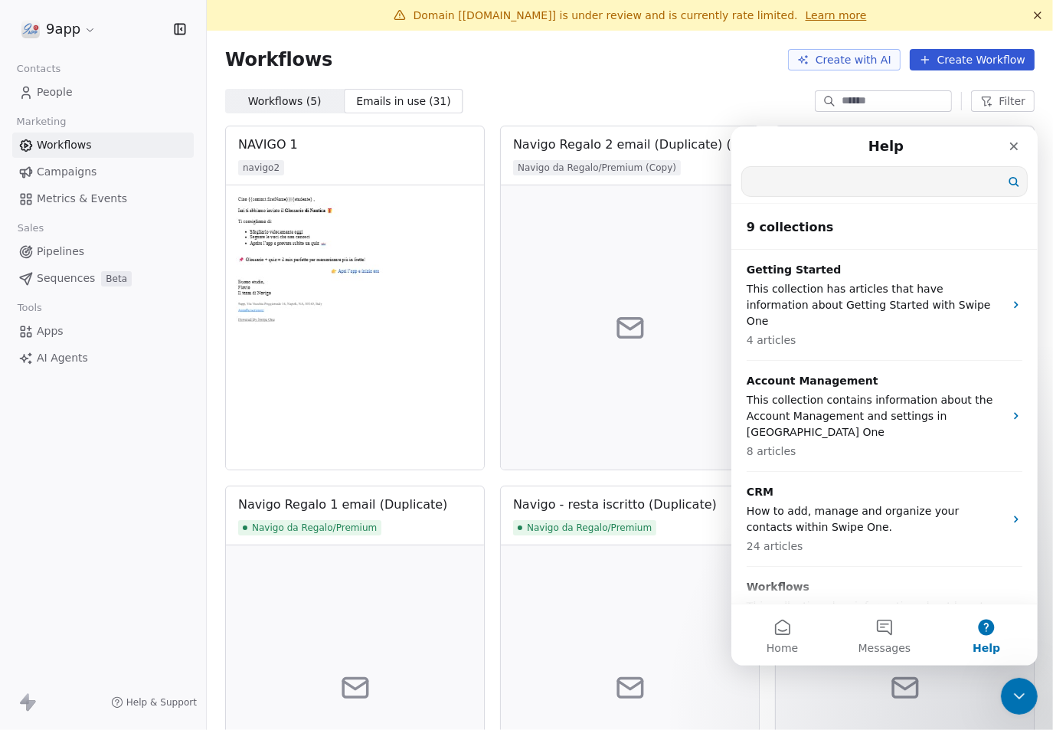
click at [846, 174] on input "Search for help" at bounding box center [883, 180] width 285 height 29
click at [892, 625] on button "Messages" at bounding box center [883, 633] width 102 height 61
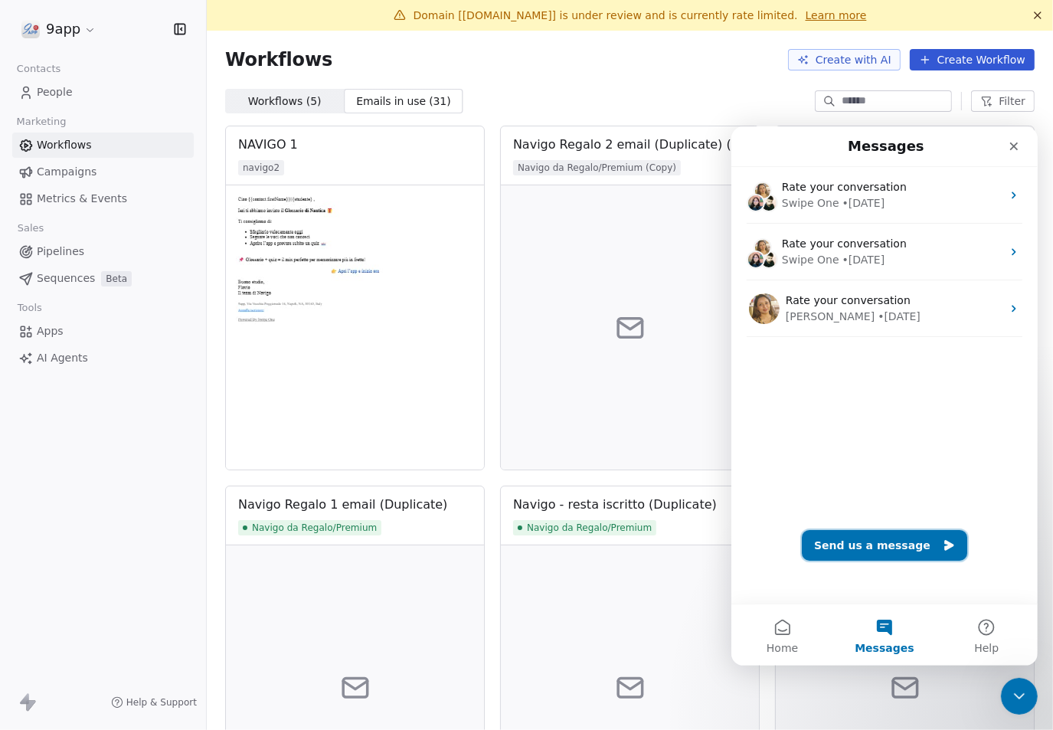
click at [871, 545] on button "Send us a message" at bounding box center [883, 544] width 165 height 31
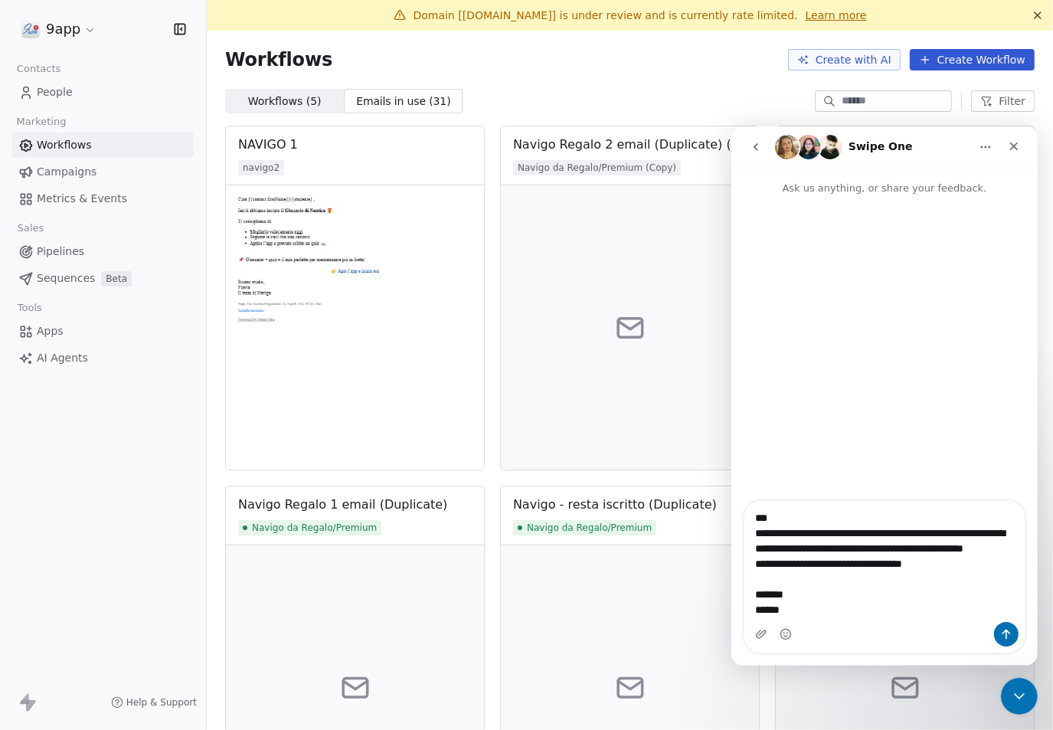
scroll to position [12, 0]
drag, startPoint x: 807, startPoint y: 619, endPoint x: 737, endPoint y: 580, distance: 80.2
click at [737, 580] on div "**********" at bounding box center [884, 575] width 306 height 153
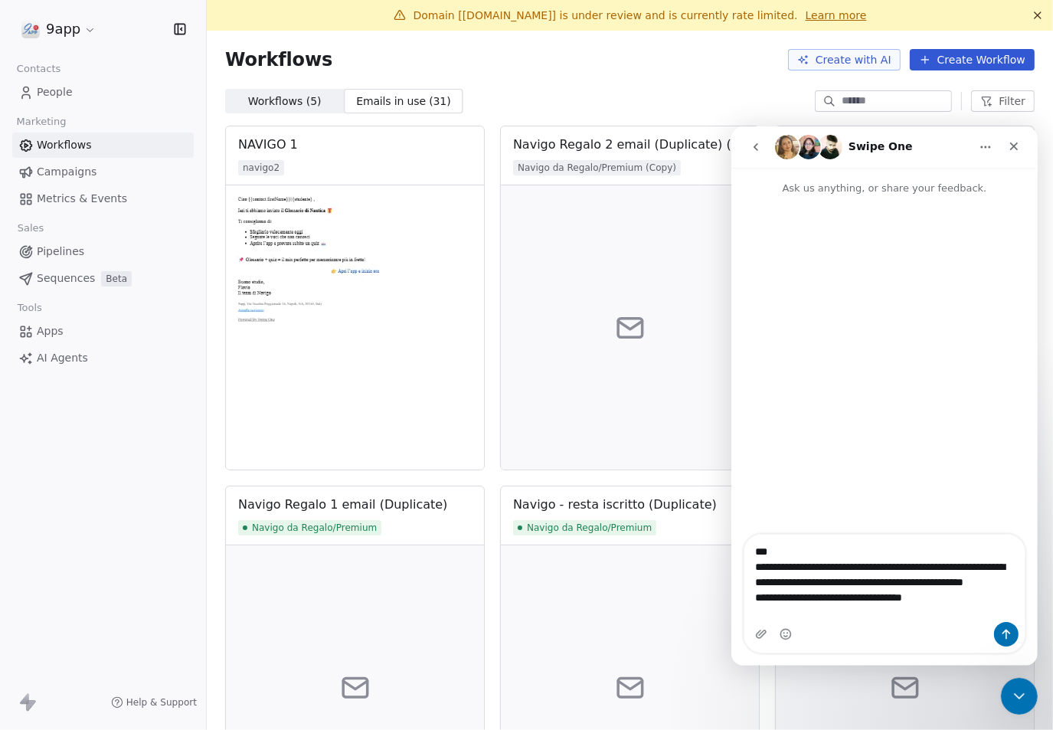
type textarea "**********"
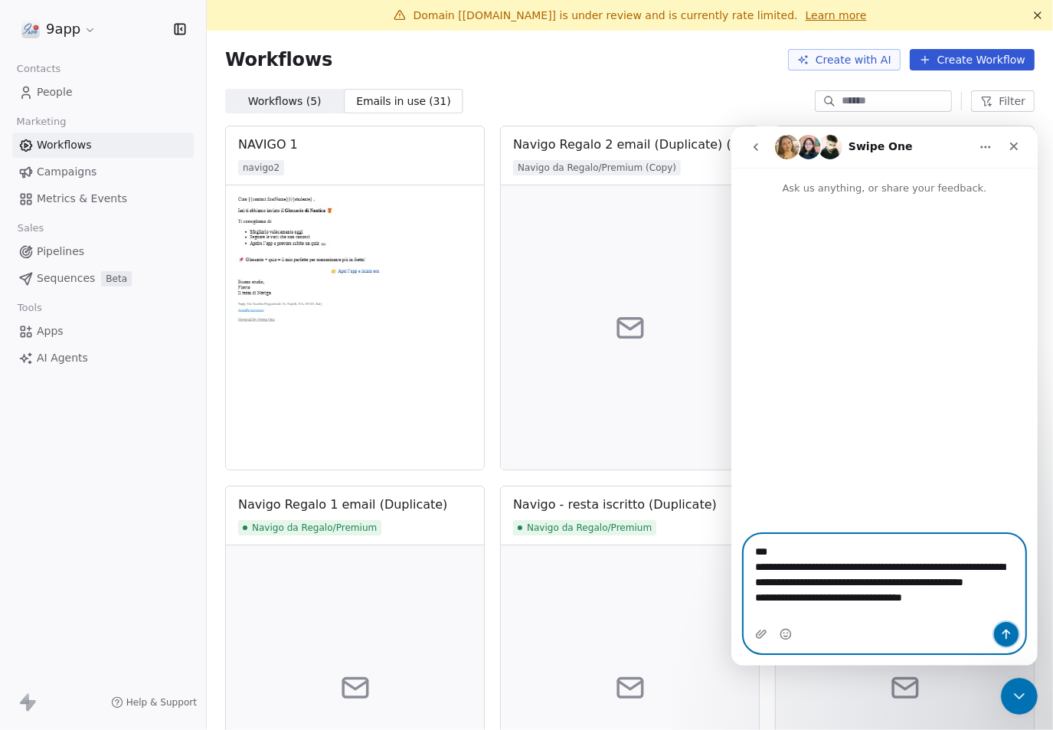
click at [1000, 634] on icon "Send a message…" at bounding box center [1005, 633] width 12 height 12
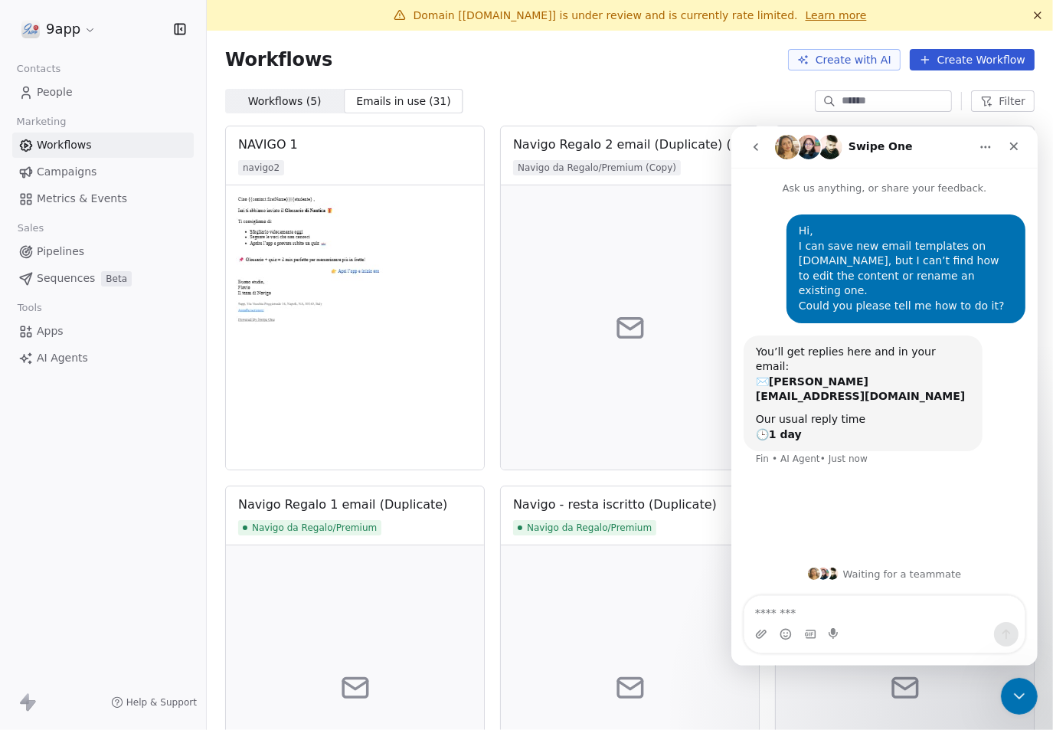
click at [986, 144] on icon "Home" at bounding box center [985, 146] width 12 height 12
click at [701, 91] on div "Workflows ( 5 ) Workflows ( 5 ) Emails in use ( 31 ) Emails in use ( 31 ) Filter" at bounding box center [630, 101] width 846 height 25
click at [505, 73] on div "Workflows Create with AI Create Workflow" at bounding box center [630, 60] width 846 height 58
click at [413, 104] on span "Emails in use ( 31 )" at bounding box center [403, 101] width 96 height 16
click at [1008, 149] on icon "Close" at bounding box center [1013, 145] width 12 height 12
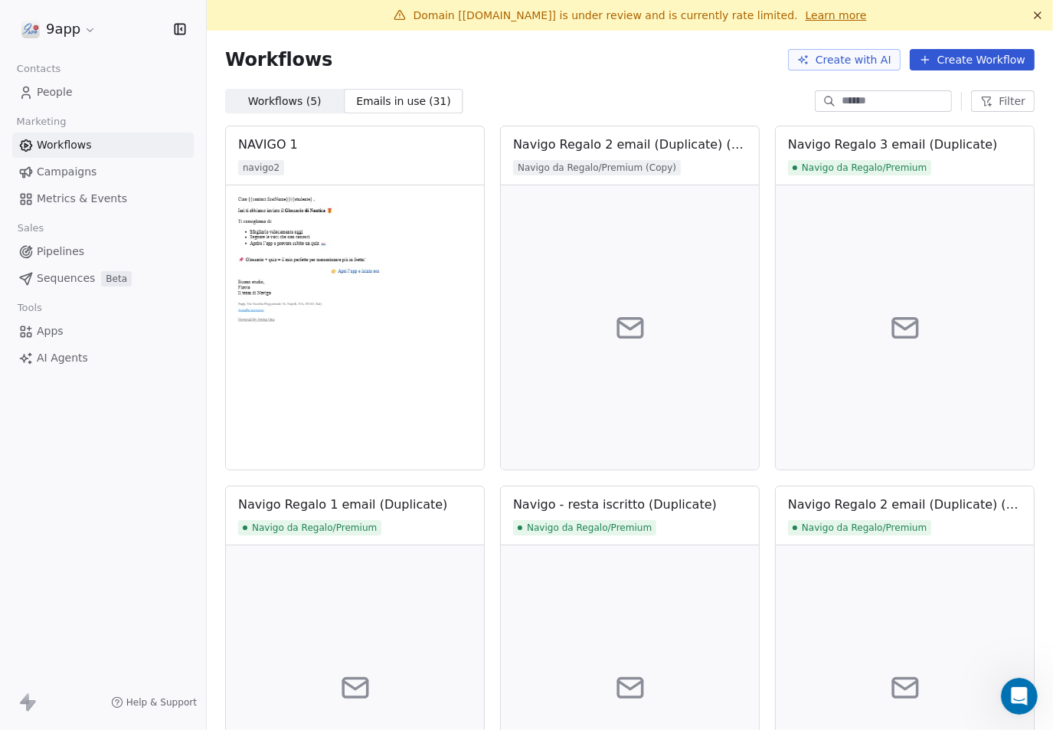
click at [388, 94] on span "Emails in use ( 31 )" at bounding box center [403, 101] width 96 height 16
click at [391, 98] on span "Emails in use ( 31 )" at bounding box center [403, 101] width 96 height 16
click at [999, 102] on span "Filter" at bounding box center [1012, 101] width 27 height 16
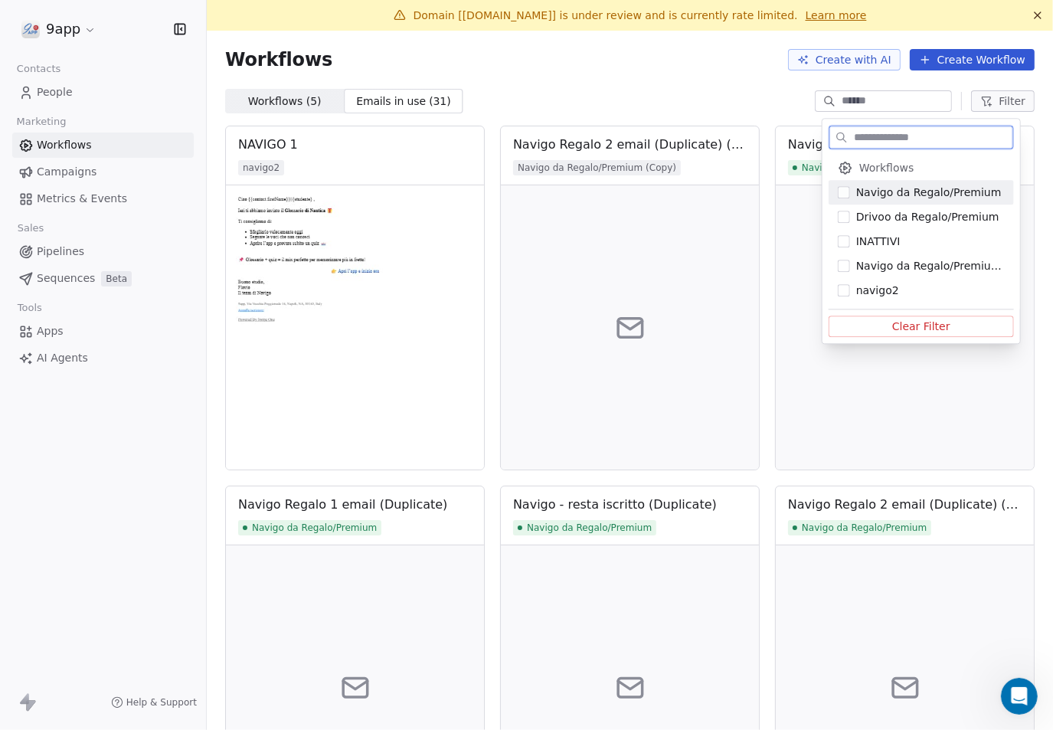
click at [868, 166] on span "Workflows" at bounding box center [886, 167] width 55 height 15
click at [848, 168] on icon "Suggestions" at bounding box center [845, 167] width 15 height 15
click at [902, 272] on span "Navigo da Regalo/Premium (Copy)" at bounding box center [930, 265] width 149 height 15
click at [906, 322] on button "Clear Filter" at bounding box center [921, 326] width 185 height 21
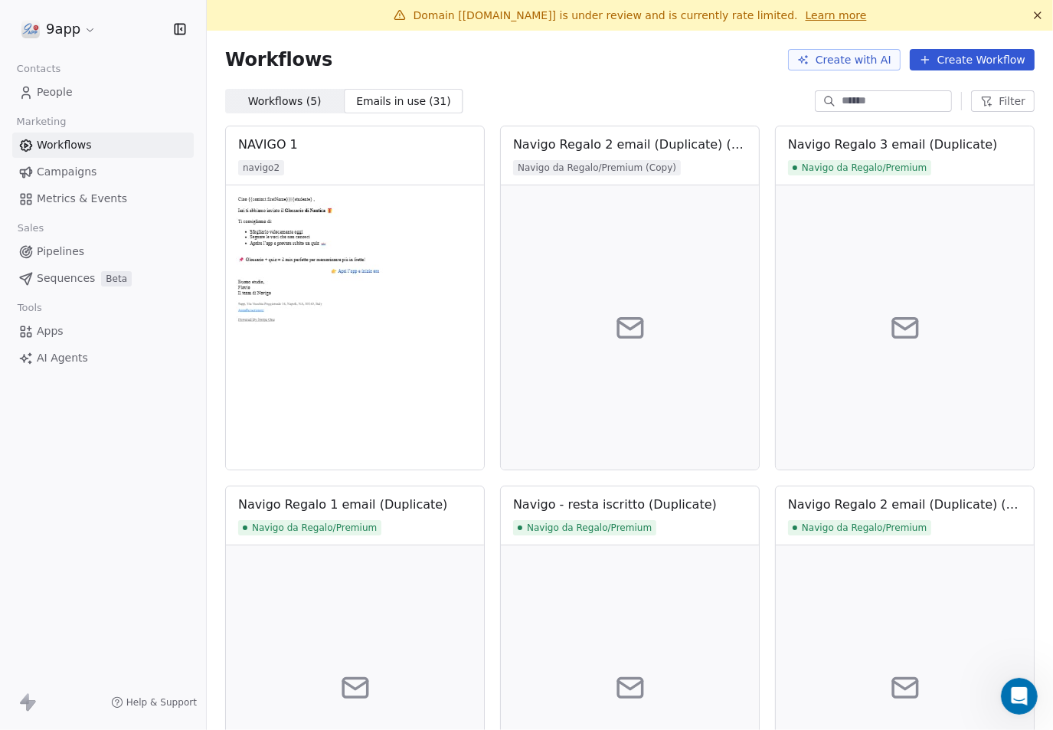
click at [999, 96] on span "Filter" at bounding box center [1012, 101] width 27 height 16
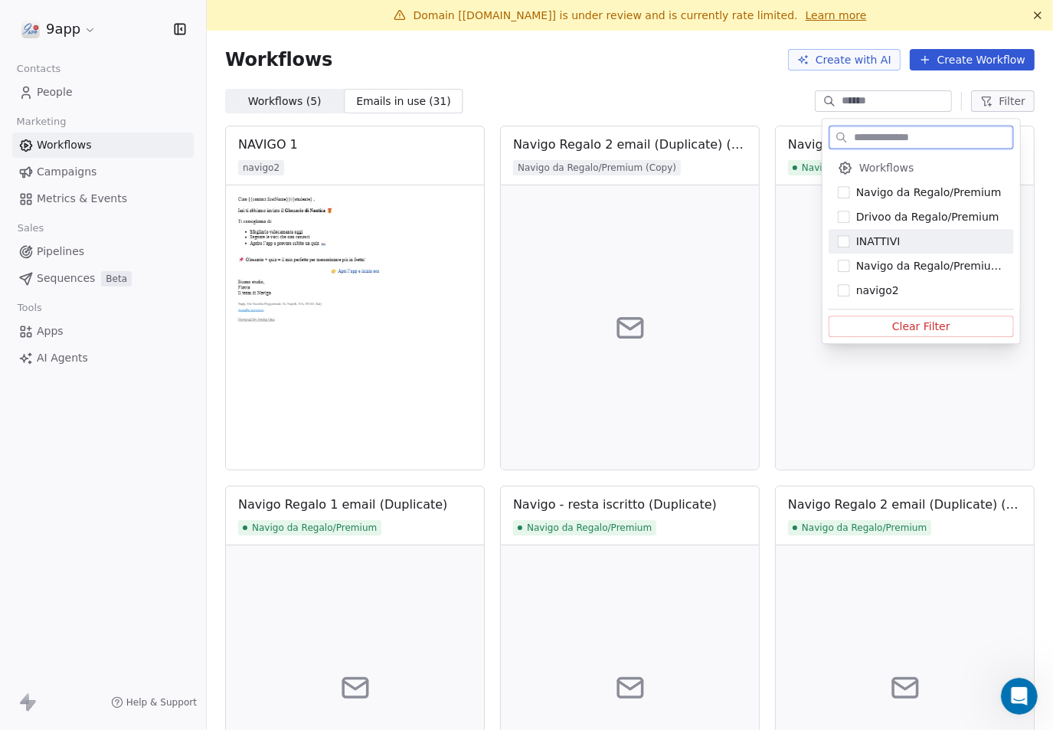
click at [844, 242] on button "Suggestions" at bounding box center [844, 241] width 12 height 12
click at [849, 240] on button "Suggestions" at bounding box center [844, 241] width 12 height 12
click at [845, 212] on button "Suggestions" at bounding box center [844, 217] width 12 height 12
click at [921, 325] on button "Clear Filter" at bounding box center [921, 326] width 185 height 21
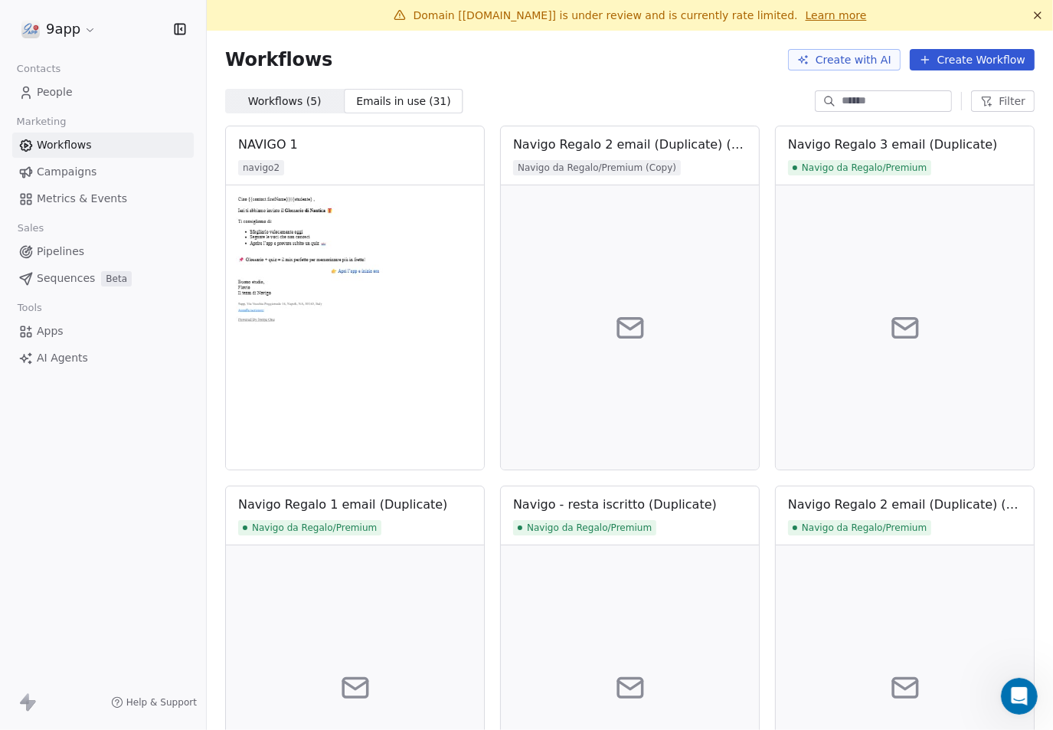
click at [999, 100] on span "Filter" at bounding box center [1012, 101] width 27 height 16
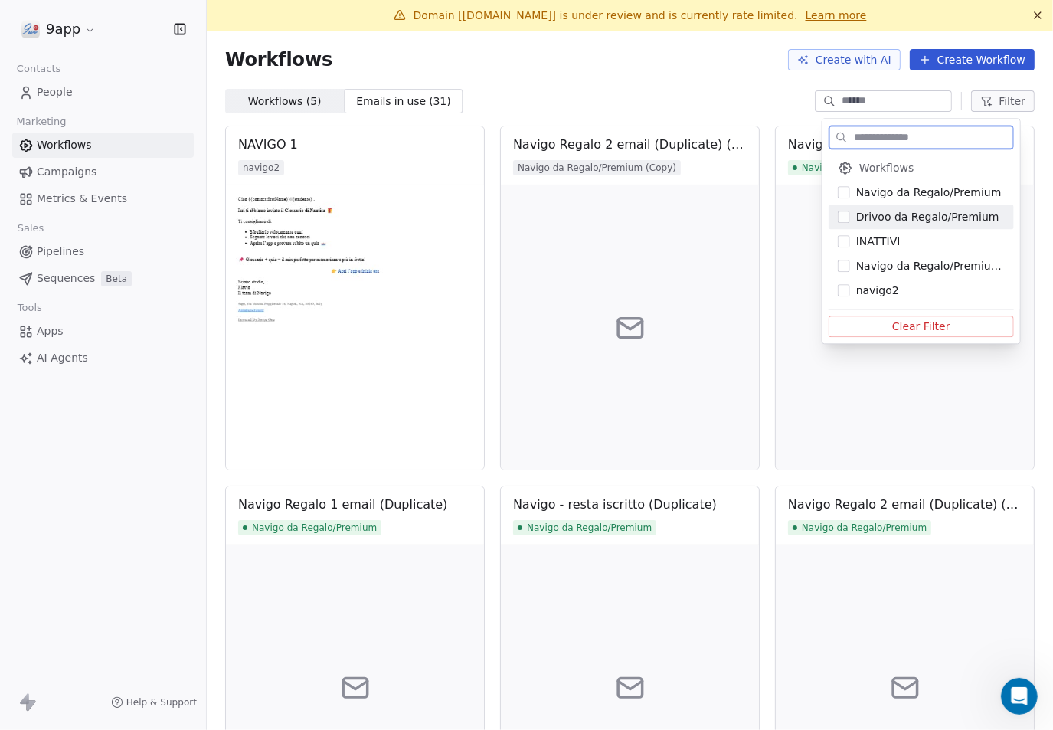
click at [893, 214] on span "Drivoo da Regalo/Premium" at bounding box center [927, 216] width 143 height 15
click at [921, 215] on span "Drivoo da Regalo/Premium" at bounding box center [927, 216] width 143 height 15
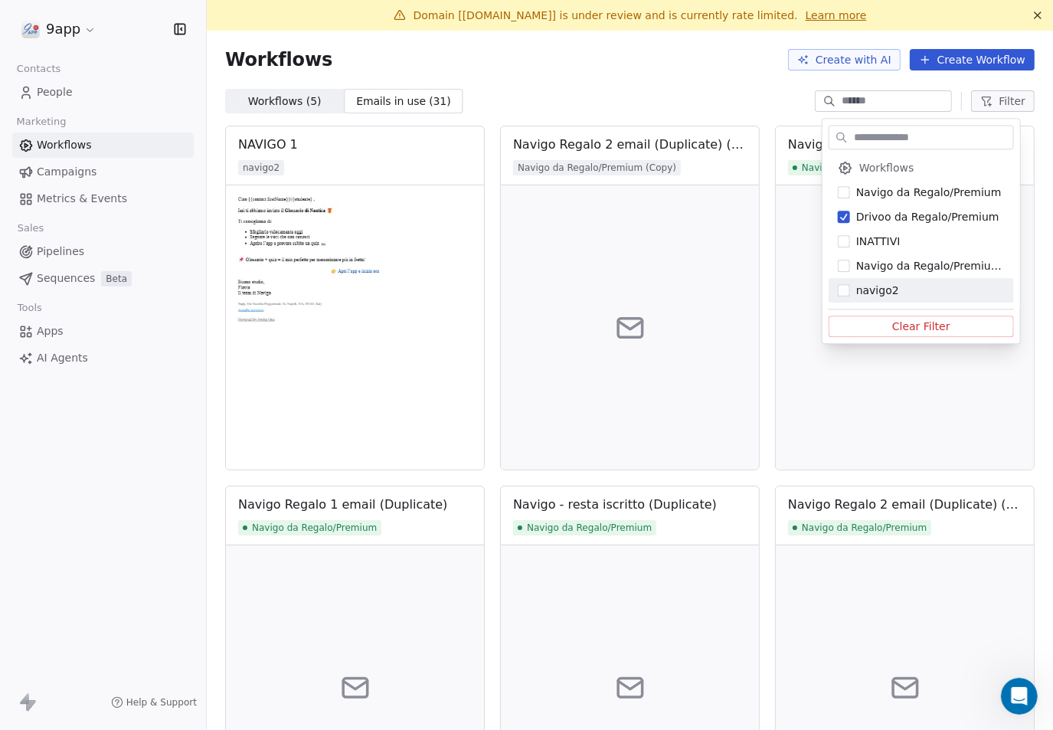
click at [738, 96] on html "9app Contacts People Marketing Workflows Campaigns Metrics & Events Sales Pipel…" at bounding box center [526, 365] width 1053 height 730
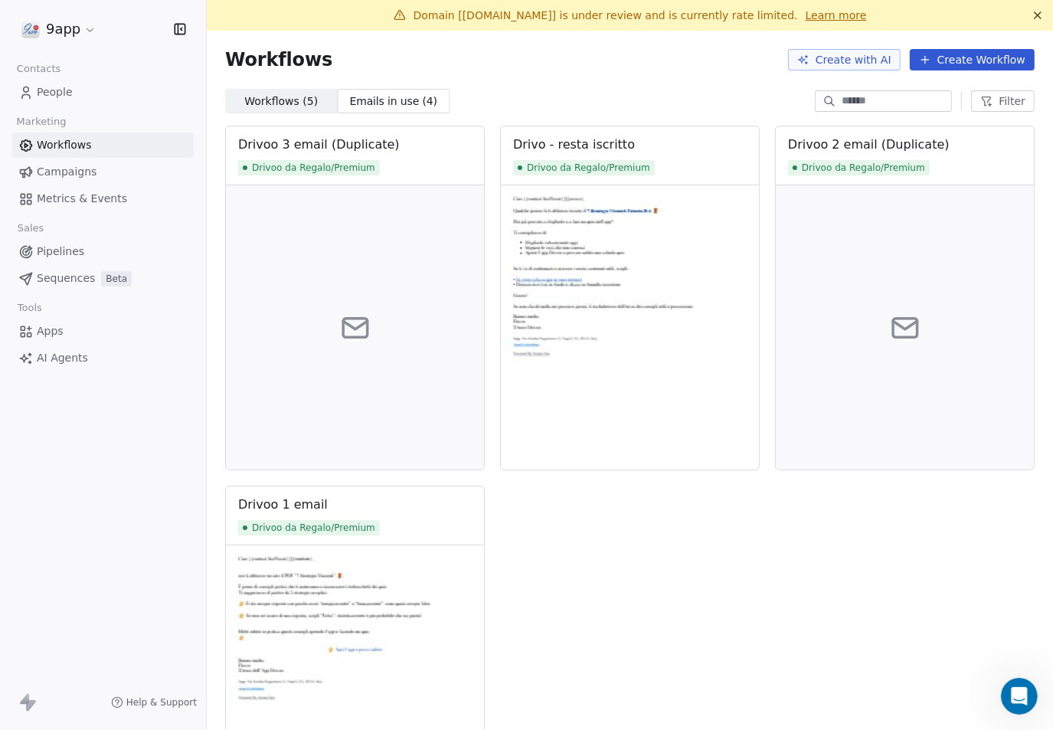
click at [1000, 103] on span "Filter" at bounding box center [1012, 101] width 27 height 16
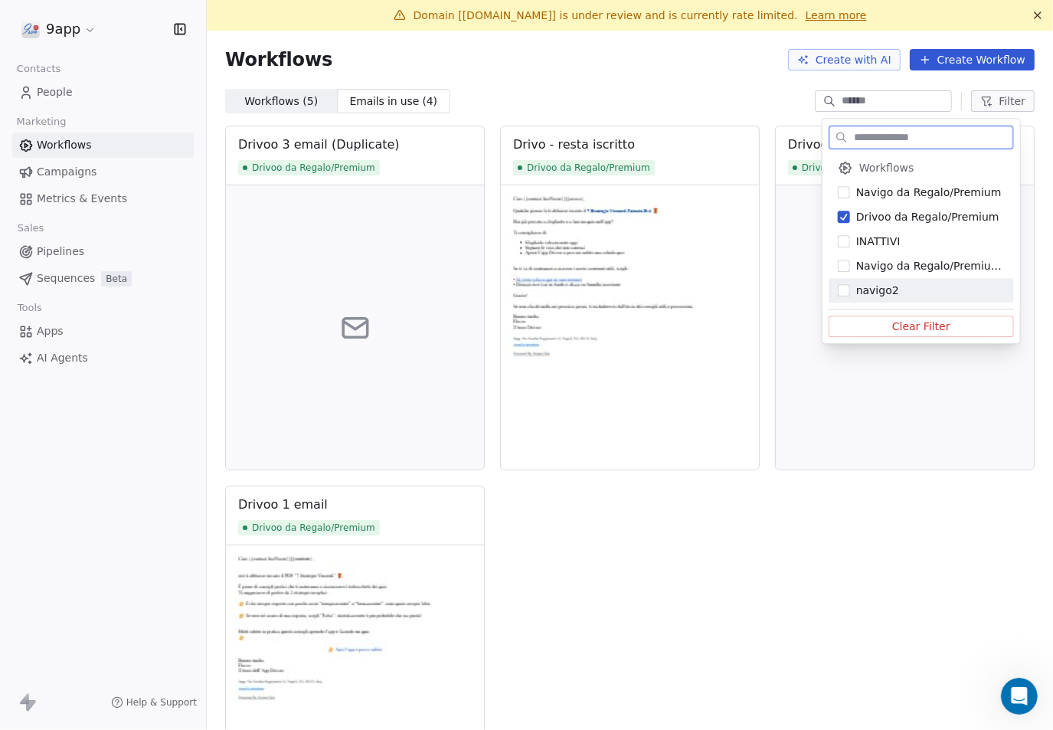
click at [842, 289] on button "Suggestions" at bounding box center [844, 290] width 12 height 12
click at [849, 213] on div "Drivoo da Regalo/Premium" at bounding box center [921, 216] width 185 height 25
click at [907, 331] on button "Clear Filter" at bounding box center [921, 326] width 185 height 21
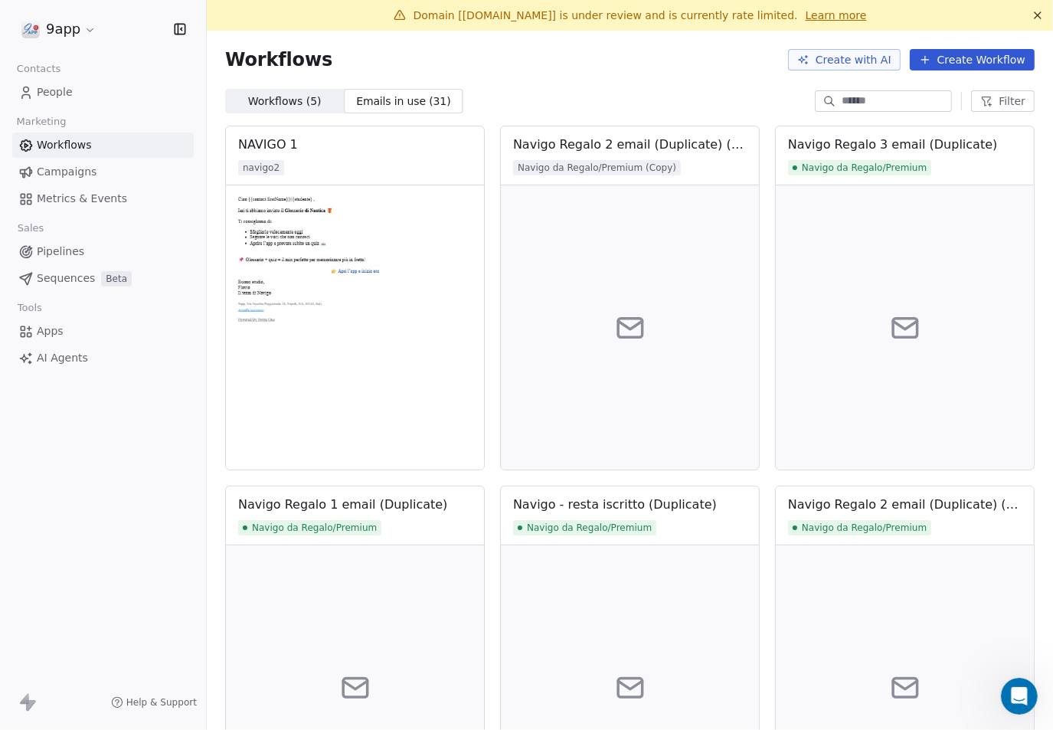
click at [111, 172] on link "Campaigns" at bounding box center [103, 171] width 182 height 25
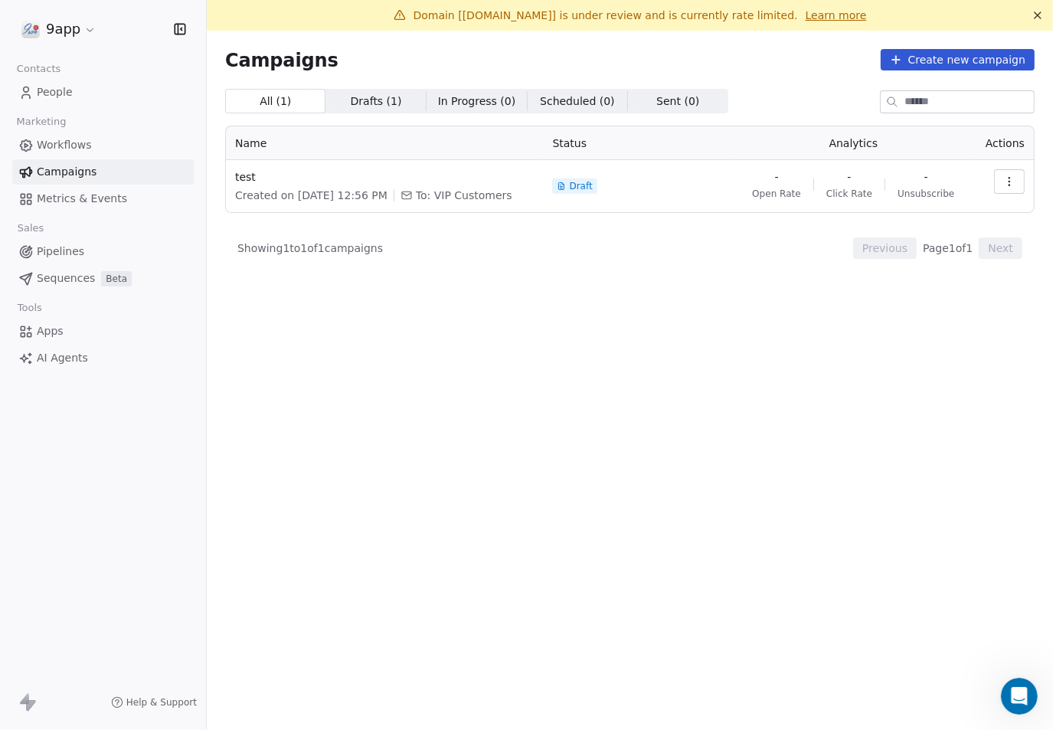
click at [113, 149] on link "Workflows" at bounding box center [103, 144] width 182 height 25
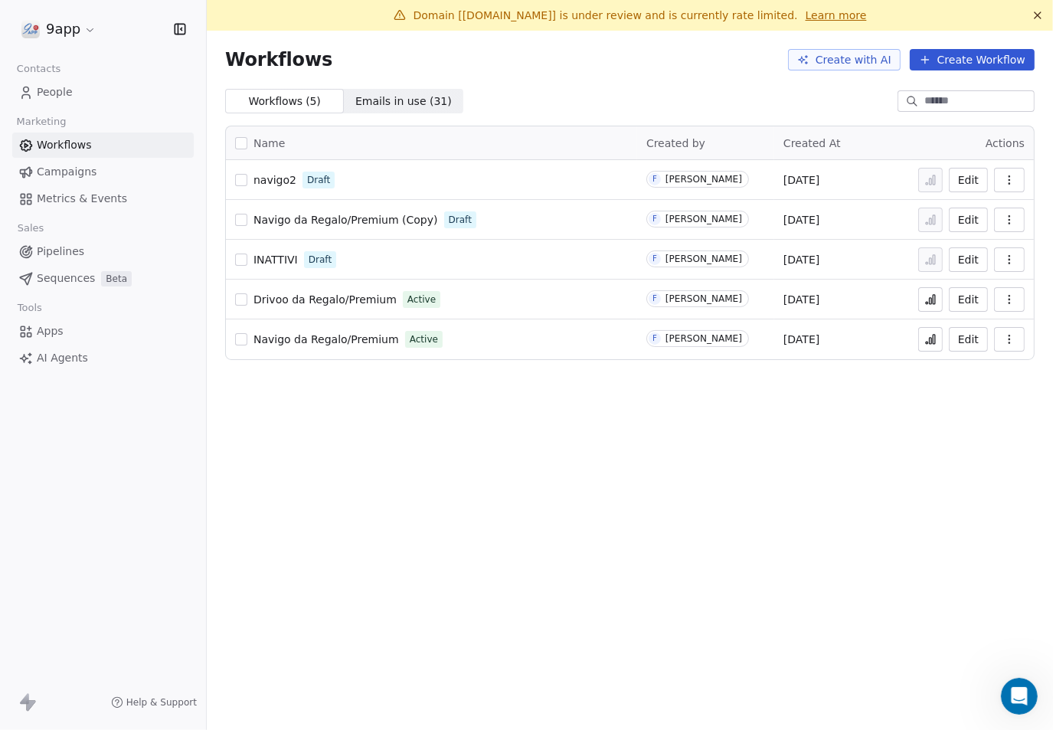
click at [971, 180] on button "Edit" at bounding box center [968, 180] width 39 height 25
